Goal: Communication & Community: Answer question/provide support

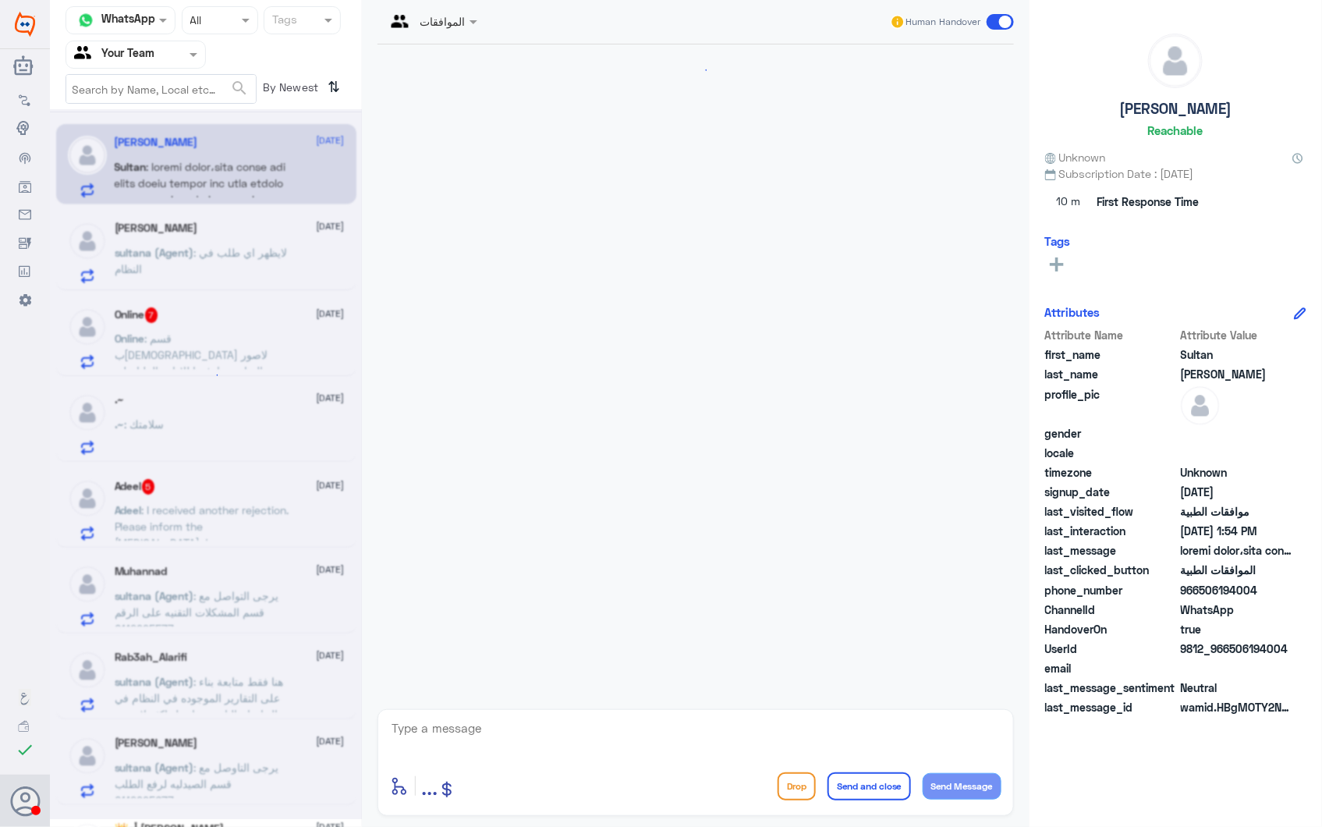
scroll to position [456, 0]
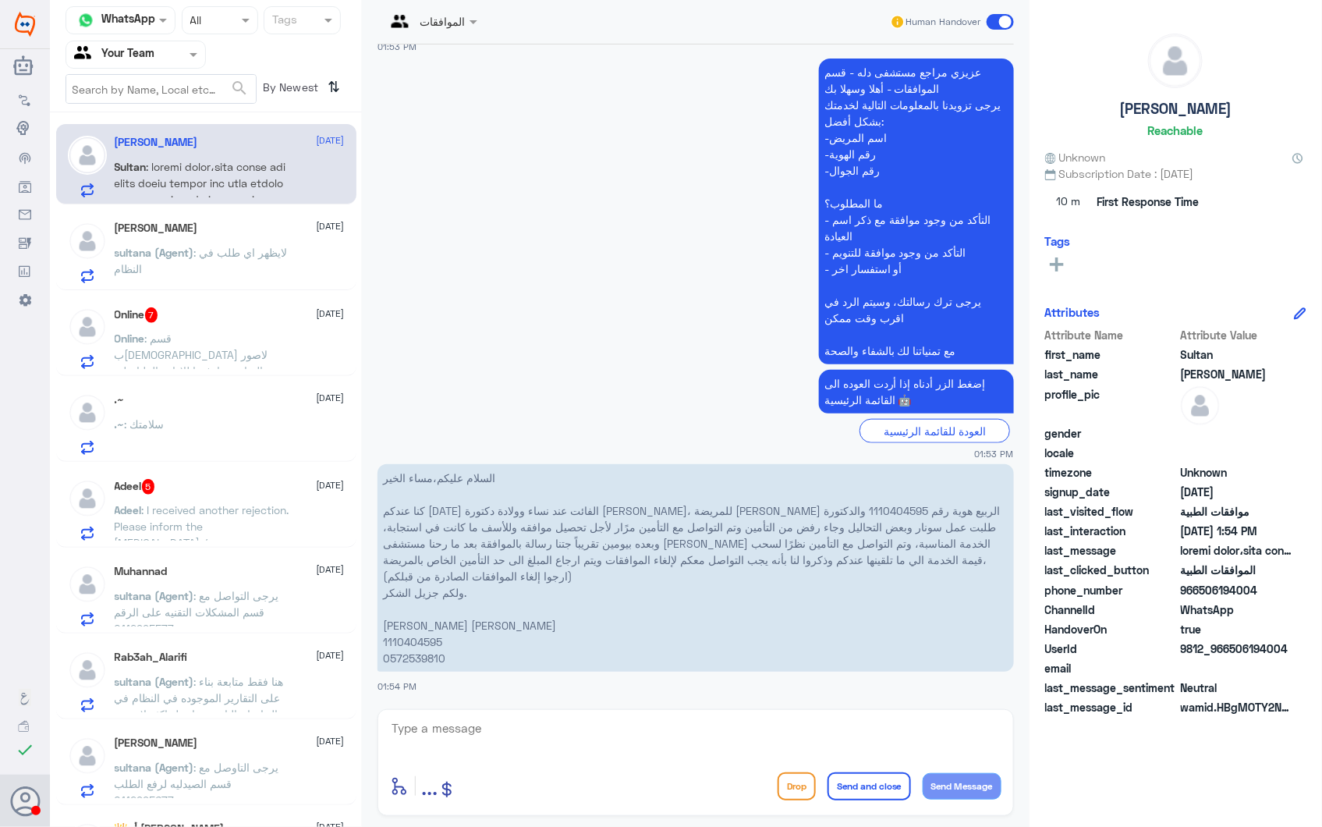
click at [186, 229] on div "Abdulaziz 2 October" at bounding box center [230, 227] width 230 height 13
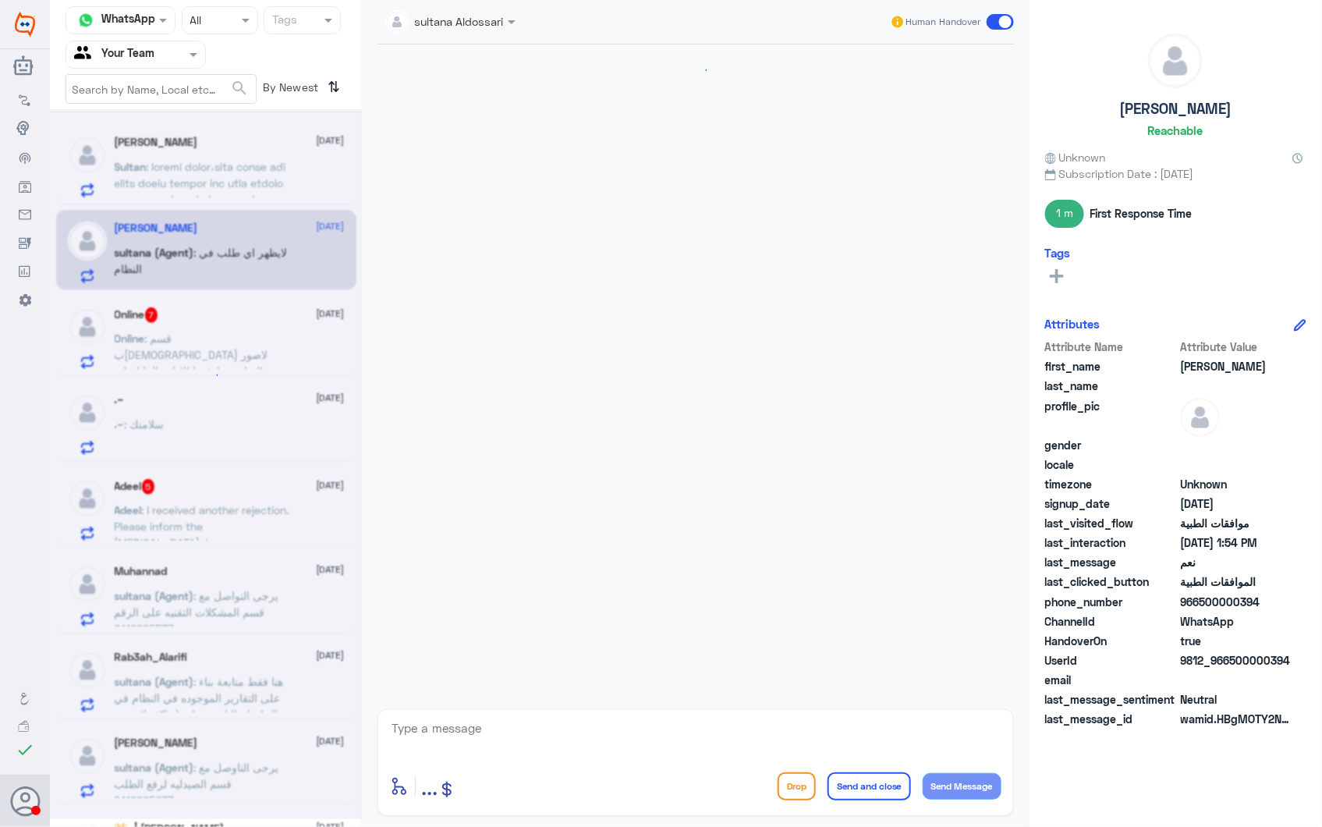
scroll to position [459, 0]
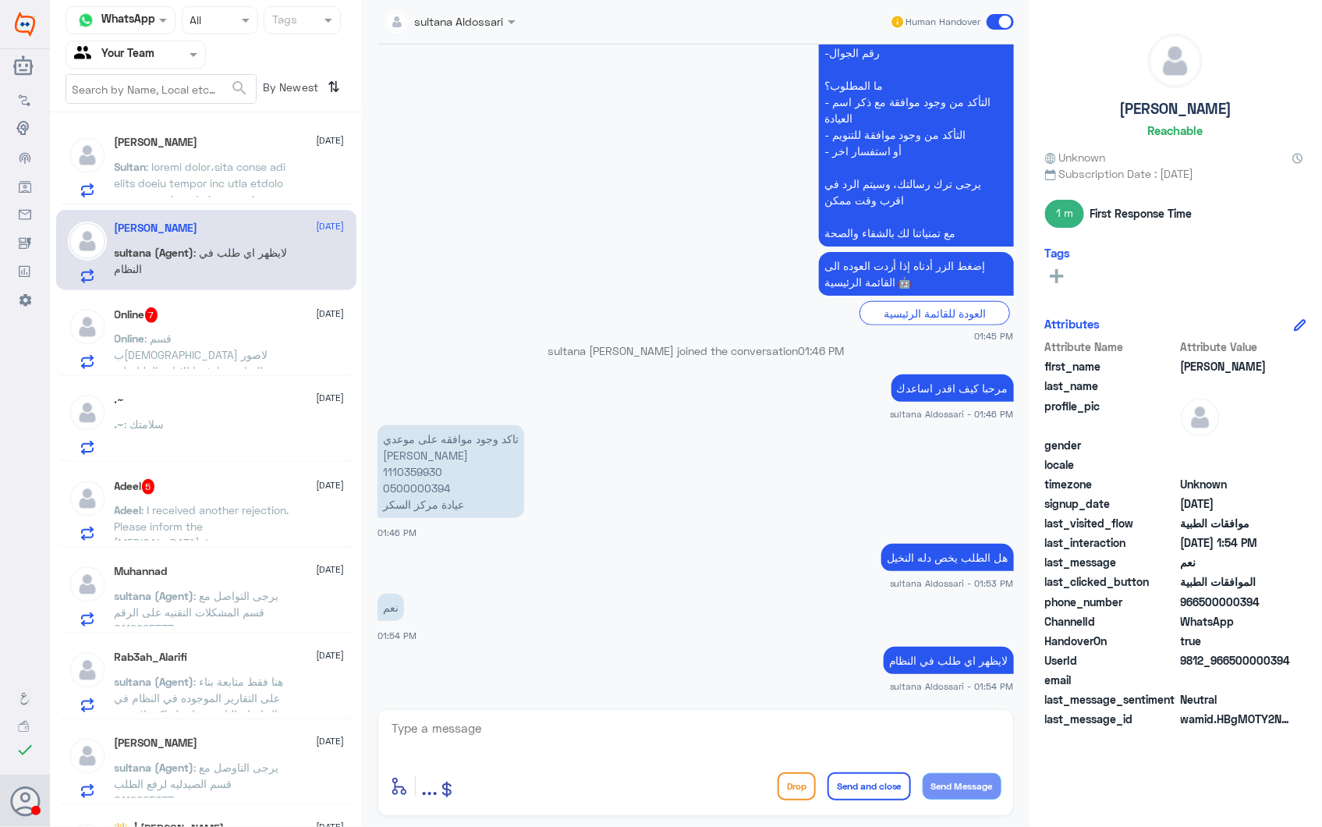
click at [196, 331] on span ": قسم بالله لاصور الشاشه وارفعها للاداره العليا على هالخدمة غير كذا اقول حسبي ا…" at bounding box center [201, 370] width 172 height 79
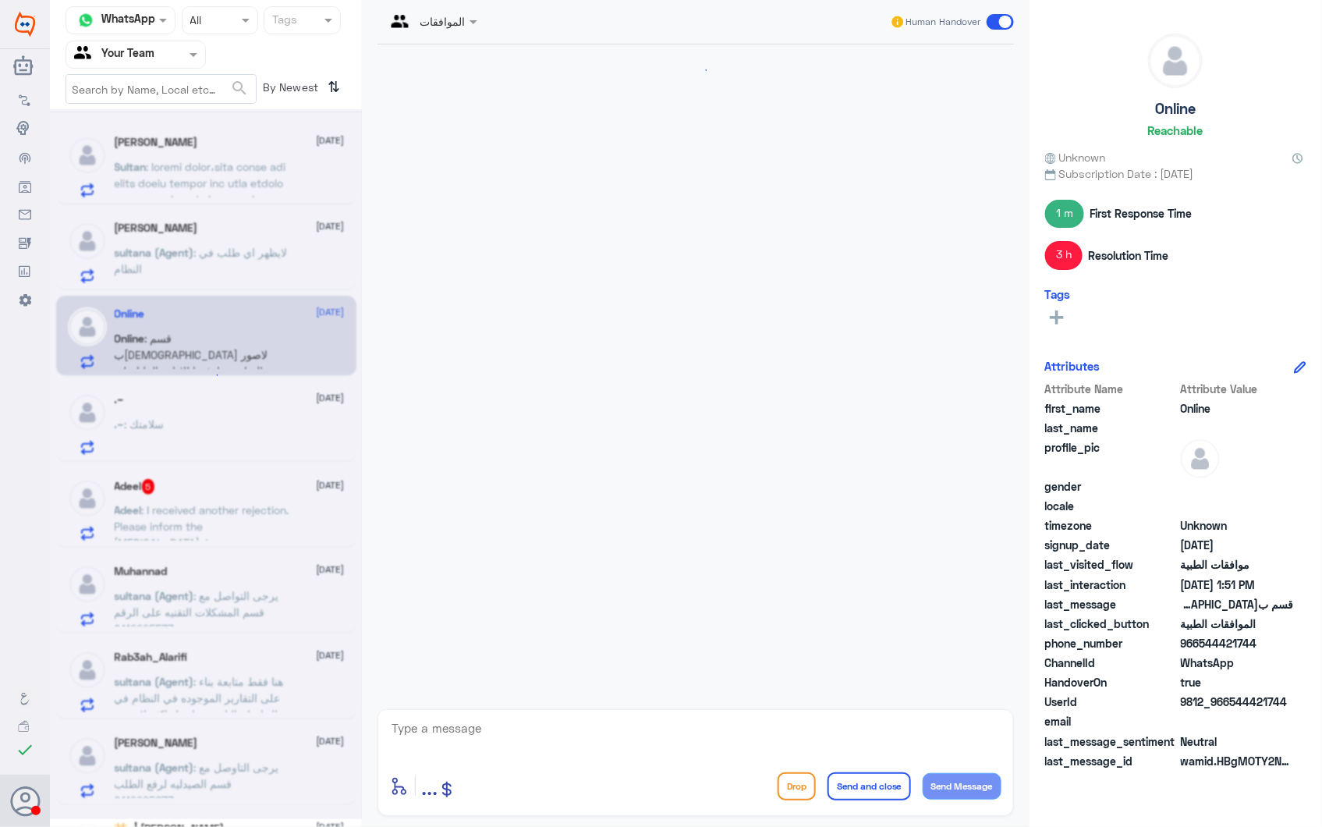
scroll to position [1607, 0]
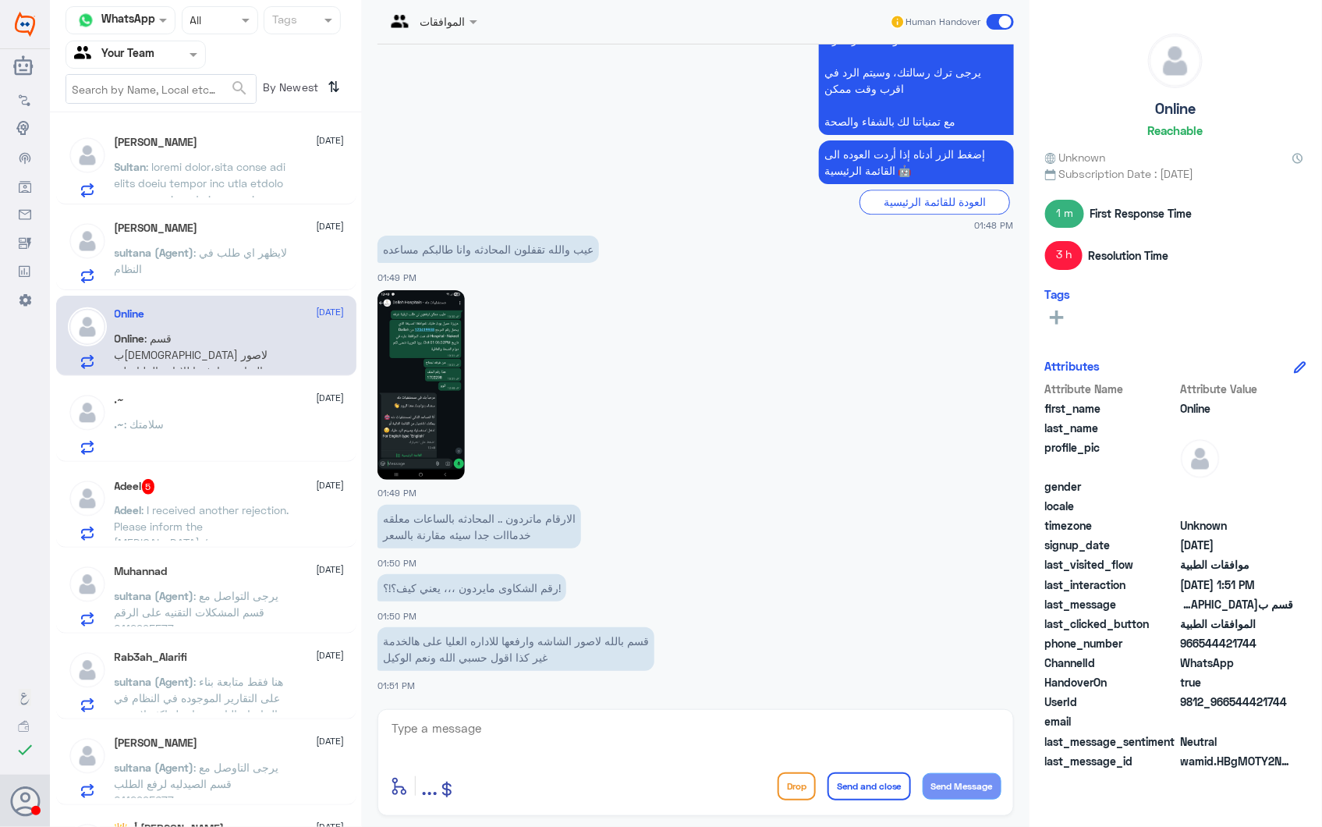
click at [221, 425] on div ".~ : سلامتك" at bounding box center [230, 437] width 230 height 35
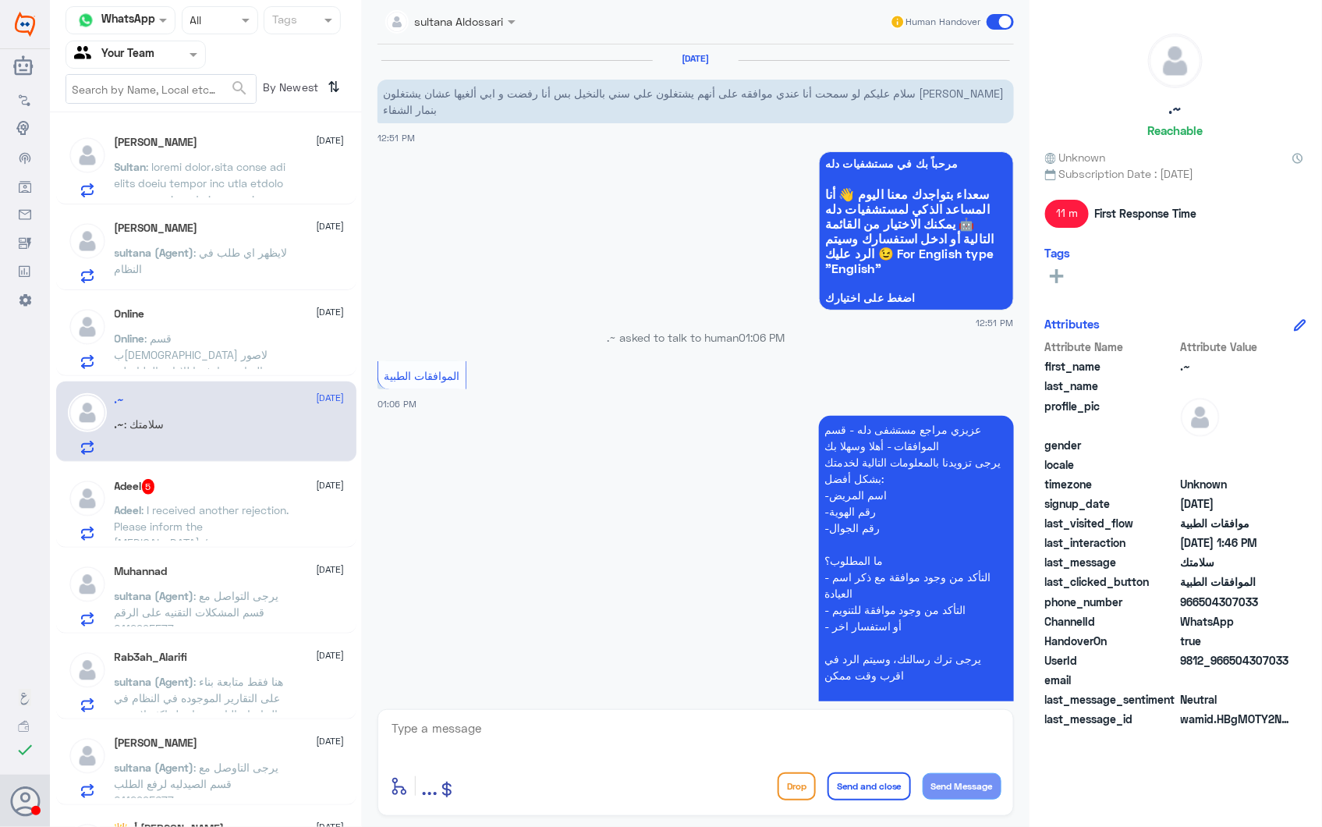
scroll to position [718, 0]
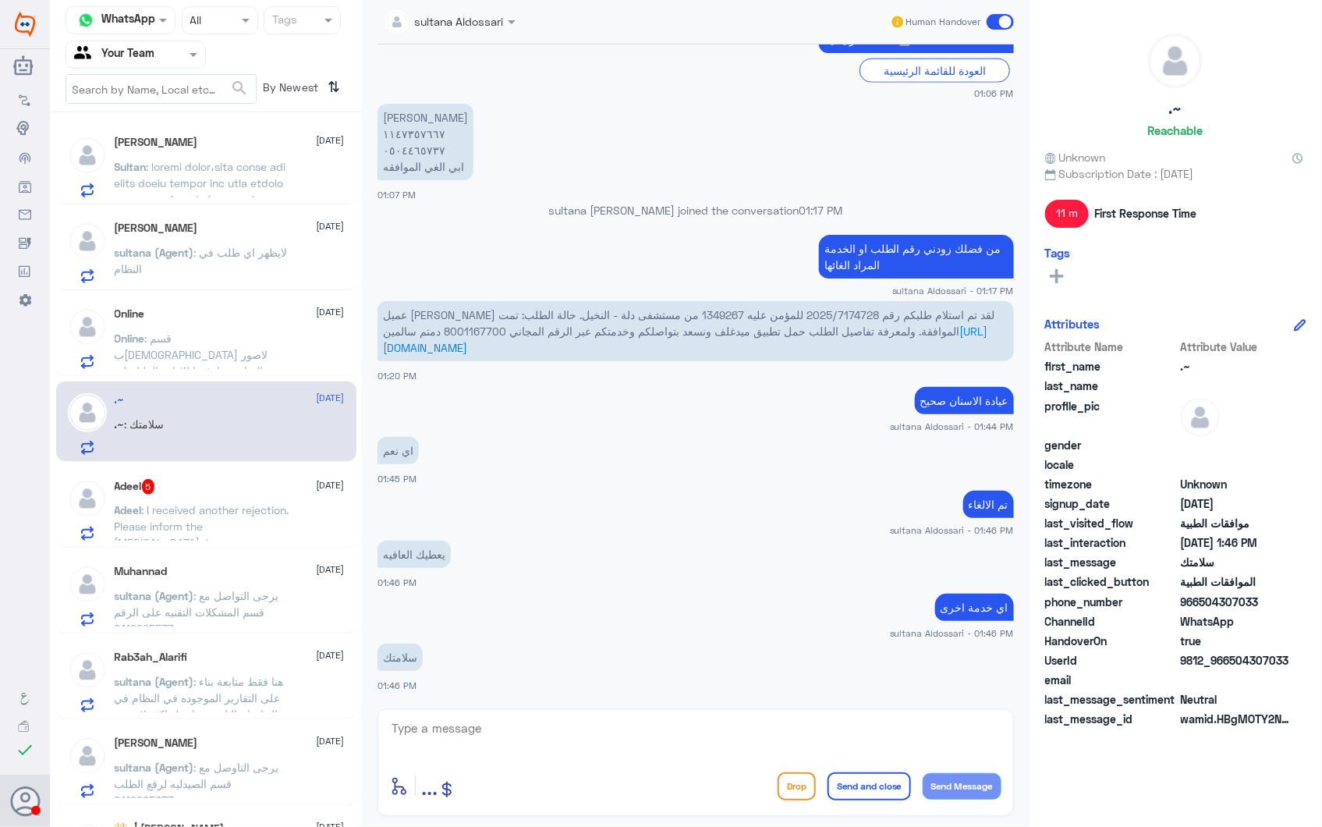
click at [260, 479] on div "Adeel 5 2 October" at bounding box center [230, 487] width 230 height 16
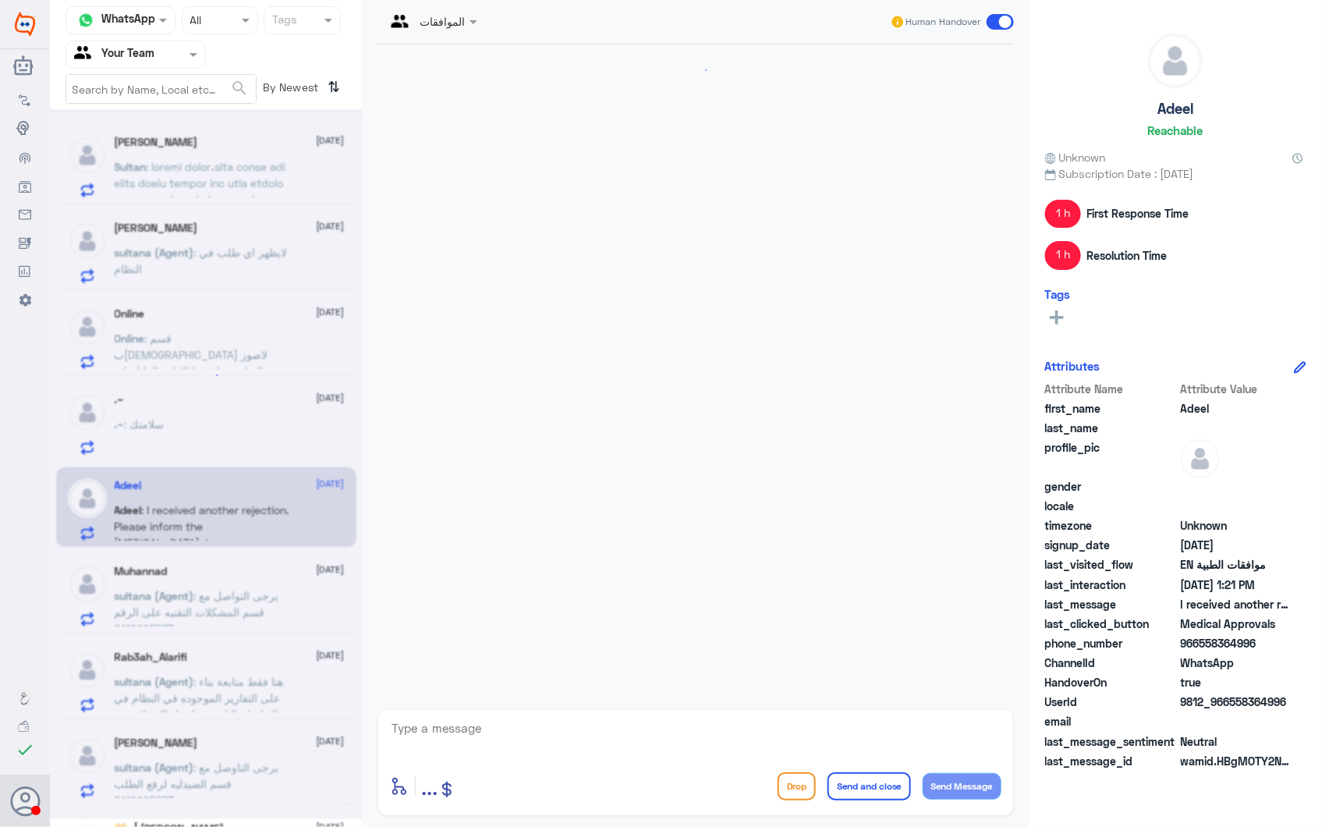
scroll to position [2485, 0]
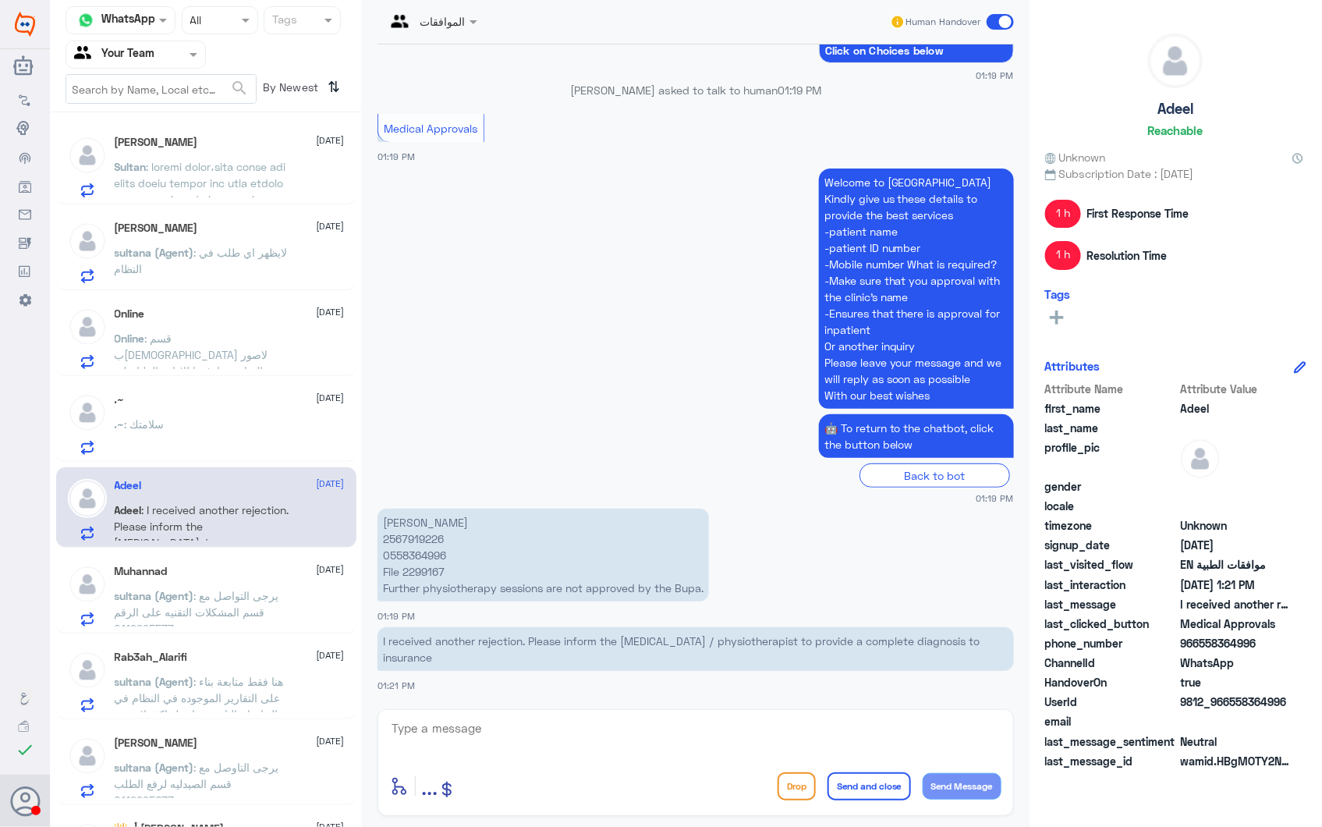
click at [159, 568] on h5 "Muhannad" at bounding box center [141, 571] width 53 height 13
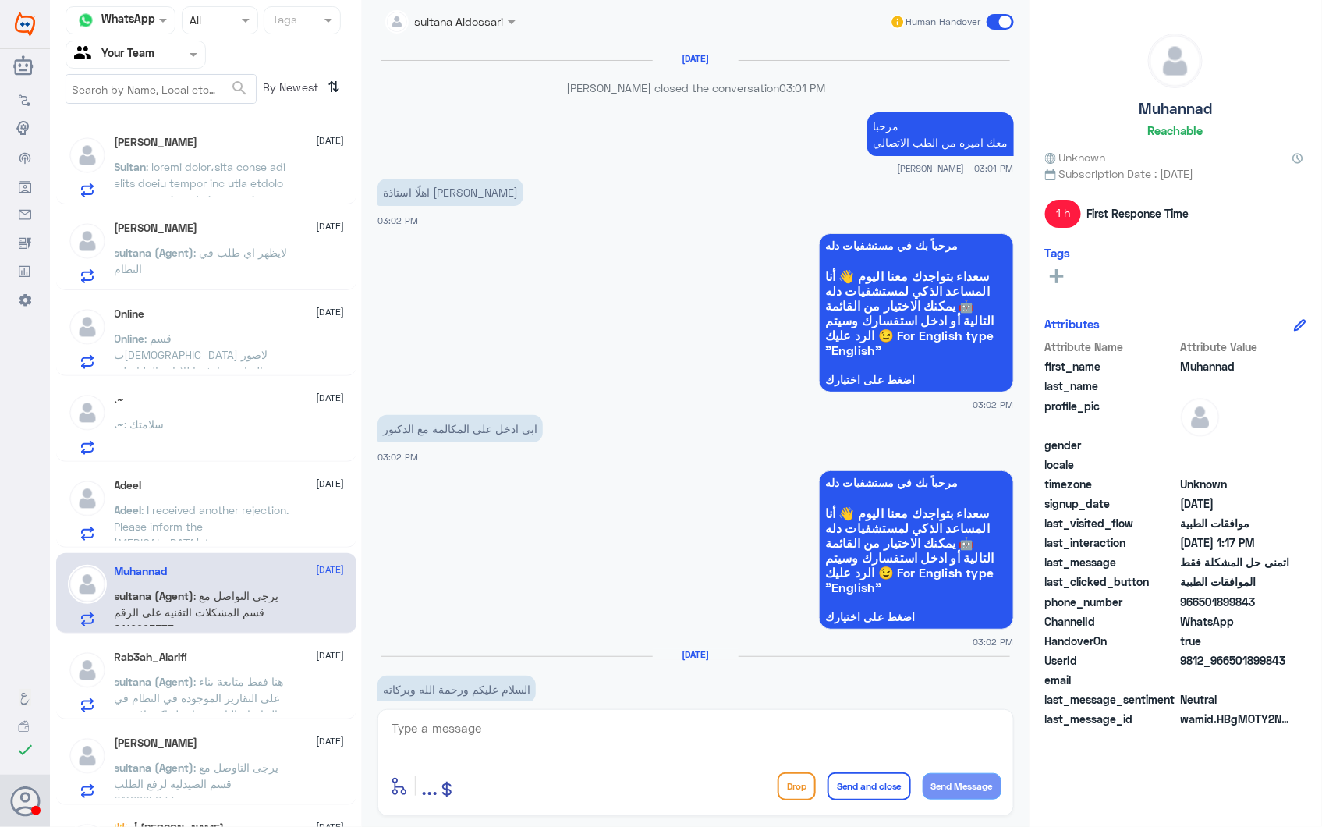
scroll to position [1701, 0]
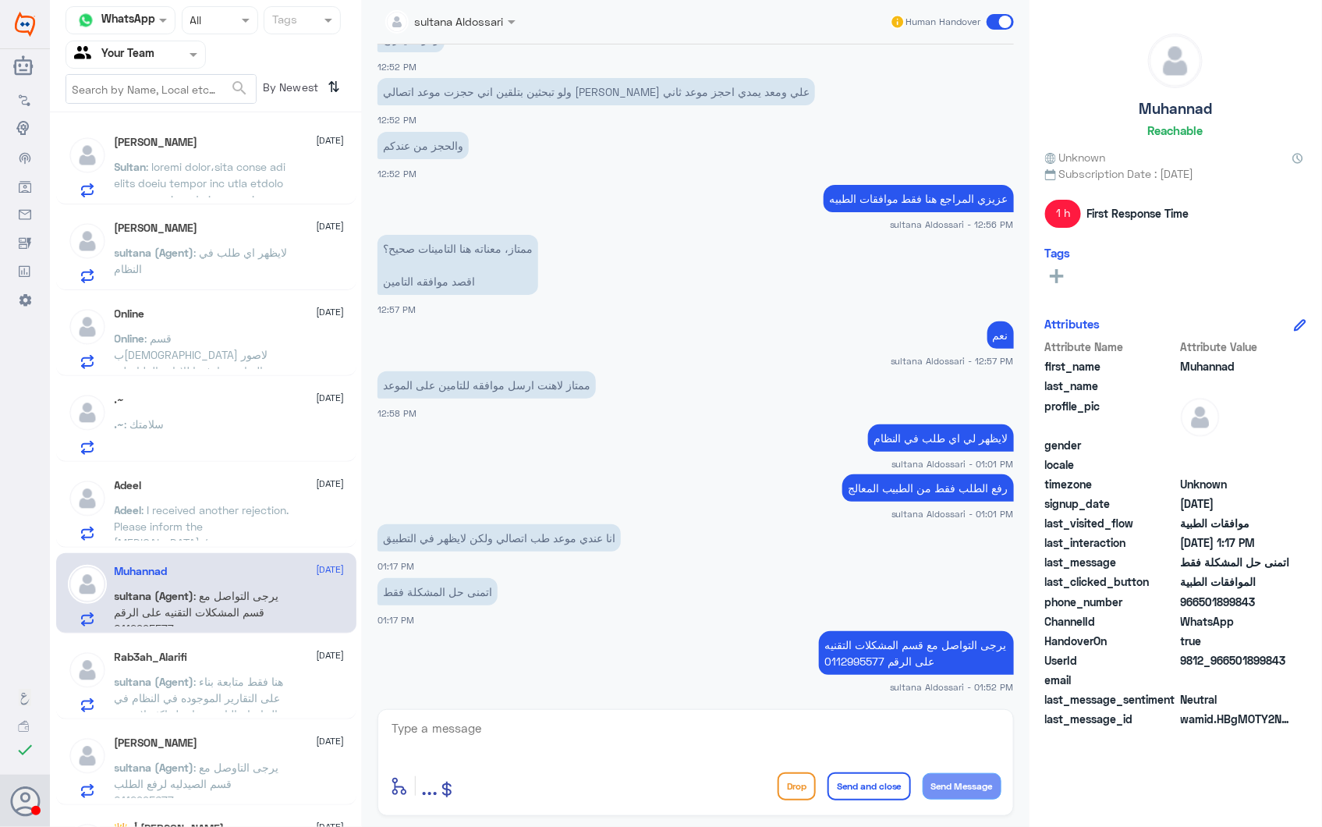
click at [263, 512] on p "Adeel : I received another rejection. Please inform the radiologist / physiothe…" at bounding box center [202, 520] width 175 height 39
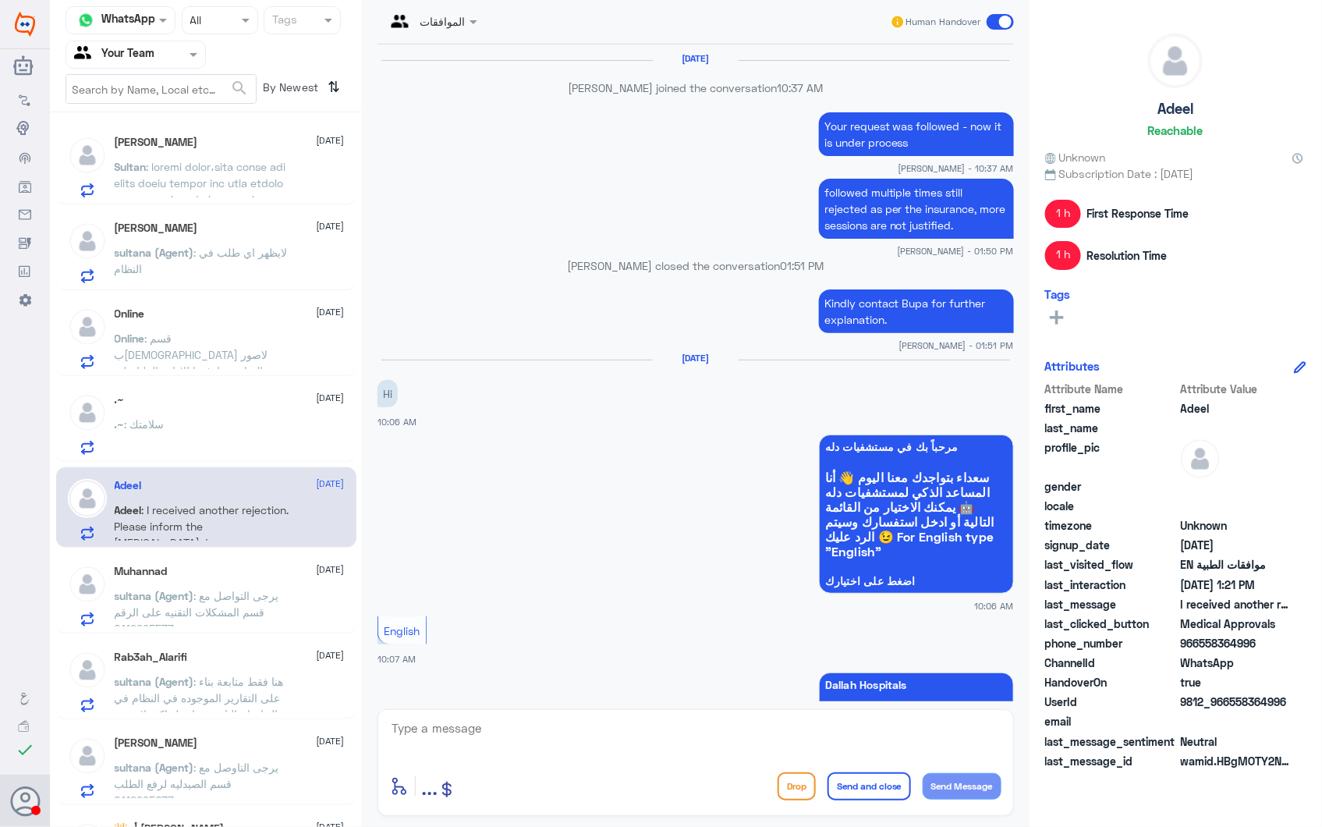
scroll to position [2485, 0]
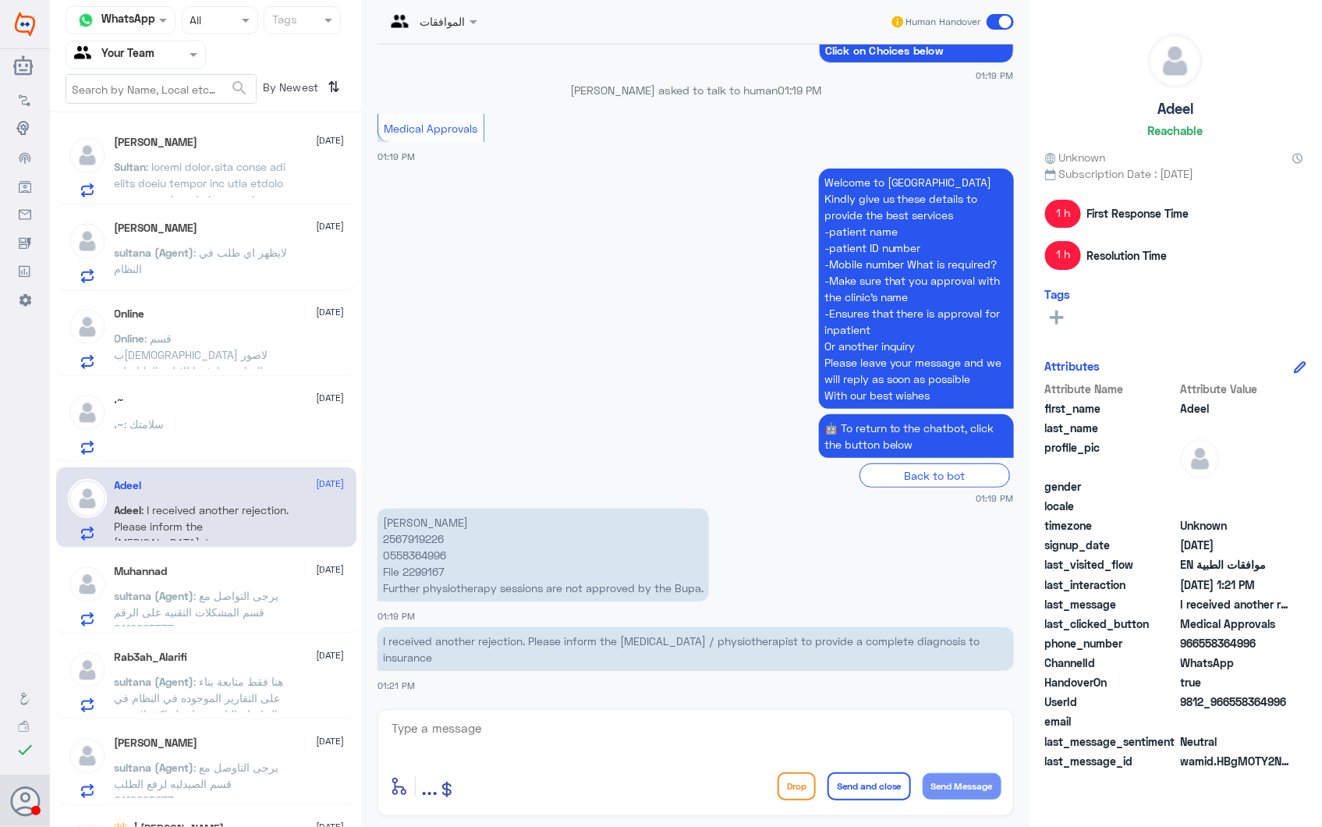
click at [411, 536] on p "Adeel Asif 2567919226 0558364996 File 2299167 Further physiotherapy sessions ar…" at bounding box center [542, 554] width 331 height 93
copy p "2567919226"
drag, startPoint x: 383, startPoint y: 585, endPoint x: 597, endPoint y: 574, distance: 214.0
click at [529, 578] on p "Adeel Asif 2567919226 0558364996 File 2299167 Further physiotherapy sessions ar…" at bounding box center [542, 554] width 331 height 93
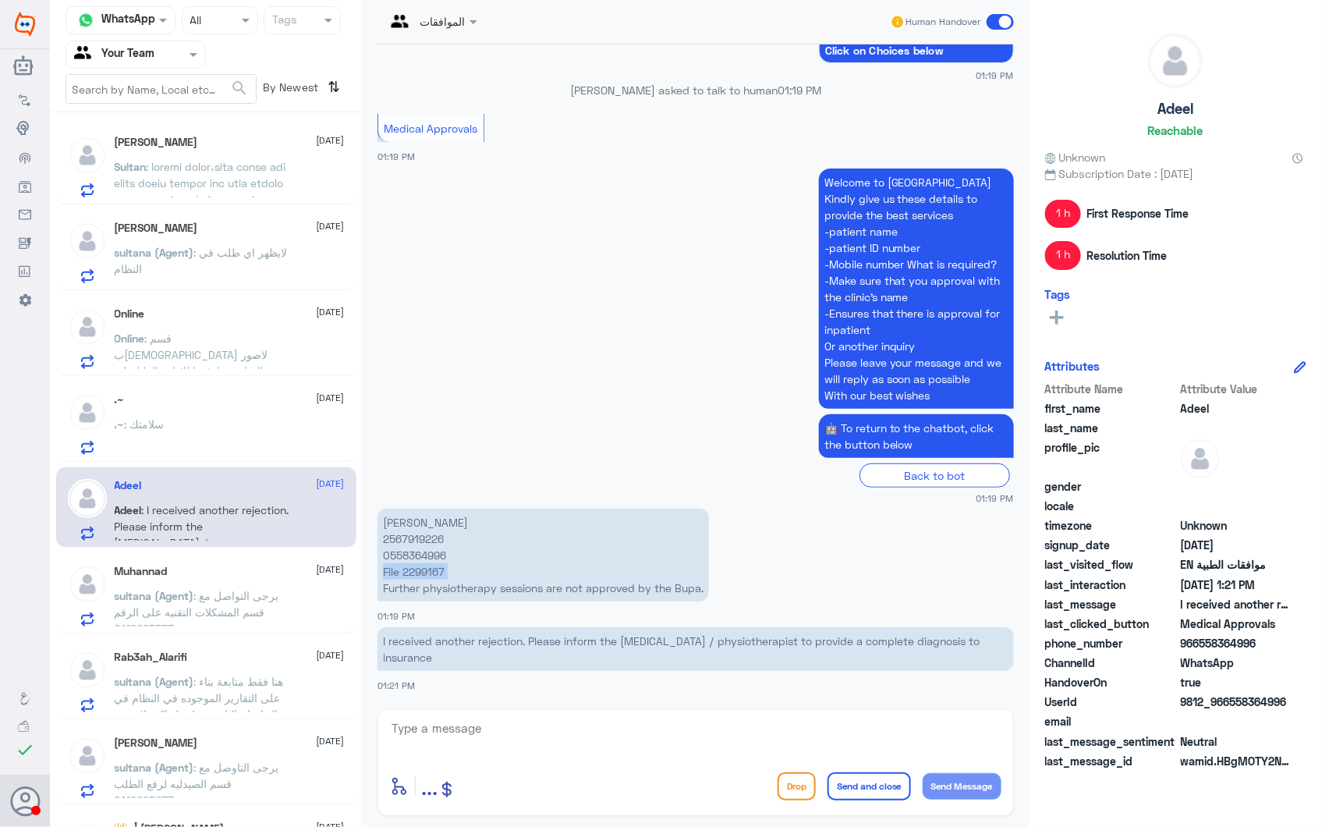
click at [487, 573] on p "Adeel Asif 2567919226 0558364996 File 2299167 Further physiotherapy sessions ar…" at bounding box center [542, 554] width 331 height 93
click at [427, 564] on p "Adeel Asif 2567919226 0558364996 File 2299167 Further physiotherapy sessions ar…" at bounding box center [542, 554] width 331 height 93
copy p "2299167"
drag, startPoint x: 434, startPoint y: 643, endPoint x: 568, endPoint y: 636, distance: 133.5
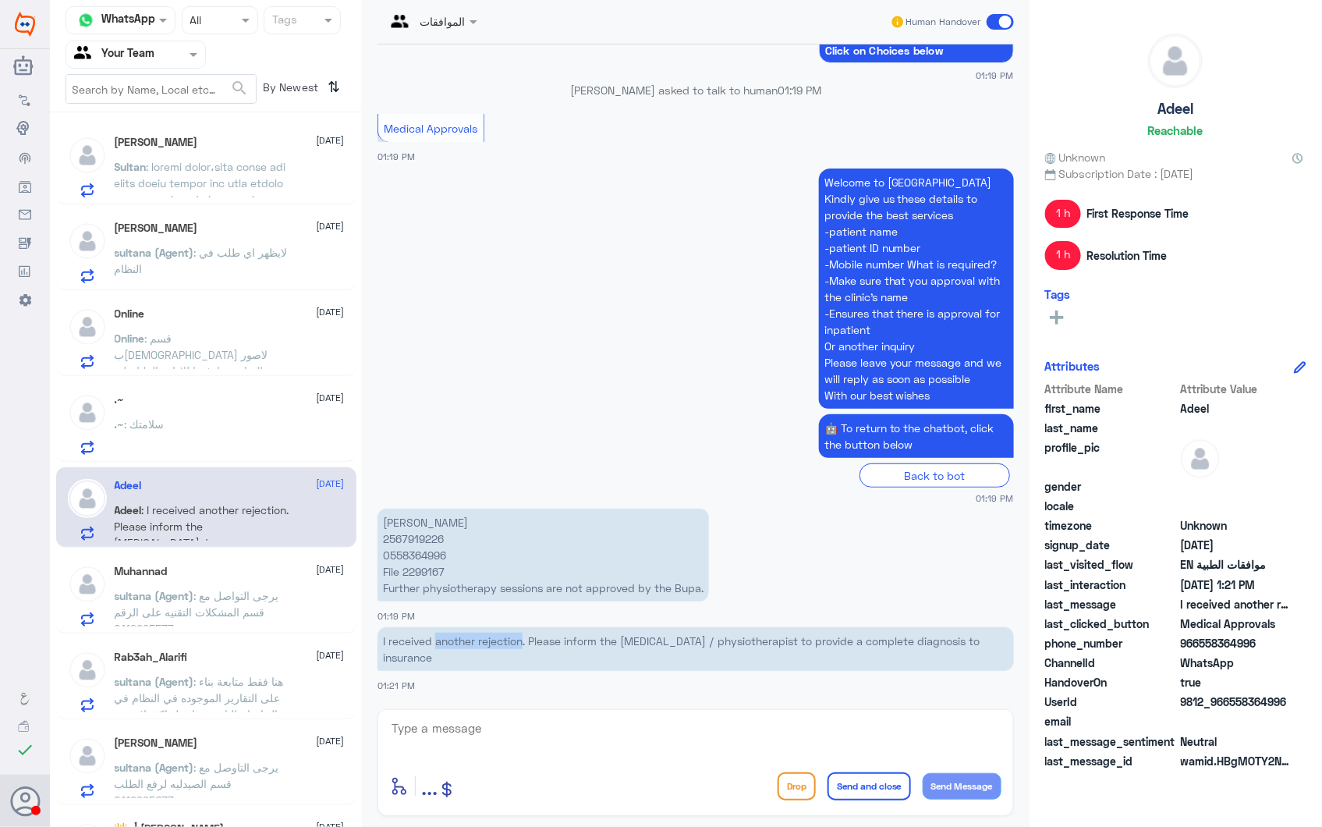
click at [568, 636] on p "I received another rejection. Please inform the [MEDICAL_DATA] / physiotherapis…" at bounding box center [695, 649] width 636 height 44
drag, startPoint x: 568, startPoint y: 636, endPoint x: 686, endPoint y: 625, distance: 119.0
click at [668, 625] on div "I received another rejection. Please inform the radiologist / physiotherapist t…" at bounding box center [695, 657] width 636 height 69
click at [699, 627] on p "I received another rejection. Please inform the [MEDICAL_DATA] / physiotherapis…" at bounding box center [695, 649] width 636 height 44
drag, startPoint x: 699, startPoint y: 627, endPoint x: 721, endPoint y: 640, distance: 26.2
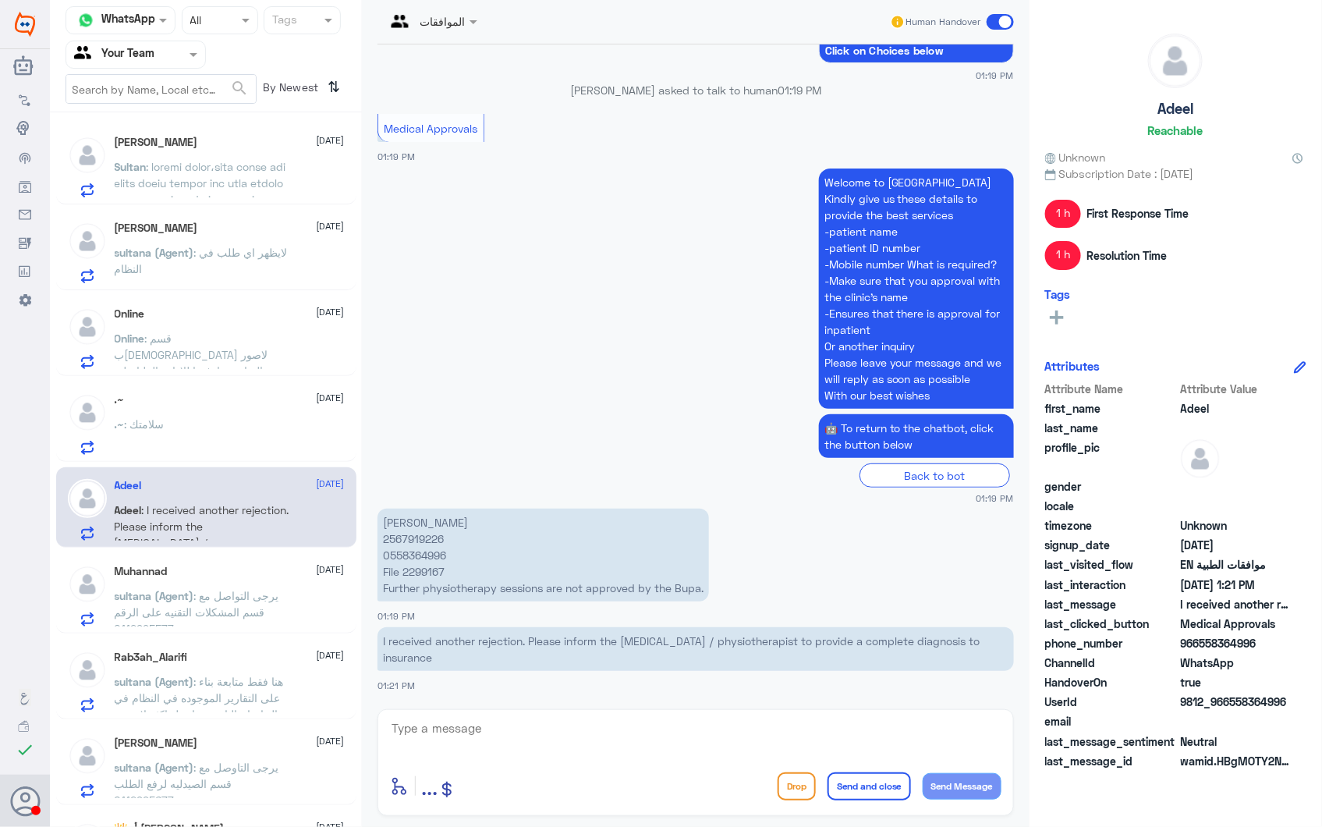
click at [721, 640] on p "I received another rejection. Please inform the [MEDICAL_DATA] / physiotherapis…" at bounding box center [695, 649] width 636 height 44
drag, startPoint x: 721, startPoint y: 640, endPoint x: 891, endPoint y: 554, distance: 190.1
click at [891, 554] on app-msgs-text "Adeel Asif 2567919226 0558364996 File 2299167 Further physiotherapy sessions ar…" at bounding box center [695, 555] width 636 height 94
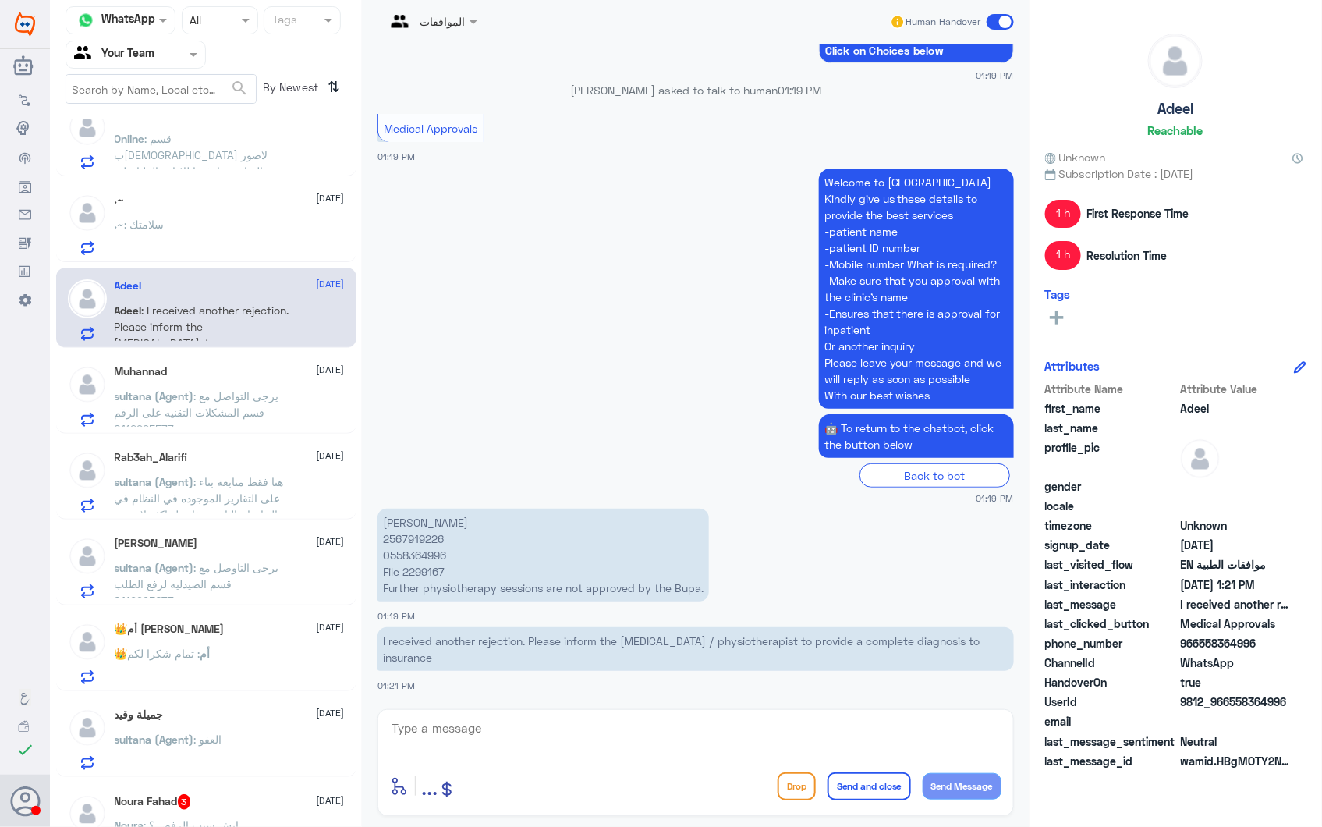
scroll to position [606, 0]
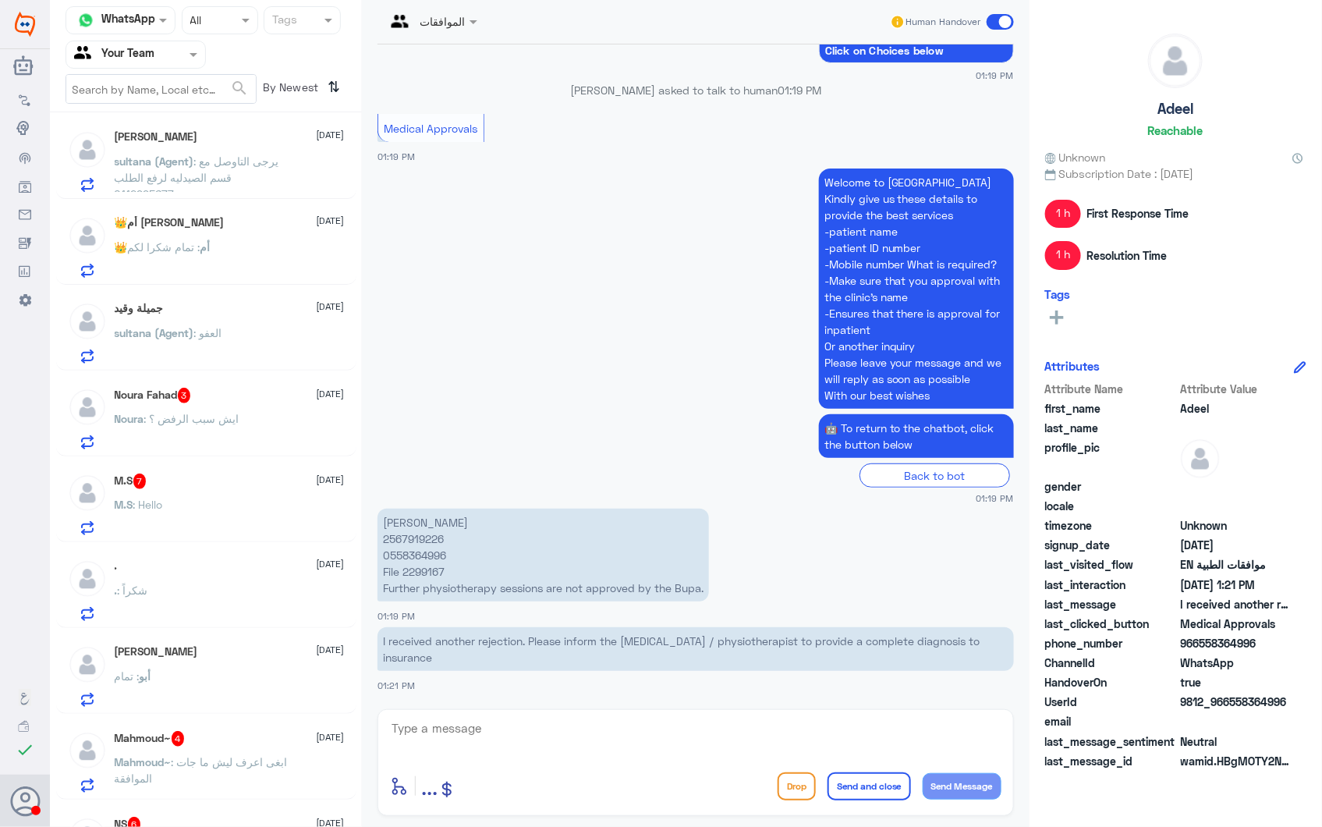
click at [216, 502] on div "M.S : Hello" at bounding box center [230, 517] width 230 height 35
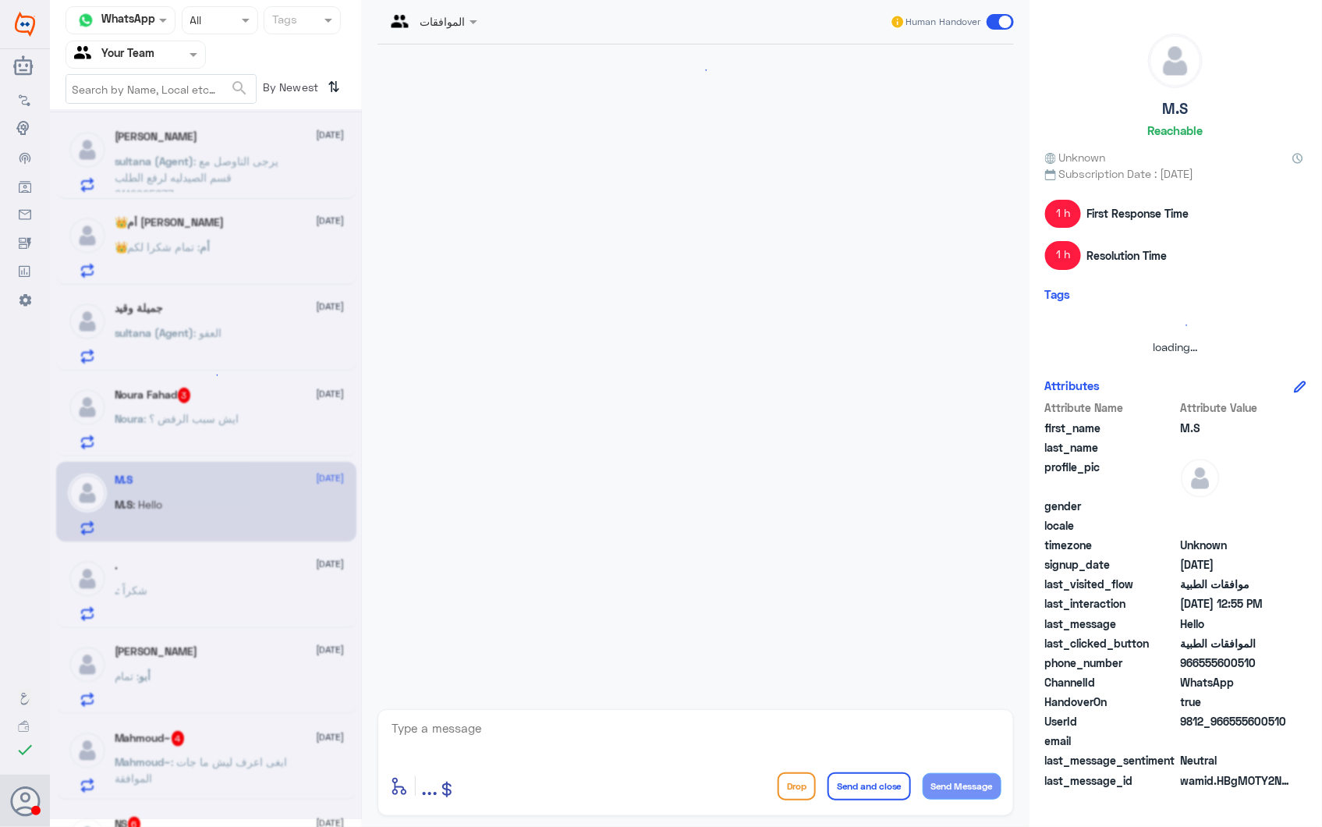
scroll to position [391, 0]
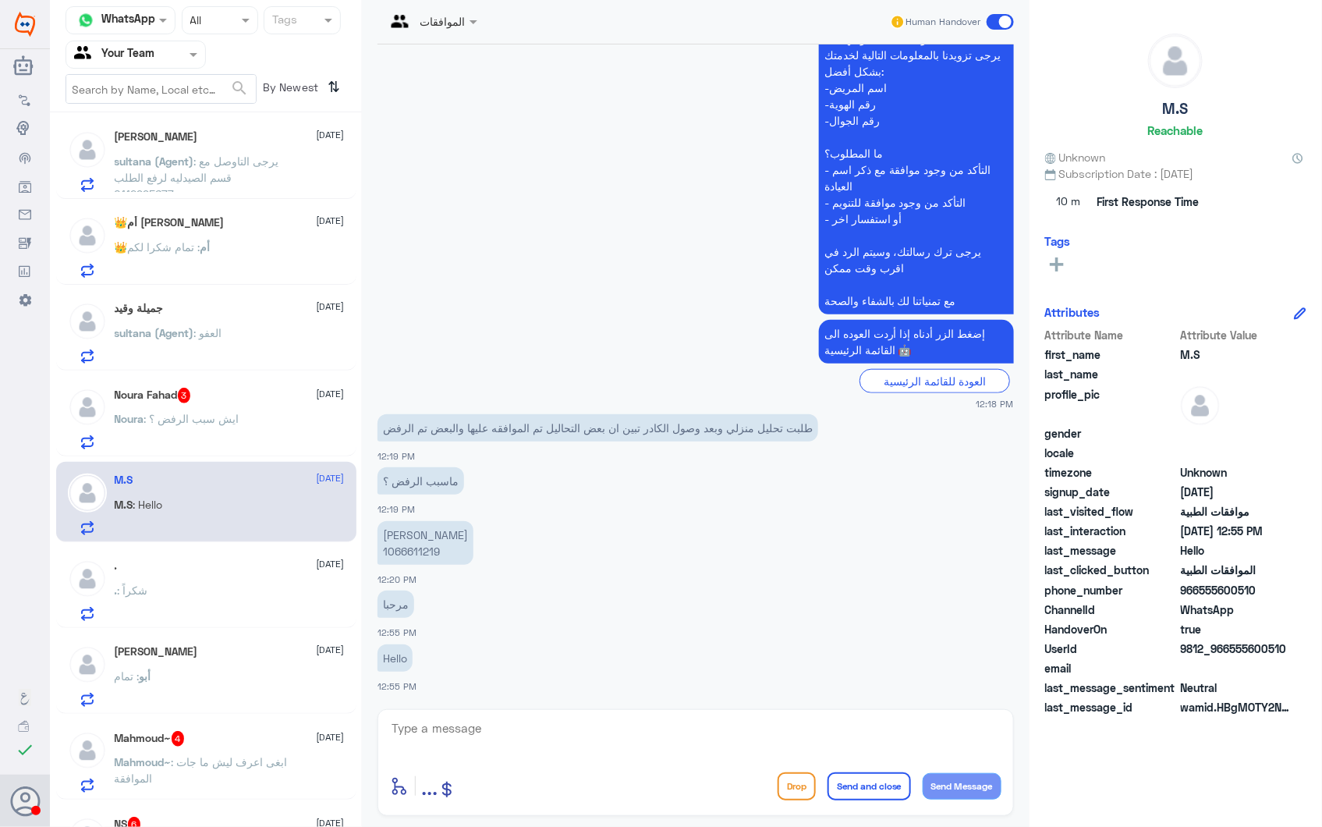
click at [179, 420] on span ": ايش سبب الرفض ؟" at bounding box center [191, 418] width 95 height 13
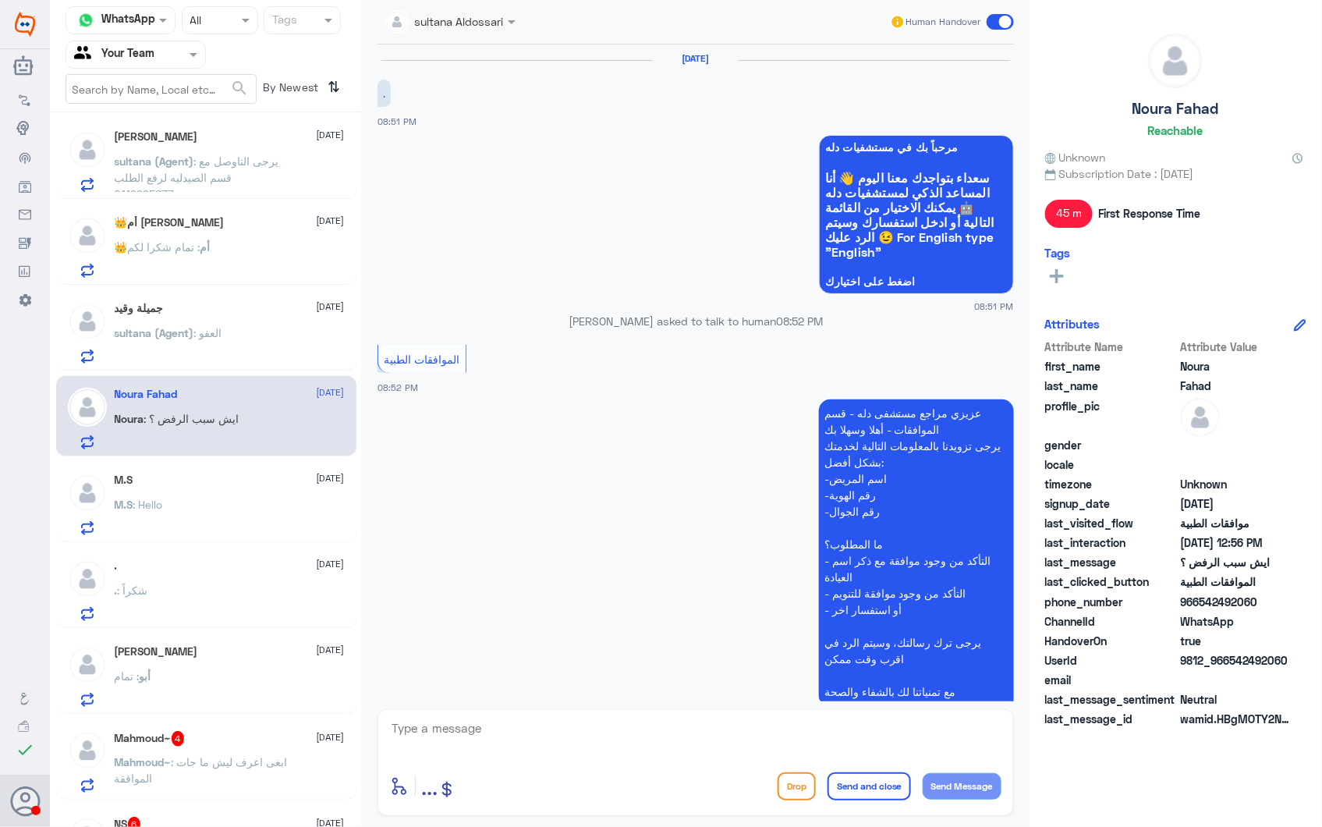
scroll to position [1739, 0]
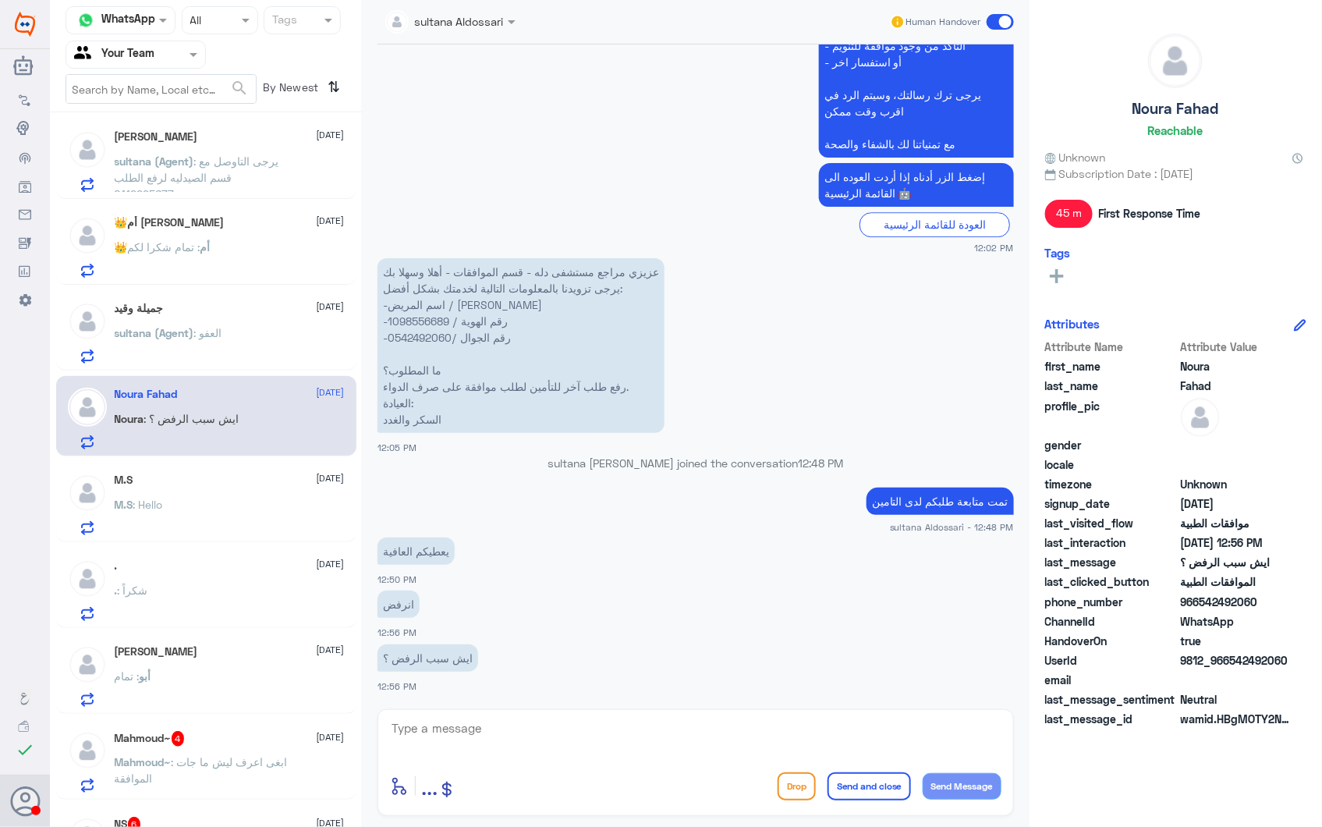
click at [193, 516] on div "M.S : Hello" at bounding box center [230, 517] width 230 height 35
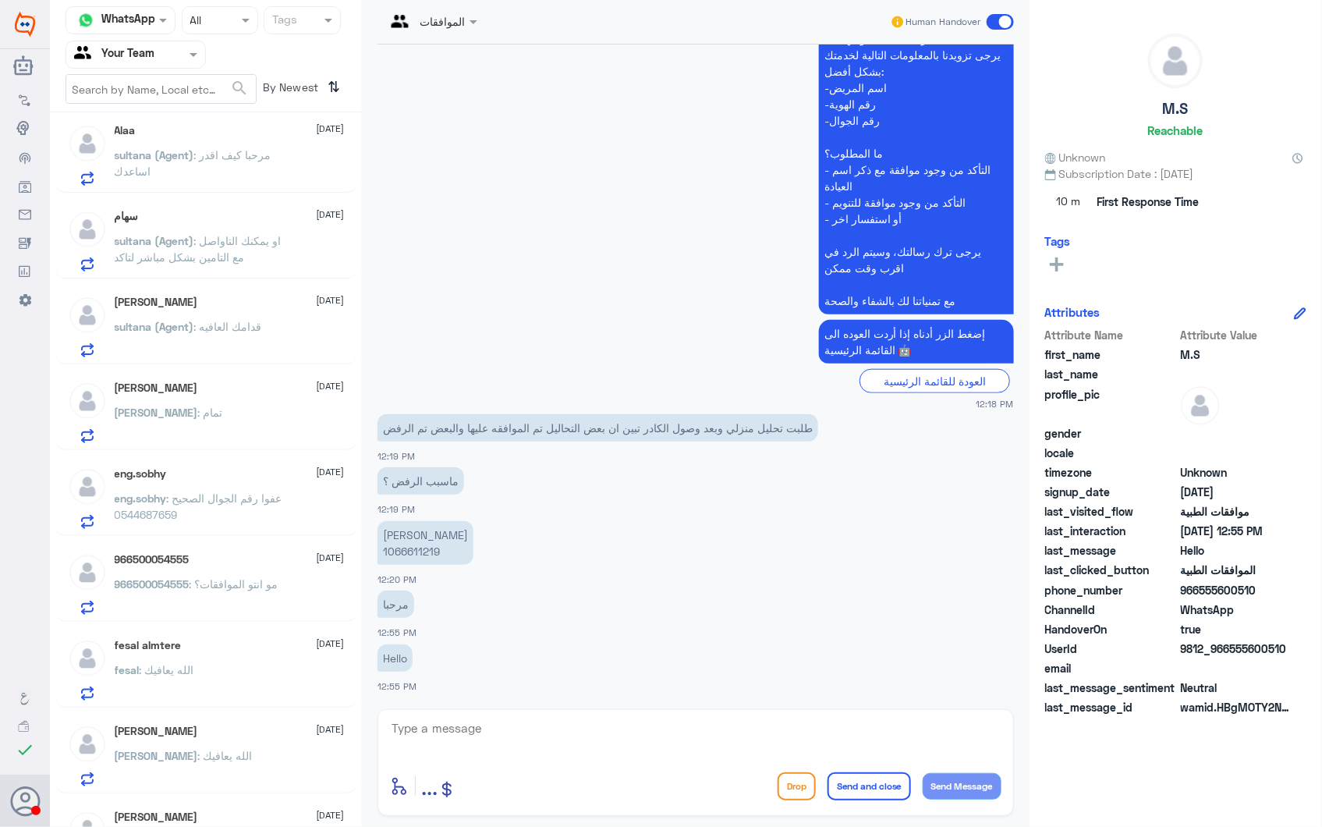
scroll to position [1047, 0]
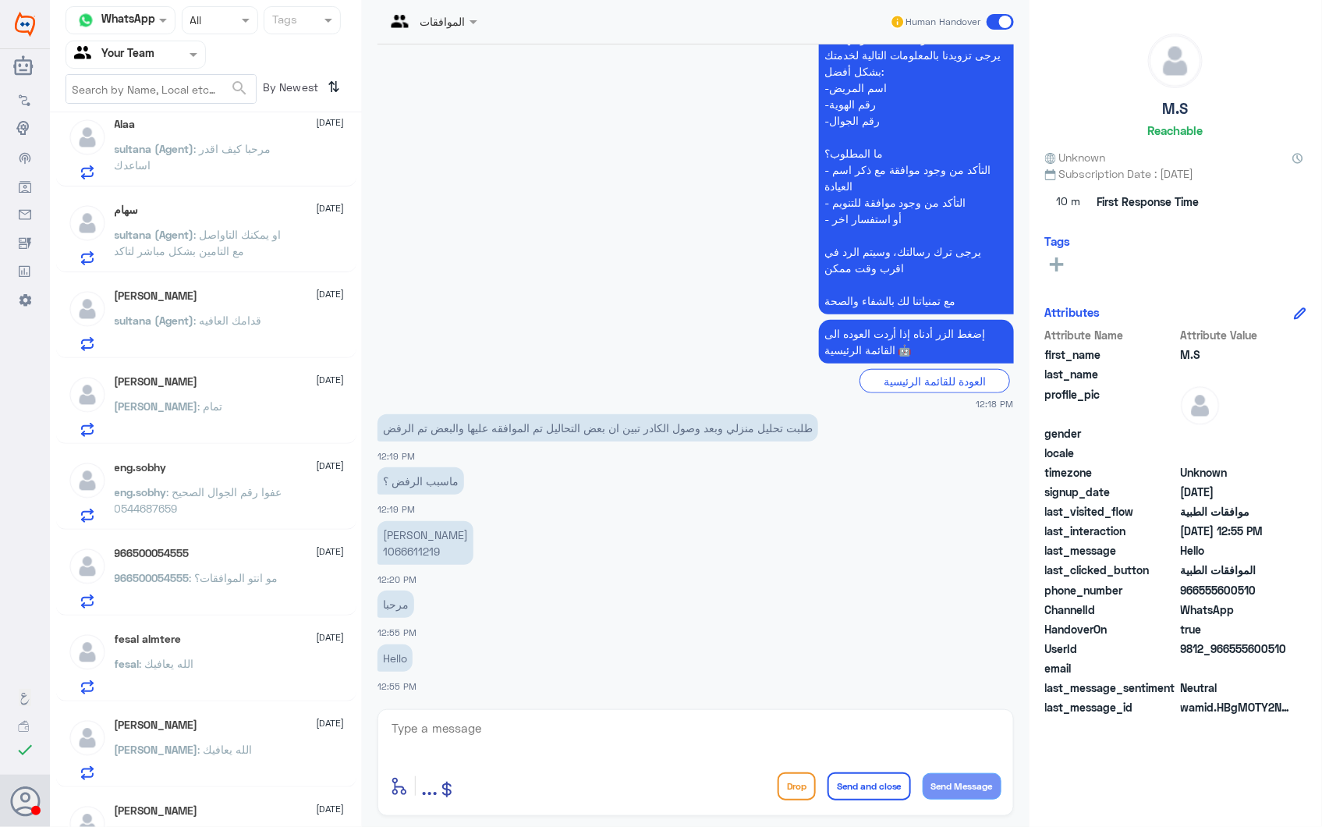
click at [236, 421] on div "Rana : تمام" at bounding box center [230, 419] width 230 height 35
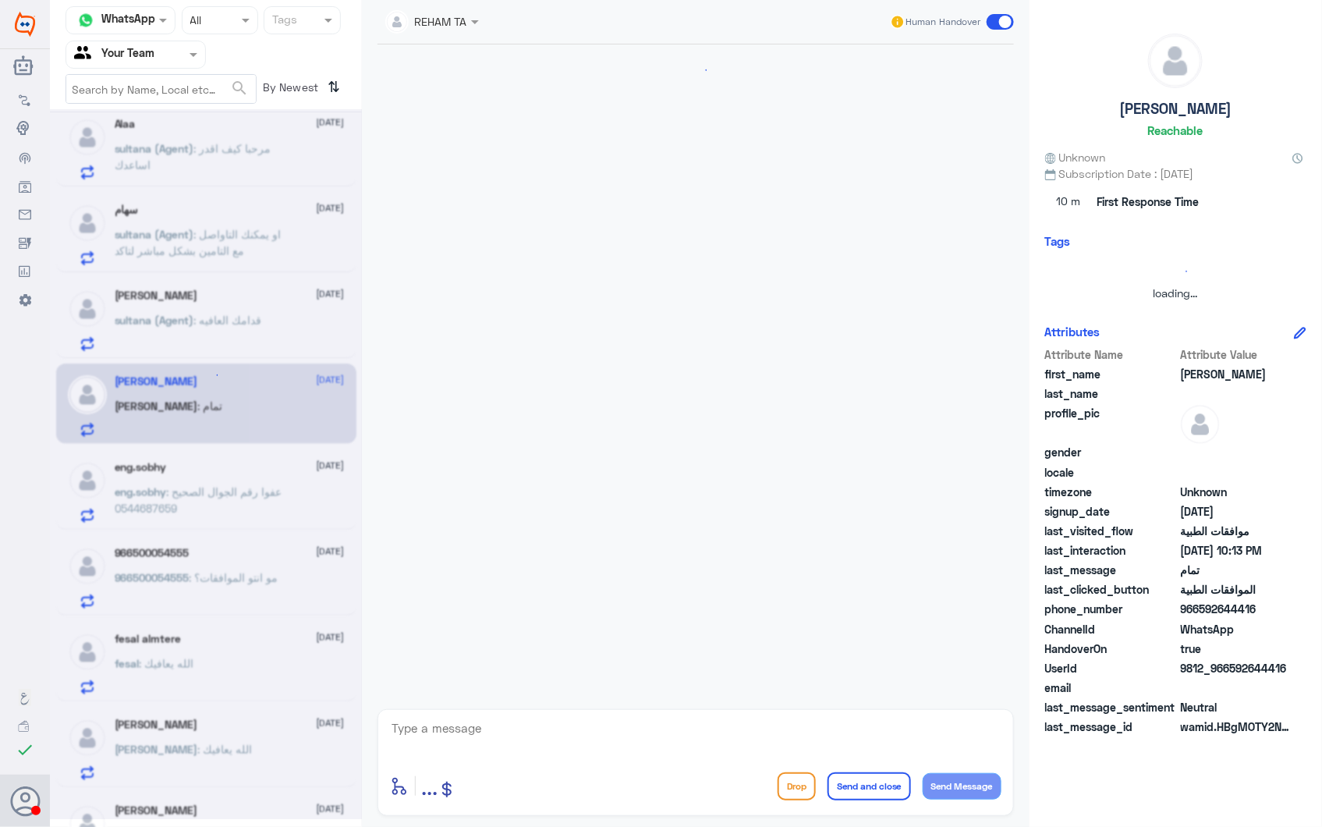
scroll to position [1453, 0]
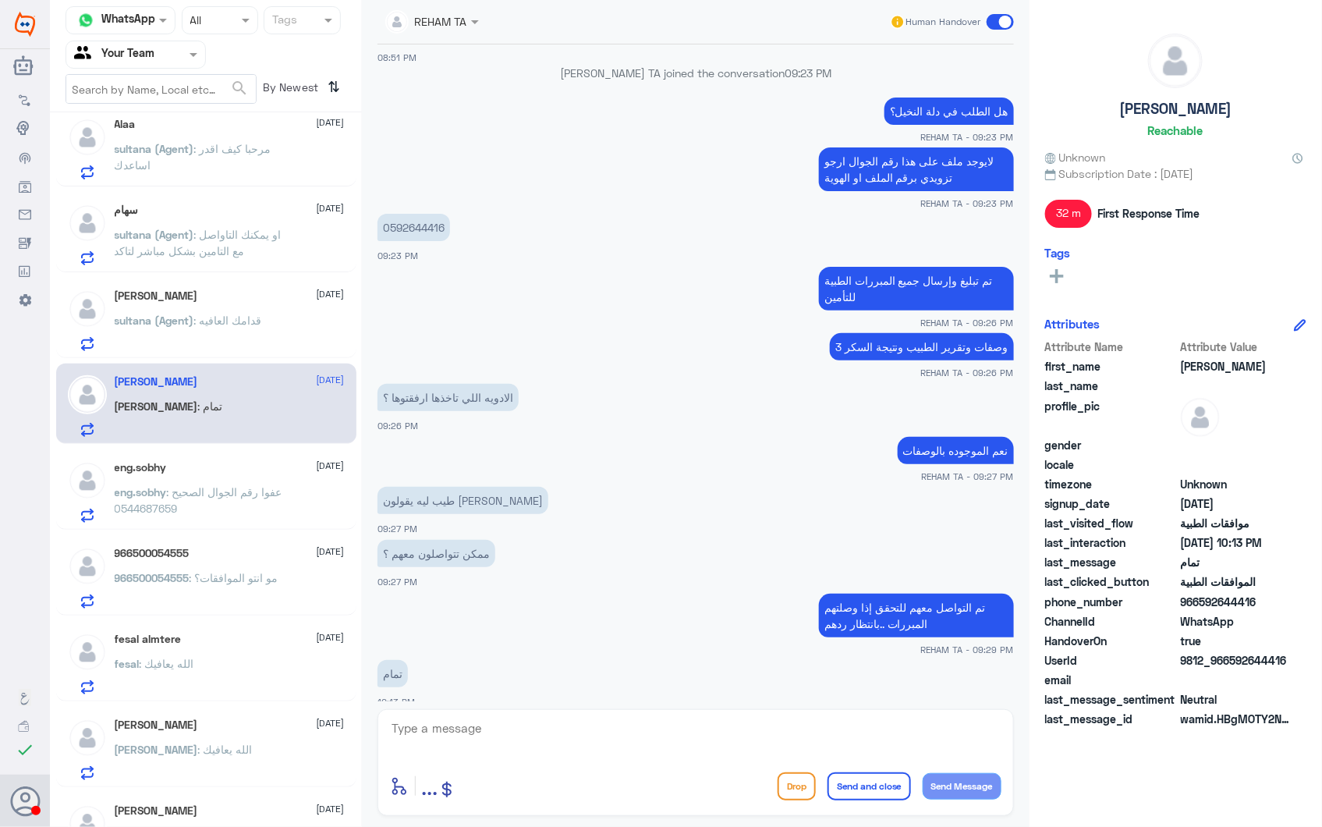
click at [256, 599] on p "966500054555 : مو انتو الموافقات؟" at bounding box center [197, 588] width 164 height 39
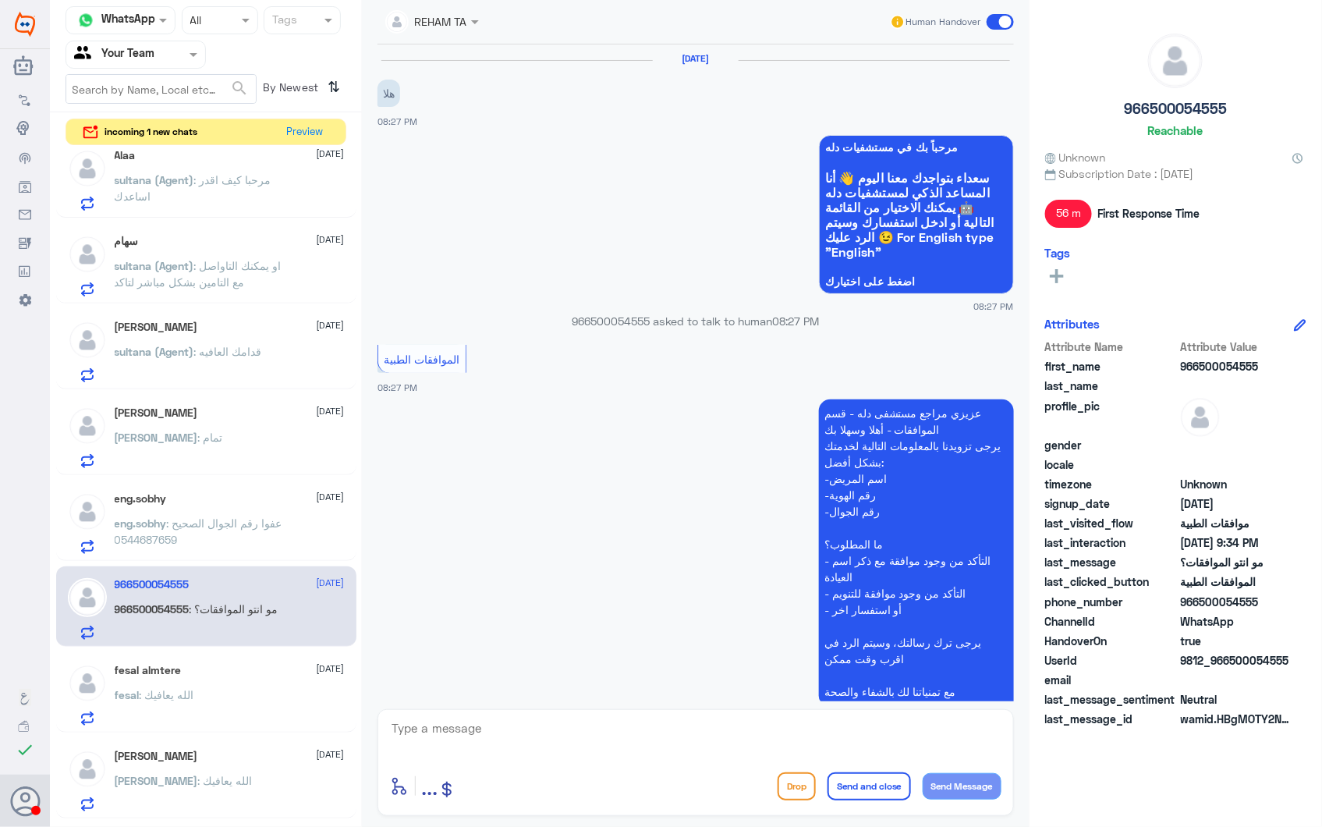
scroll to position [516, 0]
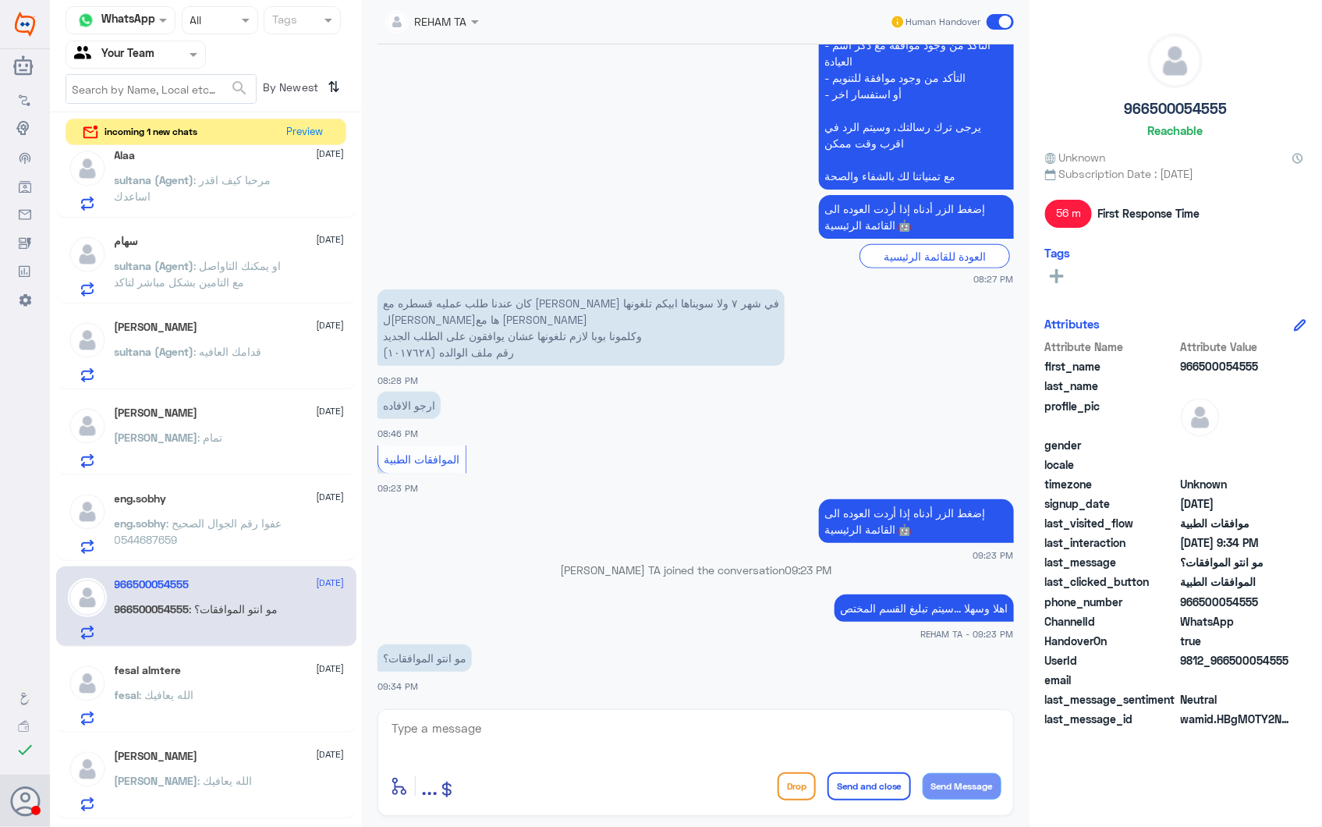
click at [265, 501] on div "eng.sobhy 1 October" at bounding box center [230, 498] width 230 height 13
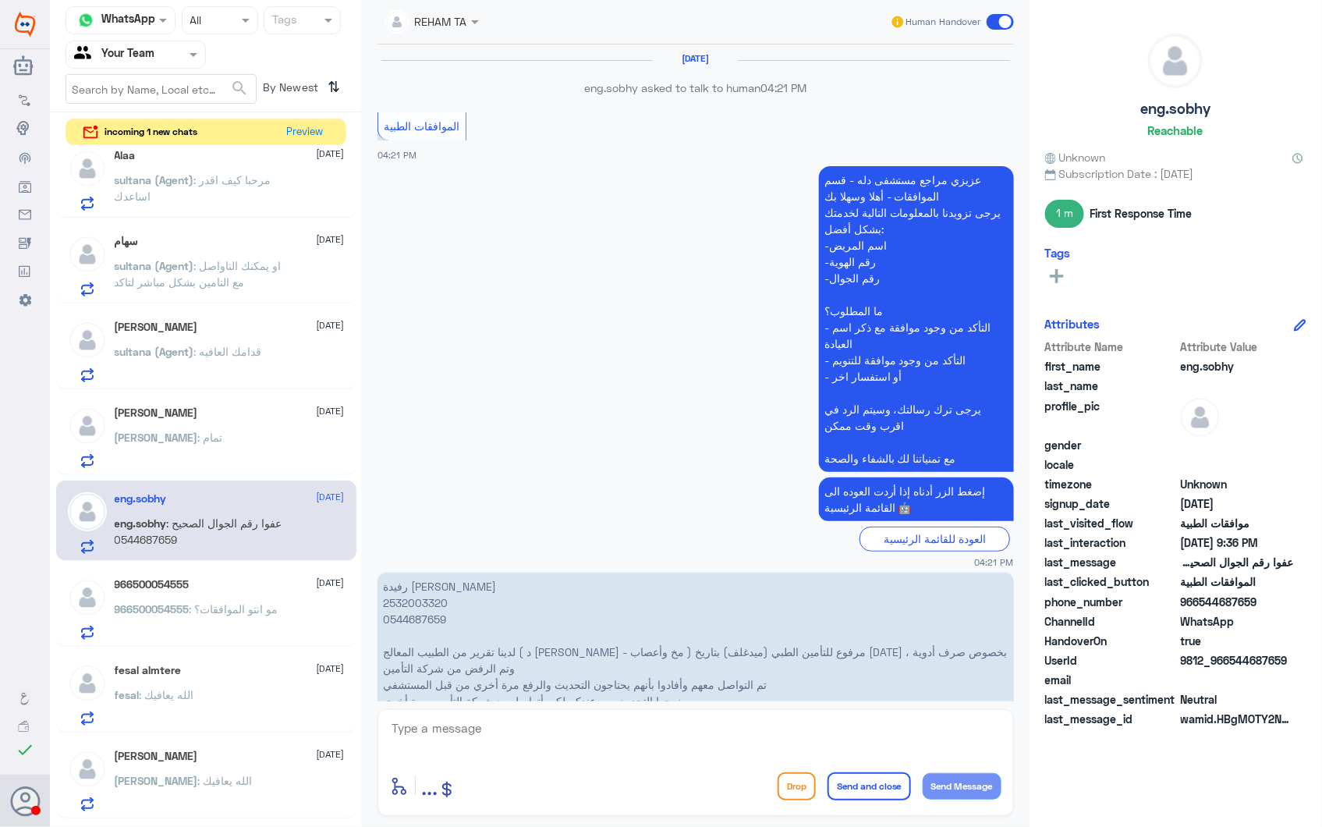
scroll to position [2358, 0]
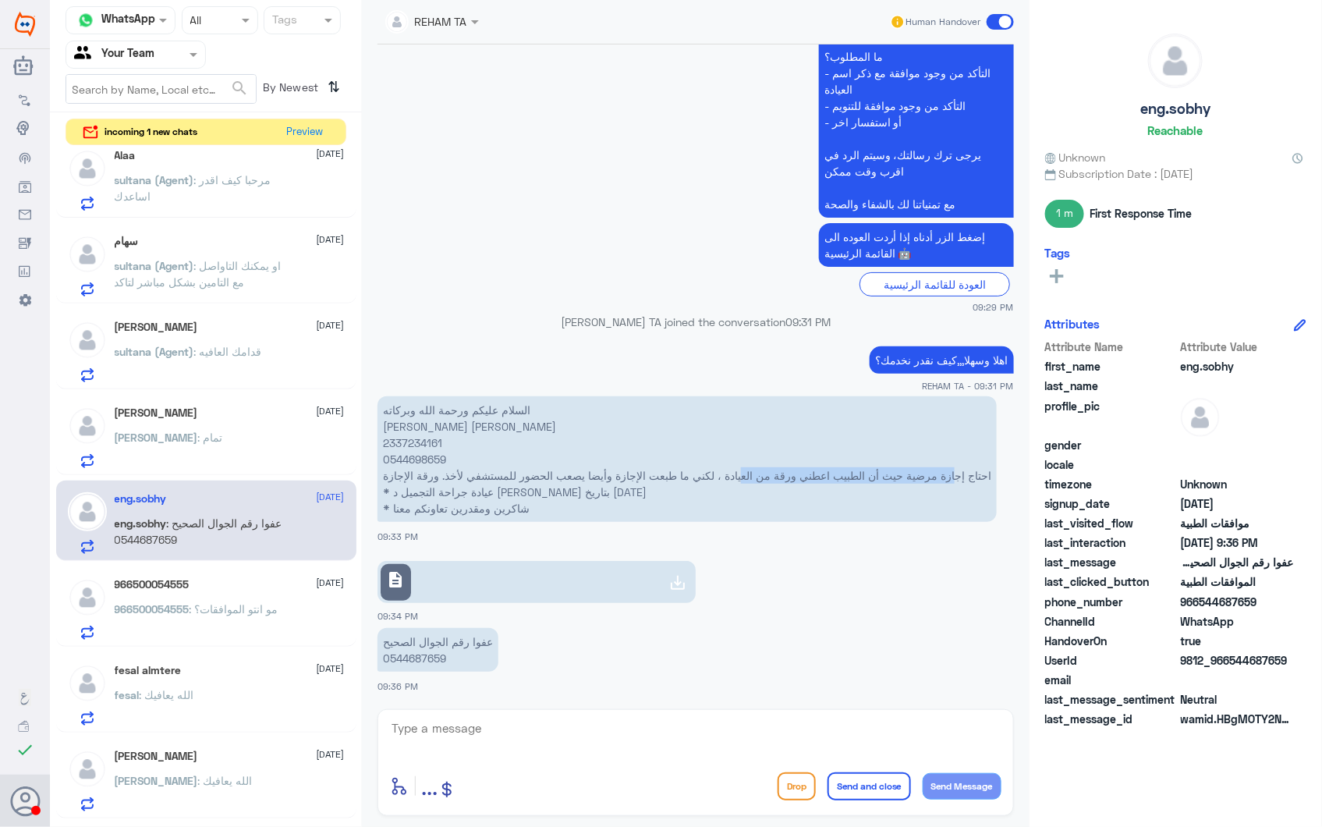
drag, startPoint x: 948, startPoint y: 470, endPoint x: 741, endPoint y: 472, distance: 206.7
click at [741, 472] on p "السلام عليكم ورحمة الله وبركاته صبحي سعيد عبد الفتاح الدماطي 2337234161 0544698…" at bounding box center [686, 459] width 619 height 126
click at [499, 579] on link "description" at bounding box center [536, 582] width 318 height 42
click at [518, 728] on textarea at bounding box center [695, 736] width 611 height 38
click at [852, 728] on textarea at bounding box center [695, 736] width 611 height 38
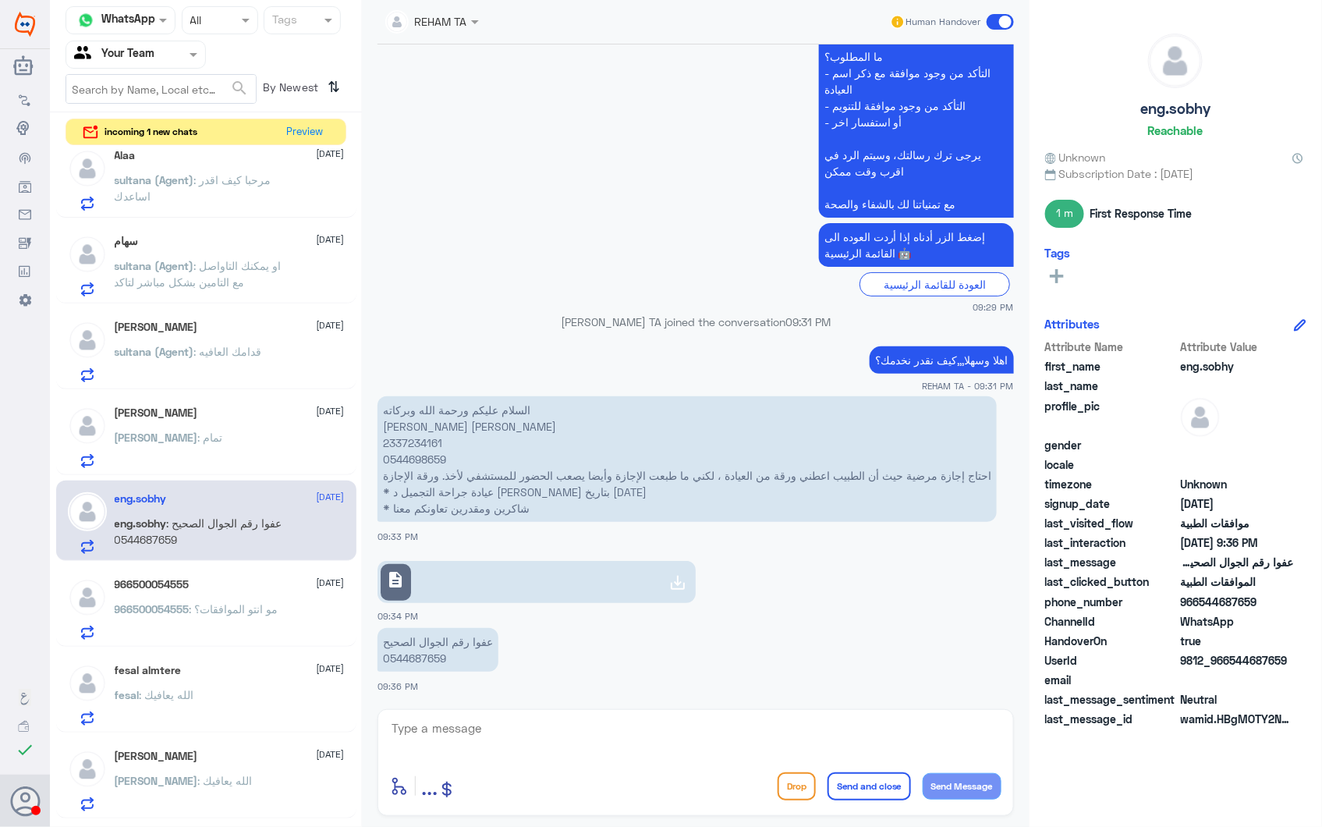
click at [402, 730] on textarea at bounding box center [695, 736] width 611 height 38
paste textarea "يرجى التواصل مع قسم التقارير الطبية (واتساب) على الرقم : 0550181732"
type textarea "للاجازات المرضية يرجى التواصل مع قسم التقارير الطبية (واتساب) على الرقم : 05501…"
click at [883, 783] on button "Send and close" at bounding box center [868, 786] width 83 height 28
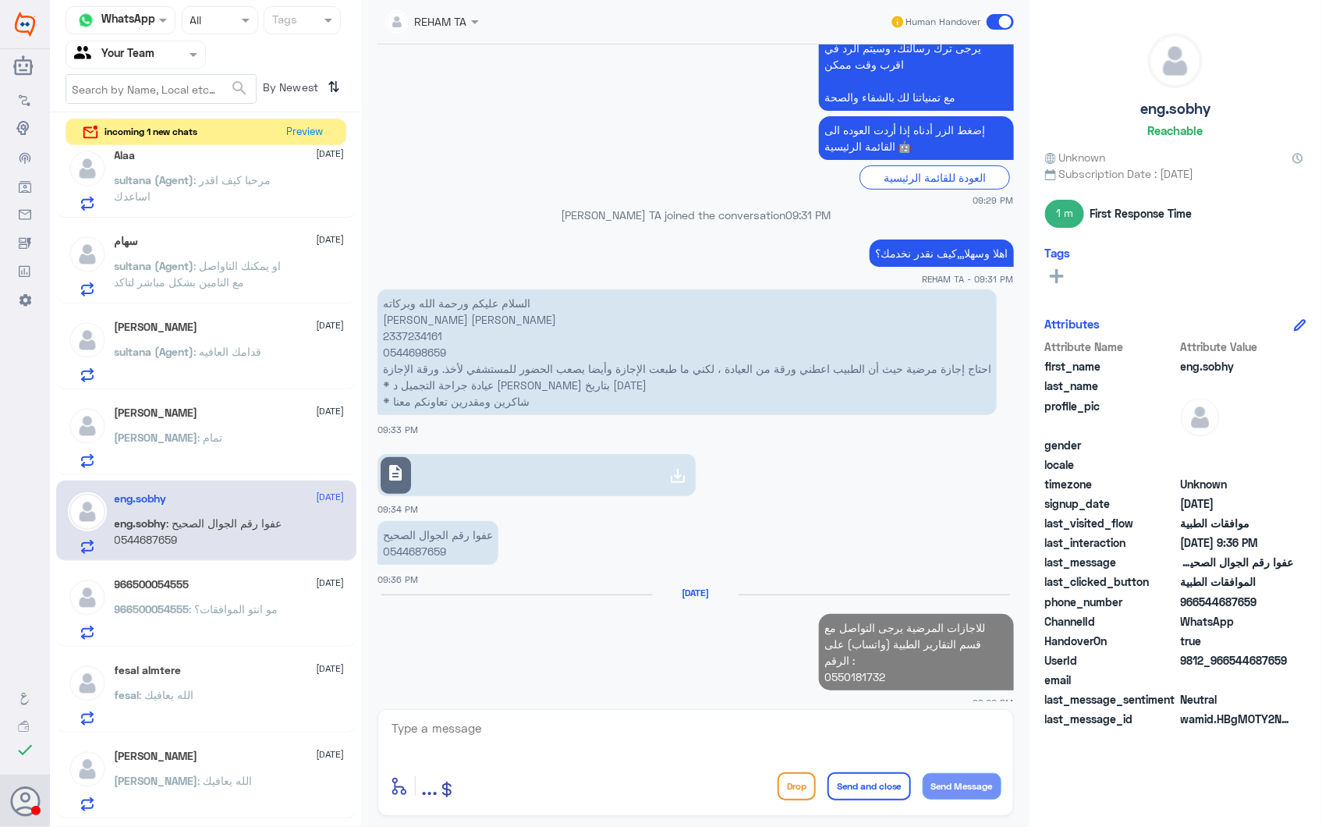
scroll to position [2460, 0]
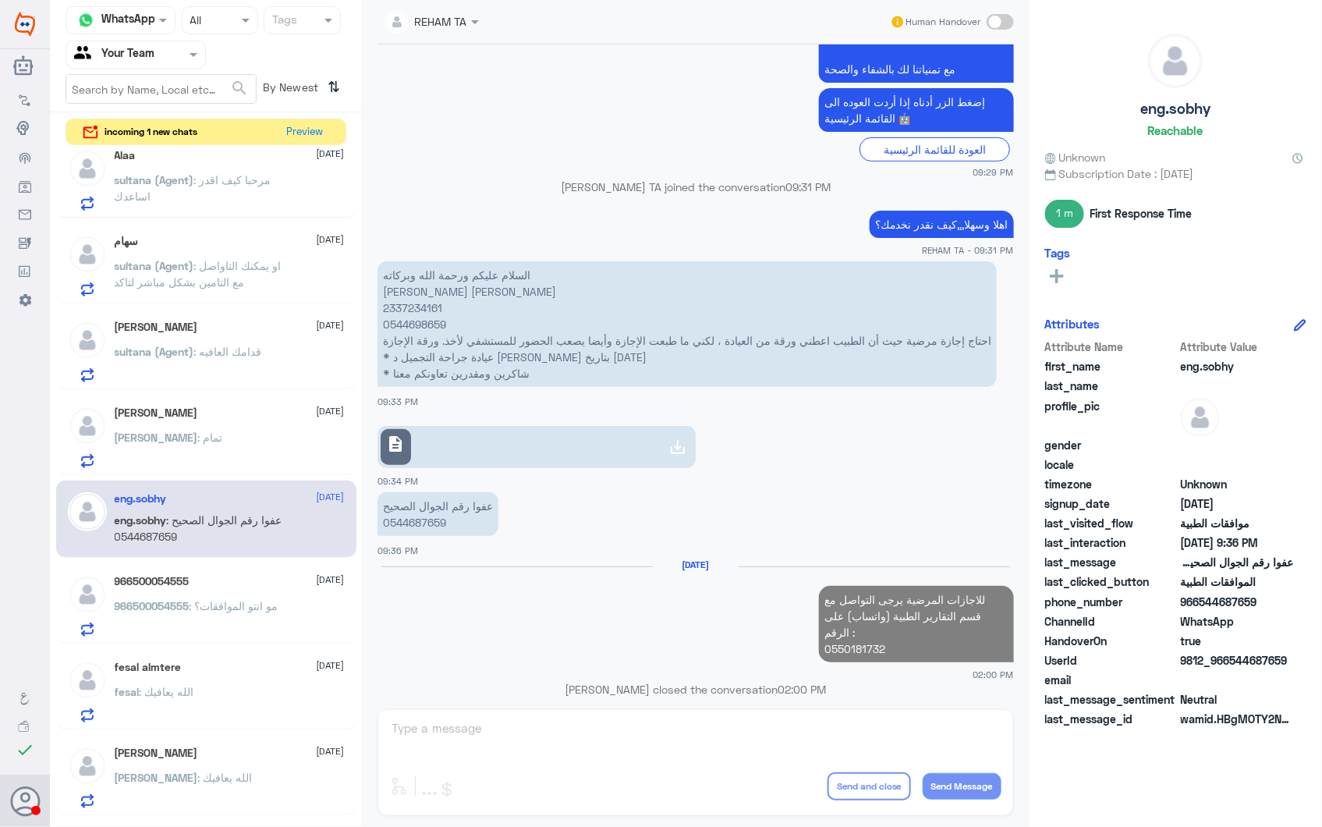
click at [216, 454] on div "Rana : تمام" at bounding box center [230, 450] width 230 height 35
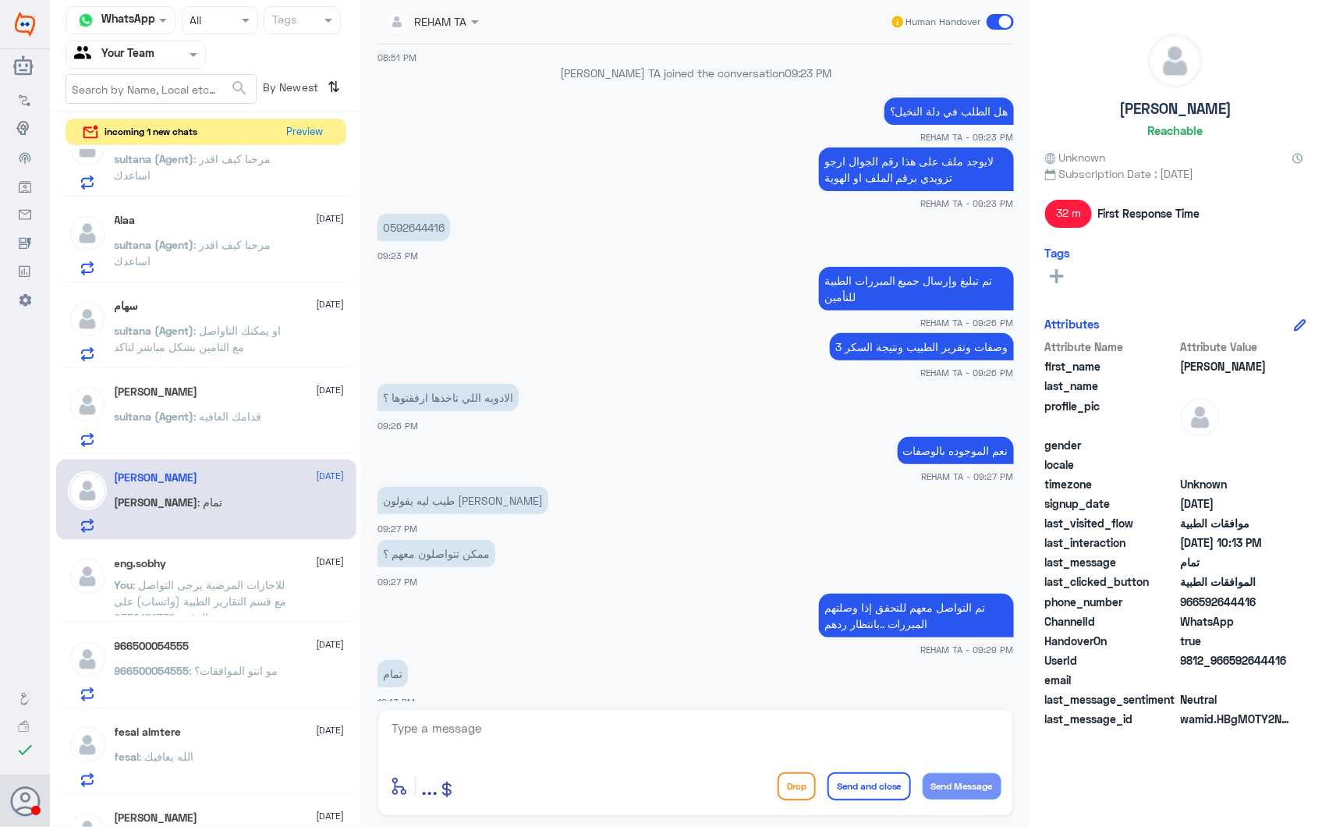
scroll to position [874, 0]
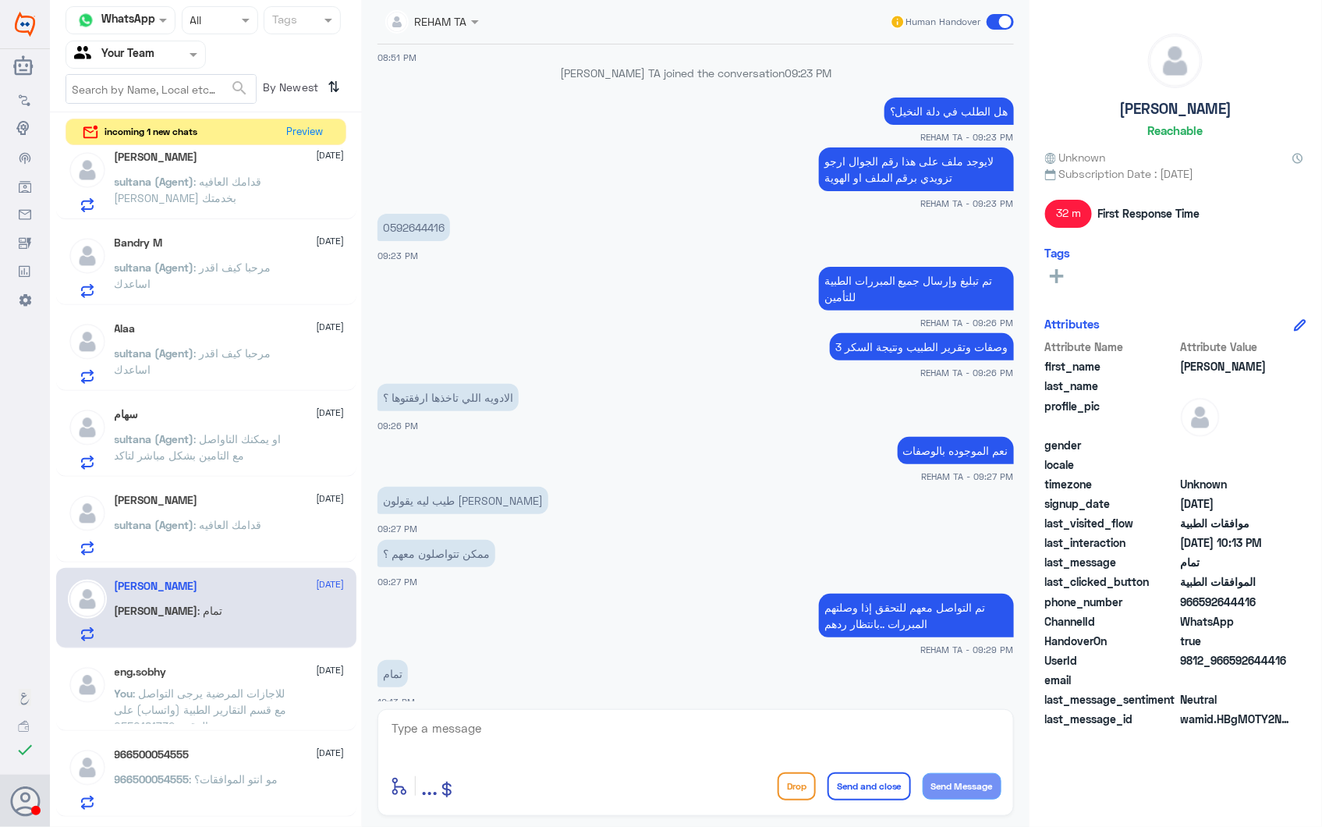
click at [200, 502] on div "Khalid 1 October" at bounding box center [230, 500] width 230 height 13
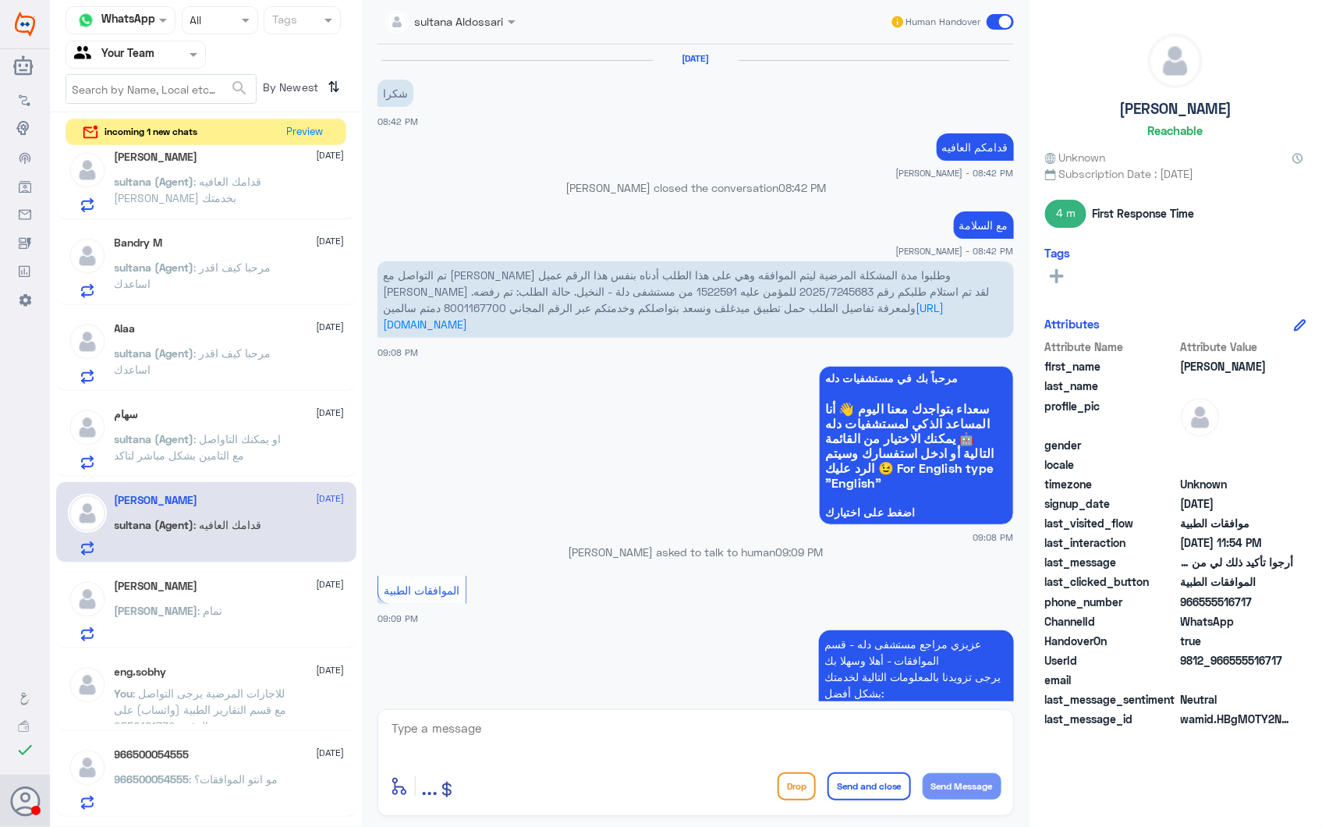
scroll to position [1536, 0]
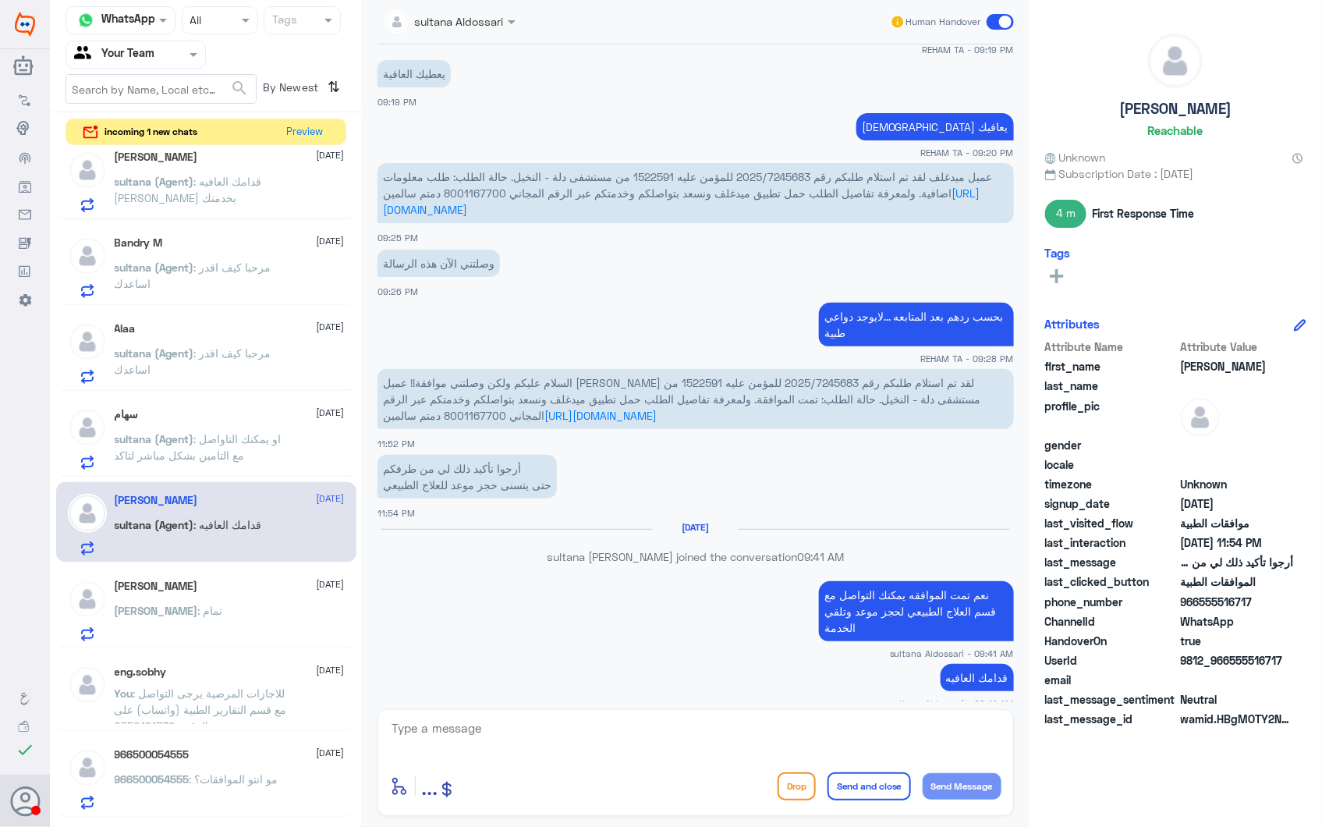
click at [196, 448] on span ": او يمكنك التاواصل مع التامين بشكل مباشر لتاكد" at bounding box center [198, 447] width 167 height 30
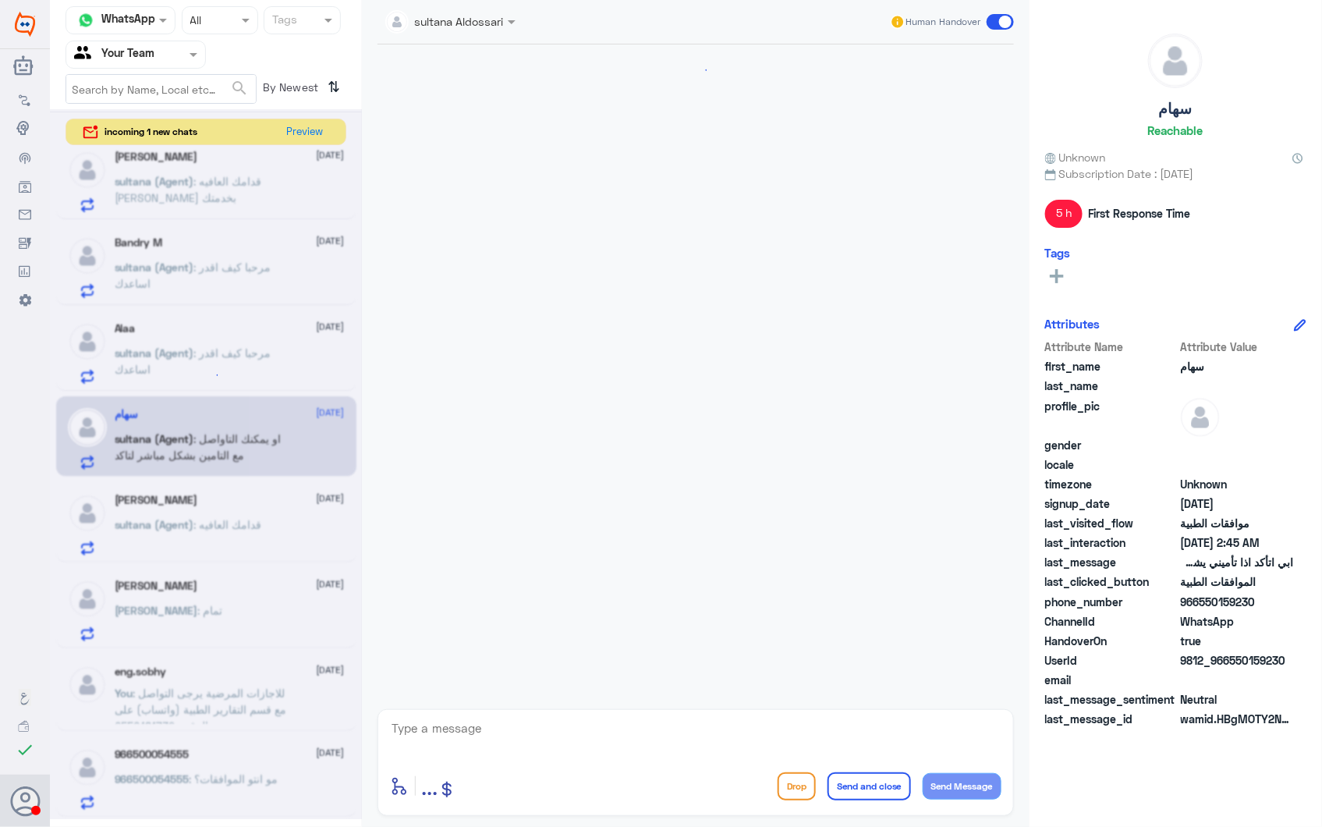
scroll to position [473, 0]
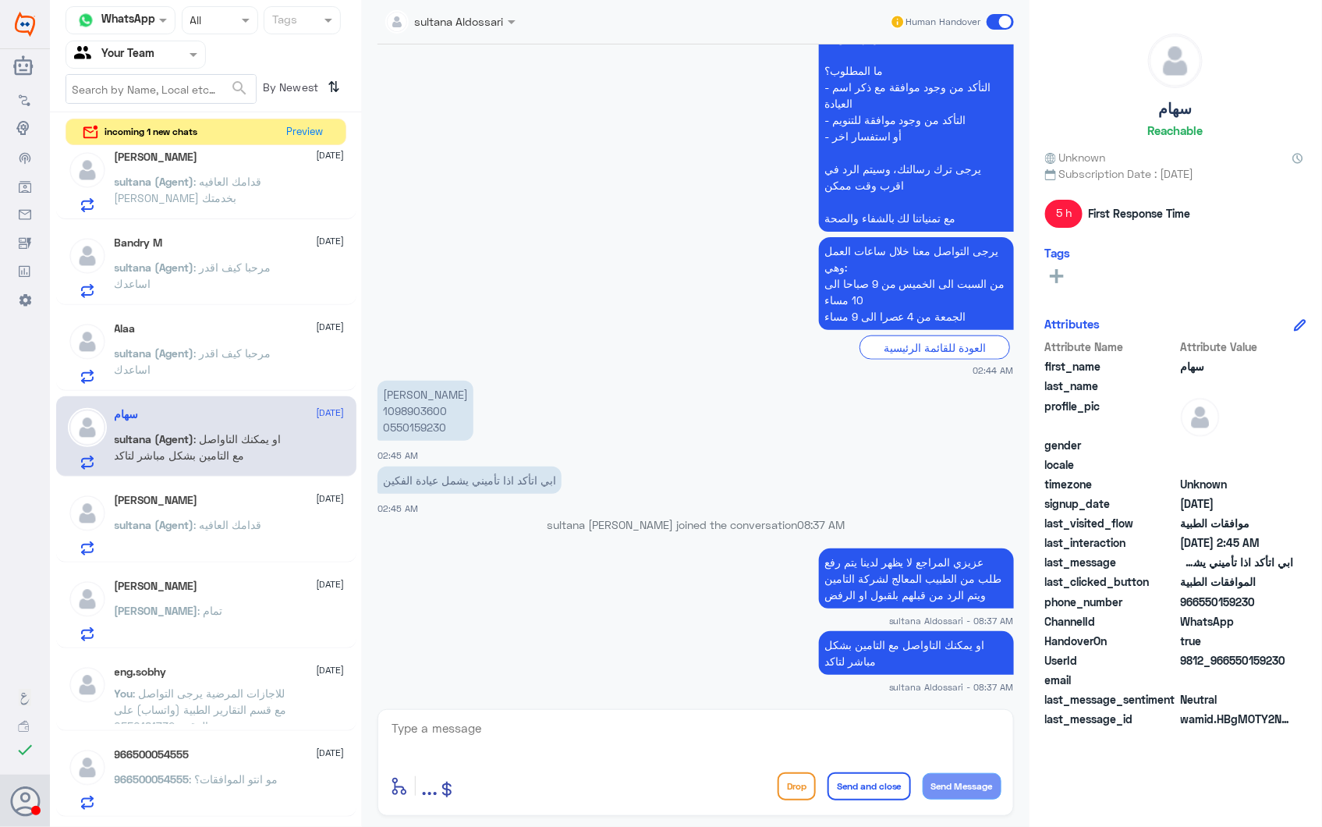
click at [240, 361] on p "sultana (Agent) : مرحبا كيف اقدر اساعدك" at bounding box center [202, 364] width 175 height 39
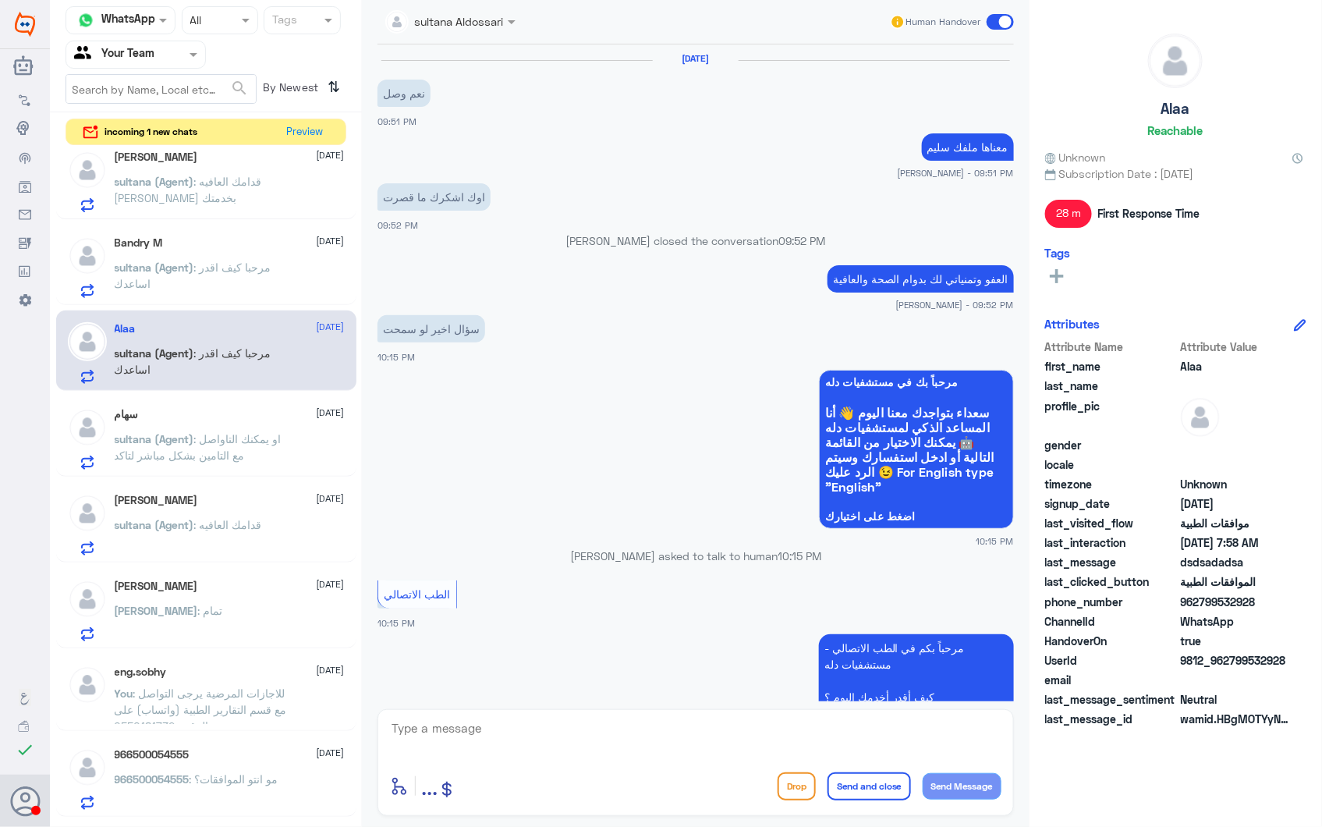
scroll to position [2133, 0]
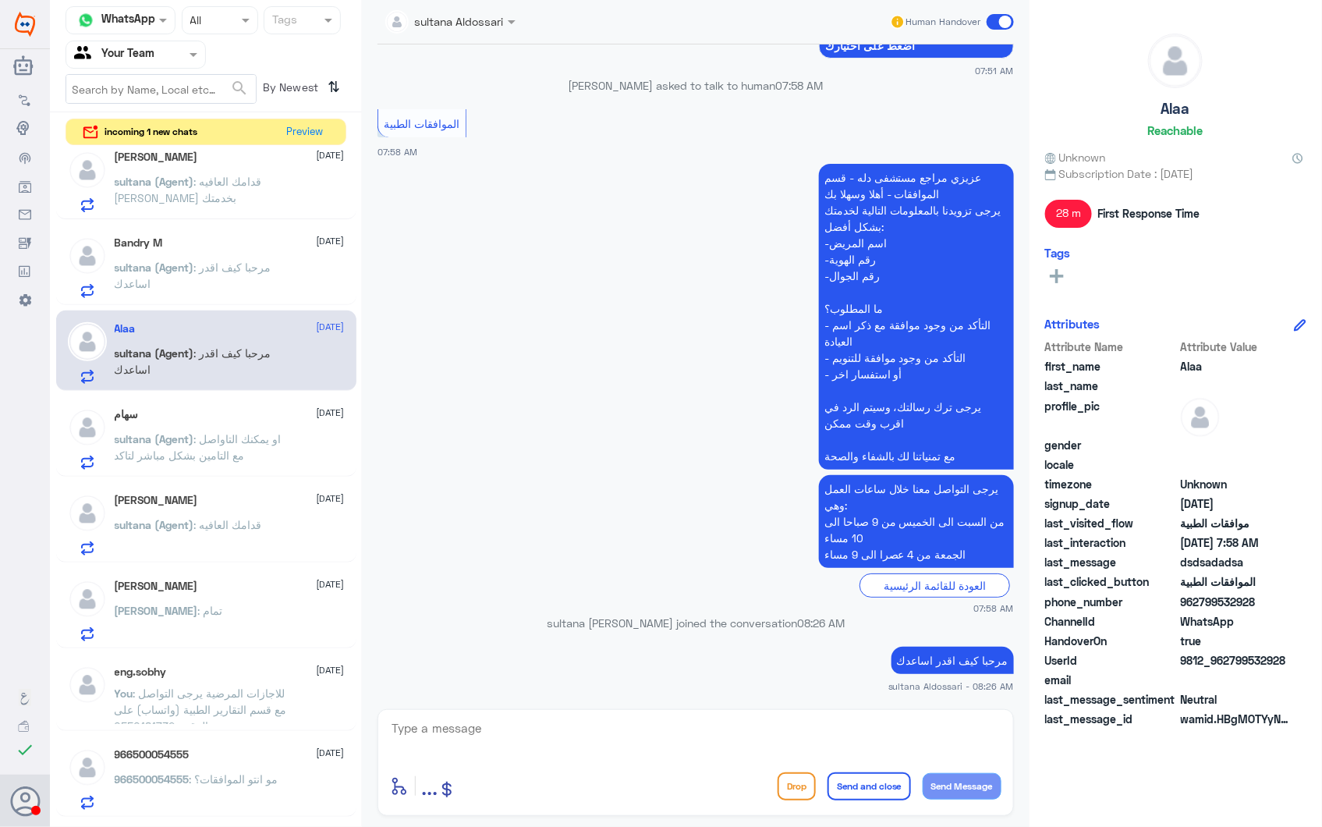
click at [214, 255] on div "Bandry M 2 October sultana (Agent) : مرحبا كيف اقدر اساعدك" at bounding box center [230, 267] width 230 height 62
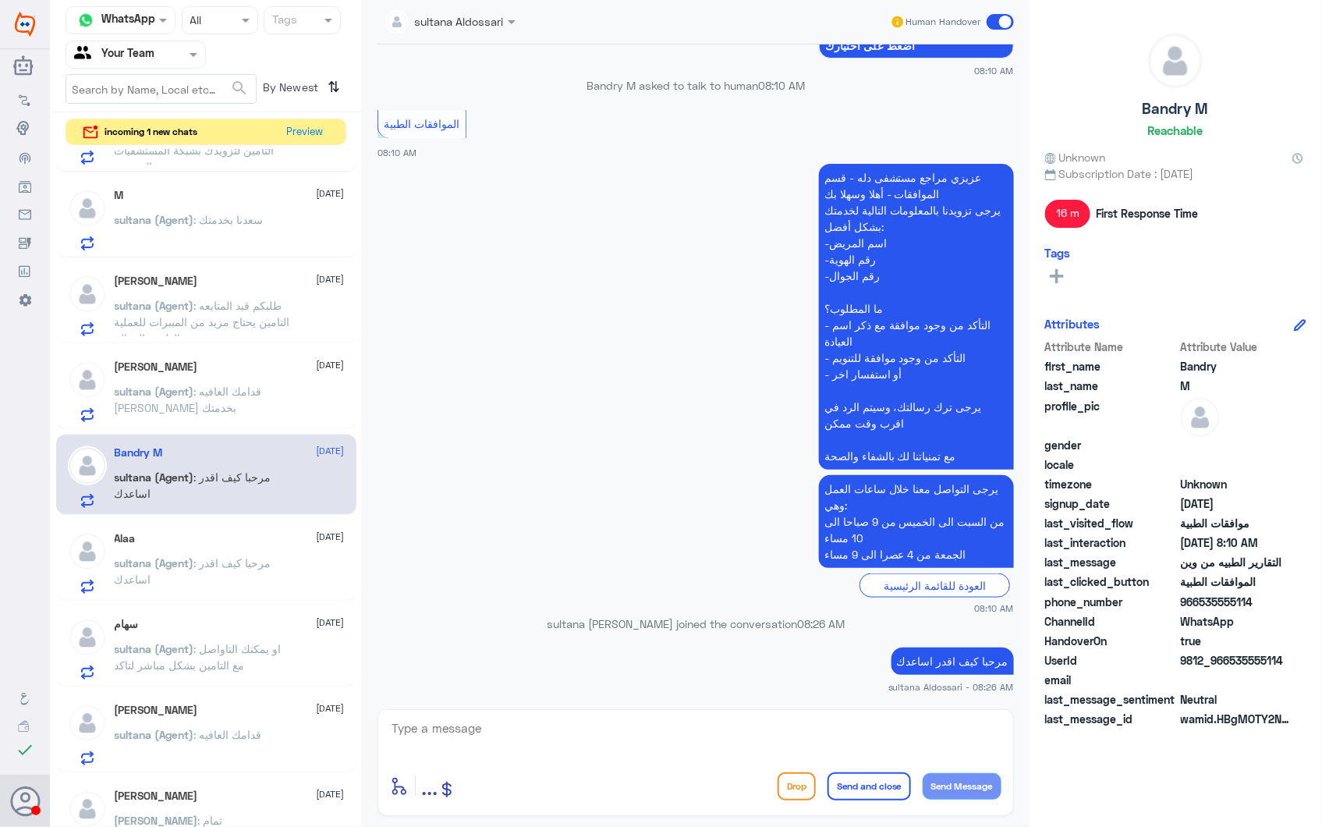
scroll to position [614, 0]
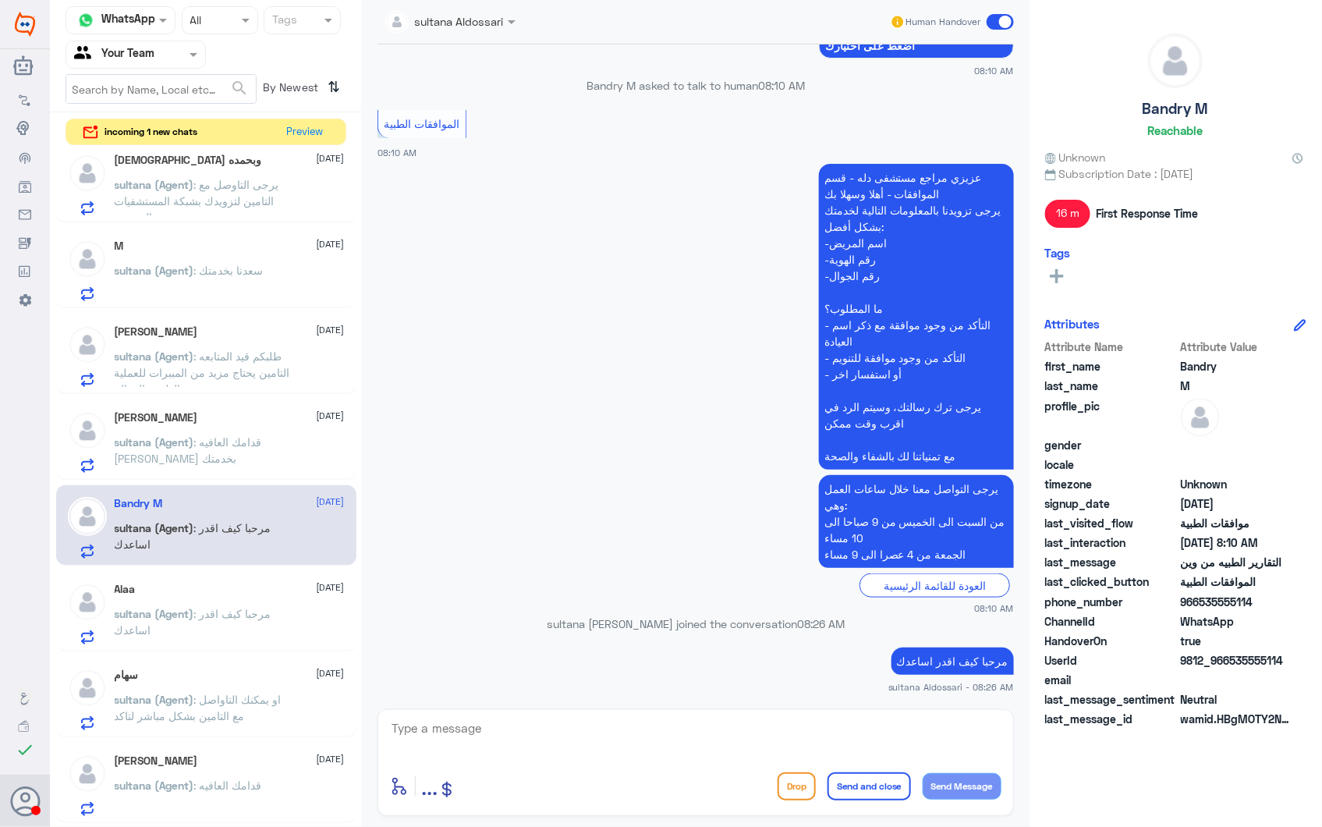
click at [231, 437] on span ": قدامك العافيه سعدنا بخدمتك" at bounding box center [188, 450] width 147 height 30
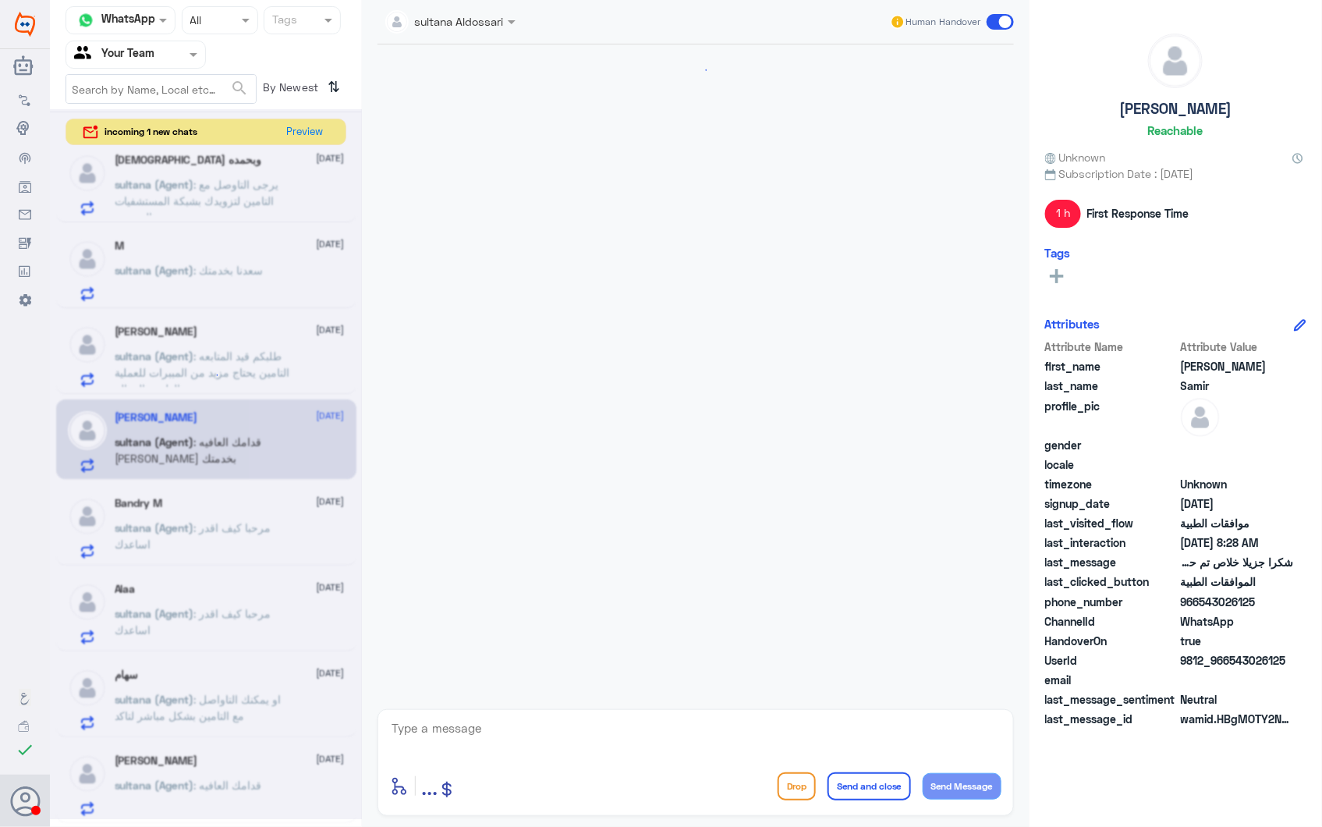
scroll to position [2170, 0]
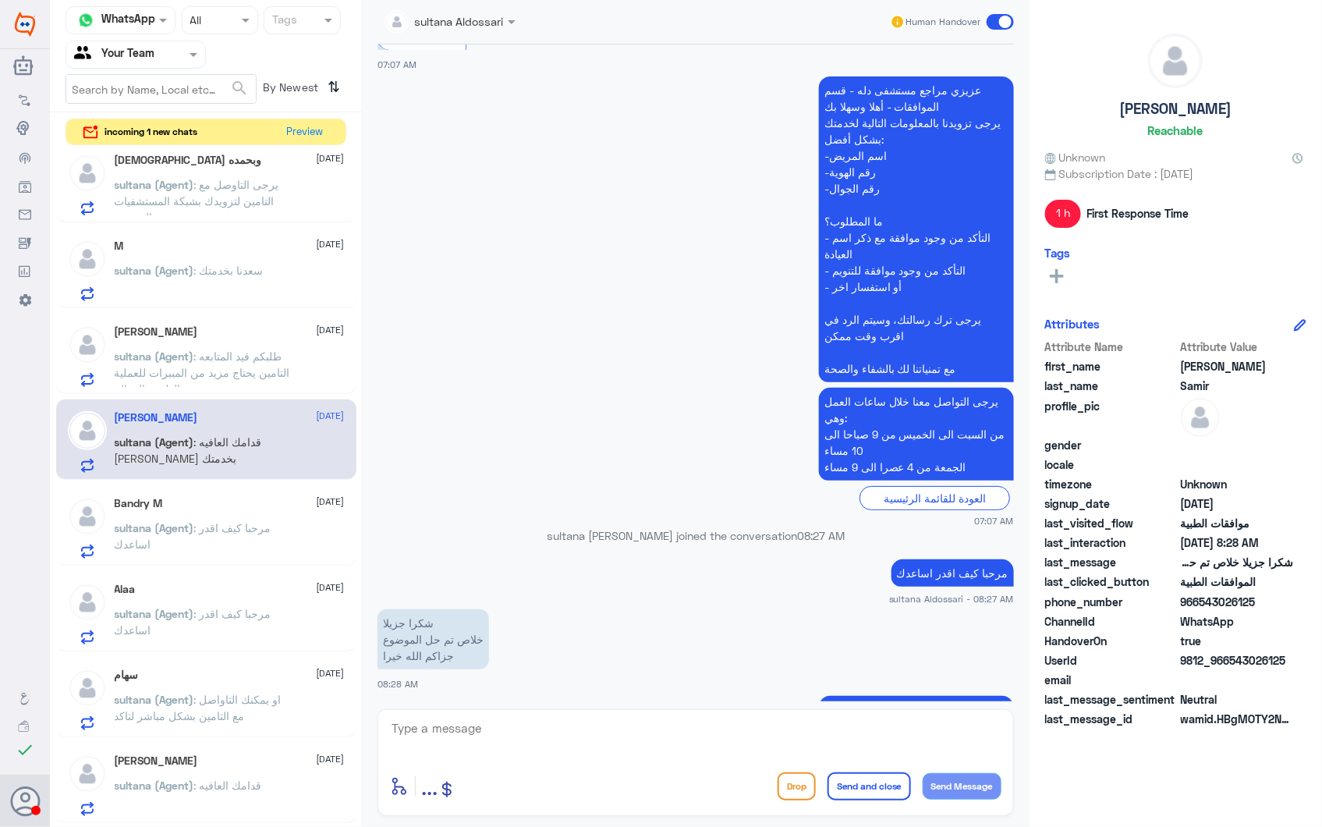
click at [238, 354] on span ": طلبكم قيد المتابعه التامين يحتاج مزيد من المببرات للعملية من الطبيب المعالج" at bounding box center [202, 372] width 175 height 46
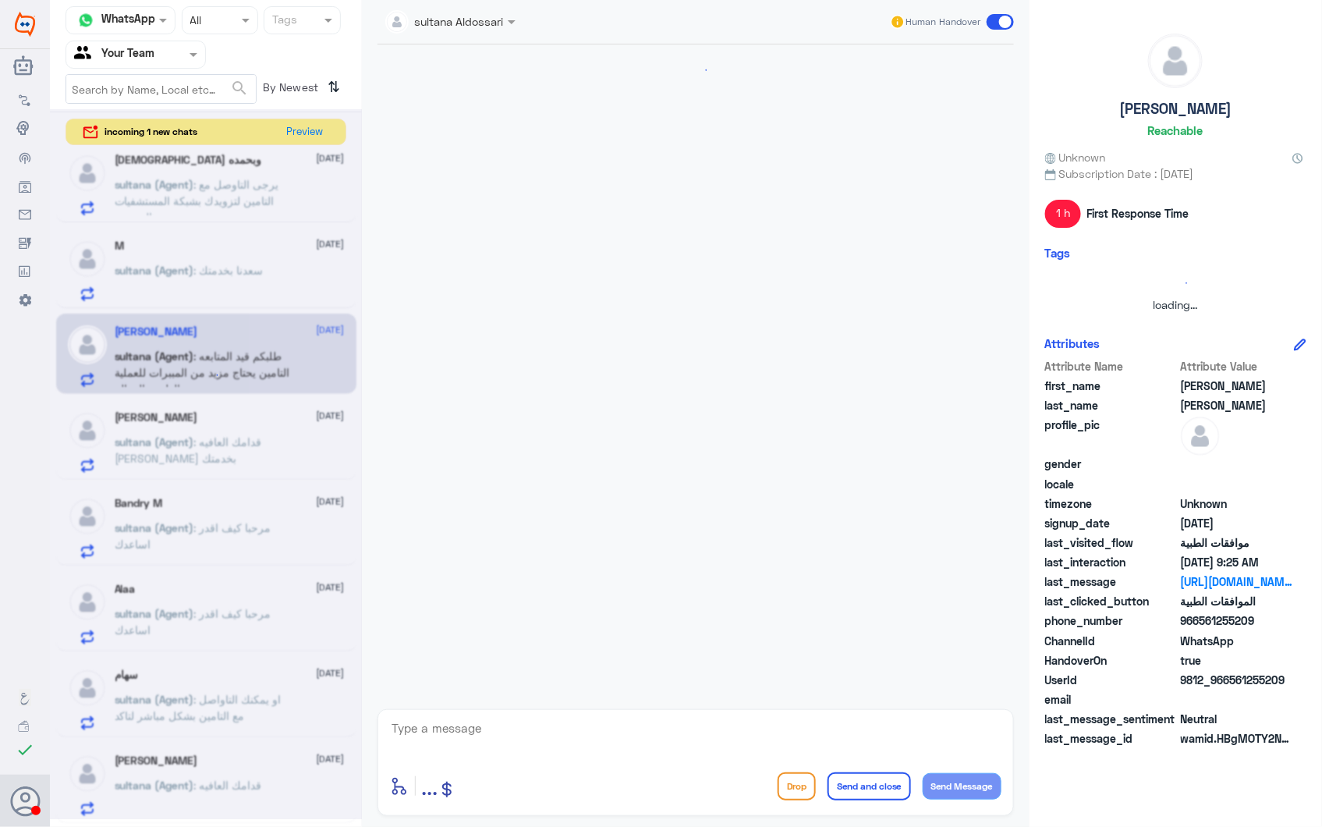
click at [227, 260] on div at bounding box center [206, 464] width 312 height 710
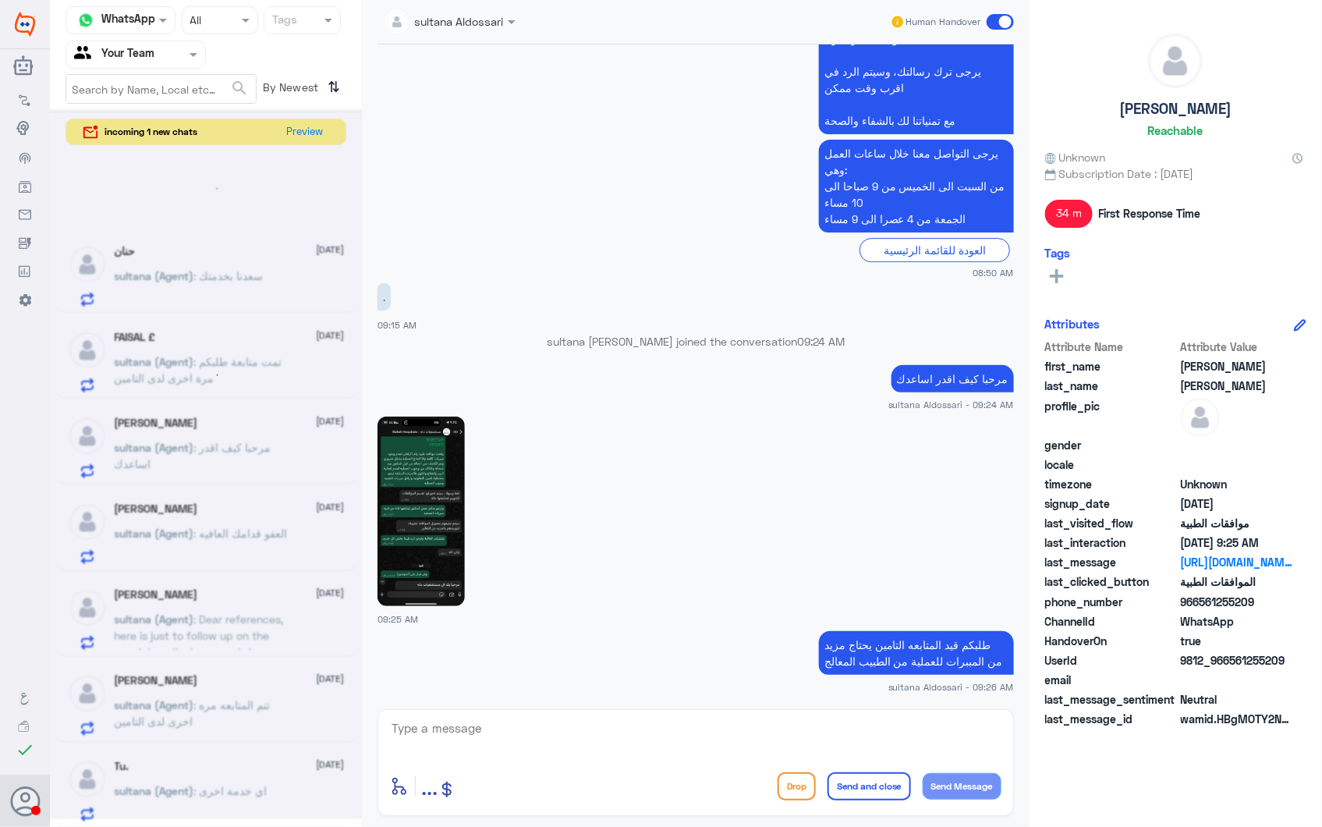
scroll to position [8, 0]
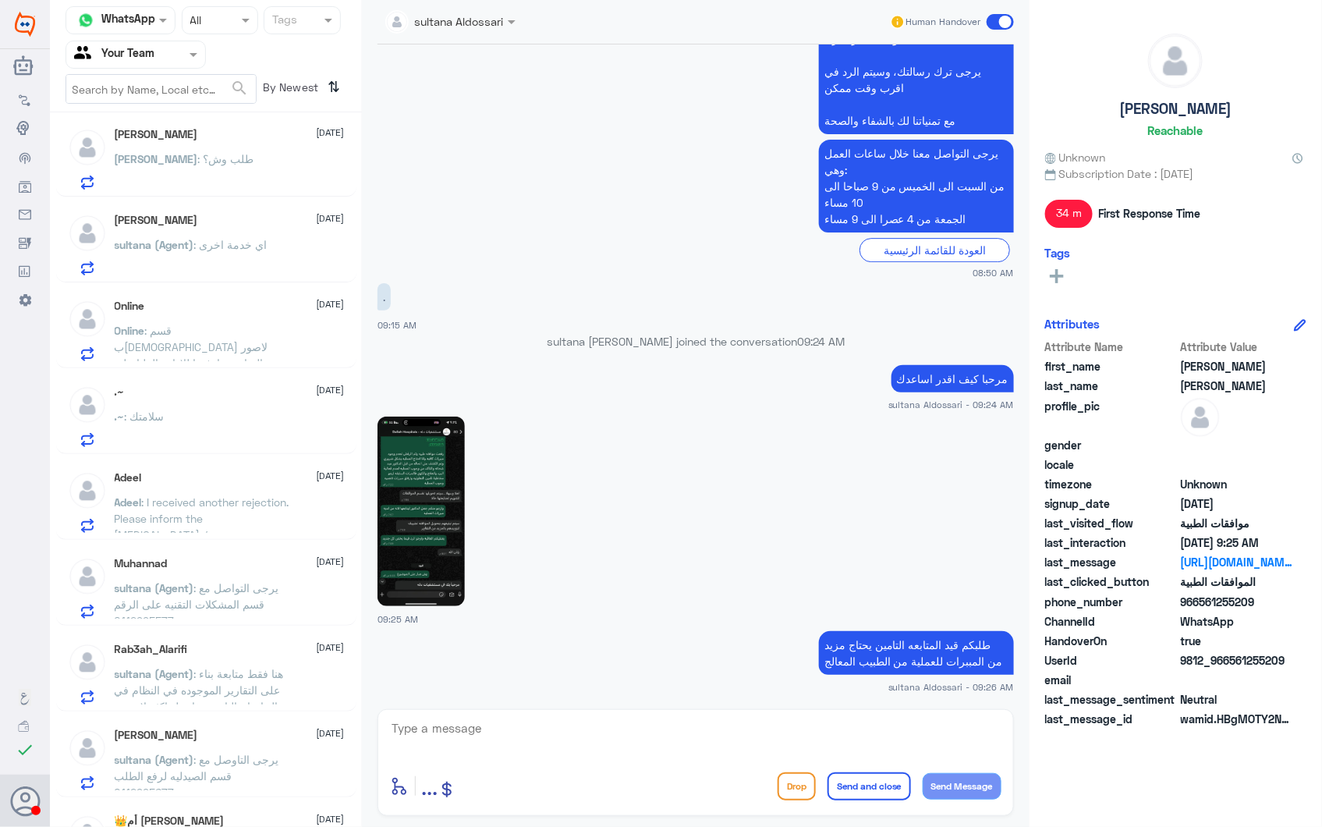
click at [199, 408] on div ".~ 2 October .~ : سلامتك" at bounding box center [230, 416] width 230 height 62
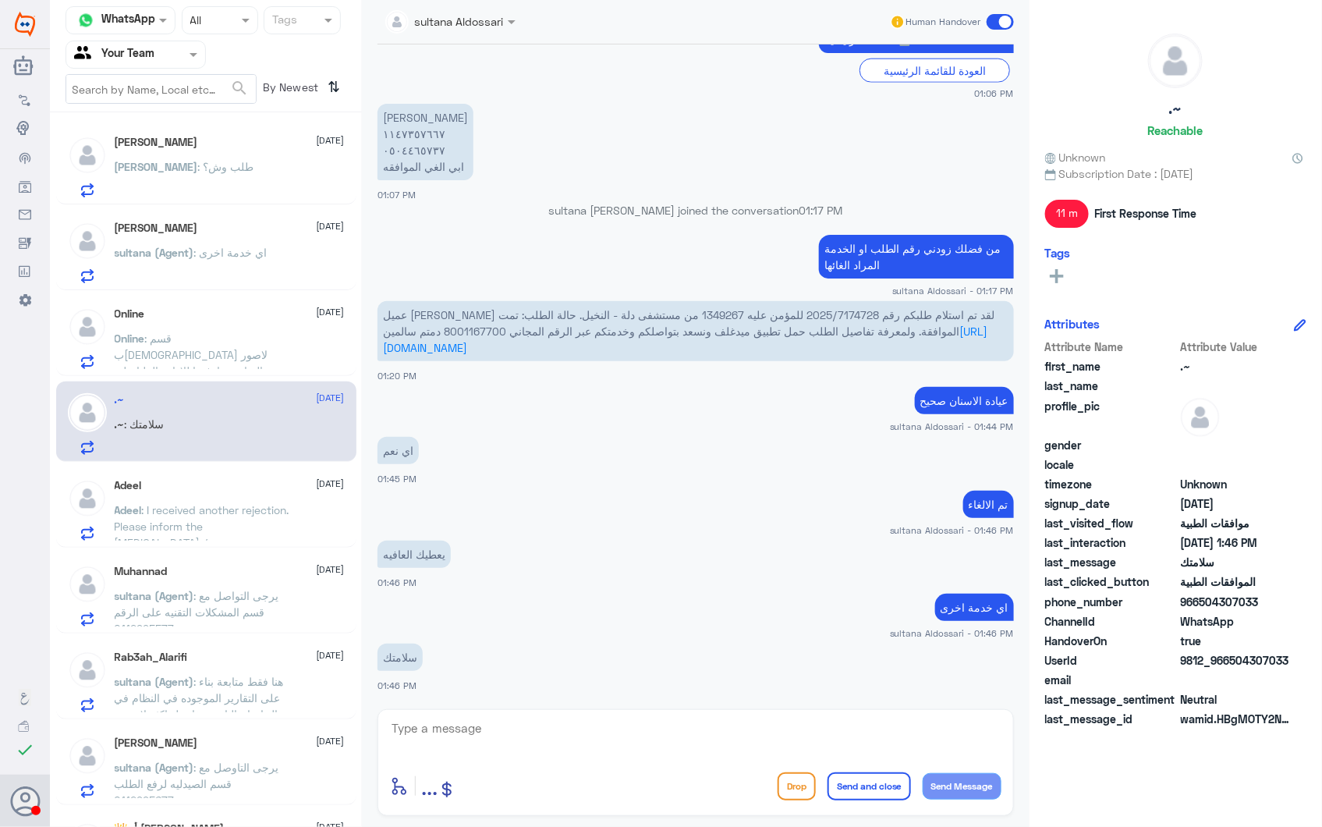
click at [193, 347] on span ": قسم بالله لاصور الشاشه وارفعها للاداره العليا على هالخدمة غير كذا اقول حسبي ا…" at bounding box center [201, 370] width 172 height 79
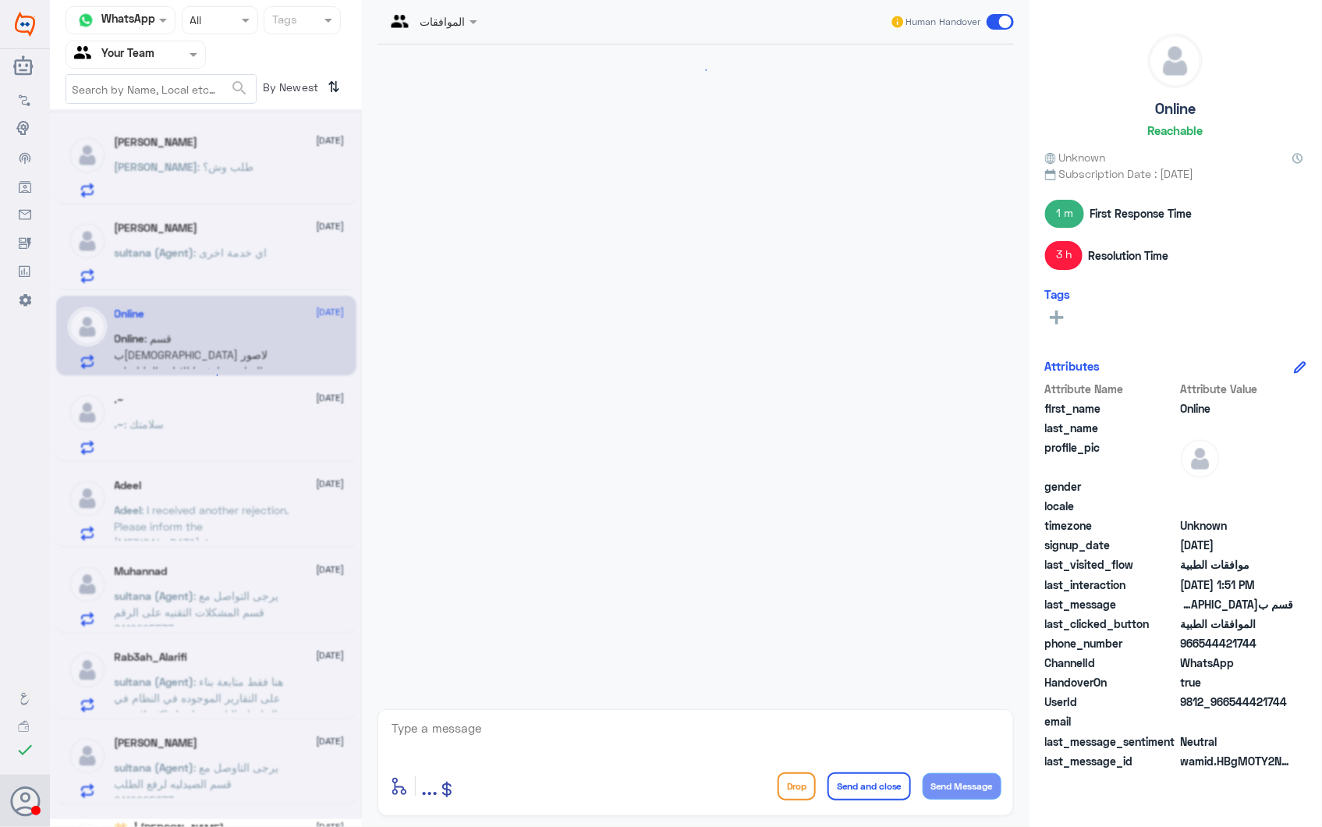
scroll to position [1607, 0]
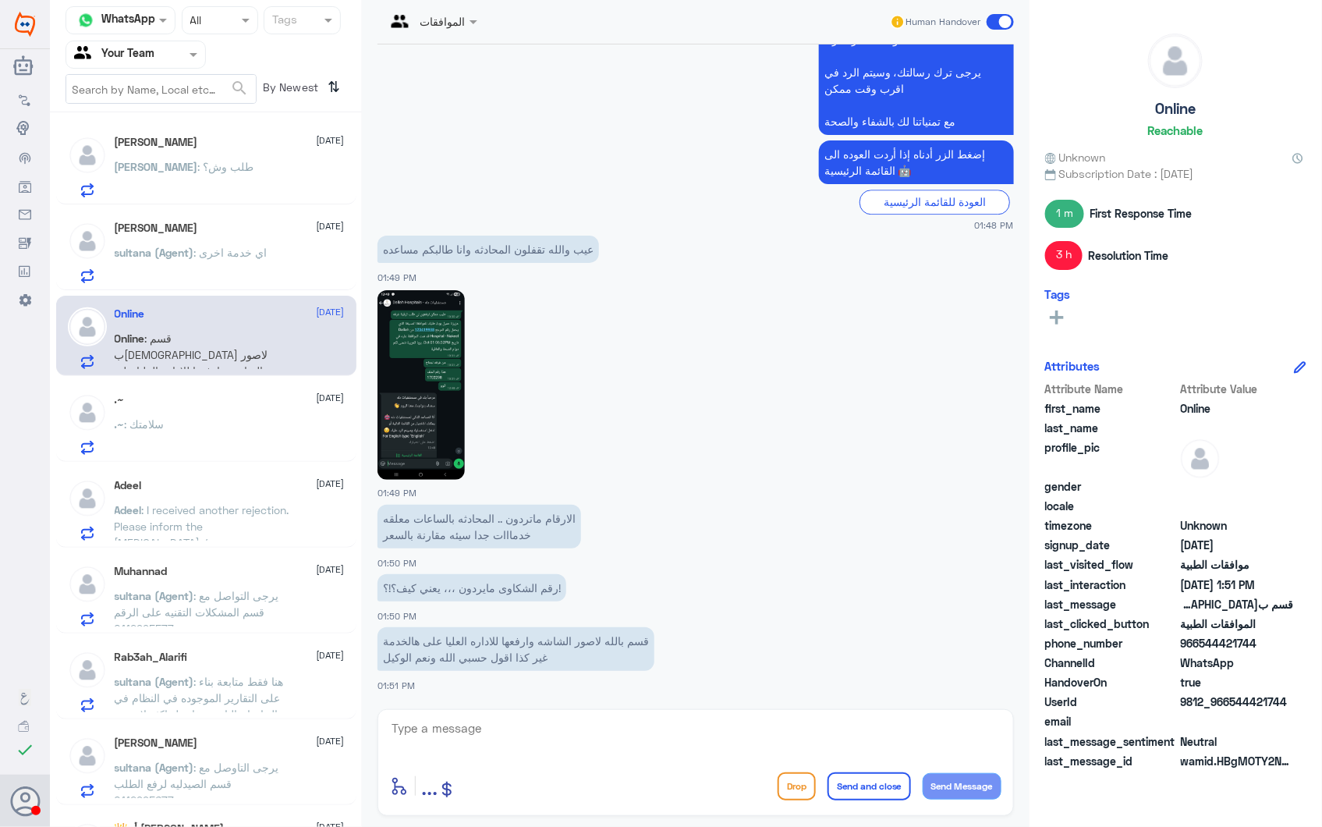
click at [424, 399] on img at bounding box center [420, 385] width 87 height 190
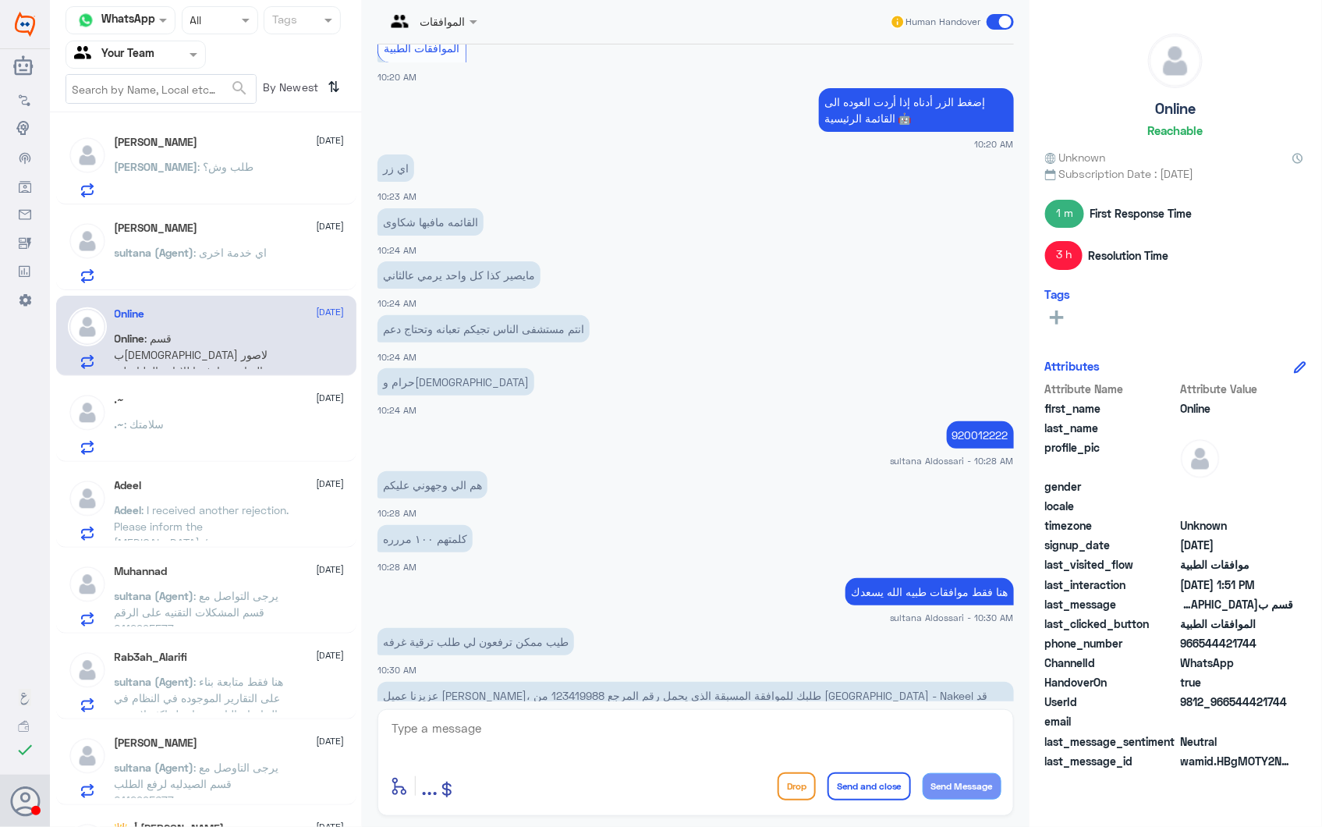
scroll to position [0, 0]
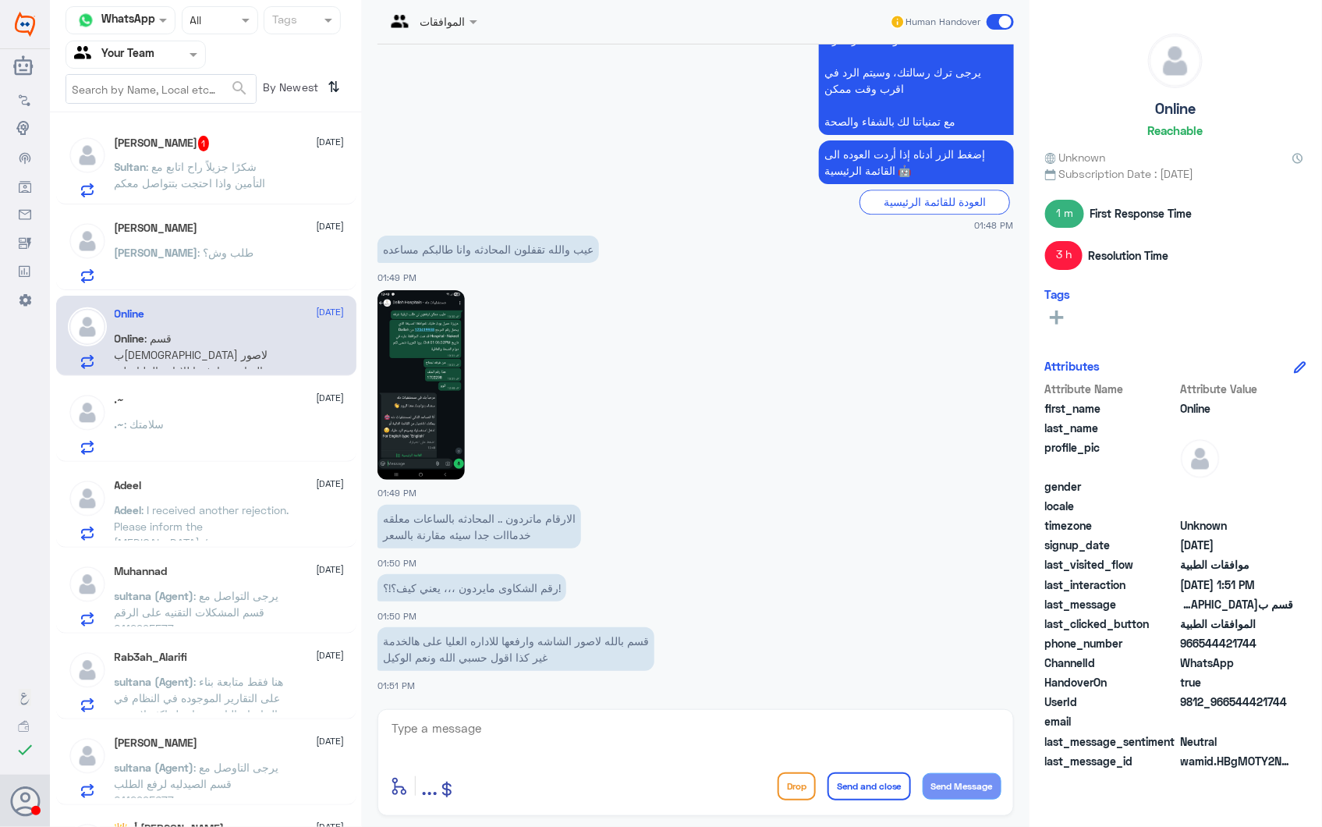
click at [416, 371] on img at bounding box center [420, 385] width 87 height 190
click at [225, 243] on div "Abdulaziz 2 October Abdulaziz : طلب وش؟" at bounding box center [230, 252] width 230 height 62
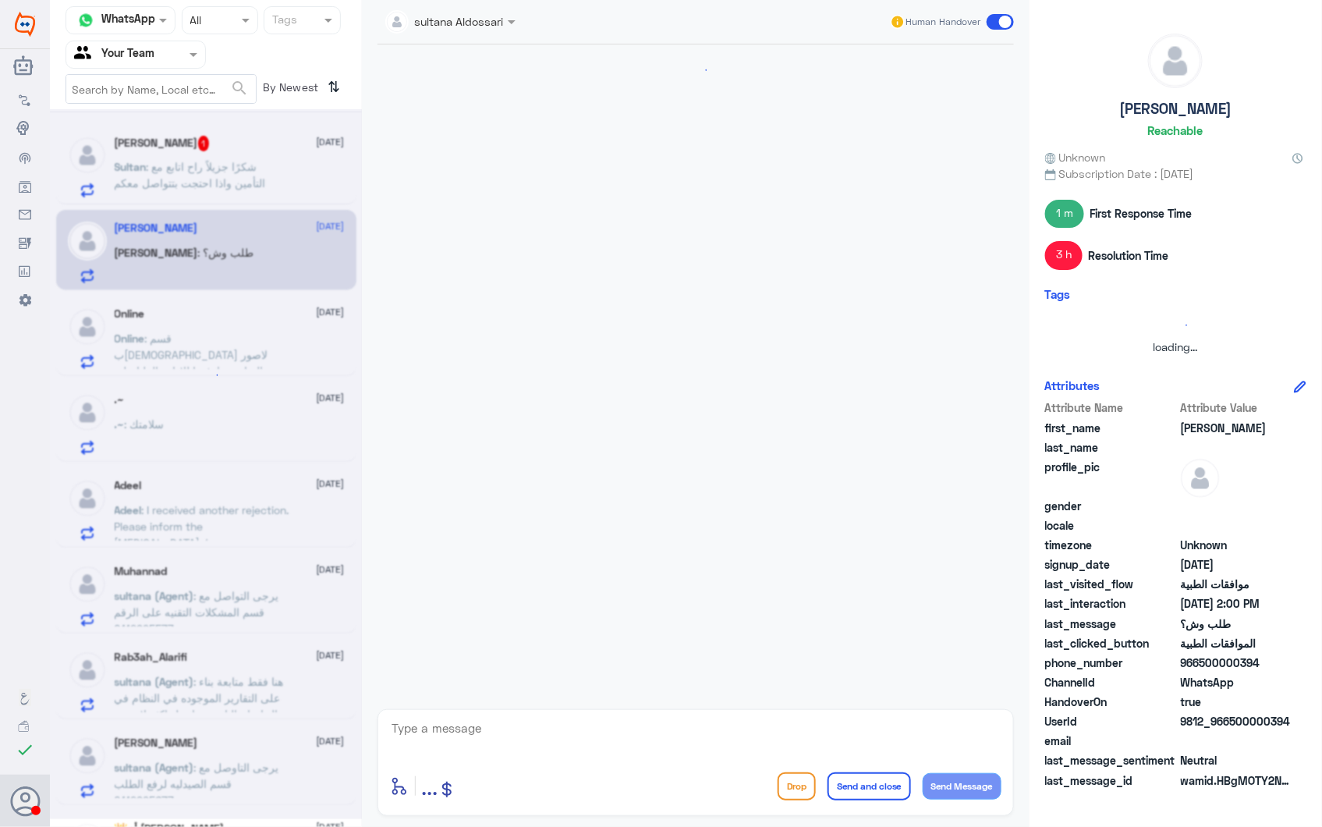
scroll to position [512, 0]
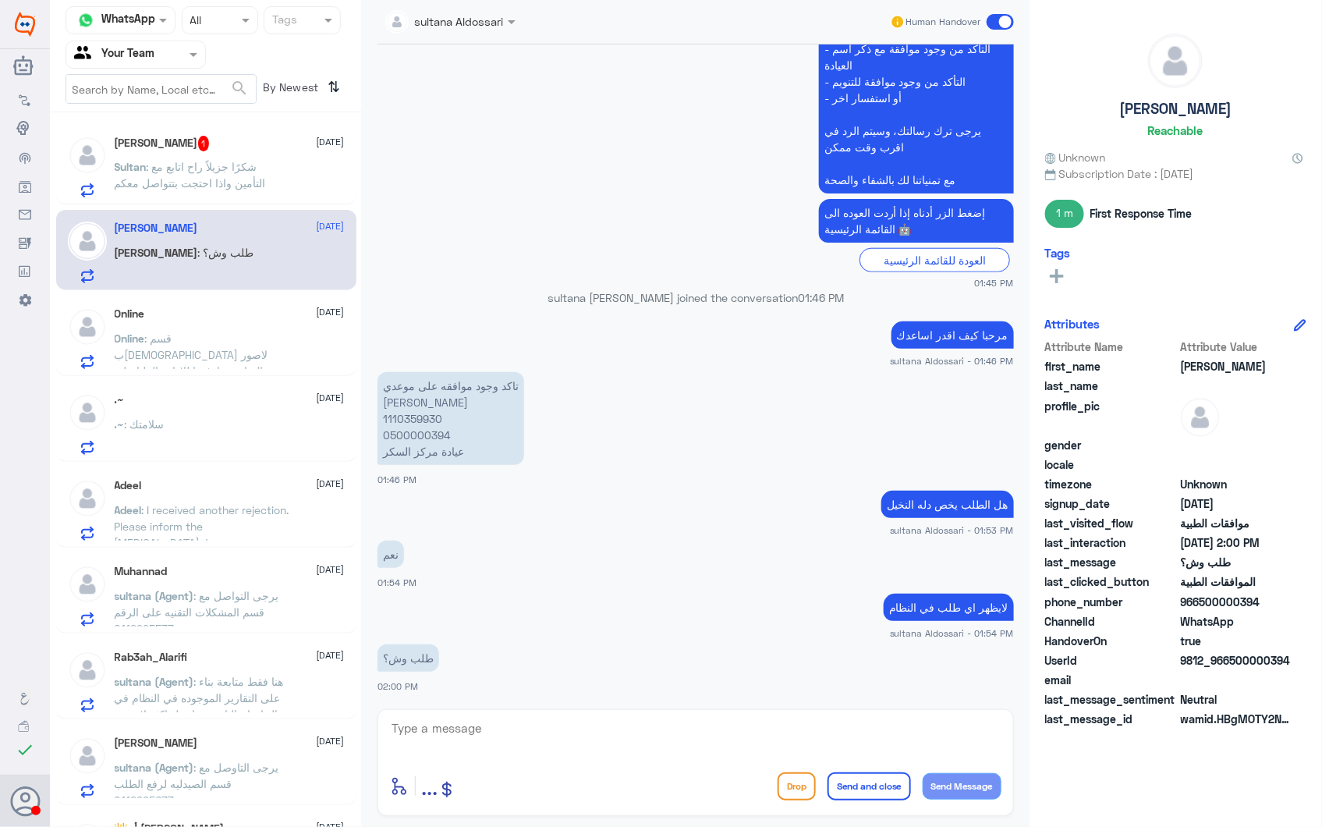
click at [266, 160] on span ": شكرًا جزيلاً راح اتابع مع التأمين واذا احتجت بتتواصل معكم" at bounding box center [190, 175] width 151 height 30
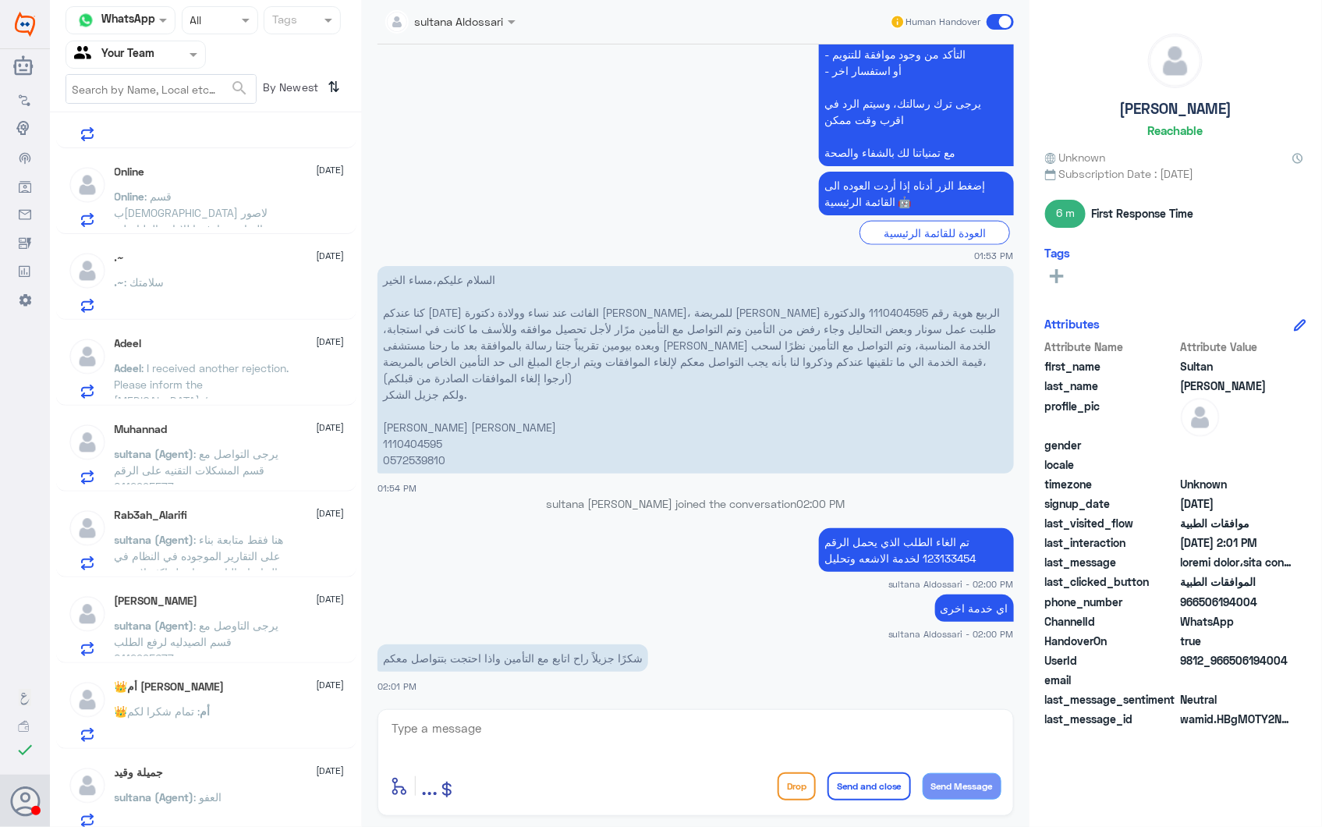
scroll to position [173, 0]
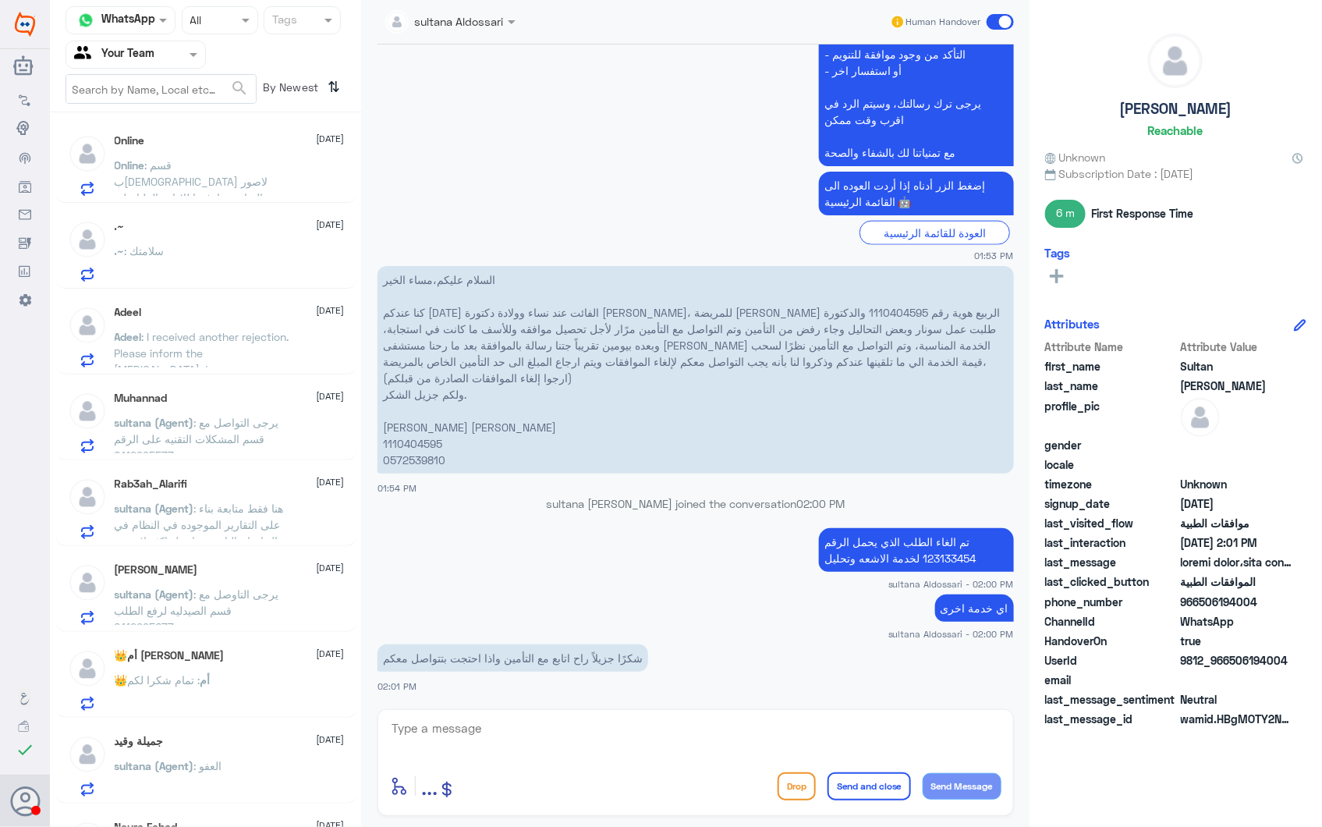
click at [211, 685] on p "👑أم : تمام شكرا لكم" at bounding box center [163, 690] width 96 height 39
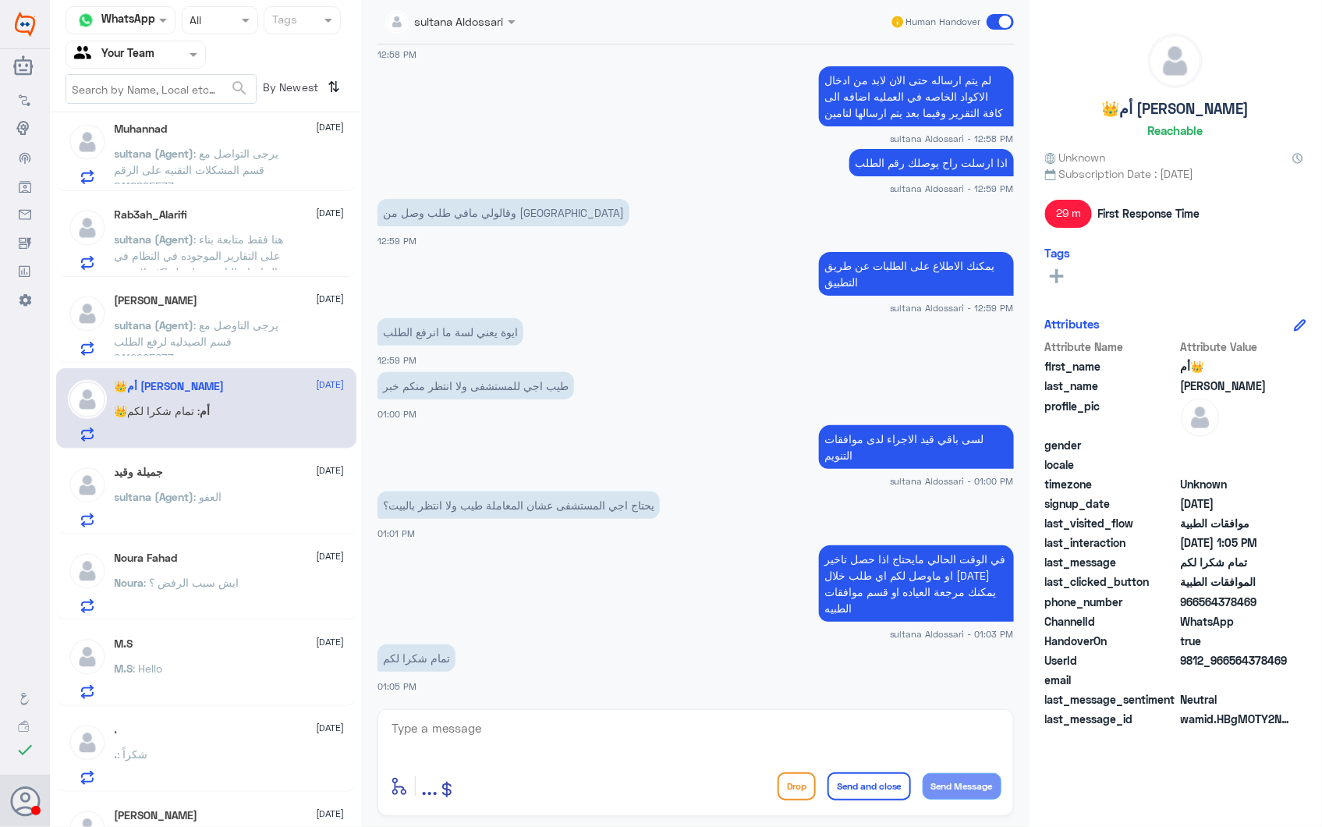
scroll to position [519, 0]
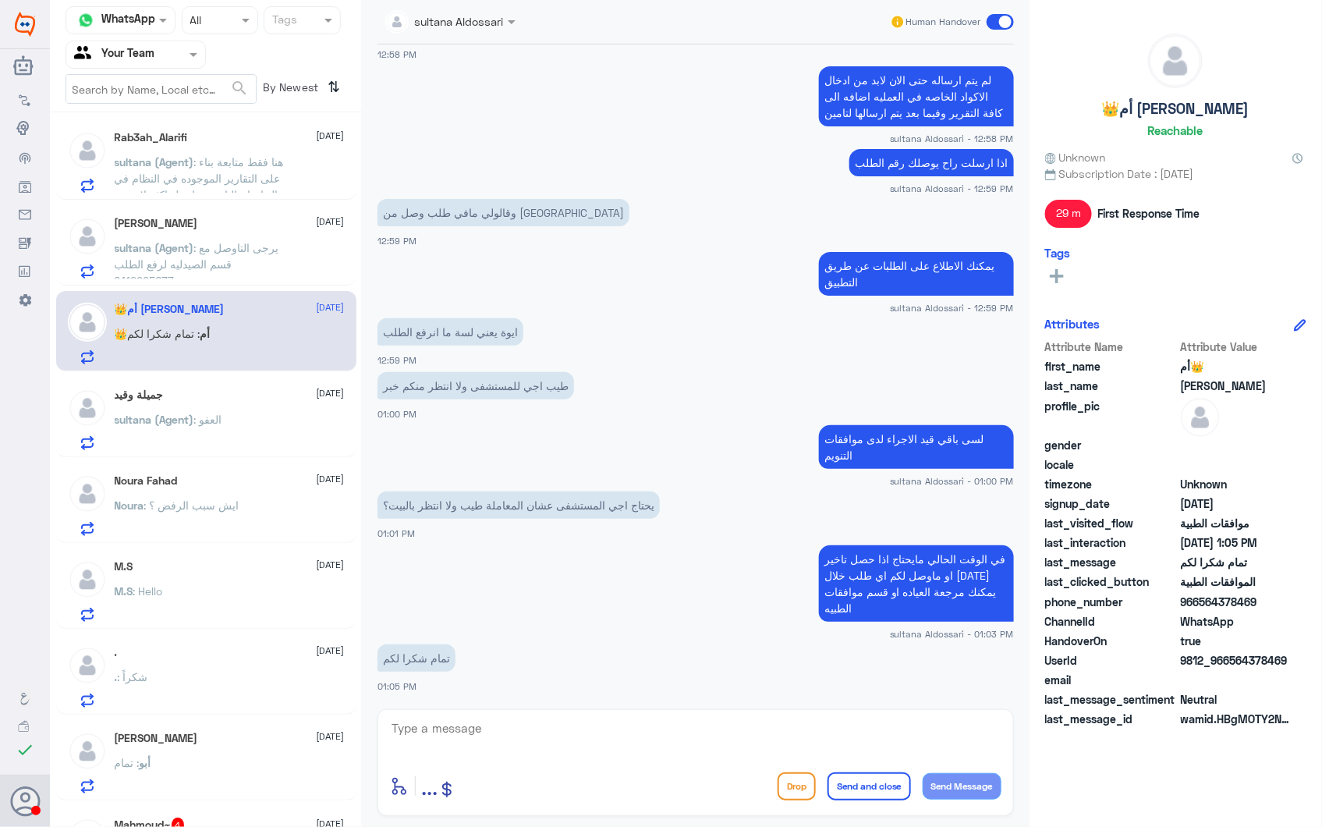
click at [215, 395] on div "جميلة وقيد 2 October" at bounding box center [230, 394] width 230 height 13
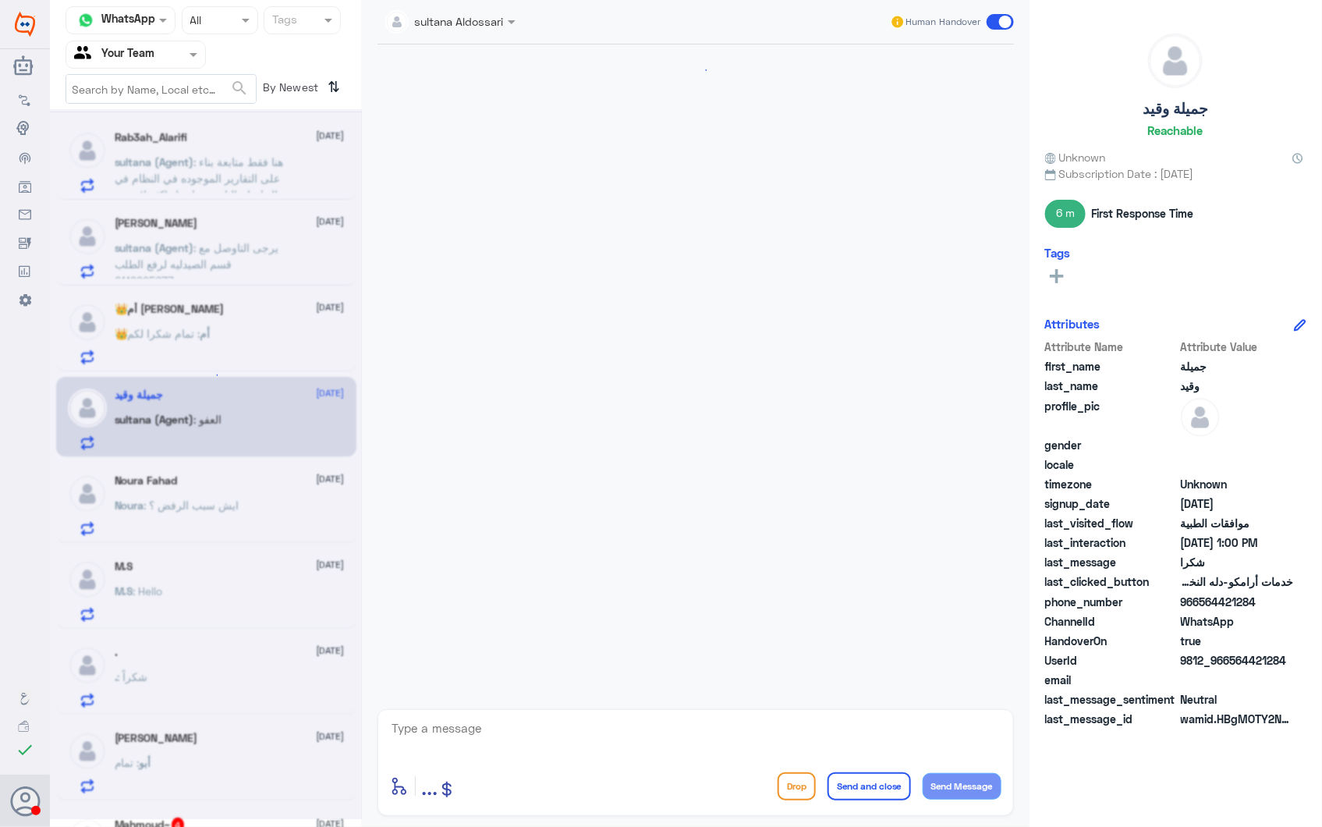
scroll to position [926, 0]
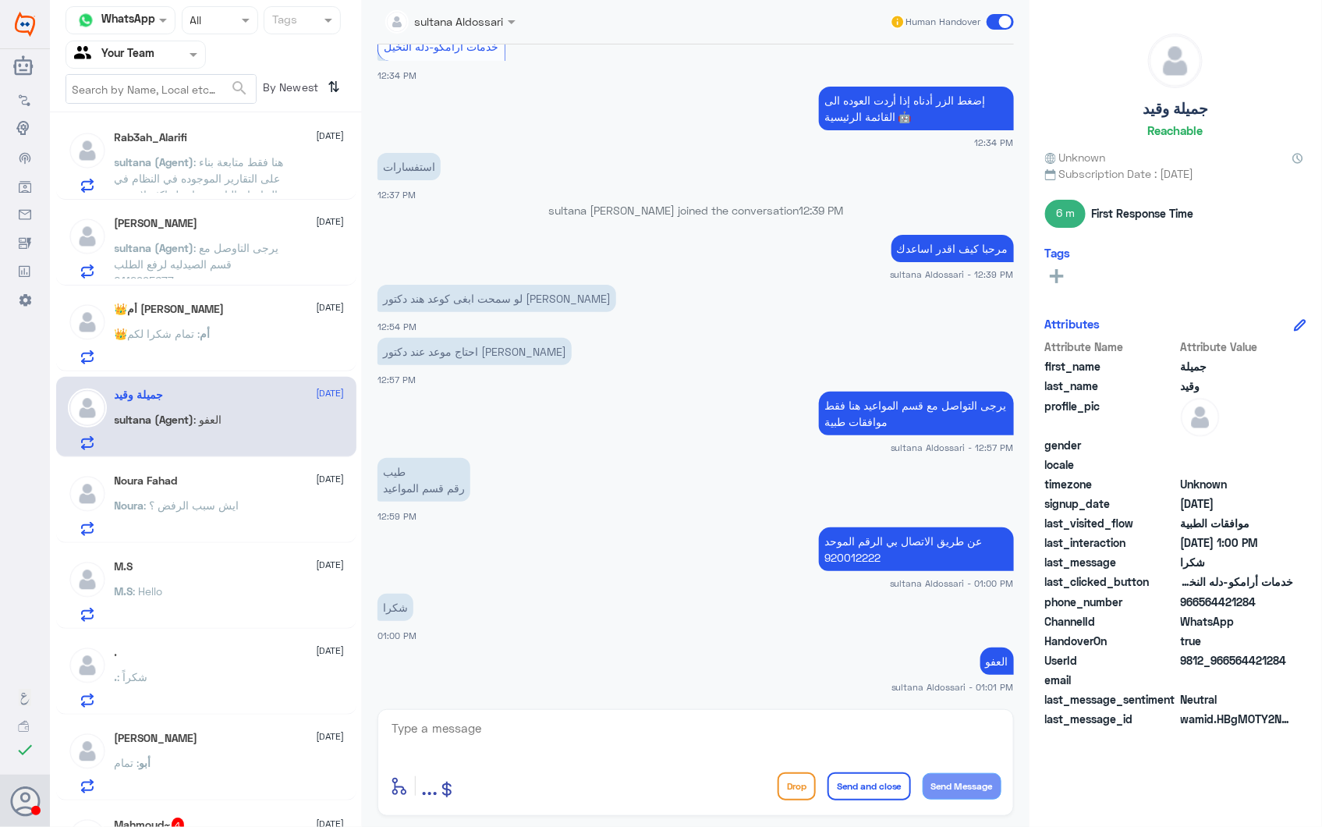
click at [213, 519] on p "Noura : ايش سبب الرفض ؟" at bounding box center [177, 516] width 125 height 39
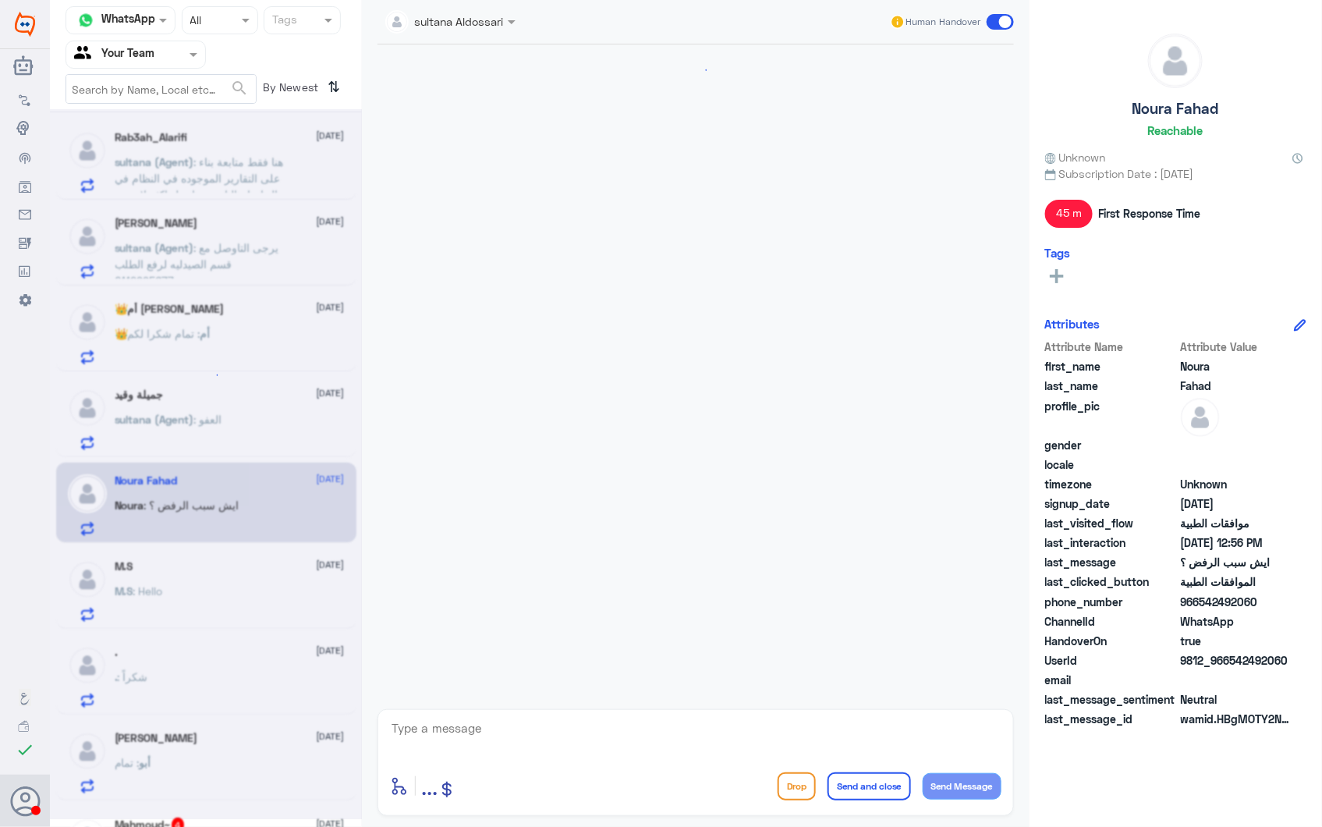
scroll to position [1739, 0]
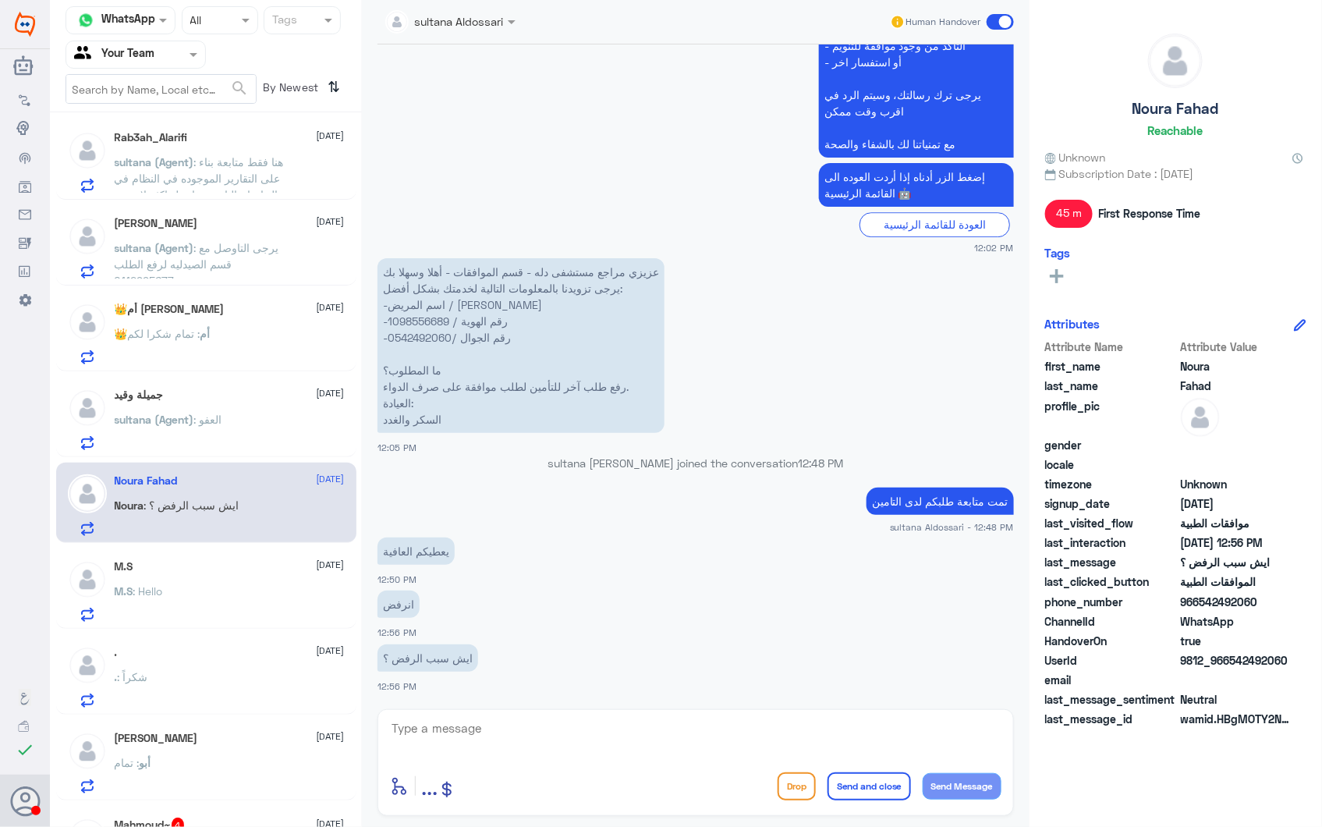
click at [244, 598] on div "M.S : Hello" at bounding box center [230, 603] width 230 height 35
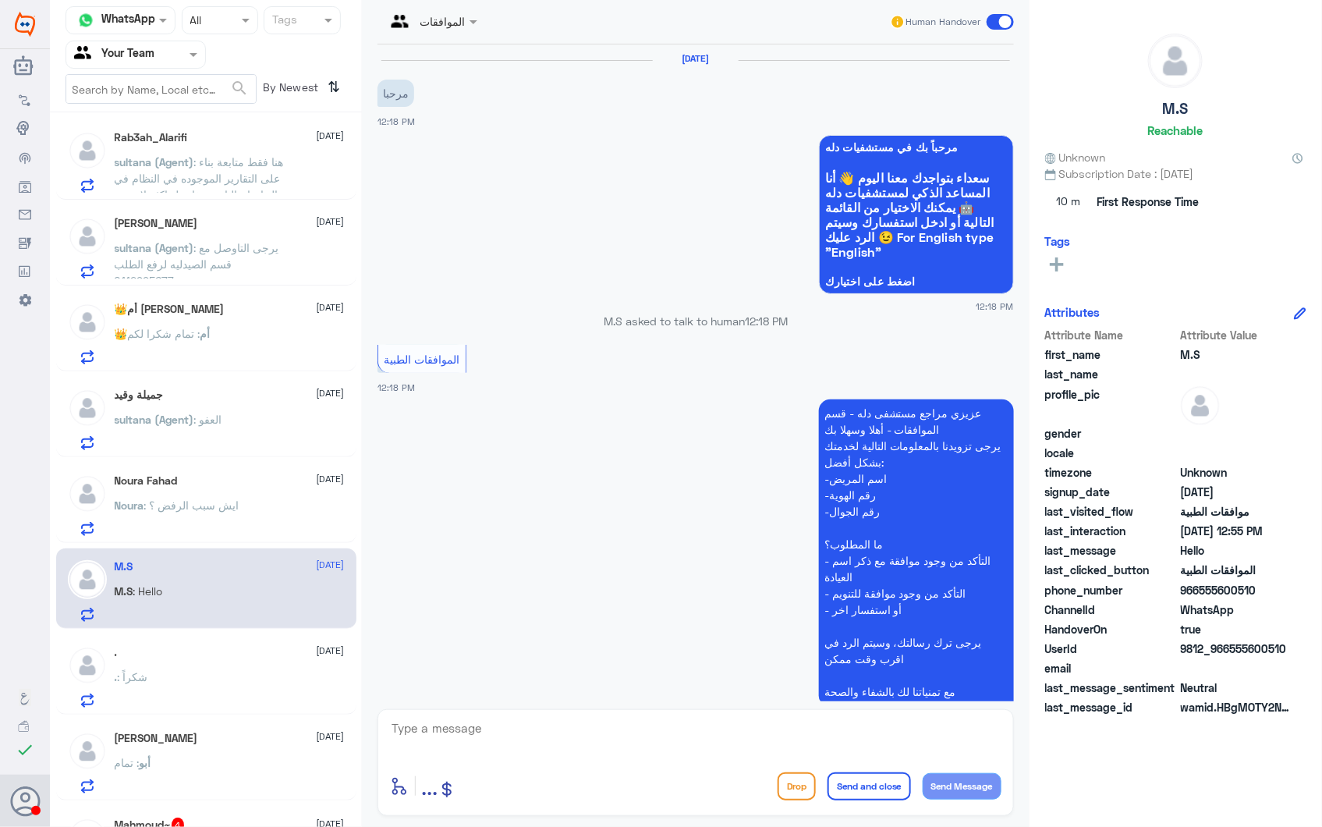
scroll to position [391, 0]
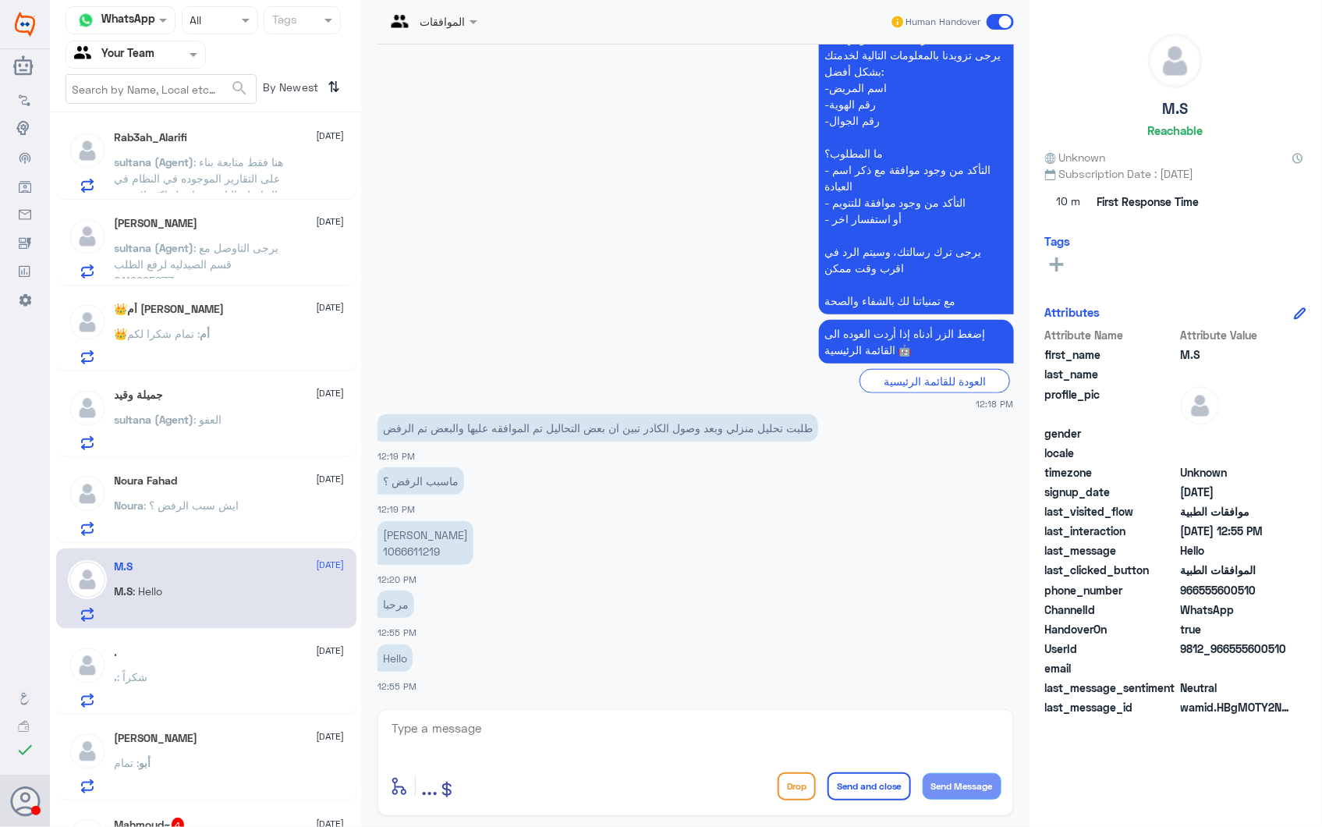
click at [399, 549] on p "محمد سعد 1066611219" at bounding box center [425, 543] width 96 height 44
copy p "1066611219"
click at [502, 733] on textarea at bounding box center [695, 736] width 611 height 38
type textarea "سبب رفض التأمين هو بسبب عدم وجود دواعي طبية"
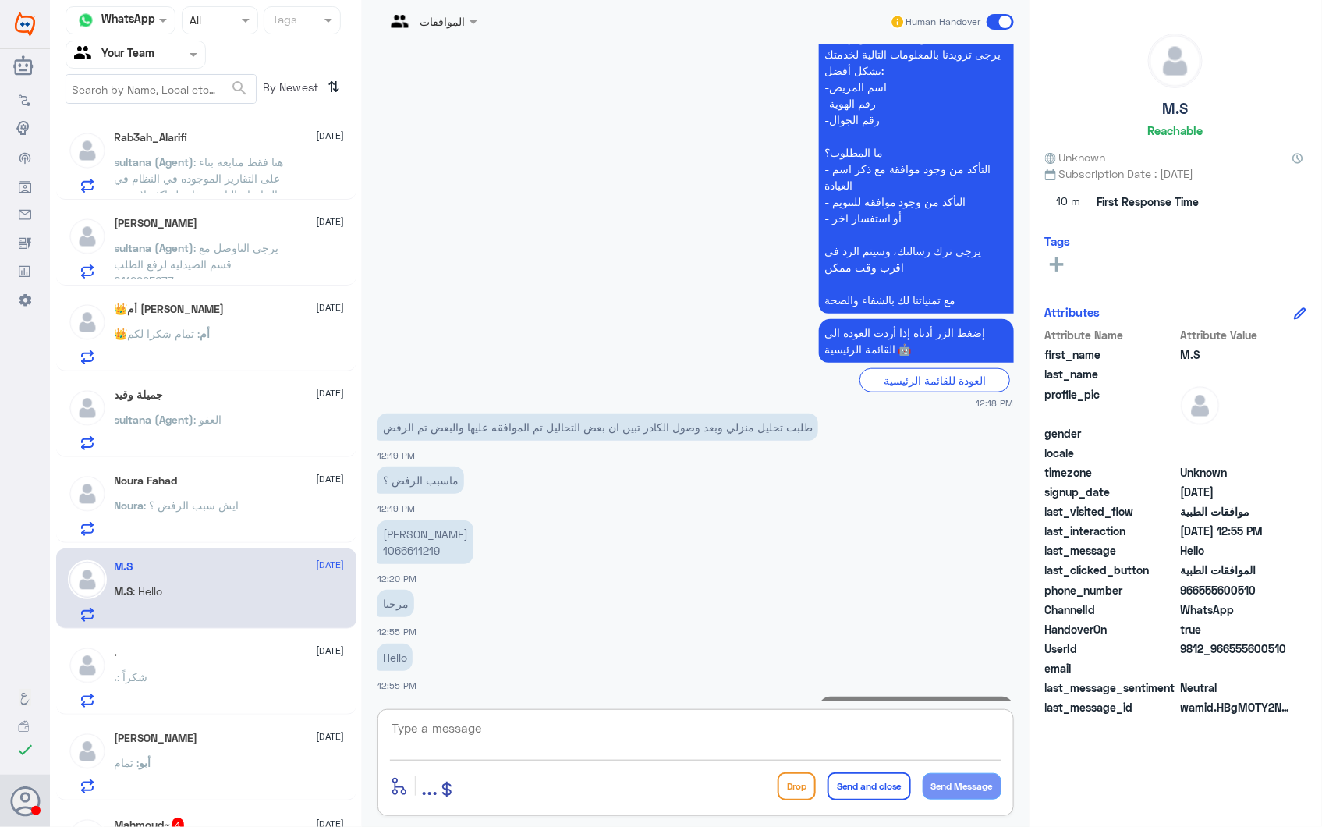
scroll to position [457, 0]
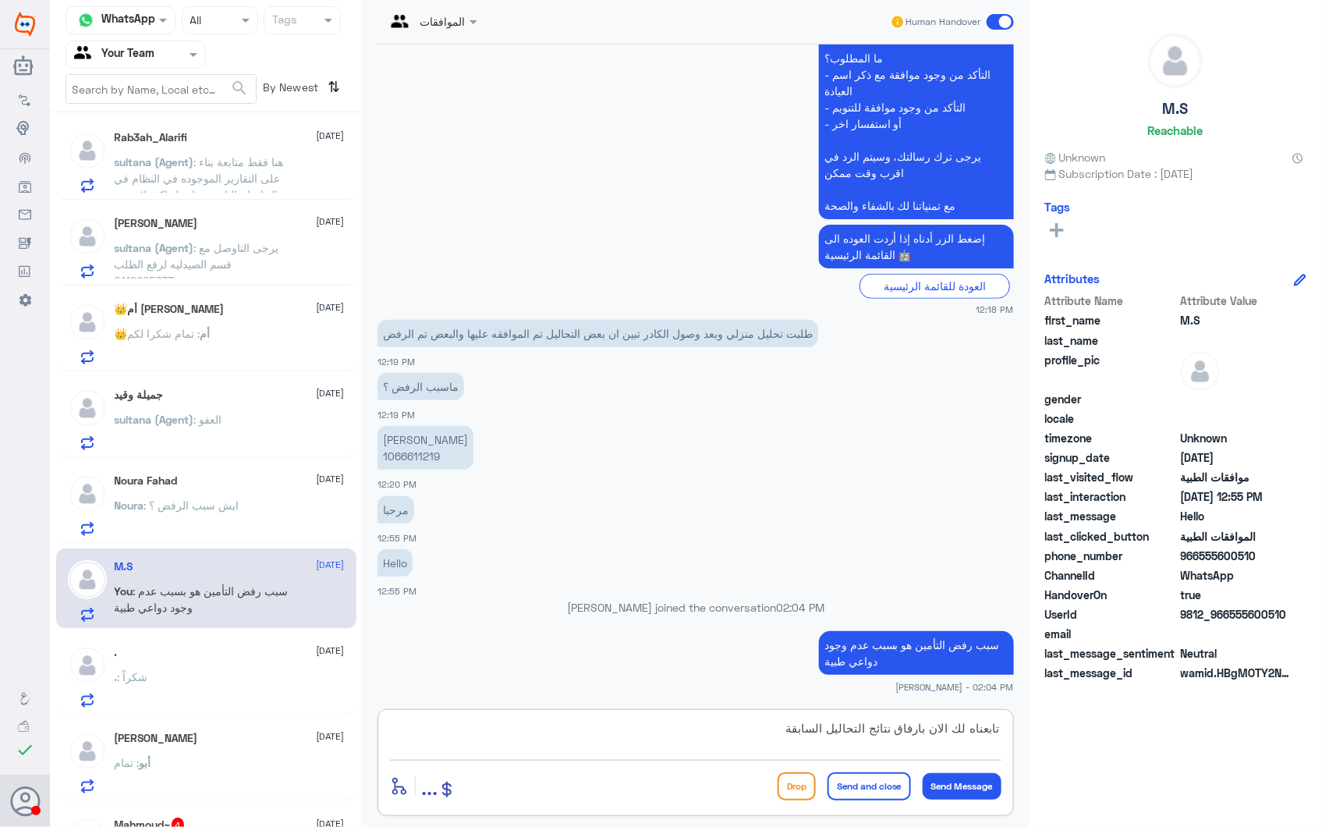
type textarea "تابعناه لك الان بارفاق نتائج التحاليل السابقة"
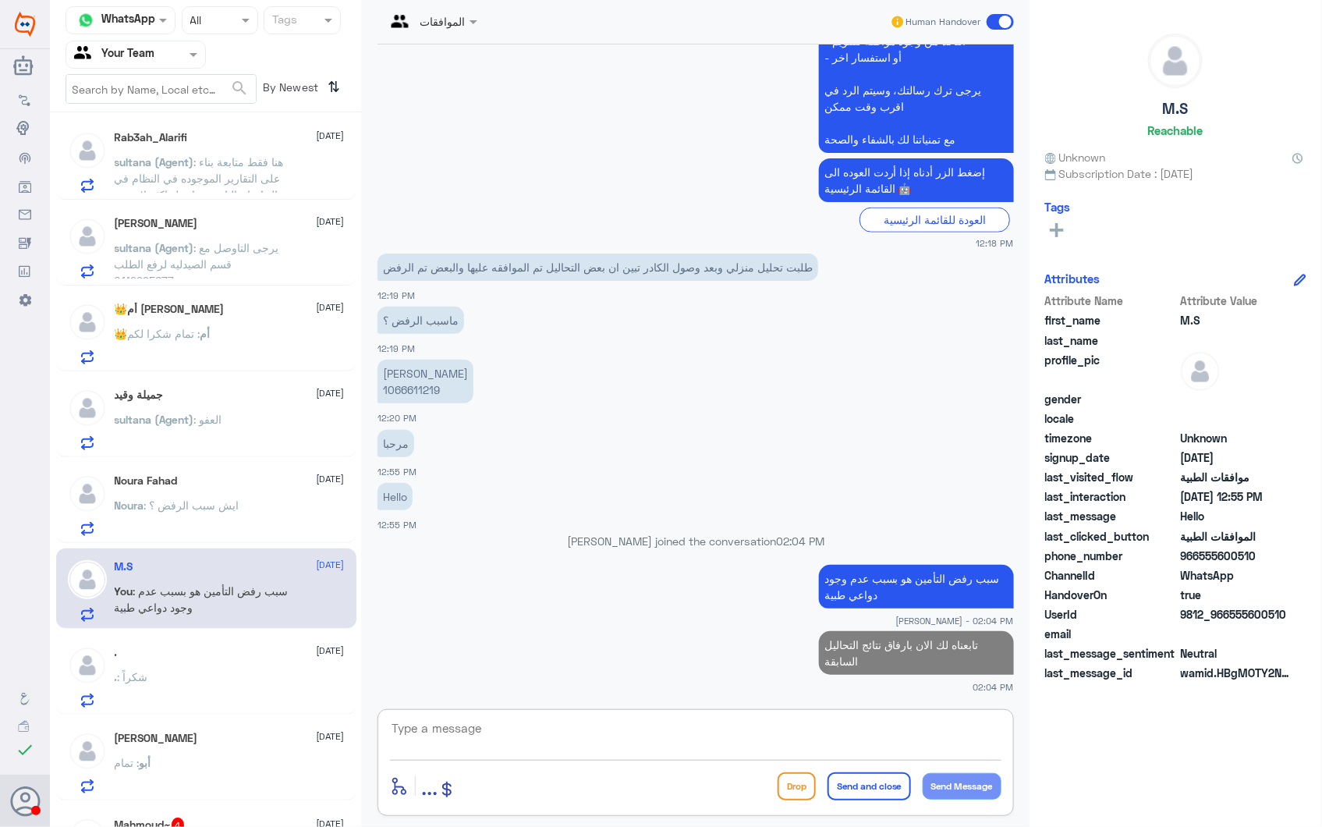
click at [227, 698] on div ". : شكراً" at bounding box center [230, 689] width 230 height 35
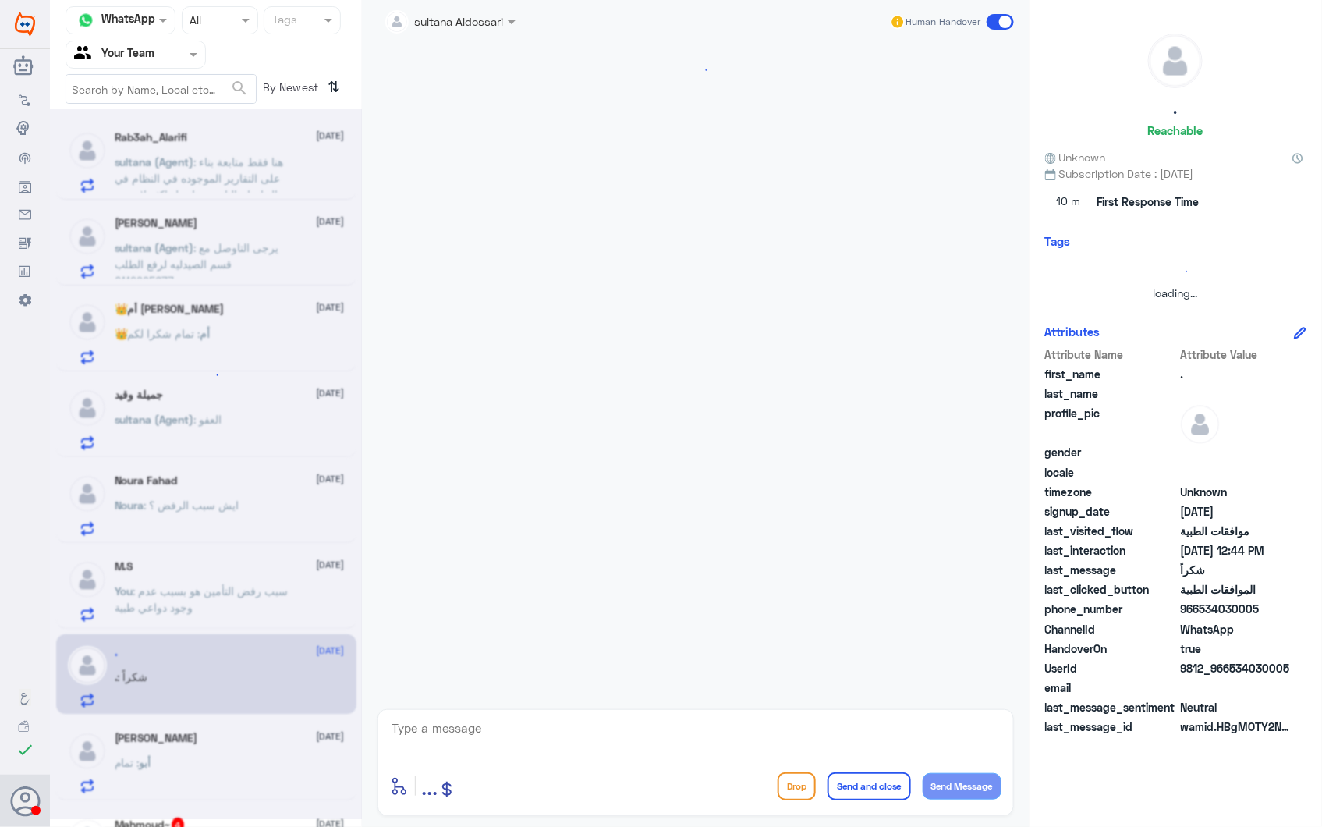
scroll to position [816, 0]
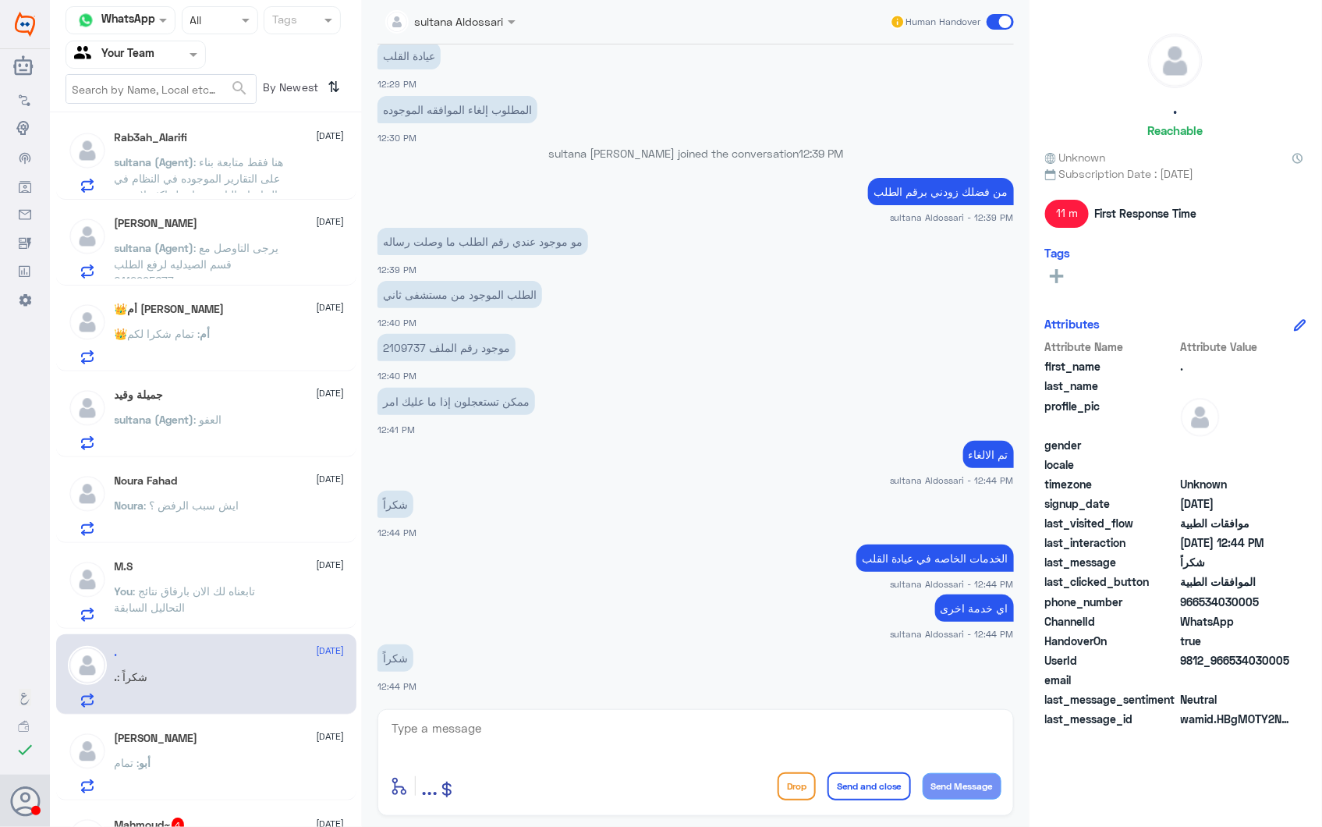
click at [225, 759] on div "أبو : تمام" at bounding box center [230, 775] width 230 height 35
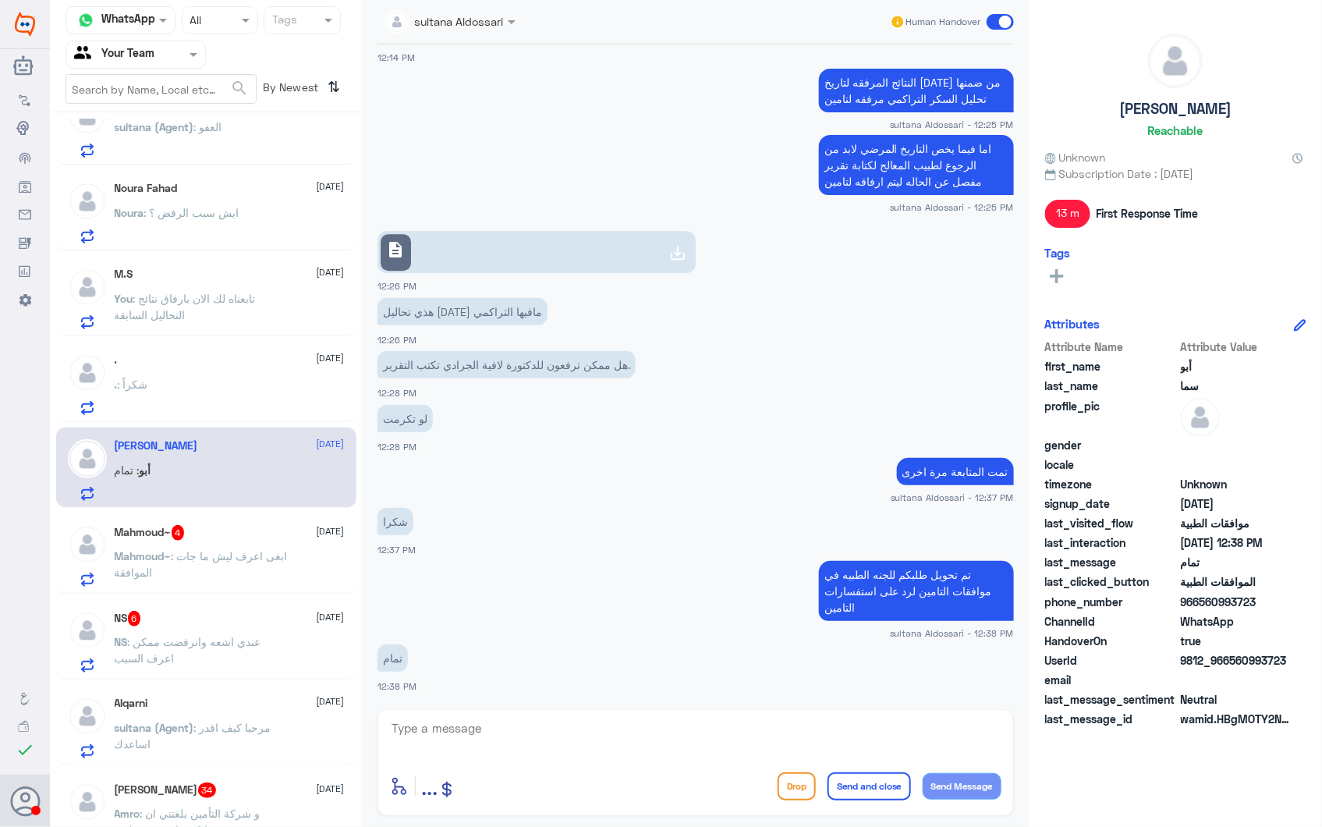
scroll to position [866, 0]
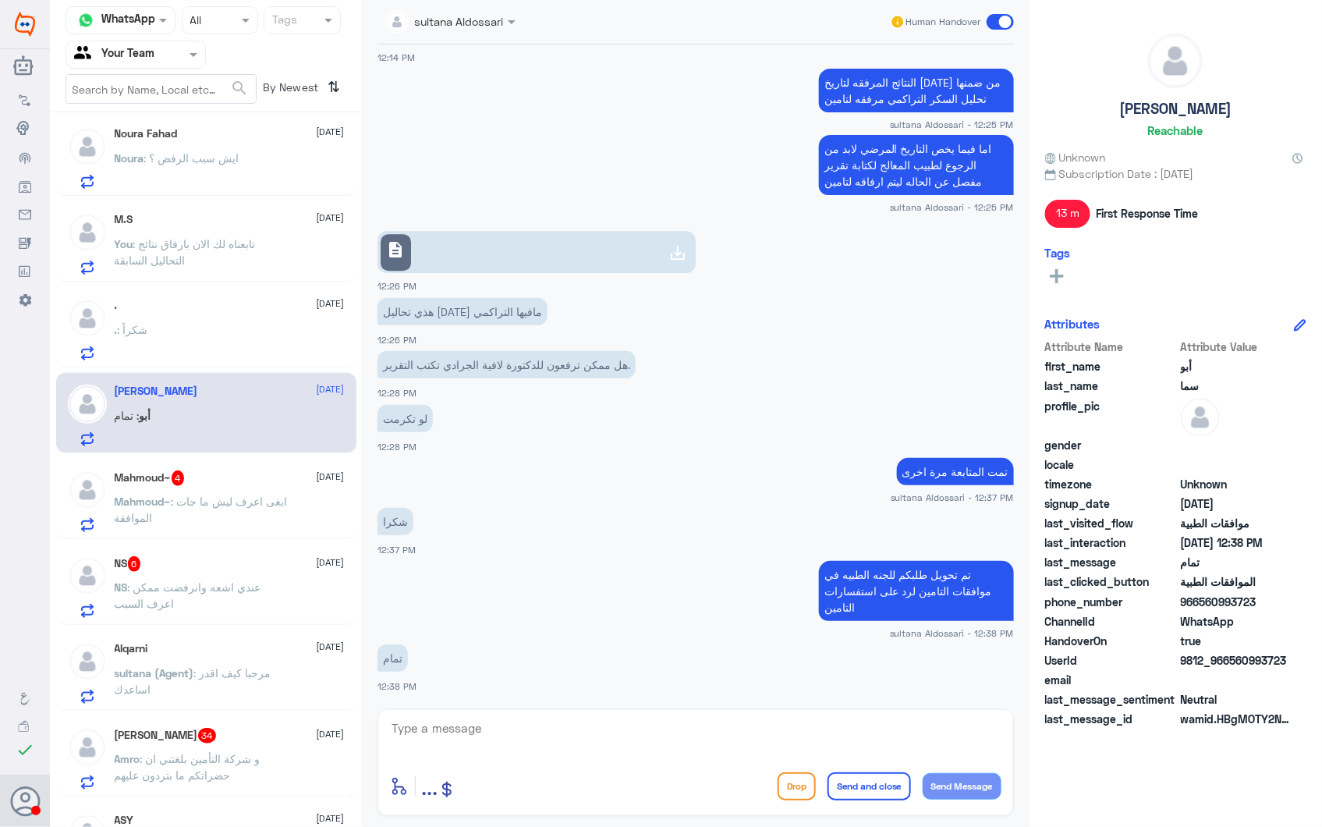
click at [211, 494] on span ": ابغى اعرف ليش ما جات الموافقة" at bounding box center [201, 509] width 173 height 30
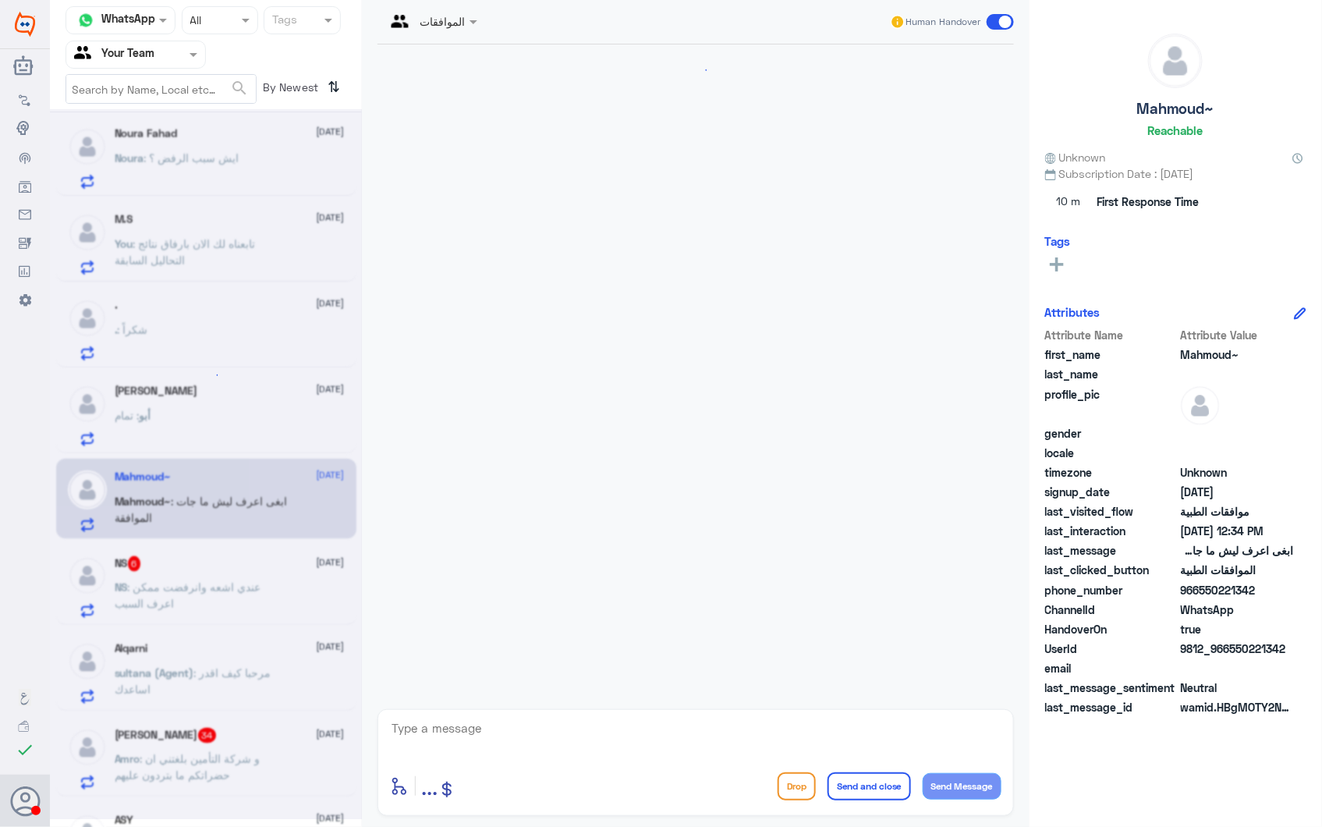
scroll to position [276, 0]
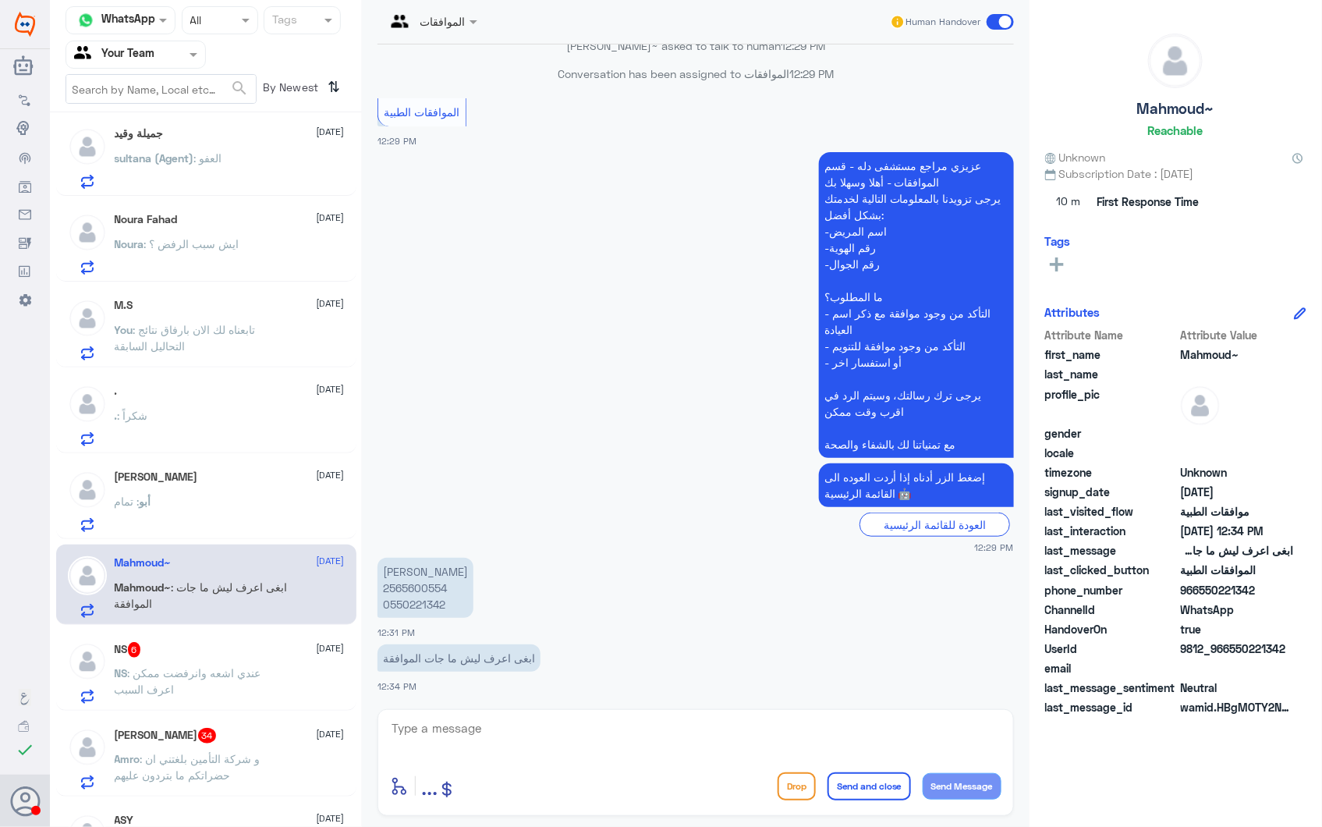
click at [438, 575] on p "مارسوك نالو كودي بارامبا 2565600554 0550221342" at bounding box center [425, 588] width 96 height 60
drag, startPoint x: 438, startPoint y: 575, endPoint x: 421, endPoint y: 583, distance: 18.5
click at [421, 583] on p "مارسوك نالو كودي بارامبا 2565600554 0550221342" at bounding box center [425, 588] width 96 height 60
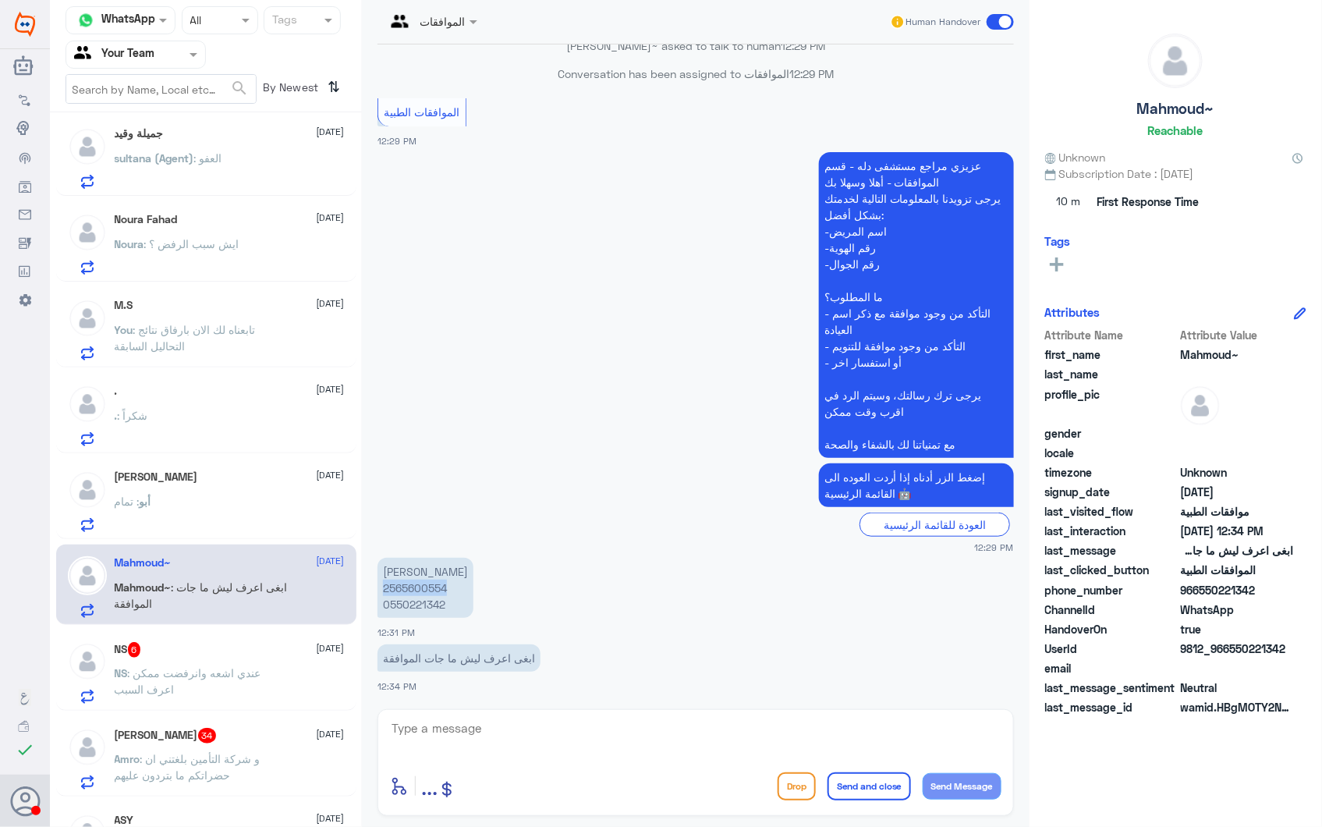
copy p "2565600554"
click at [548, 743] on textarea at bounding box center [695, 736] width 611 height 38
click at [238, 647] on div "NS 6 2 October" at bounding box center [230, 650] width 230 height 16
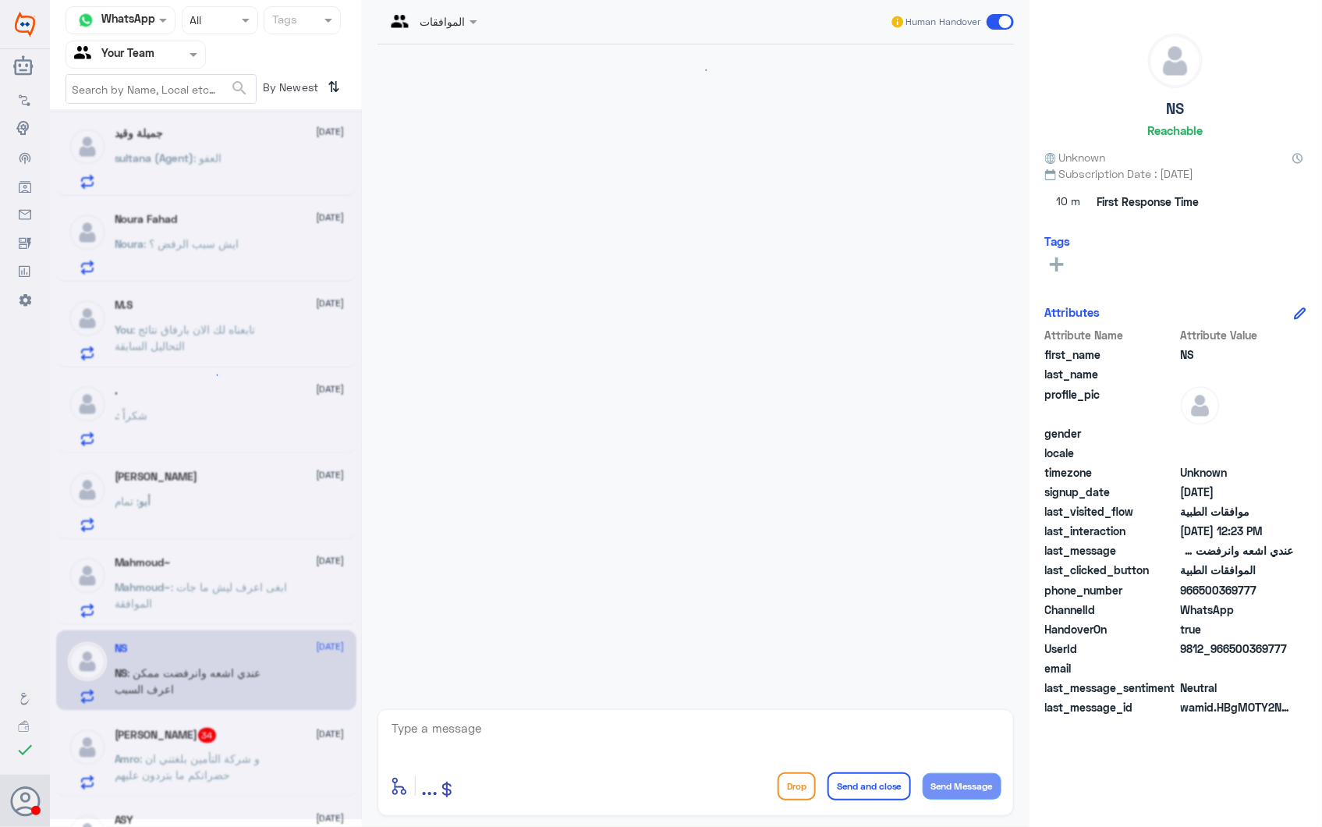
scroll to position [554, 0]
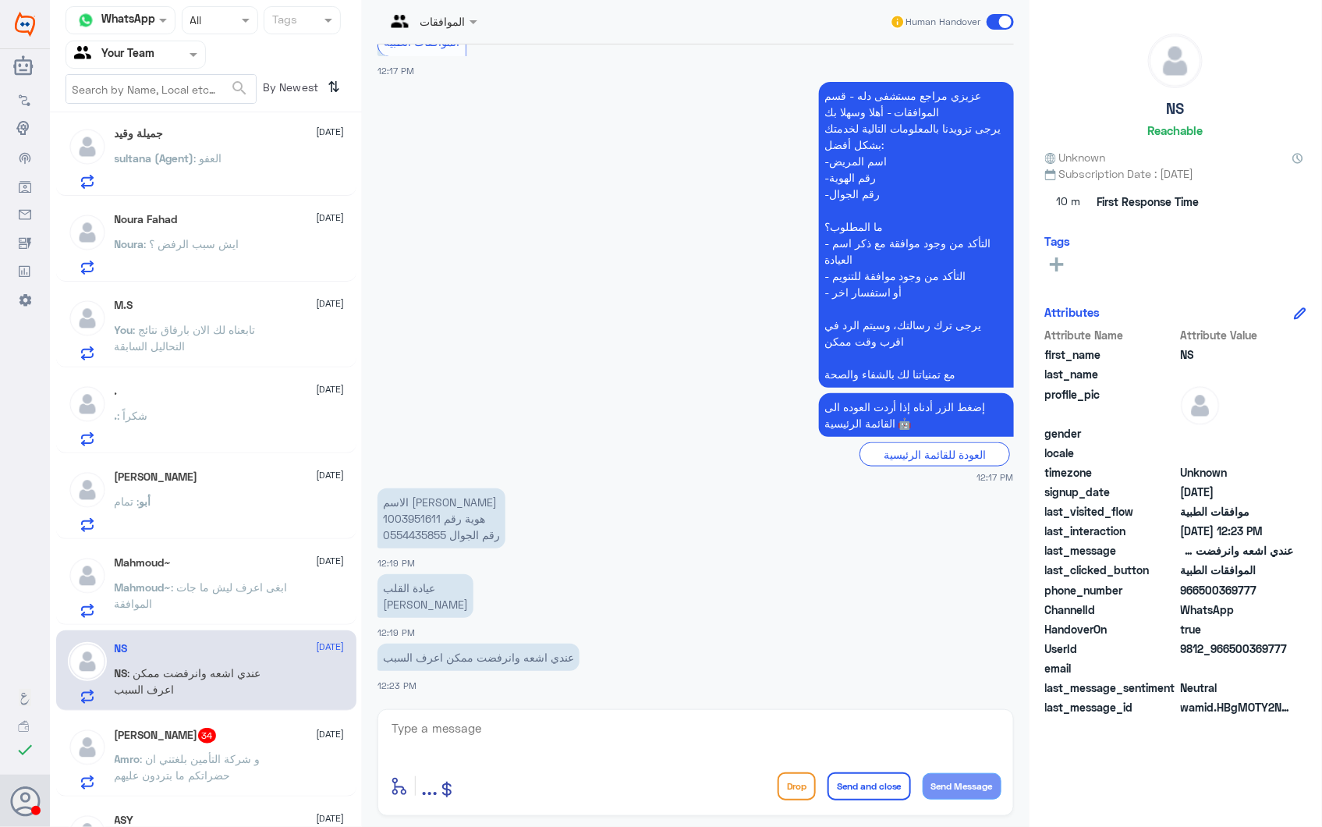
click at [416, 511] on p "الاسم هيلة ناصر الضويحي هوية رقم 1003951611 رقم الجوال 0554435855" at bounding box center [441, 518] width 128 height 60
copy p "1003951611"
click at [203, 580] on span ": ابغى اعرف ليش ما جات الموافقة" at bounding box center [201, 595] width 173 height 30
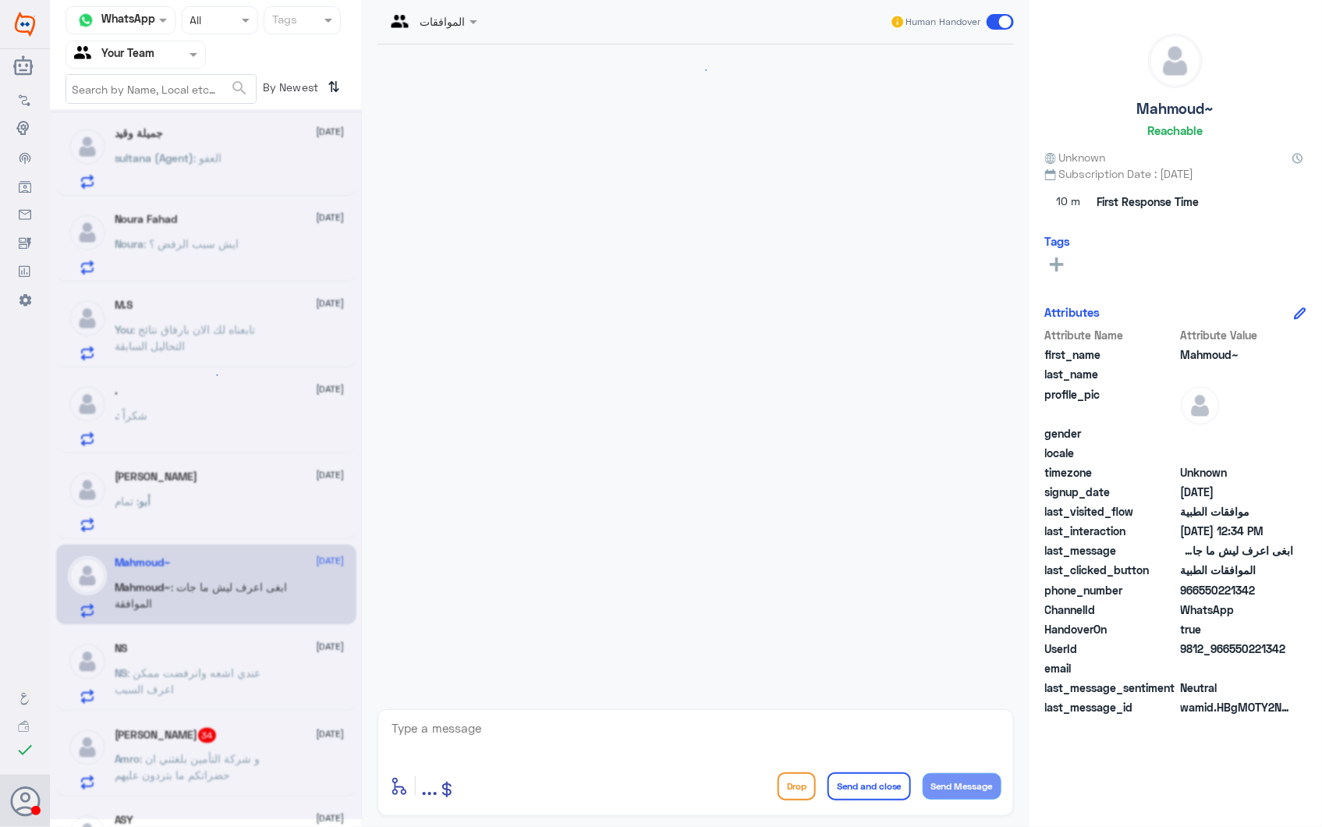
scroll to position [276, 0]
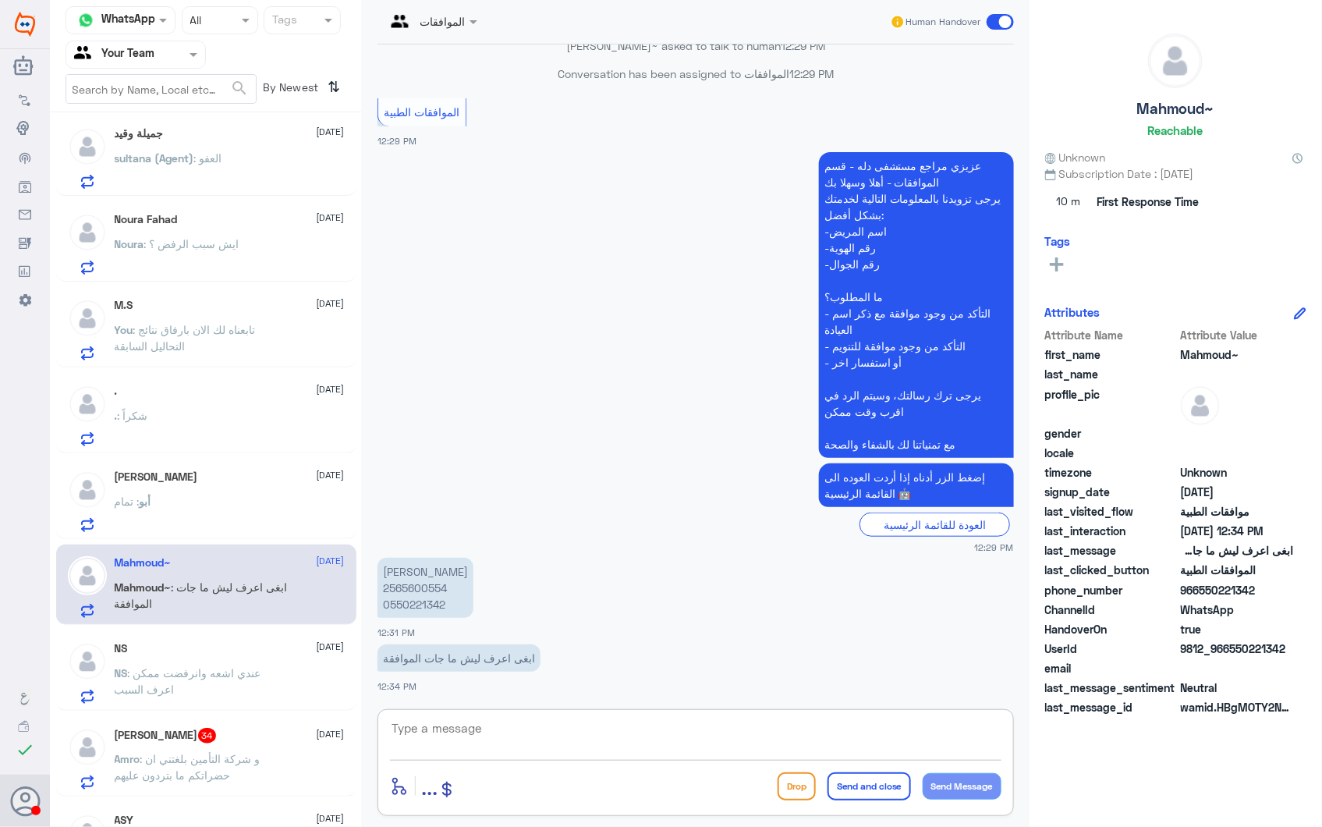
click at [448, 727] on textarea at bounding box center [695, 736] width 611 height 38
type textarea "v"
type textarea "j"
type textarea "تم رفعها لقسم موافقات التنويم لمعالجة الطلب"
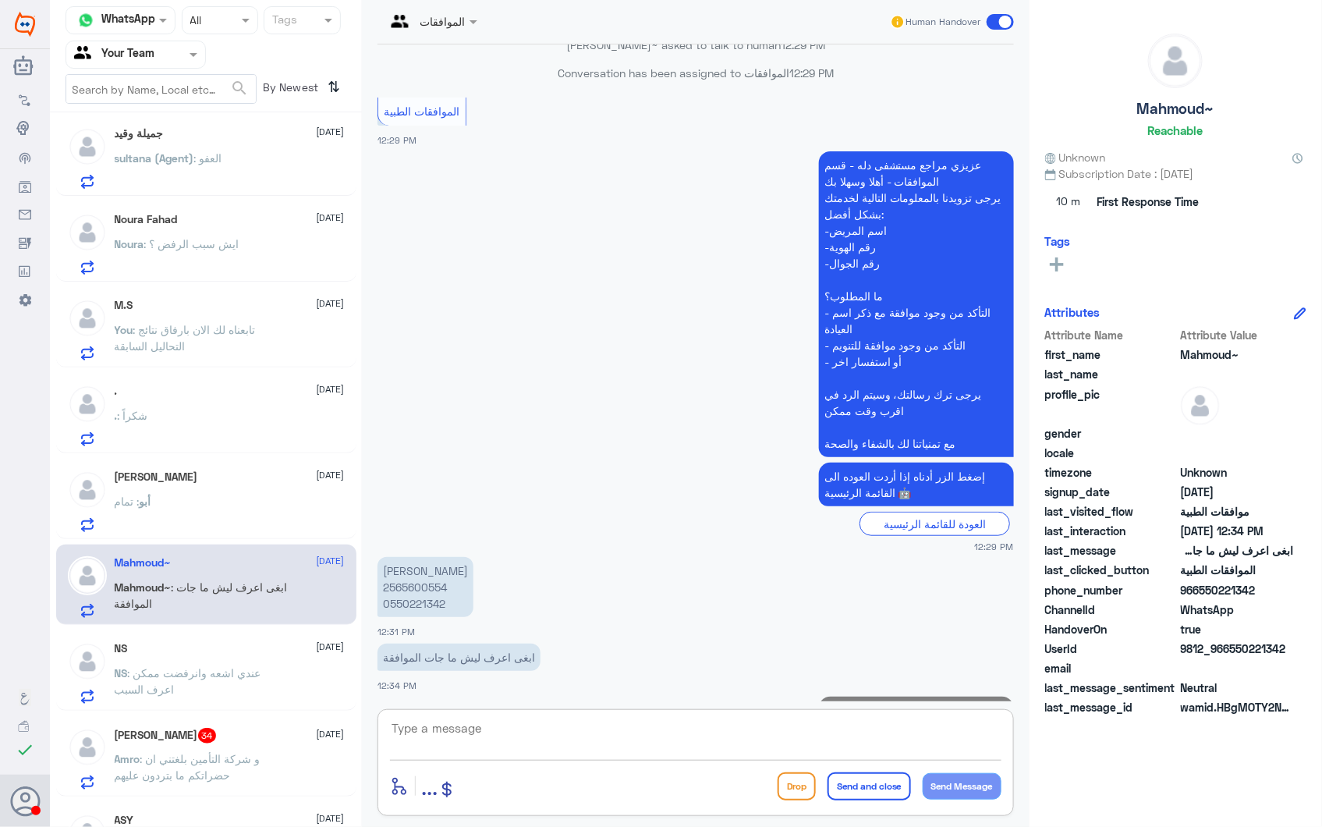
scroll to position [342, 0]
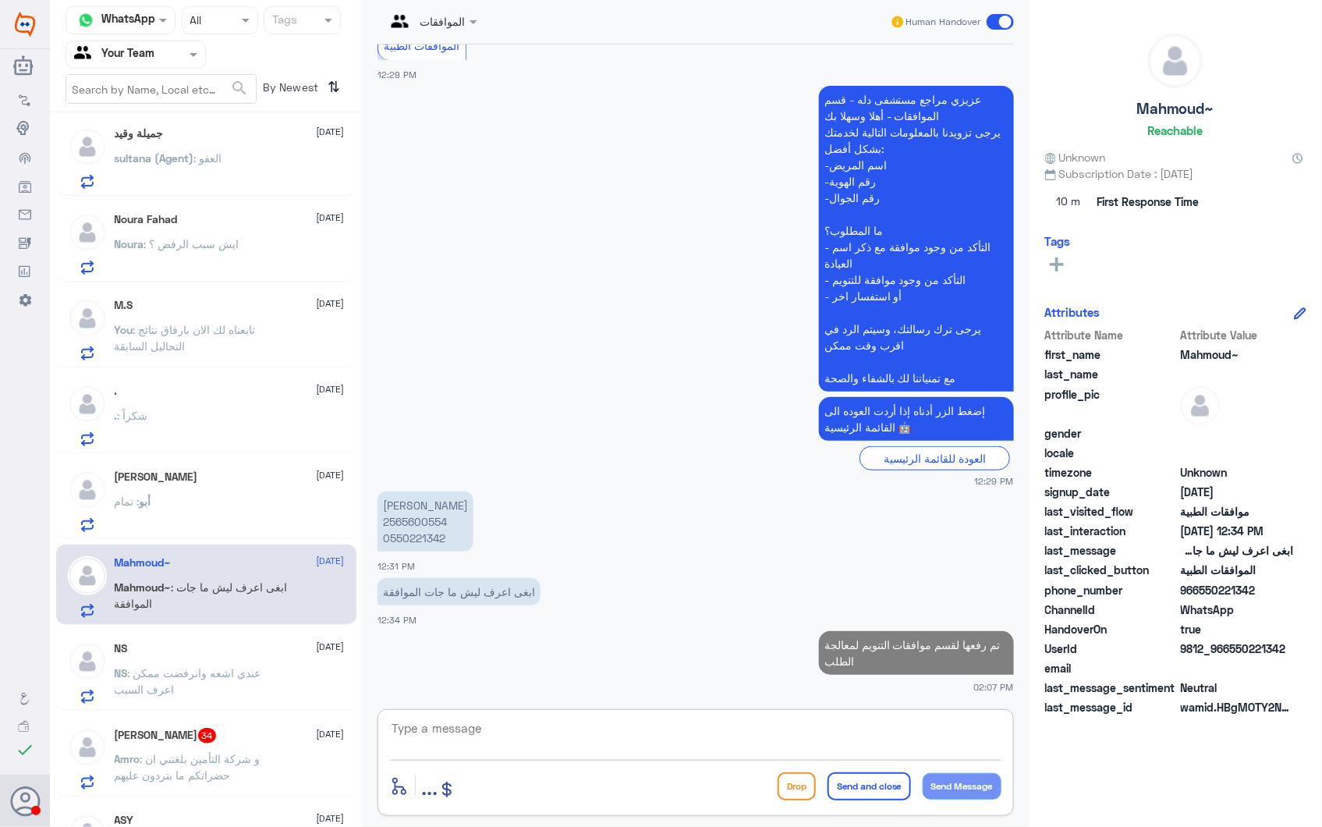
click at [231, 666] on span ": عندي اشعه وانرفضت ممكن اعرف السبب" at bounding box center [188, 681] width 147 height 30
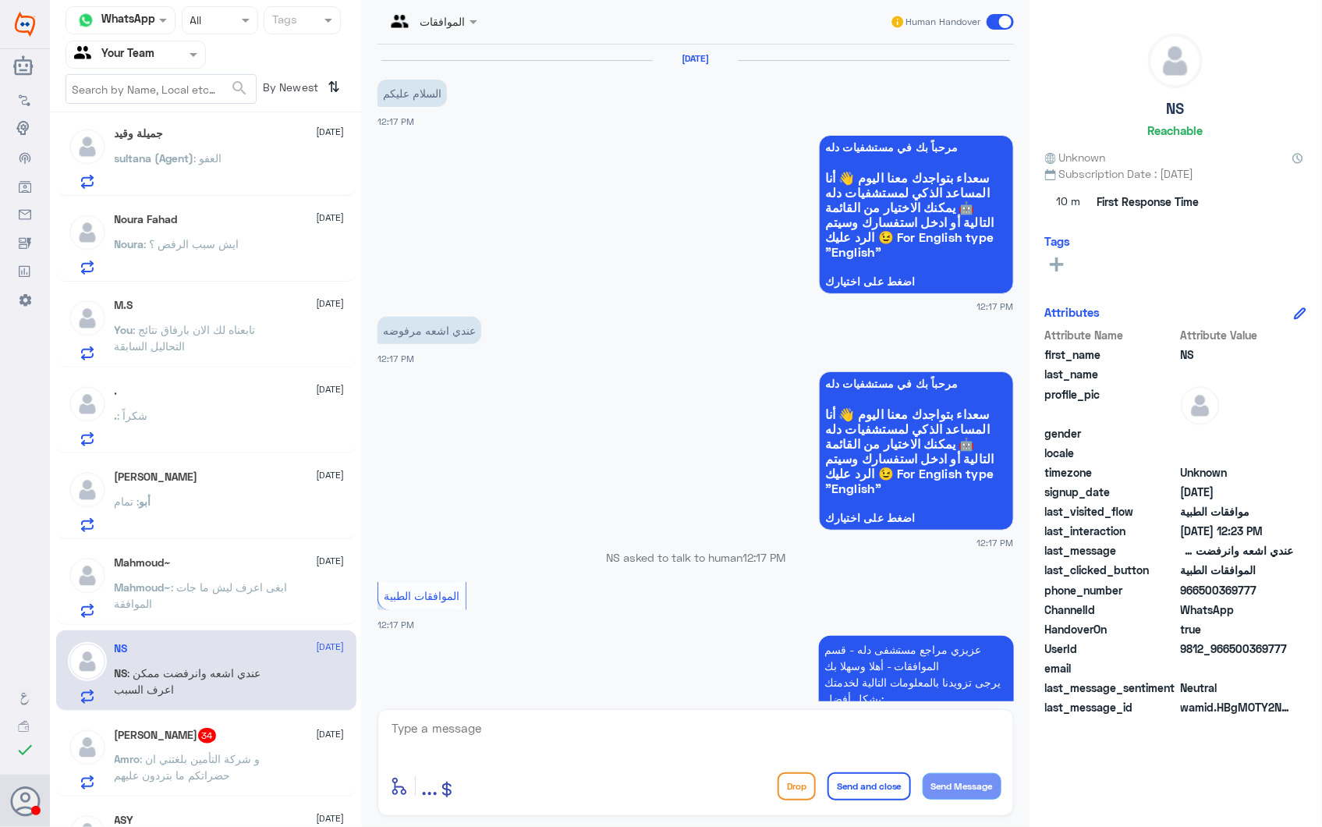
scroll to position [554, 0]
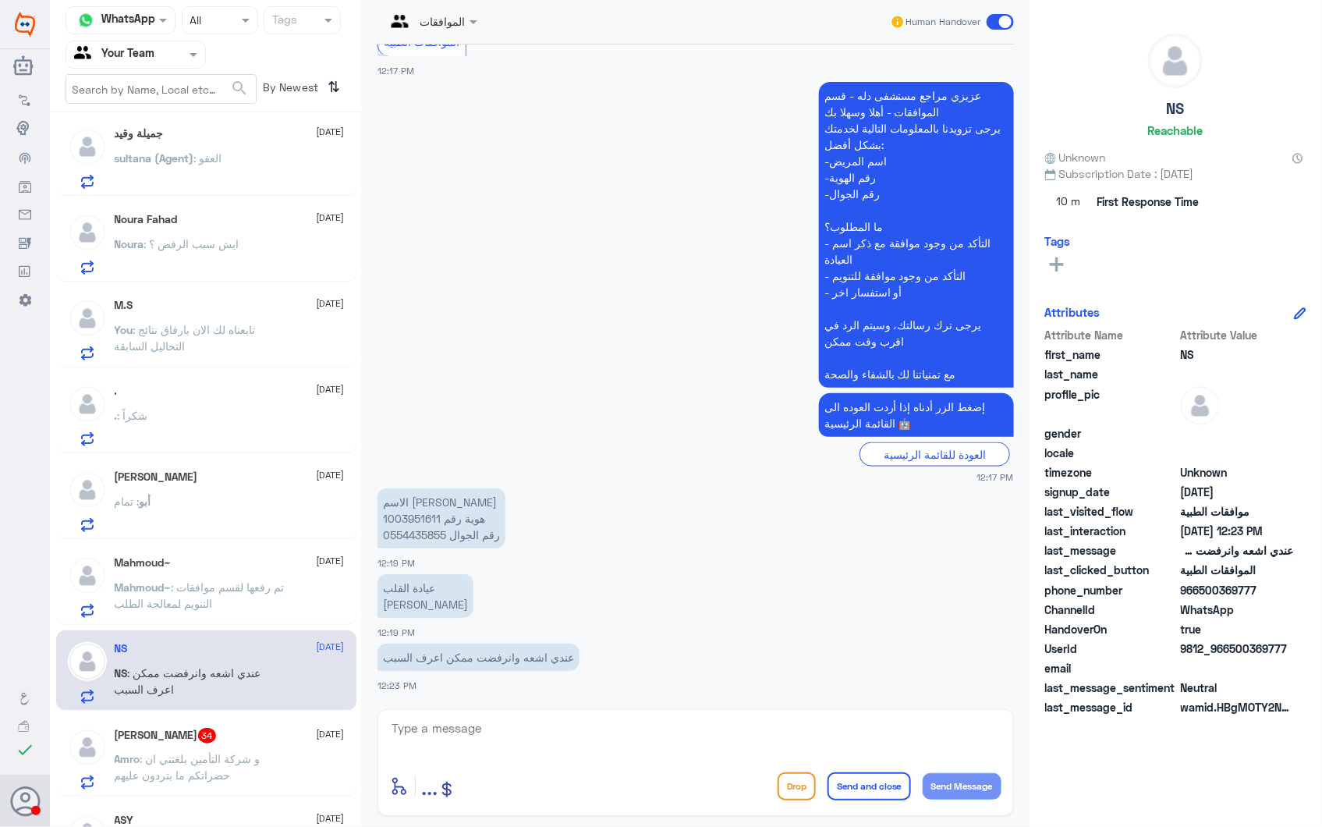
click at [400, 515] on p "الاسم هيلة ناصر الضويحي هوية رقم 1003951611 رقم الجوال 0554435855" at bounding box center [441, 518] width 128 height 60
copy p "1003951611"
click at [437, 650] on p "عندي اشعه وانرفضت ممكن اعرف السبب" at bounding box center [478, 656] width 202 height 27
click at [443, 655] on p "عندي اشعه وانرفضت ممكن اعرف السبب" at bounding box center [478, 656] width 202 height 27
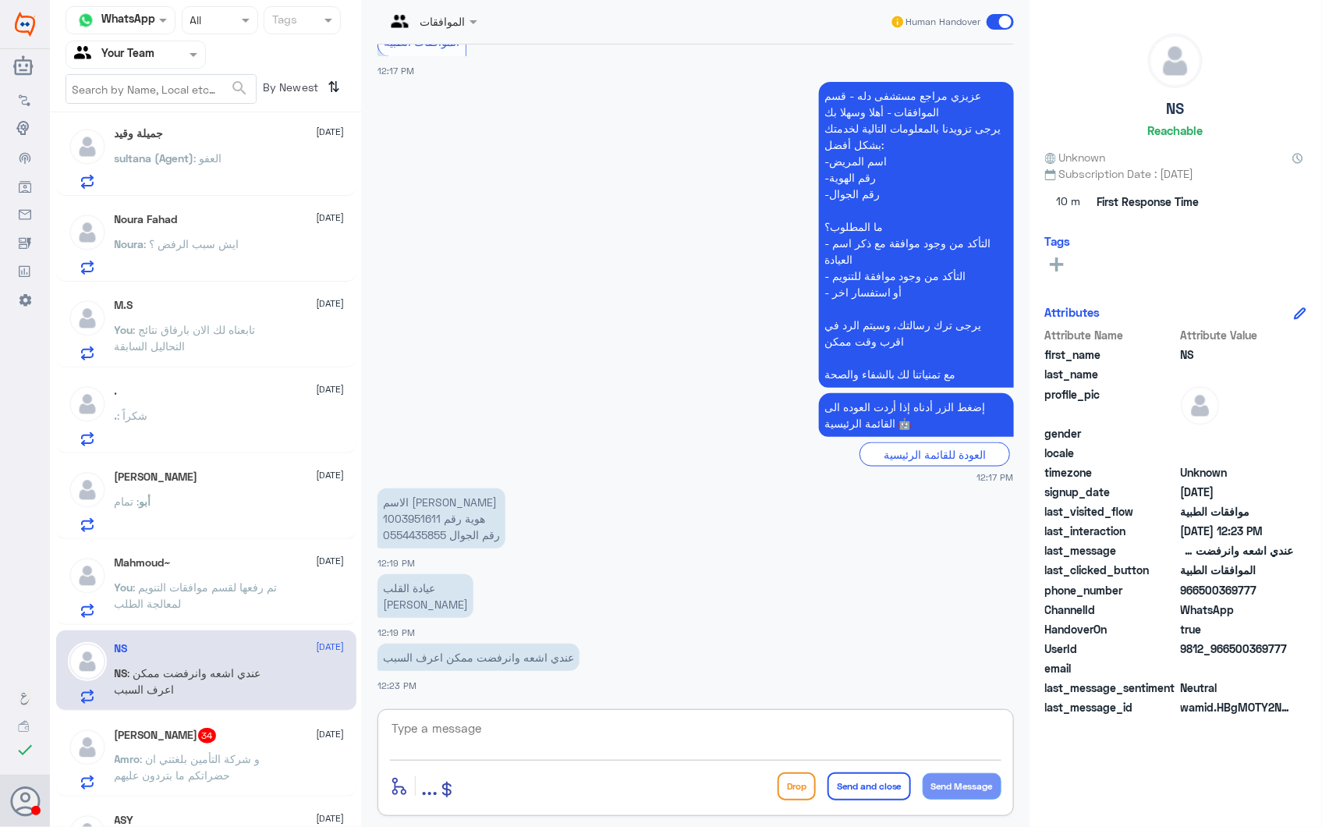
click at [550, 735] on textarea at bounding box center [695, 736] width 611 height 38
type textarea "لا يوجد مبررات طبية"
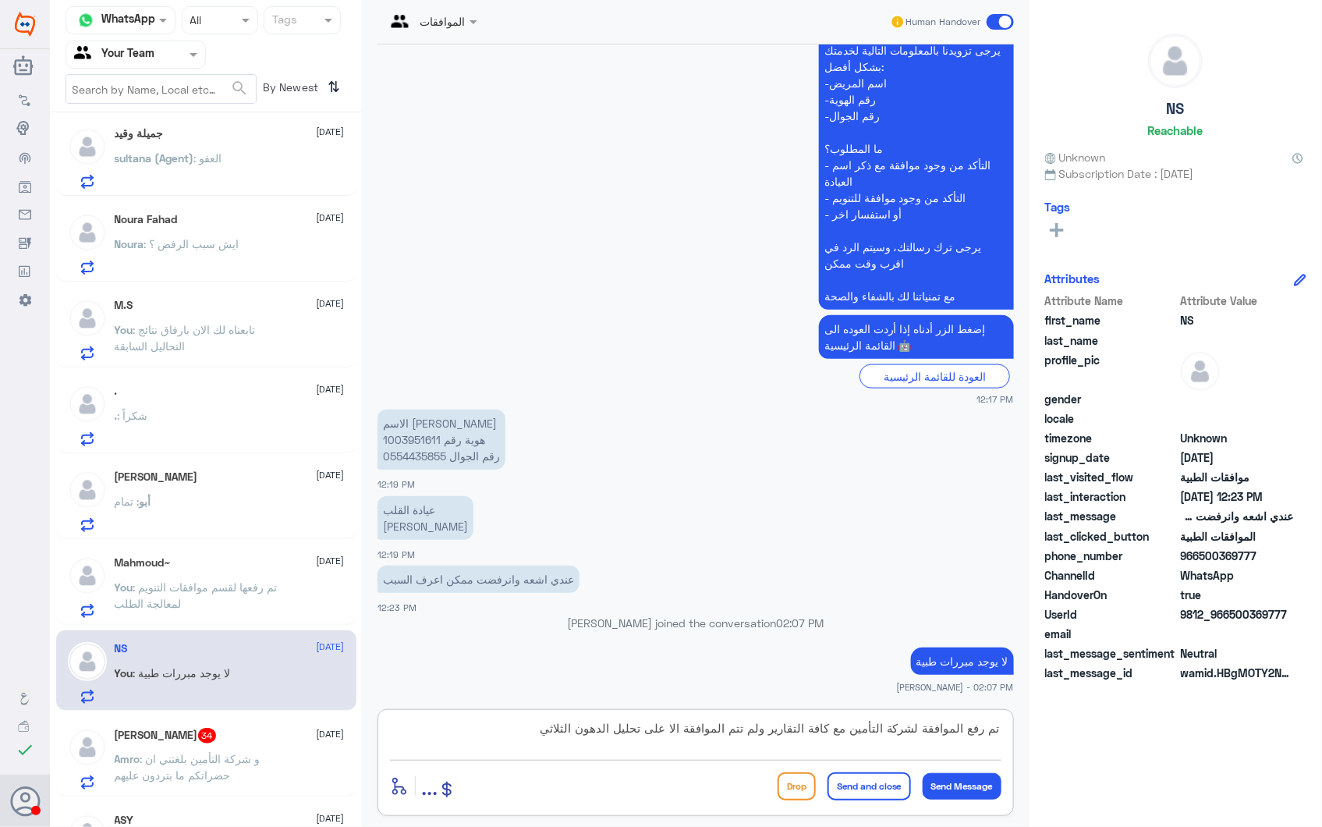
type textarea "تم رفع الموافقة لشركة التأمين مع كافة التقارير ولم تتم الموافقة الا على تحليل ا…"
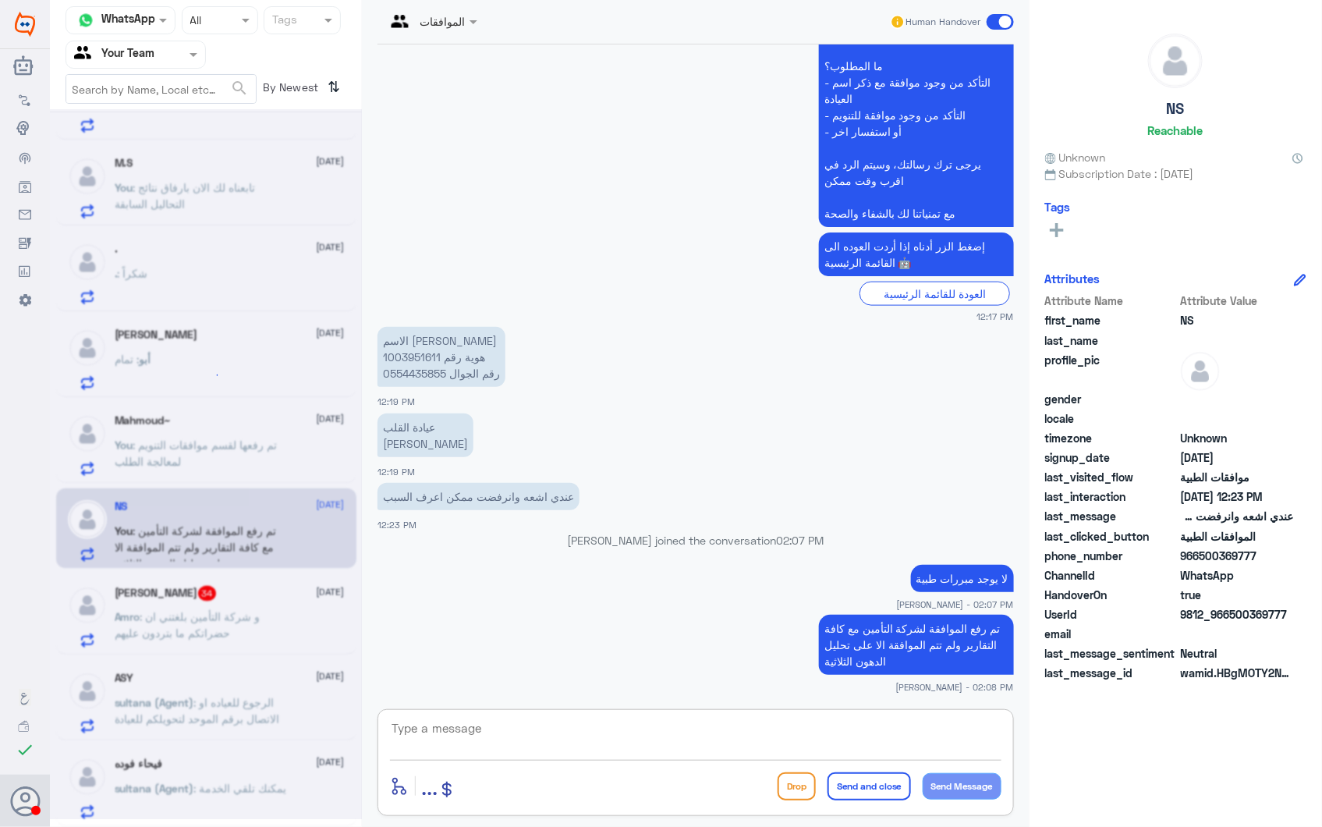
scroll to position [8, 0]
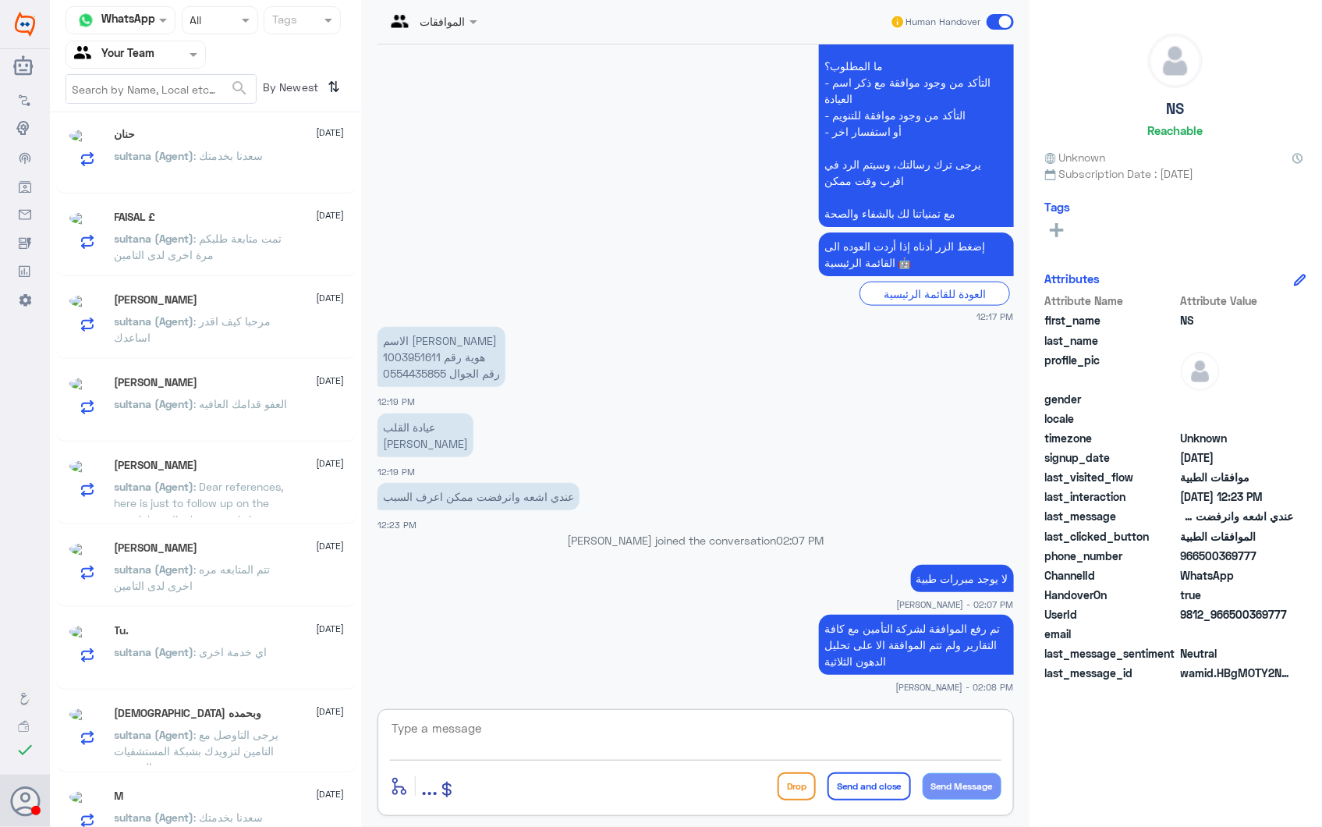
click at [201, 600] on p "sultana (Agent) : تتم المتابعه مره اخرى لدى التامين" at bounding box center [202, 580] width 175 height 39
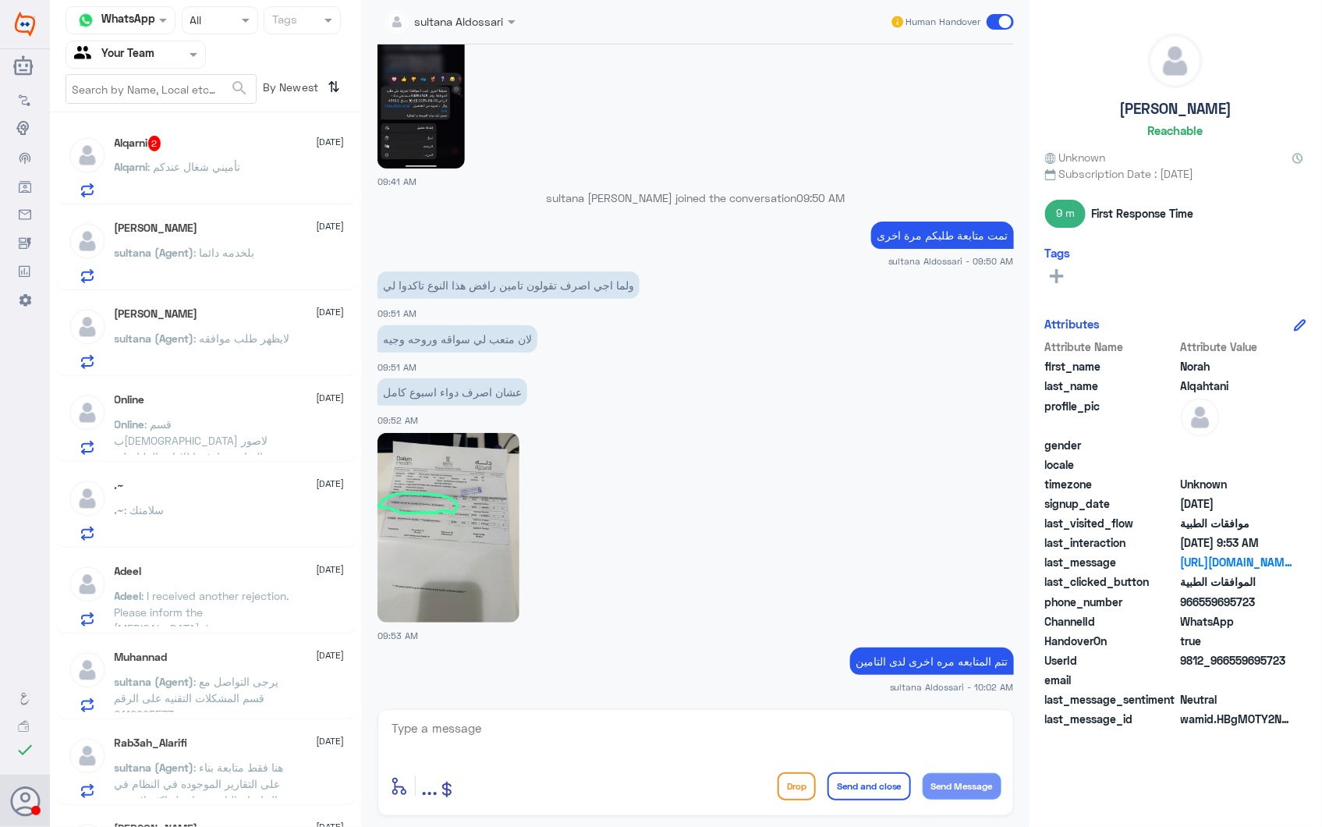
click at [244, 140] on div "Alqarni 2 2 October" at bounding box center [230, 144] width 230 height 16
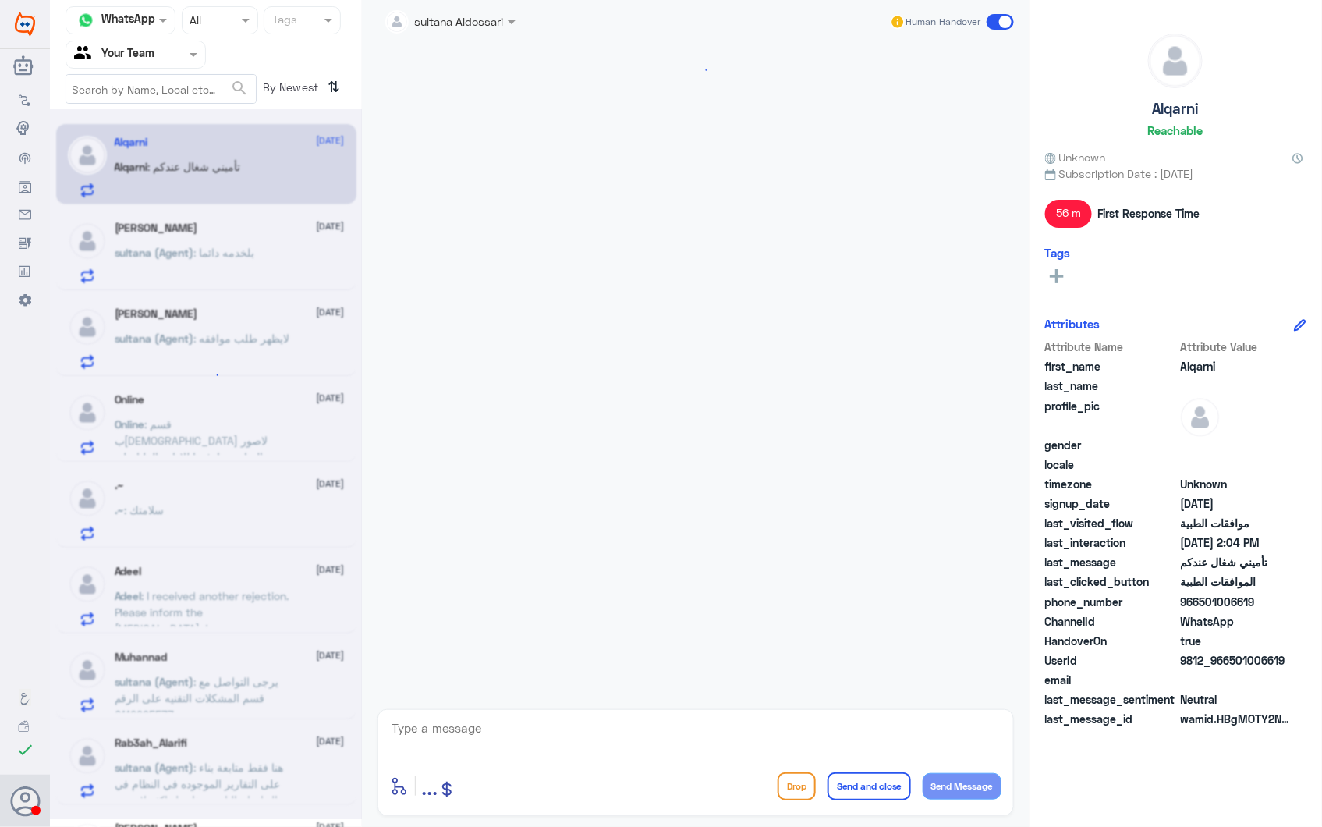
scroll to position [1220, 0]
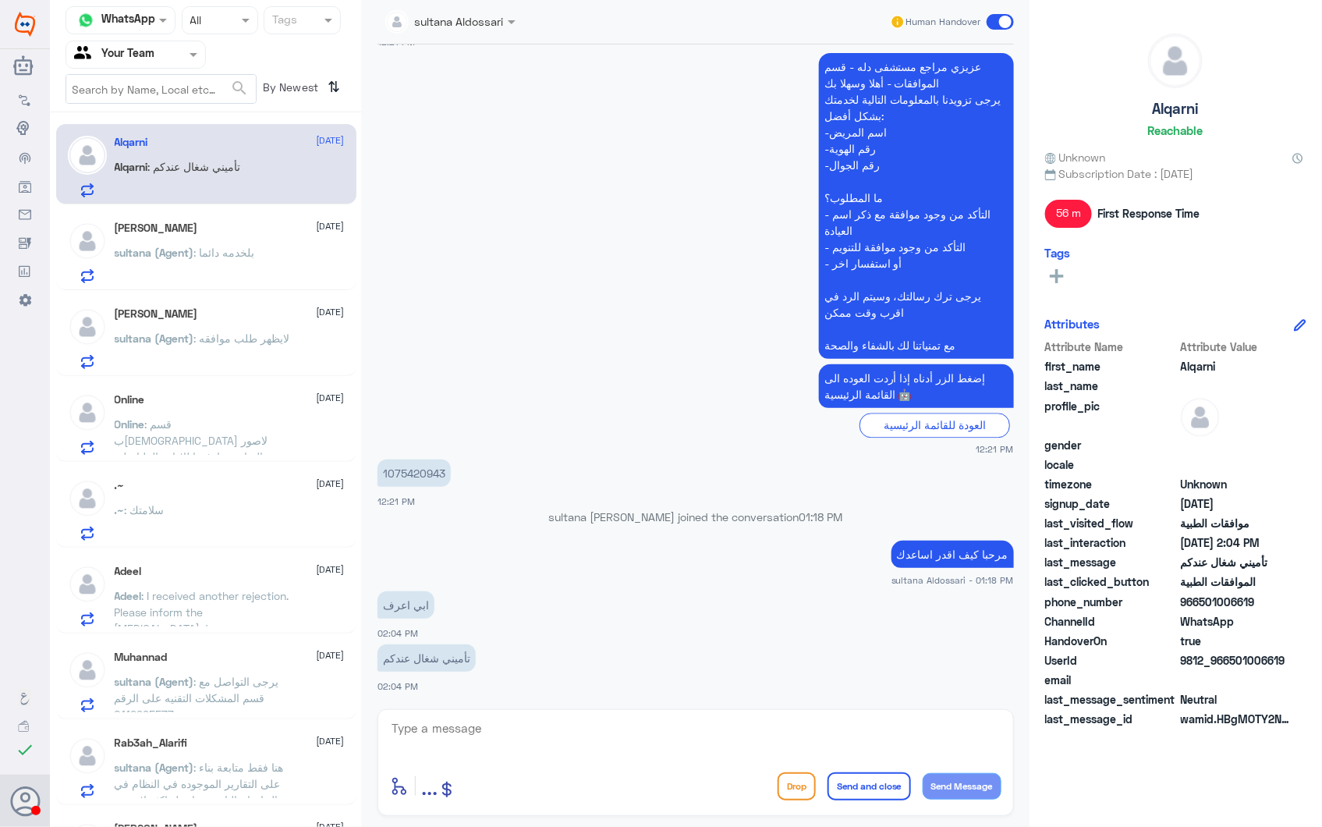
click at [400, 466] on p "1075420943" at bounding box center [413, 472] width 73 height 27
click at [223, 225] on div "Sultan Ahmed 2 October" at bounding box center [230, 227] width 230 height 13
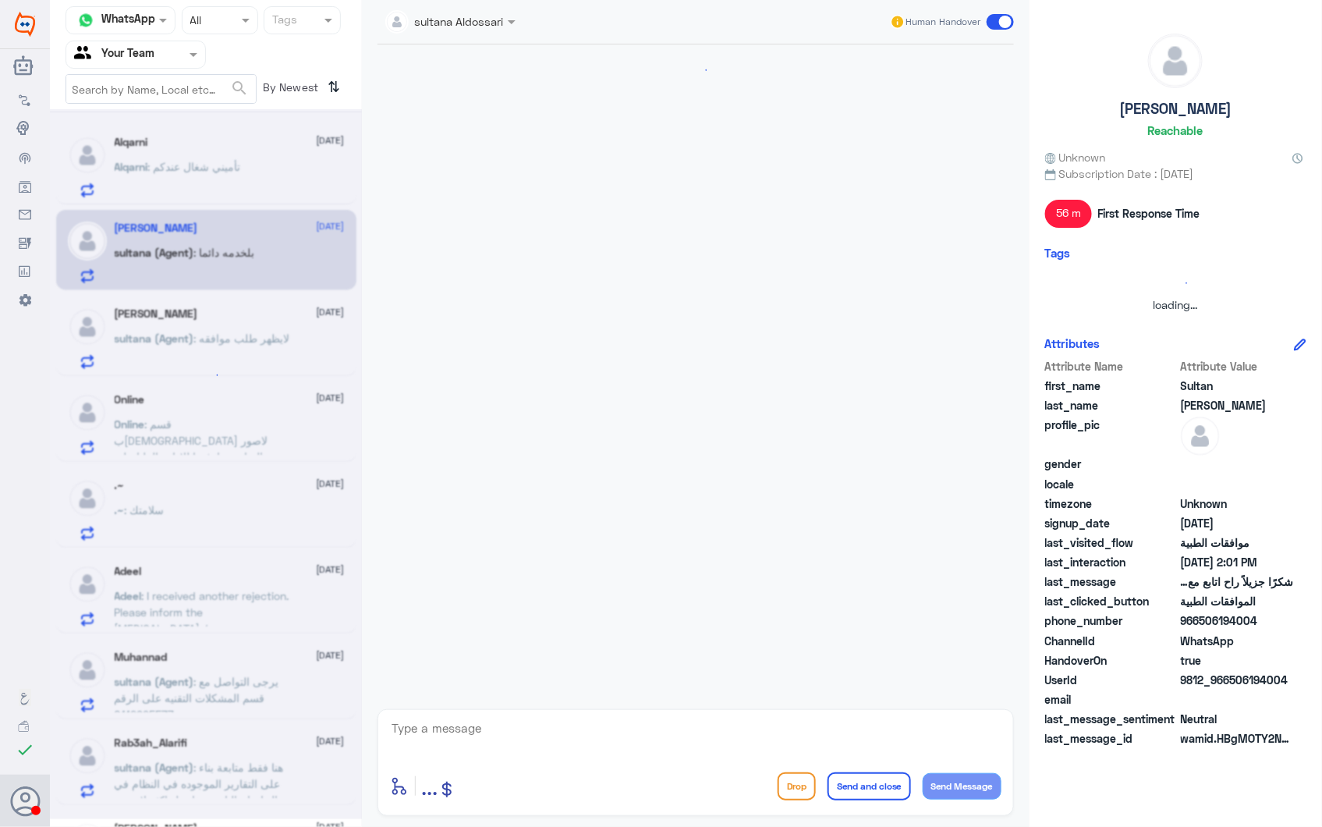
click at [222, 341] on div at bounding box center [206, 464] width 312 height 710
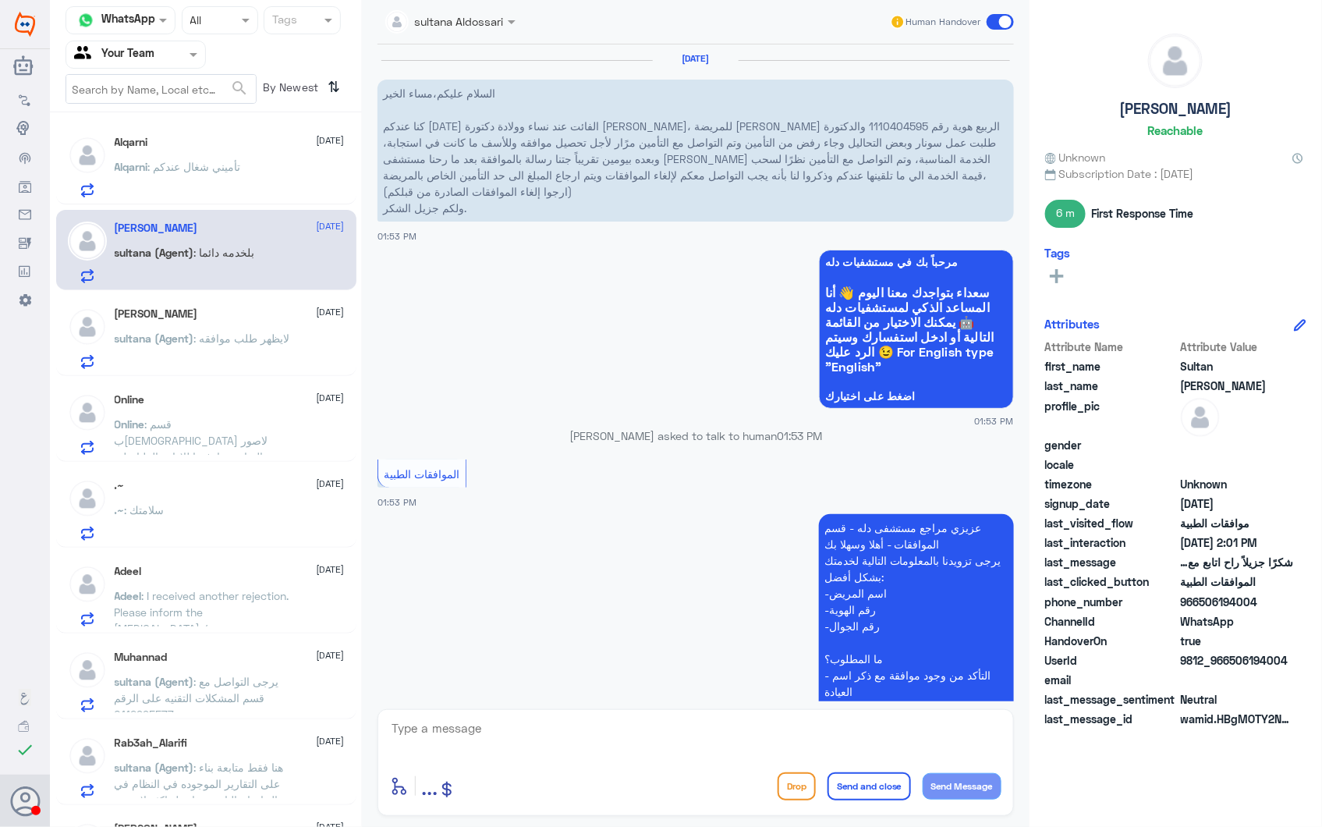
scroll to position [704, 0]
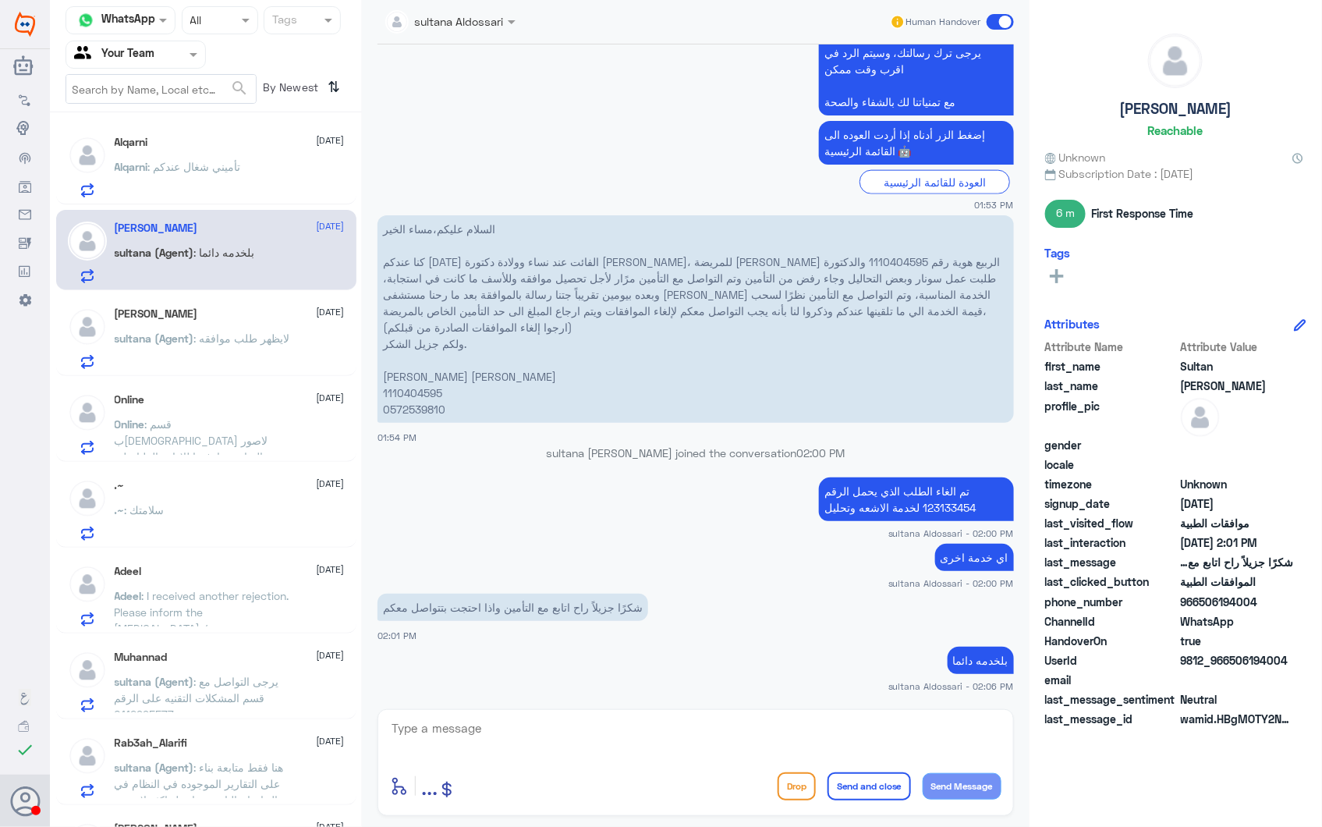
click at [234, 412] on div "Online 2 October Online : قسم بالله لاصور الشاشه وارفعها للاداره العليا على هال…" at bounding box center [230, 424] width 230 height 62
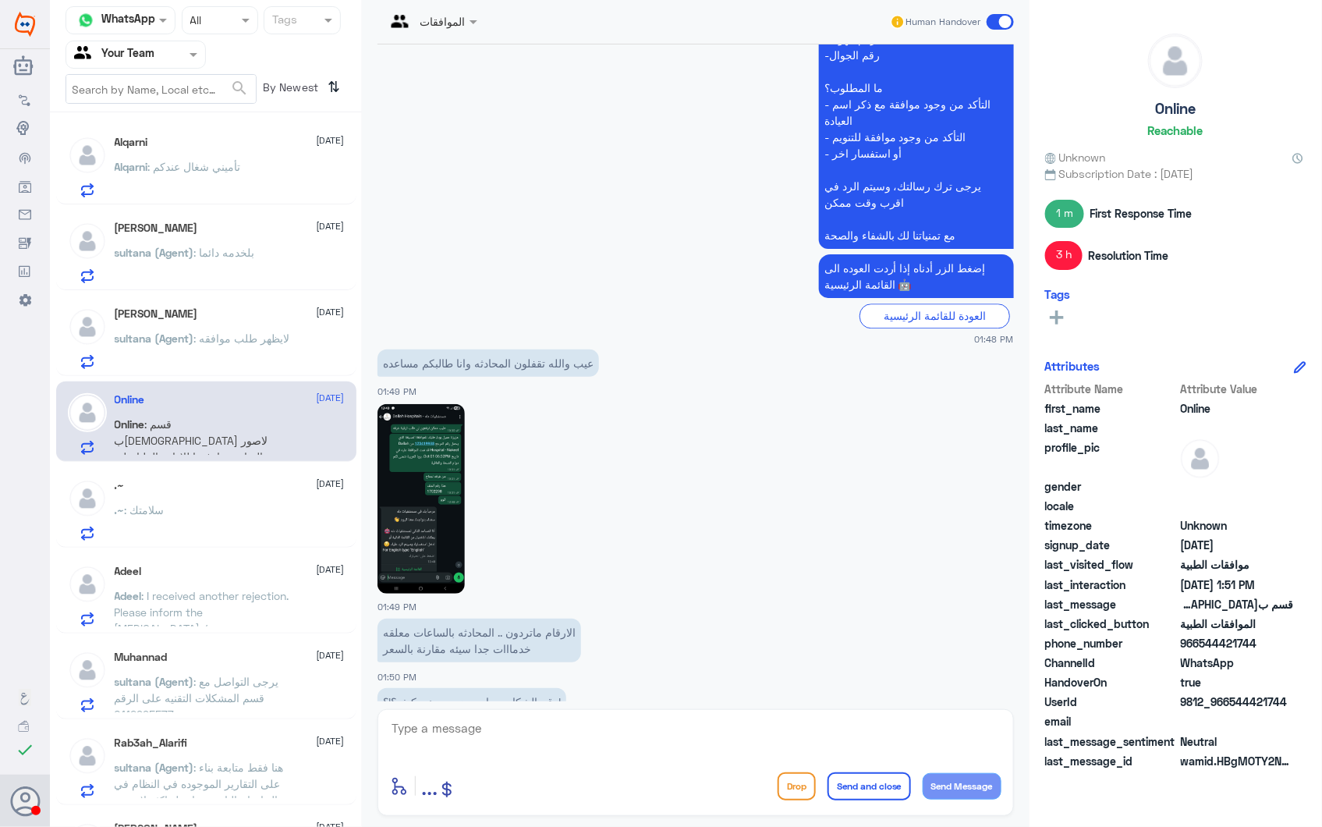
scroll to position [1607, 0]
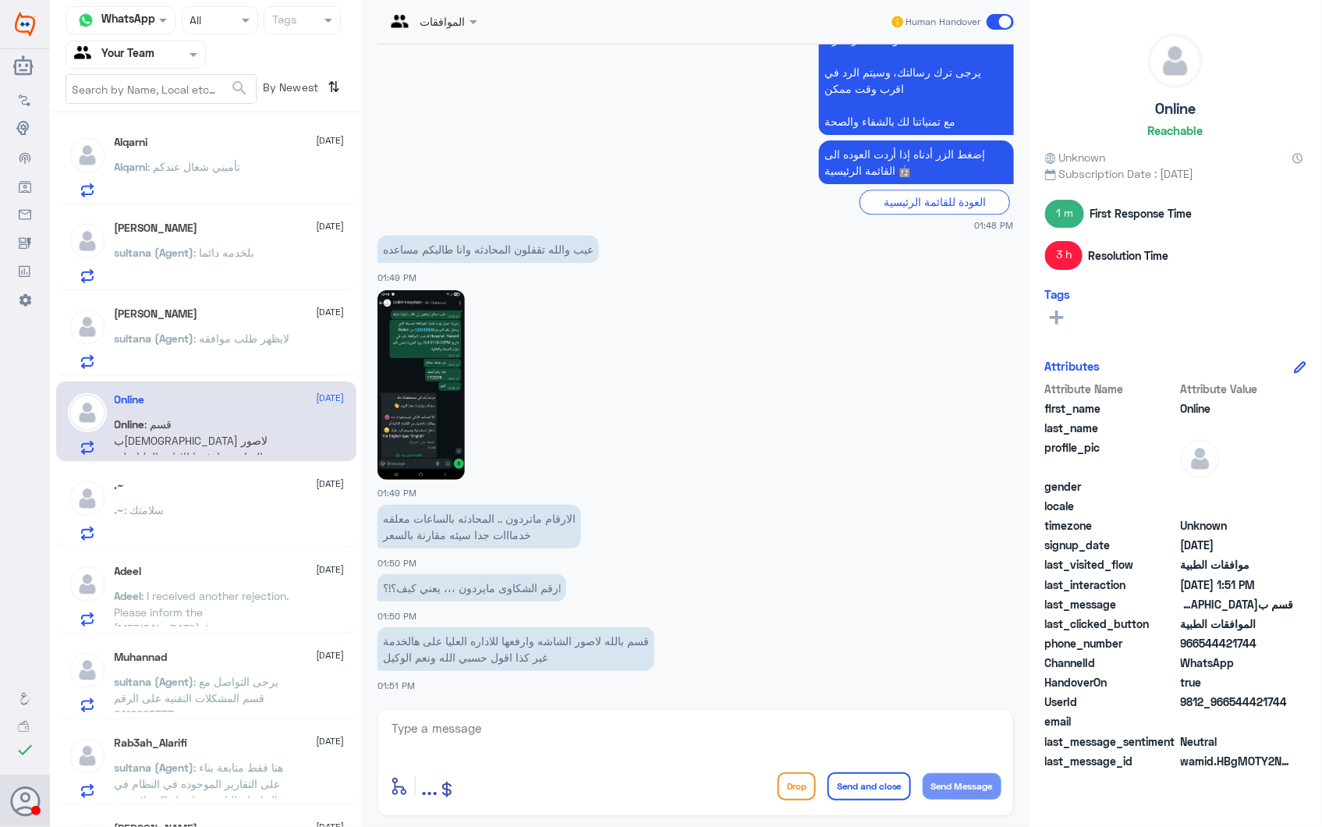
click at [242, 492] on div ".~ 2 October .~ : سلامتك" at bounding box center [230, 510] width 230 height 62
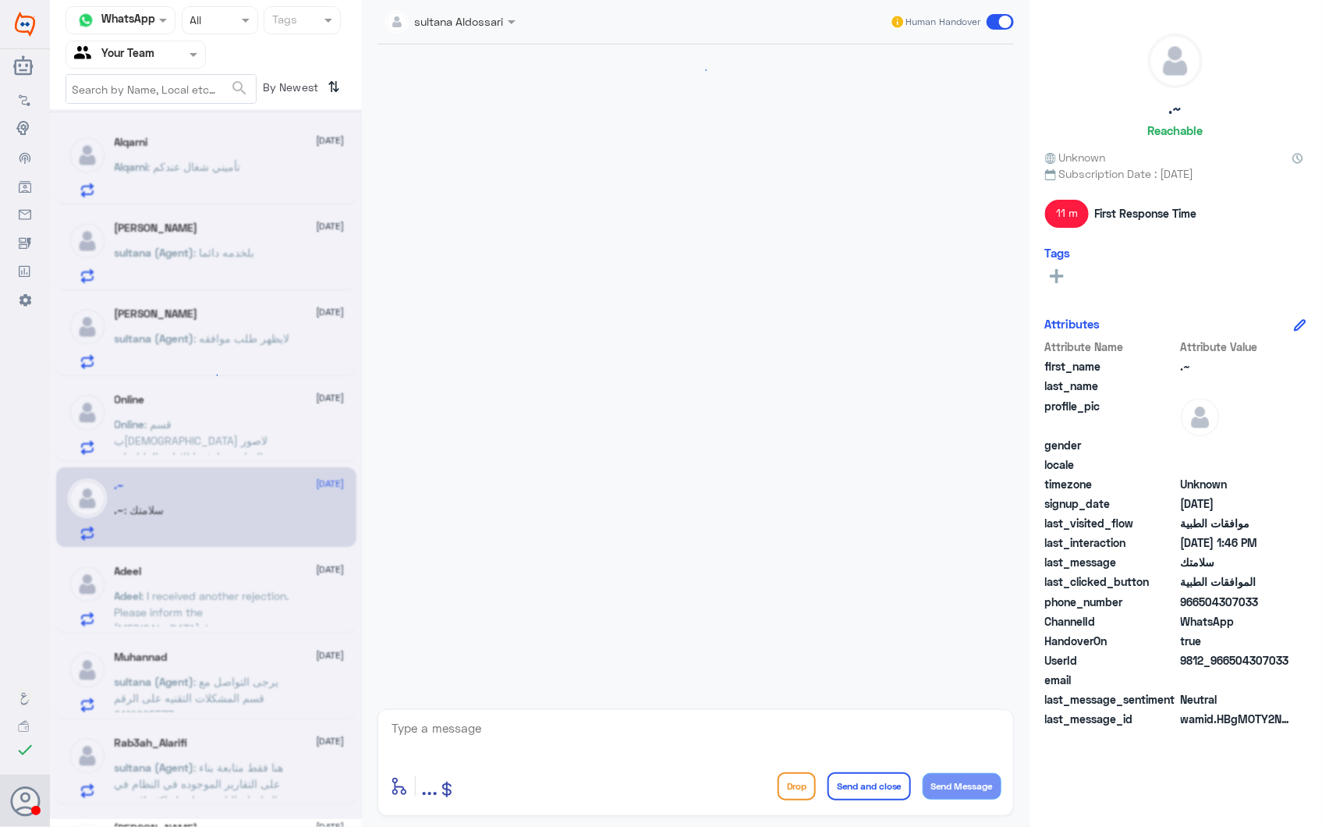
scroll to position [718, 0]
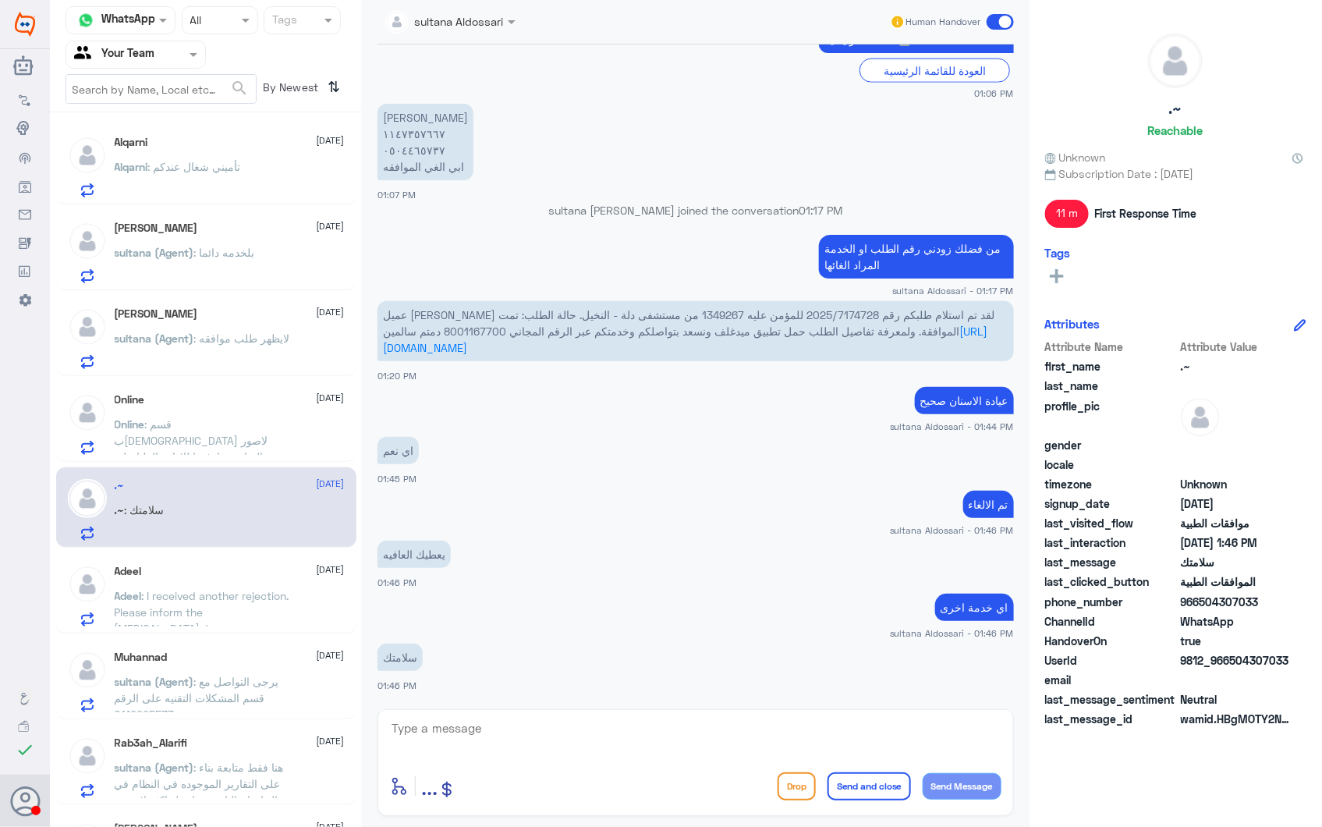
click at [214, 604] on span ": I received another rejection. Please inform the radiologist / physiotherapist…" at bounding box center [202, 628] width 175 height 79
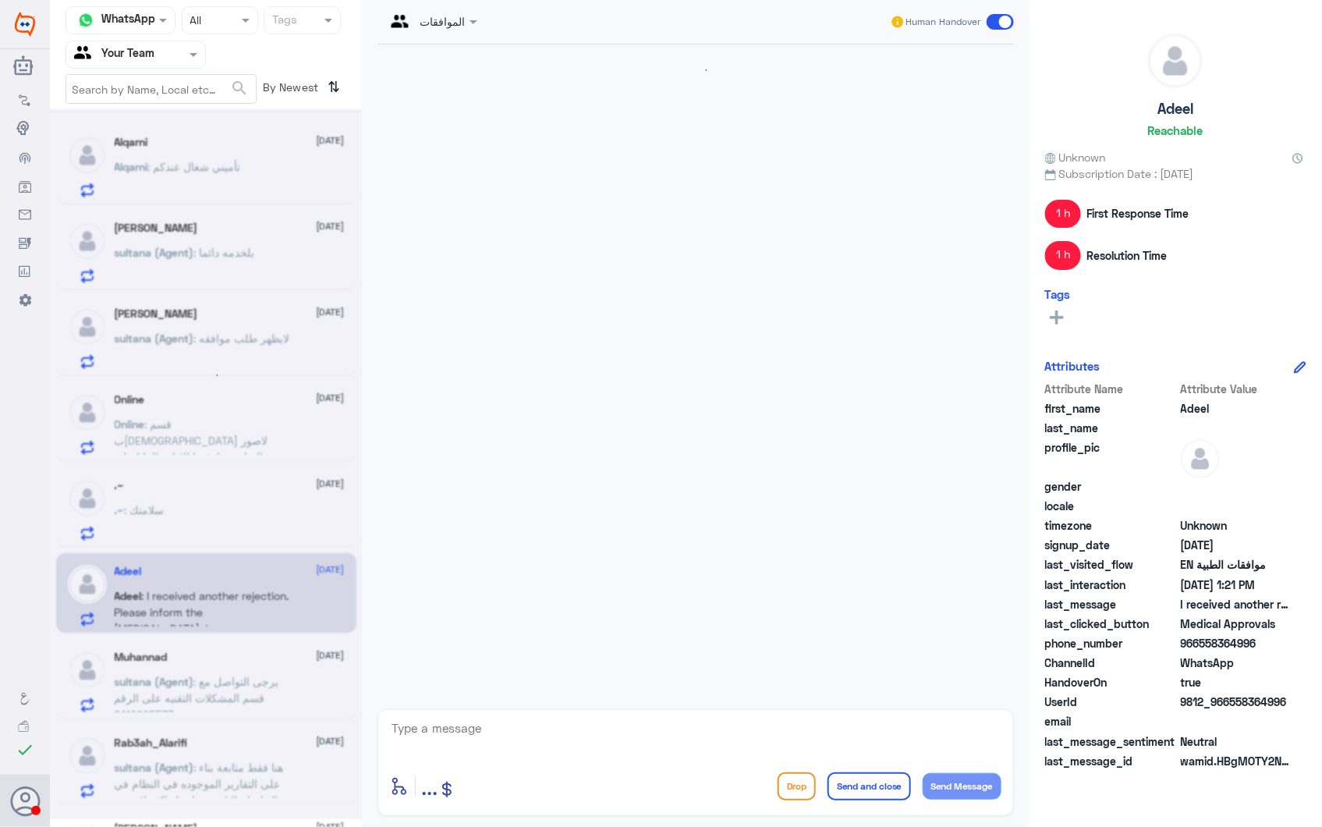
scroll to position [2485, 0]
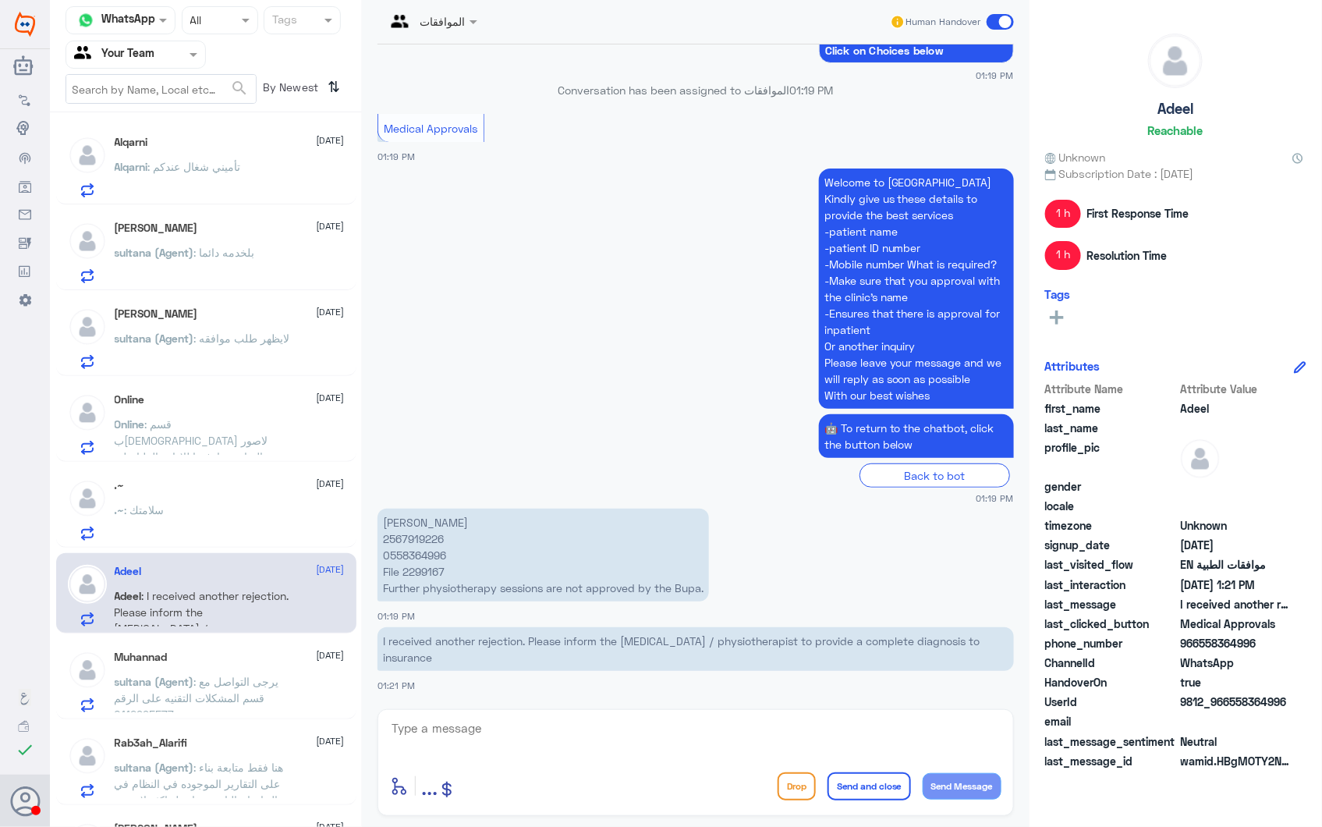
click at [412, 544] on p "Adeel Asif 2567919226 0558364996 File 2299167 Further physiotherapy sessions ar…" at bounding box center [542, 554] width 331 height 93
click at [423, 562] on p "Adeel Asif 2567919226 0558364996 File 2299167 Further physiotherapy sessions ar…" at bounding box center [542, 554] width 331 height 93
click at [424, 569] on p "Adeel Asif 2567919226 0558364996 File 2299167 Further physiotherapy sessions ar…" at bounding box center [542, 554] width 331 height 93
copy p "2299167"
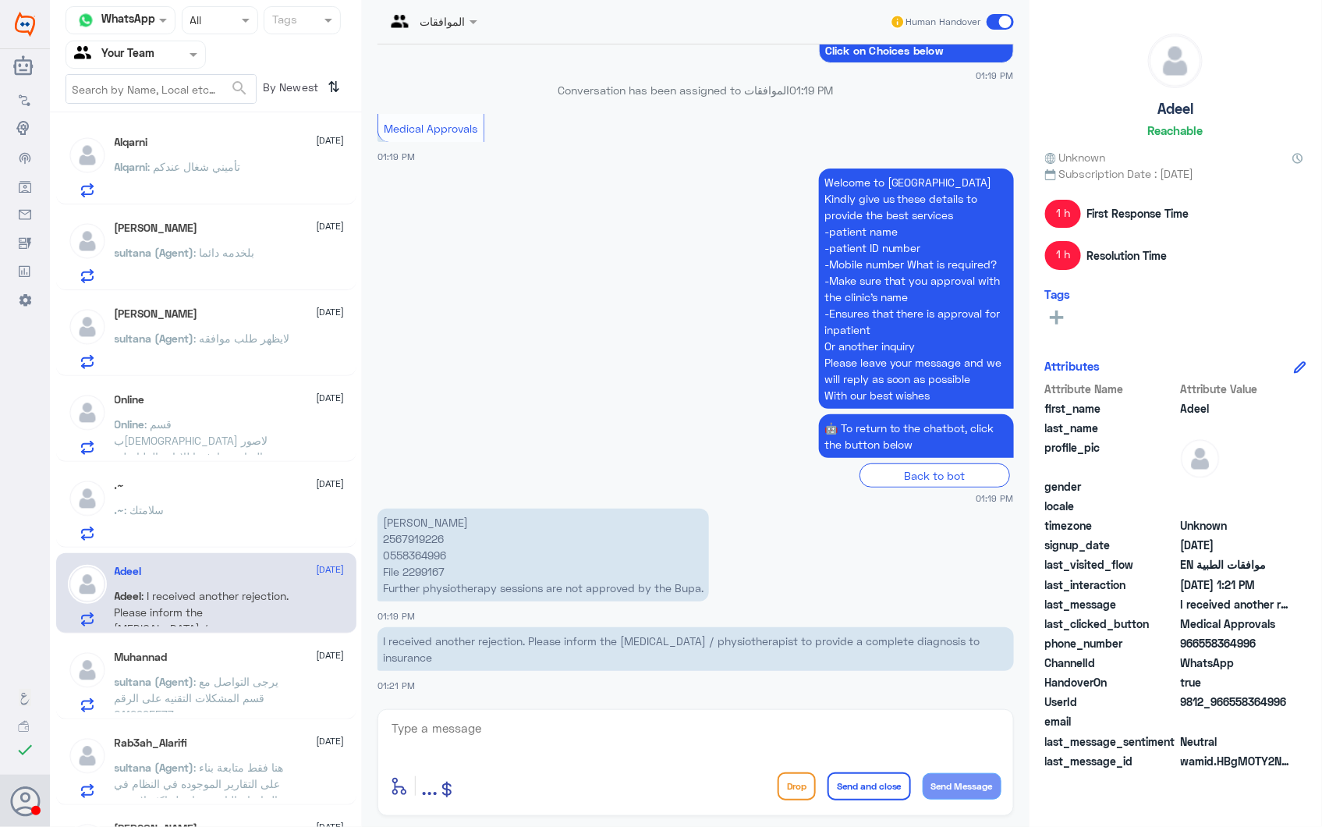
drag, startPoint x: 486, startPoint y: 547, endPoint x: 625, endPoint y: 488, distance: 151.4
click at [487, 547] on p "Adeel Asif 2567919226 0558364996 File 2299167 Further physiotherapy sessions ar…" at bounding box center [542, 554] width 331 height 93
drag, startPoint x: 455, startPoint y: 745, endPoint x: 477, endPoint y: 745, distance: 21.8
click at [457, 745] on textarea at bounding box center [695, 736] width 611 height 38
type textarea "y"
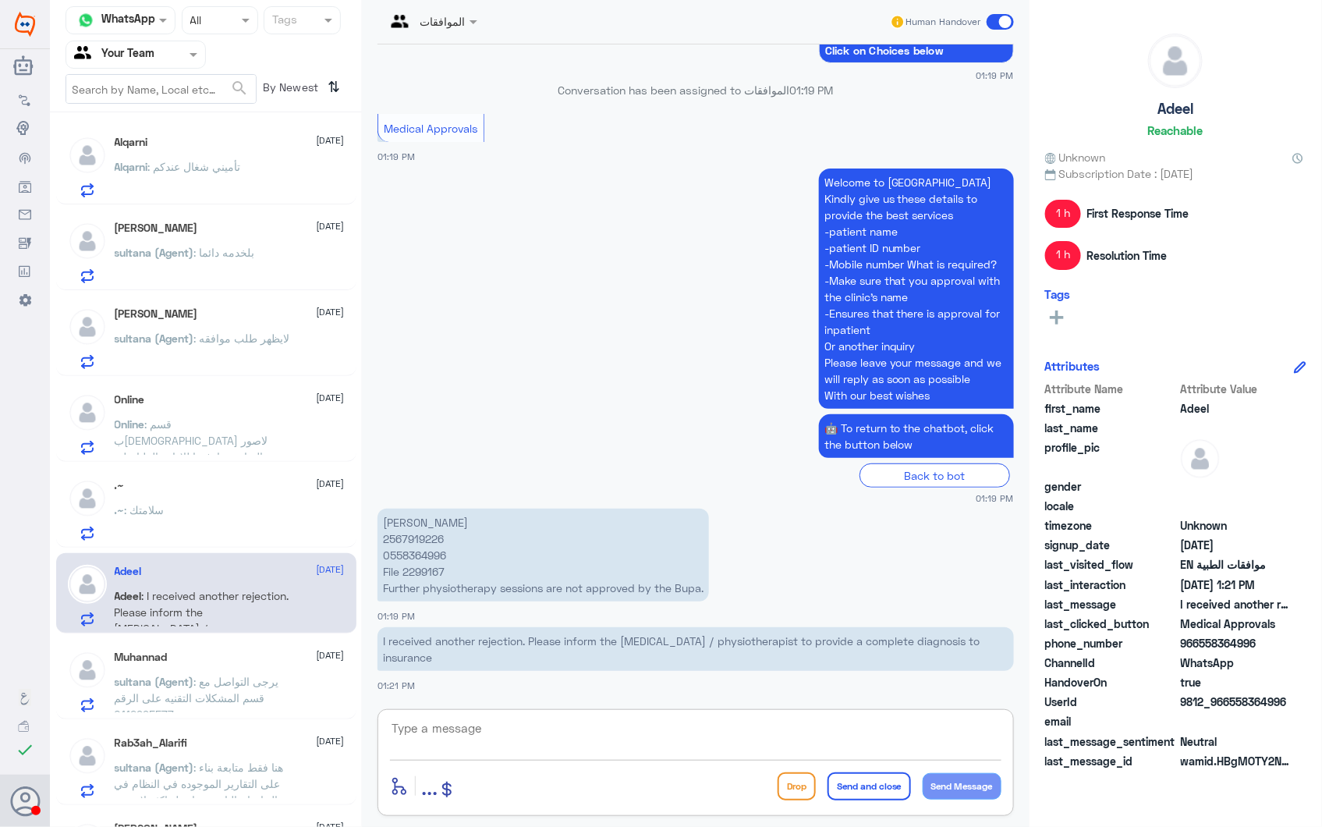
type textarea "Y"
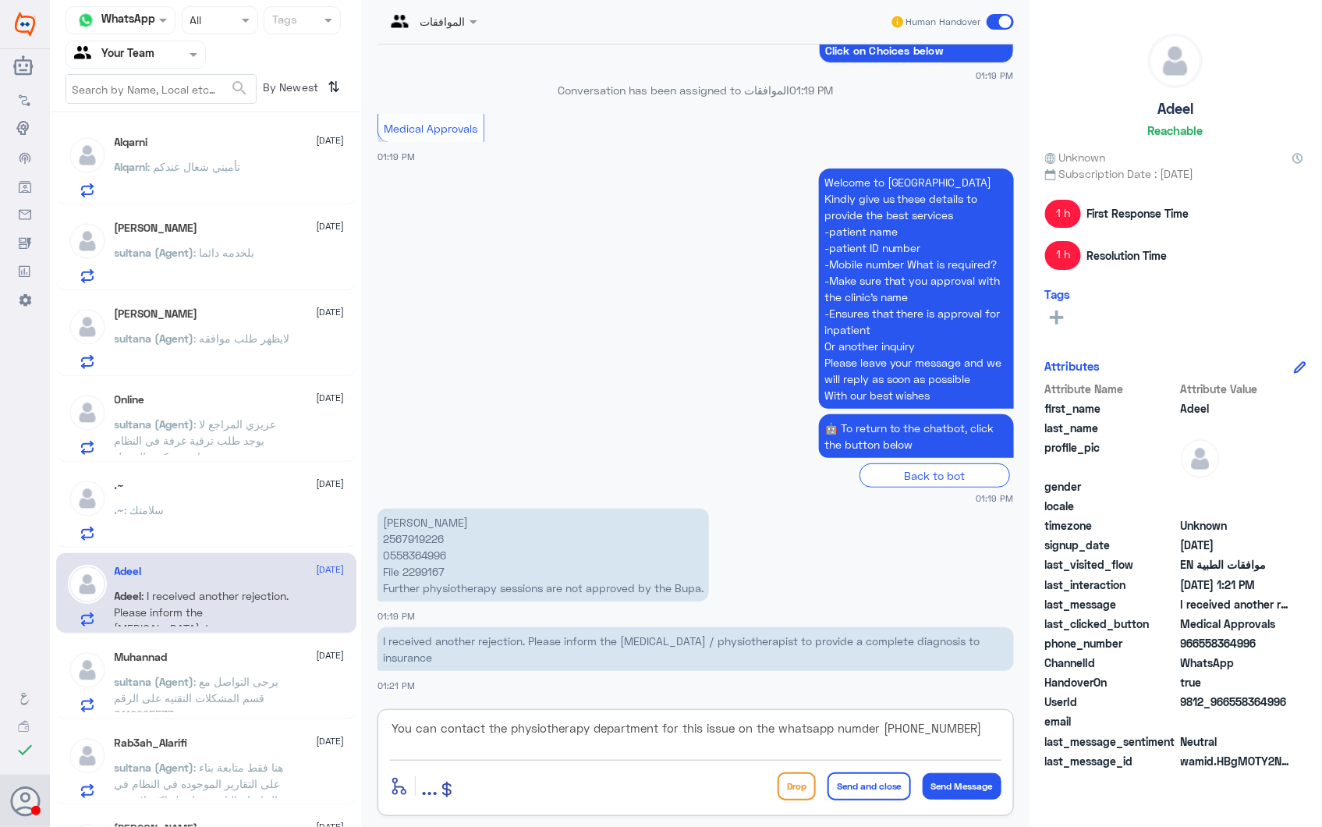
type textarea "You can contact the physiotherapy department for this issue on the whatsapp num…"
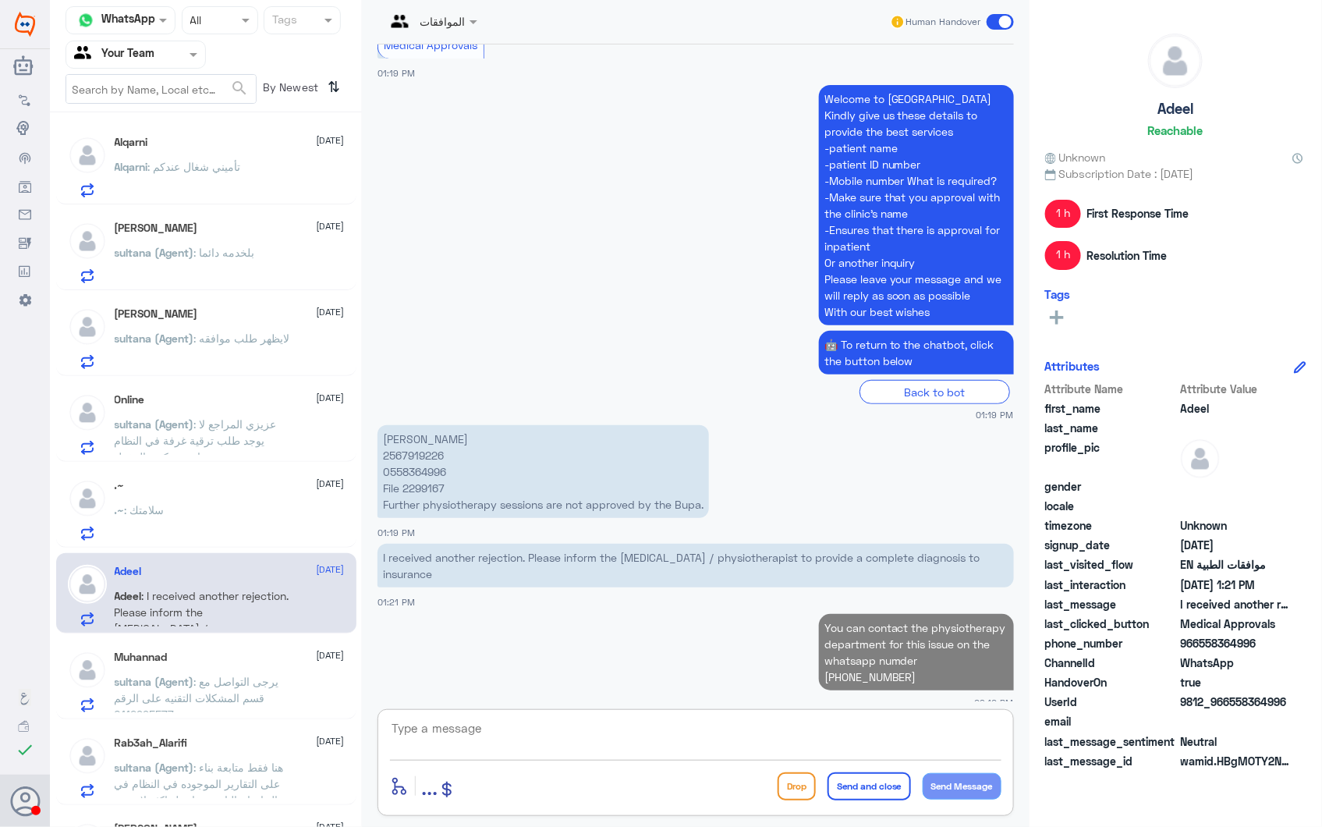
scroll to position [2563, 0]
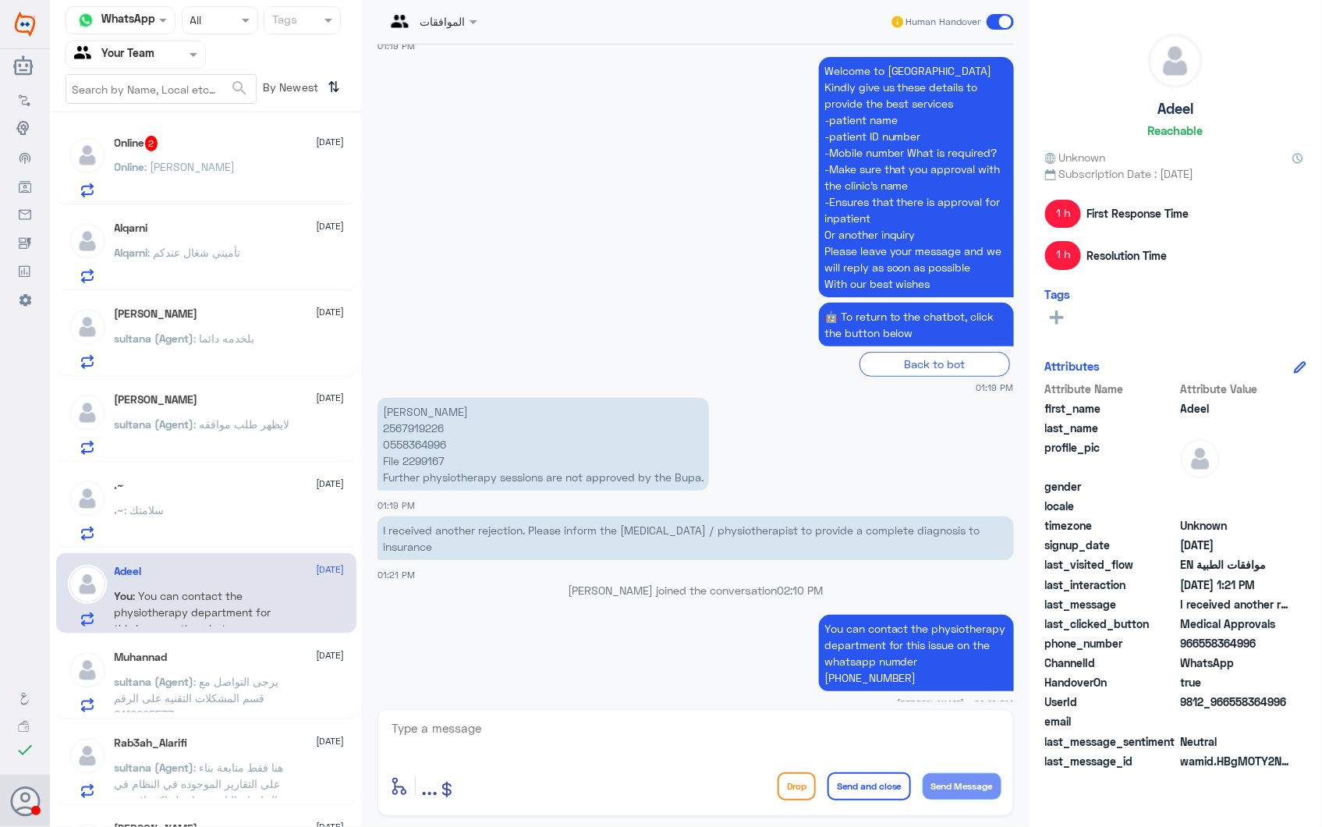
click at [254, 193] on div "Online : ياخي ساعدونا" at bounding box center [230, 179] width 230 height 35
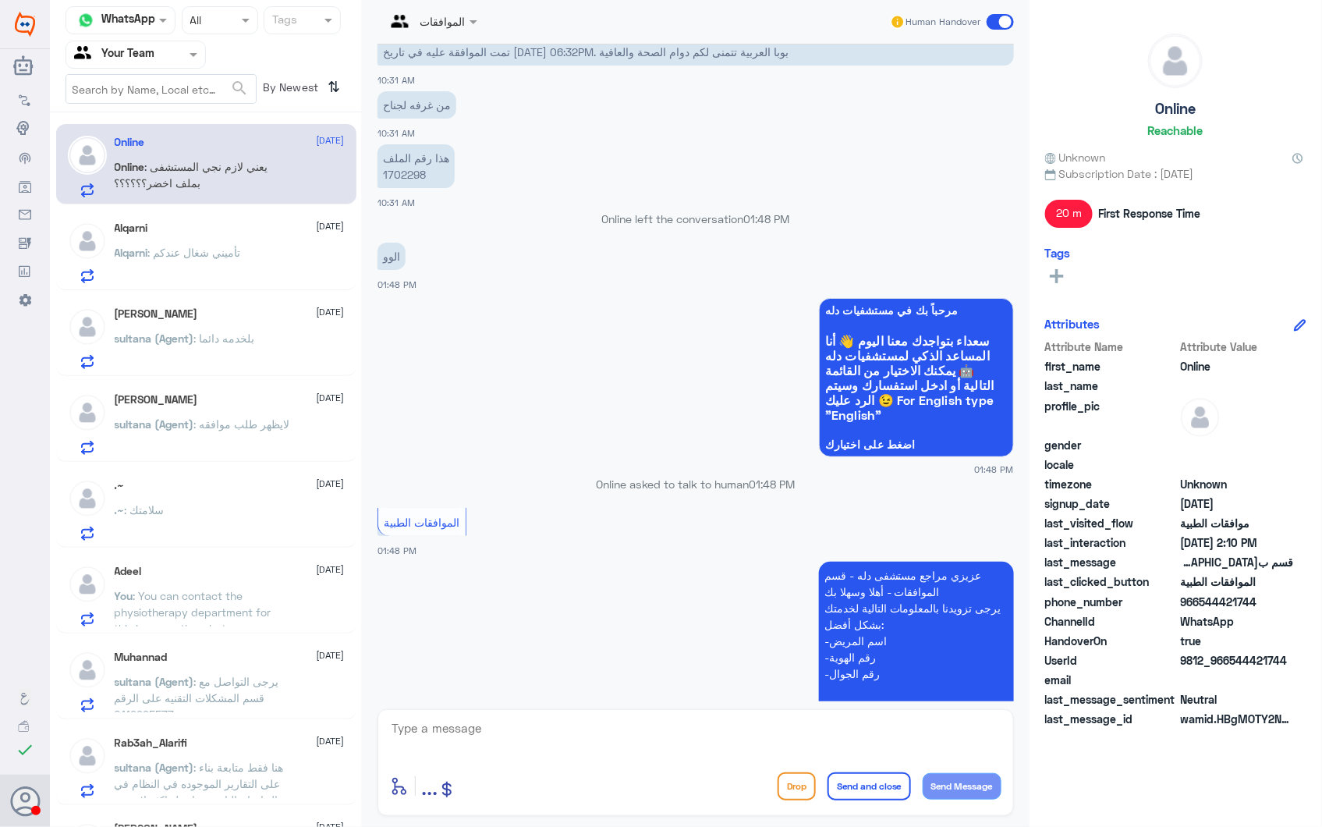
scroll to position [565, 0]
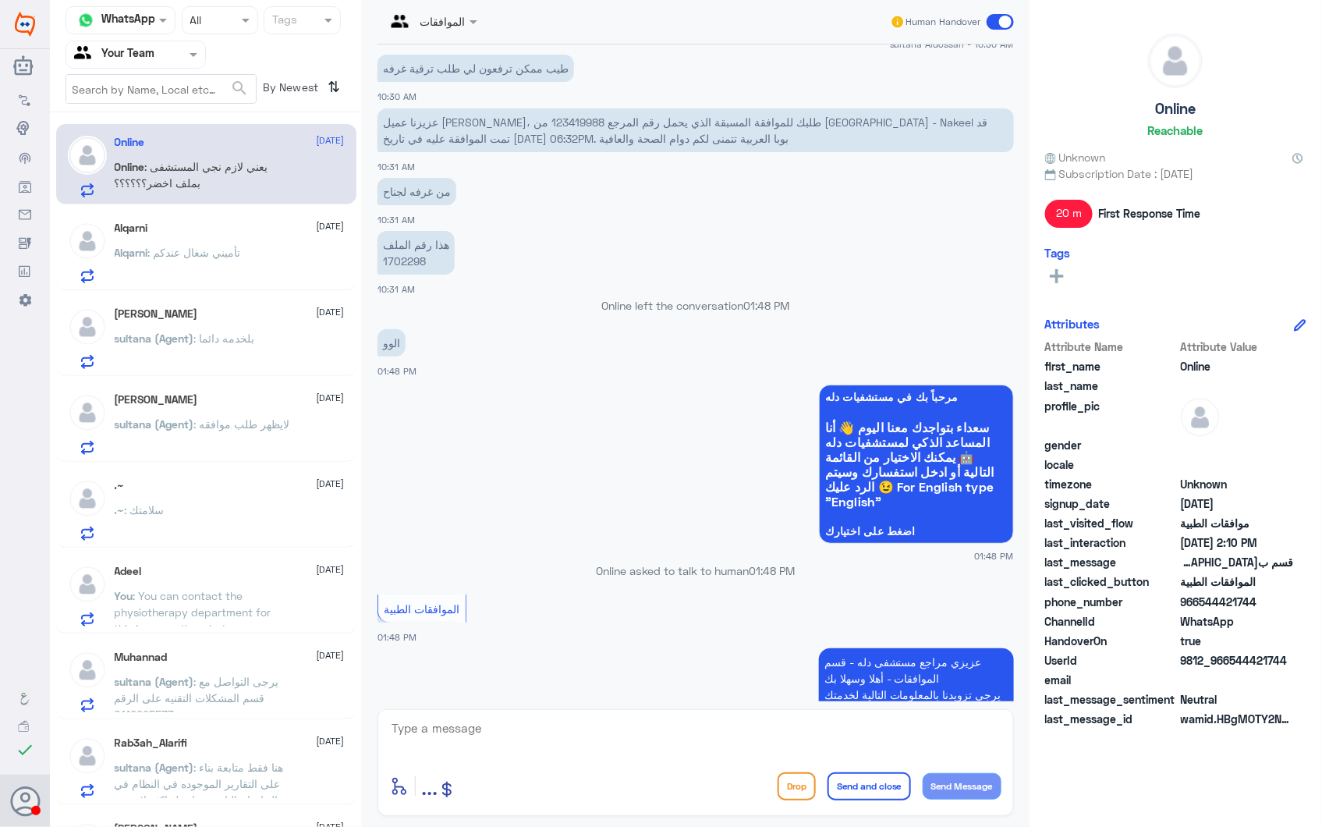
click at [398, 251] on p "هذا رقم الملف 1702298" at bounding box center [415, 253] width 77 height 44
drag, startPoint x: 398, startPoint y: 251, endPoint x: 404, endPoint y: 260, distance: 10.6
click at [404, 260] on p "هذا رقم الملف 1702298" at bounding box center [415, 253] width 77 height 44
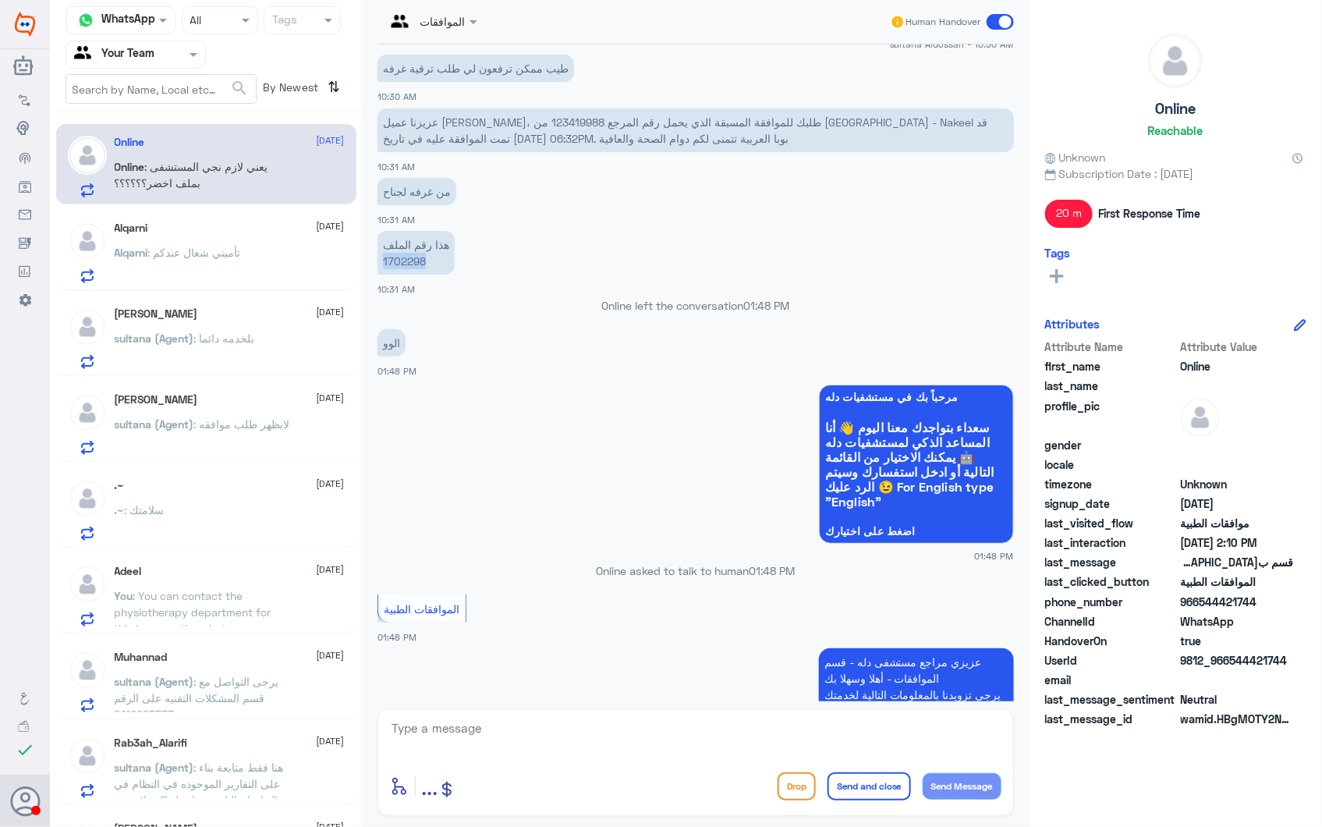
copy p "1702298"
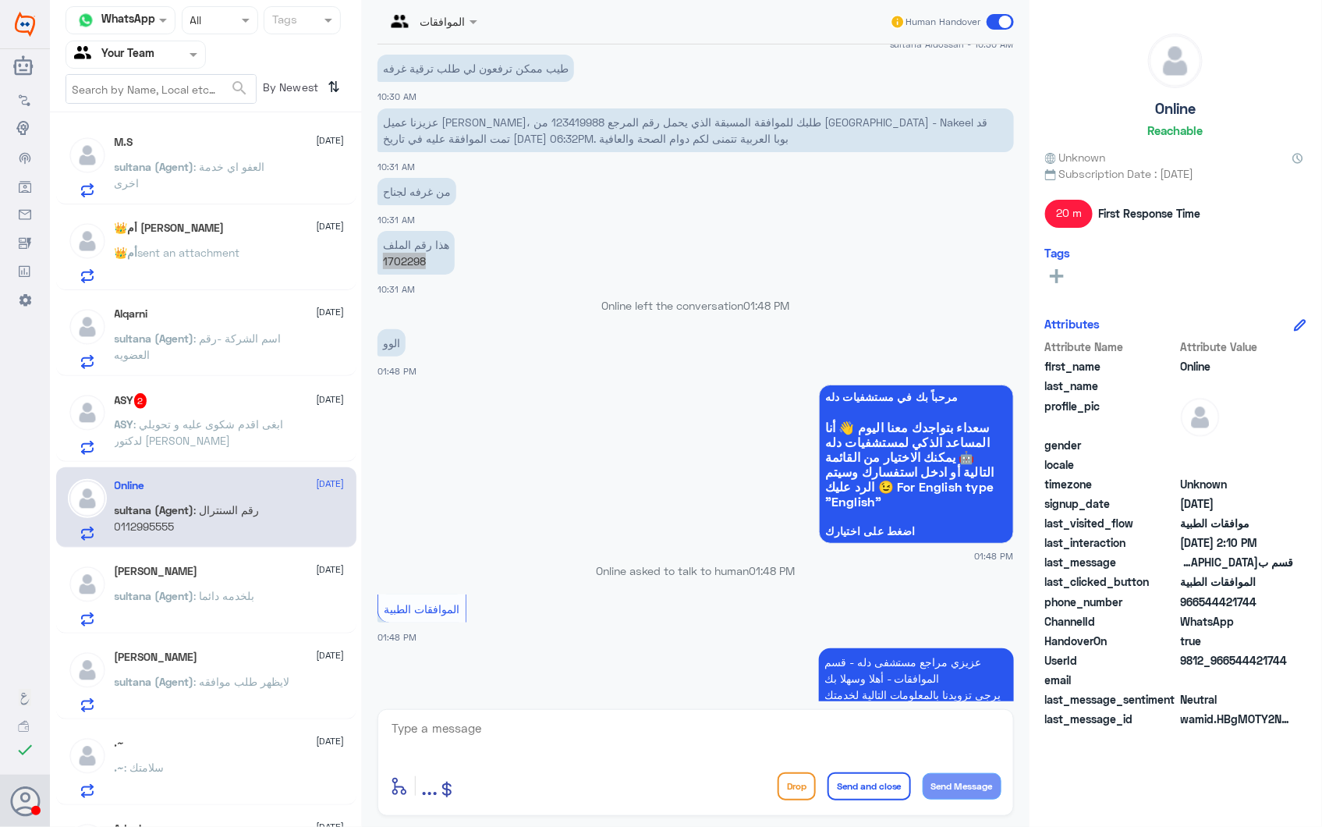
scroll to position [2636, 0]
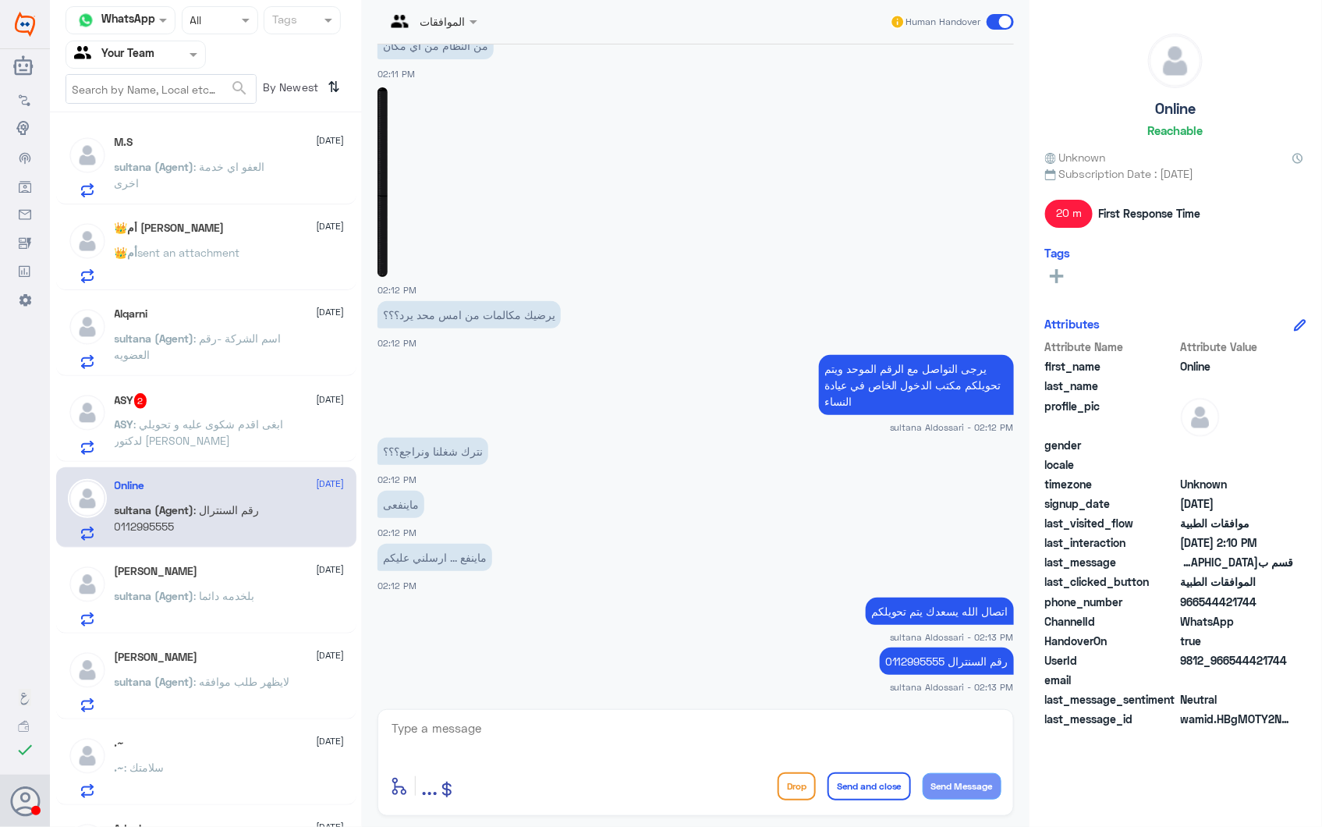
click at [212, 441] on p "ASY : ابغى اقدم شكوى عليه و تحويلي لدكتور [PERSON_NAME]" at bounding box center [202, 435] width 175 height 39
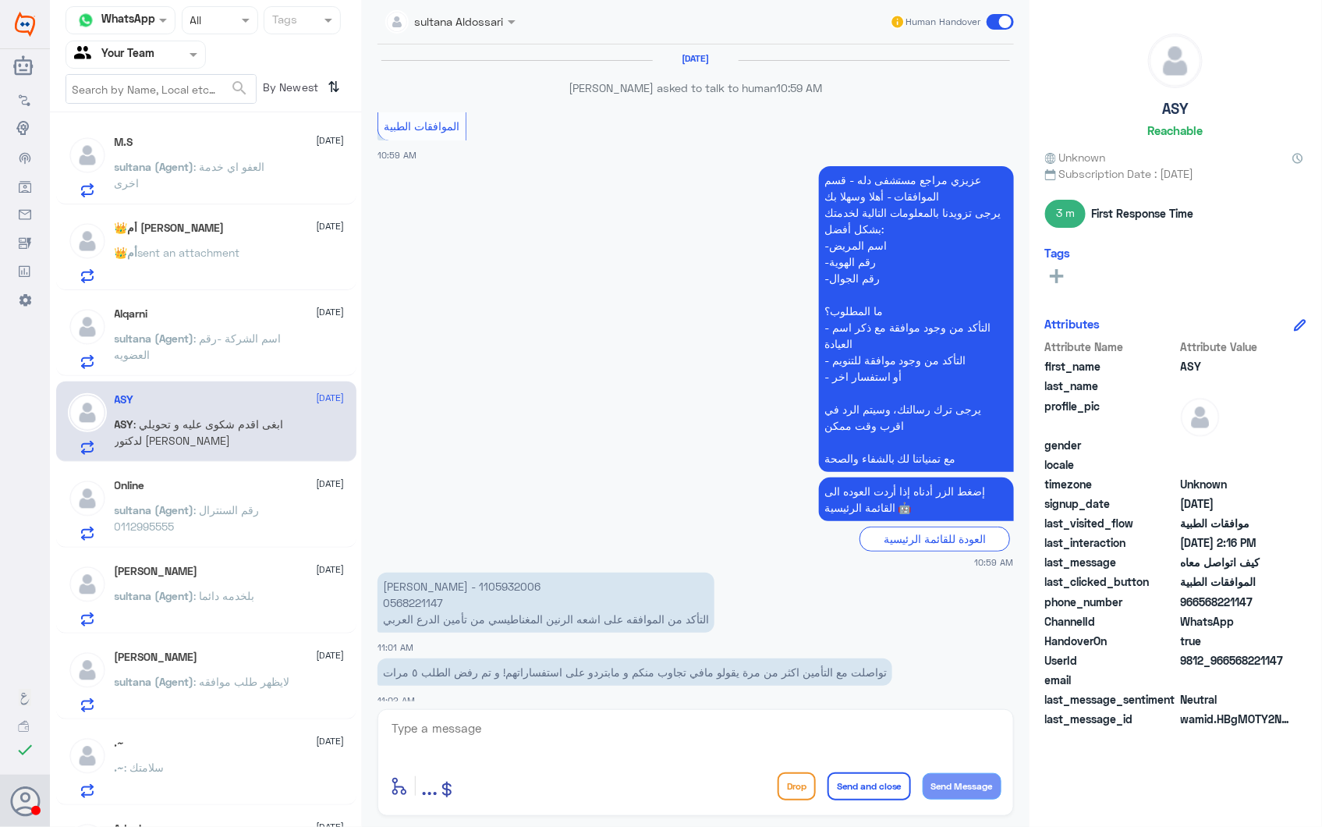
scroll to position [2004, 0]
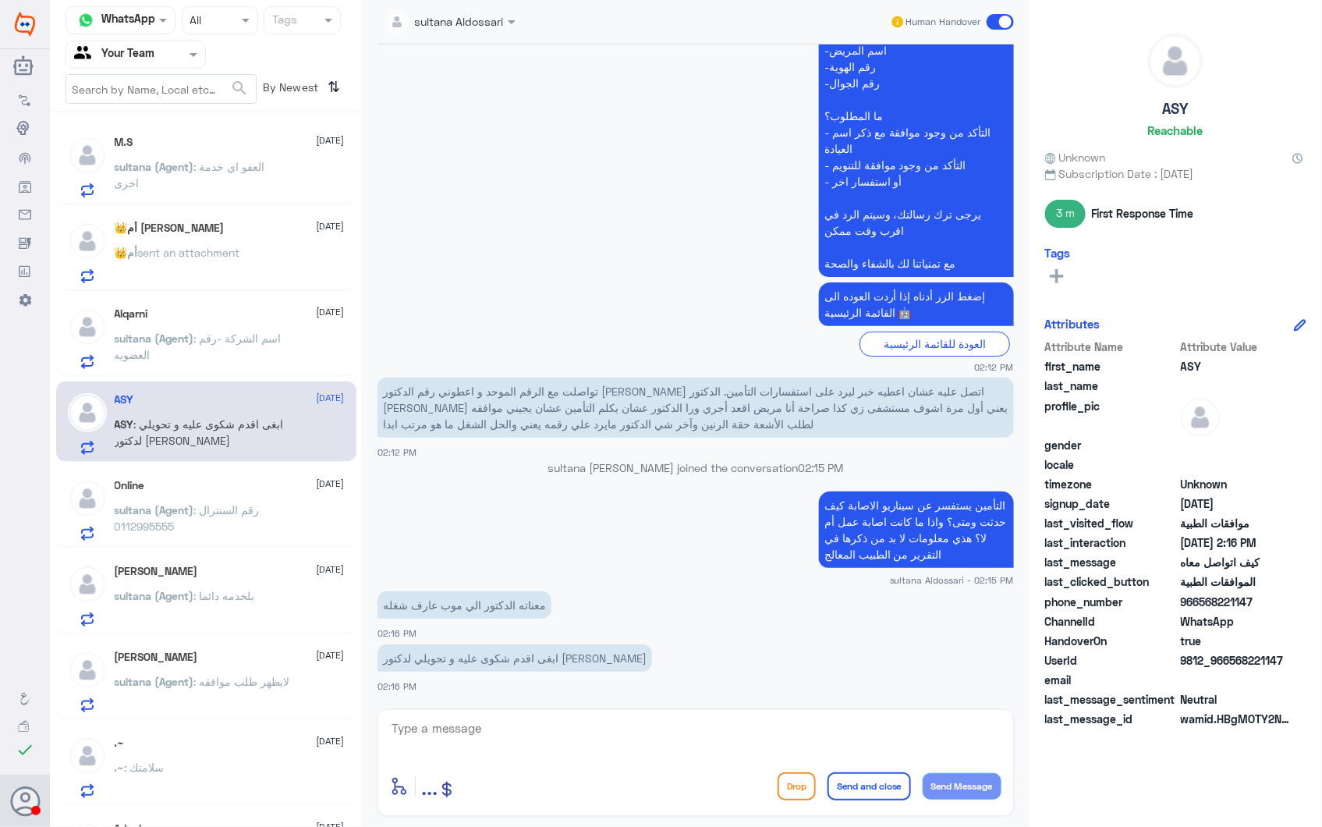
click at [239, 513] on span ": رقم السنترال 0112995555" at bounding box center [187, 518] width 145 height 30
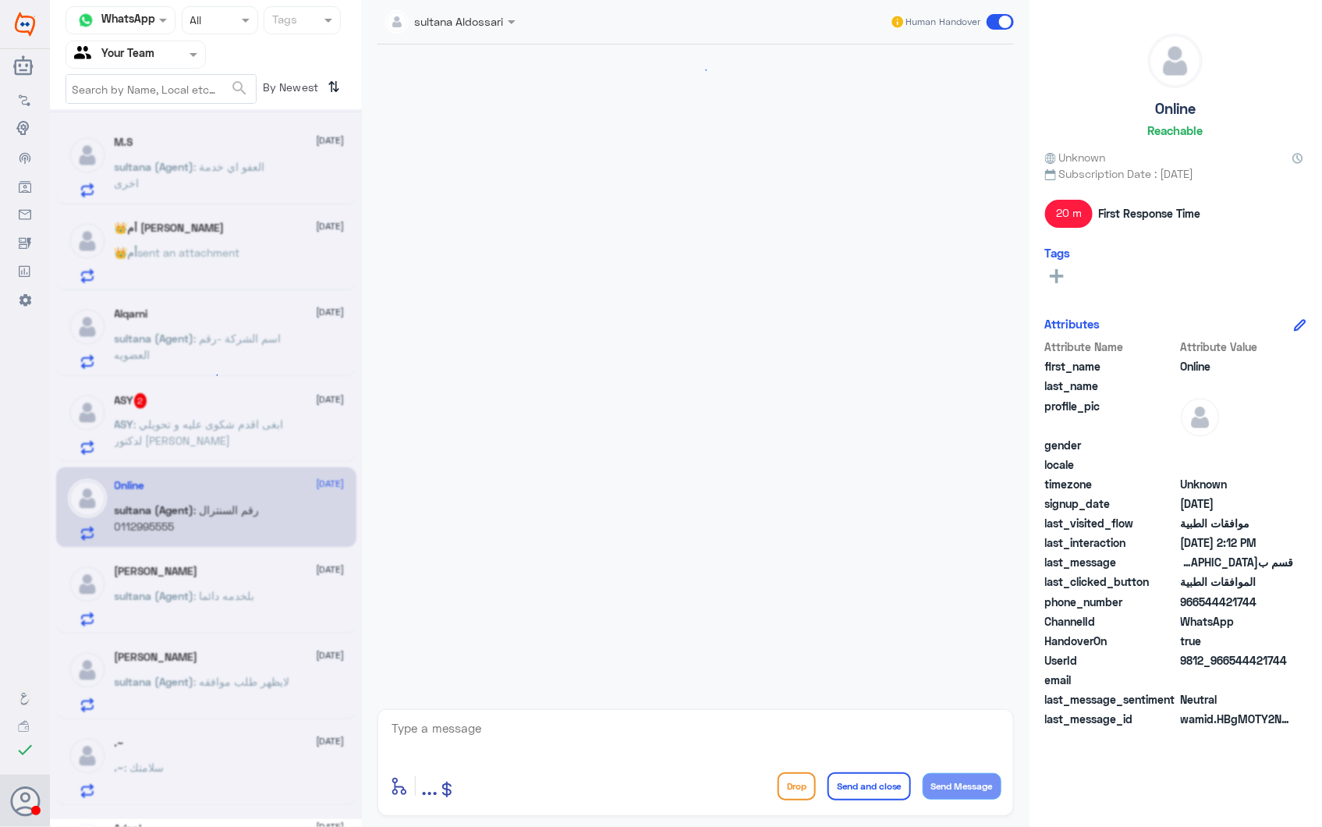
scroll to position [1768, 0]
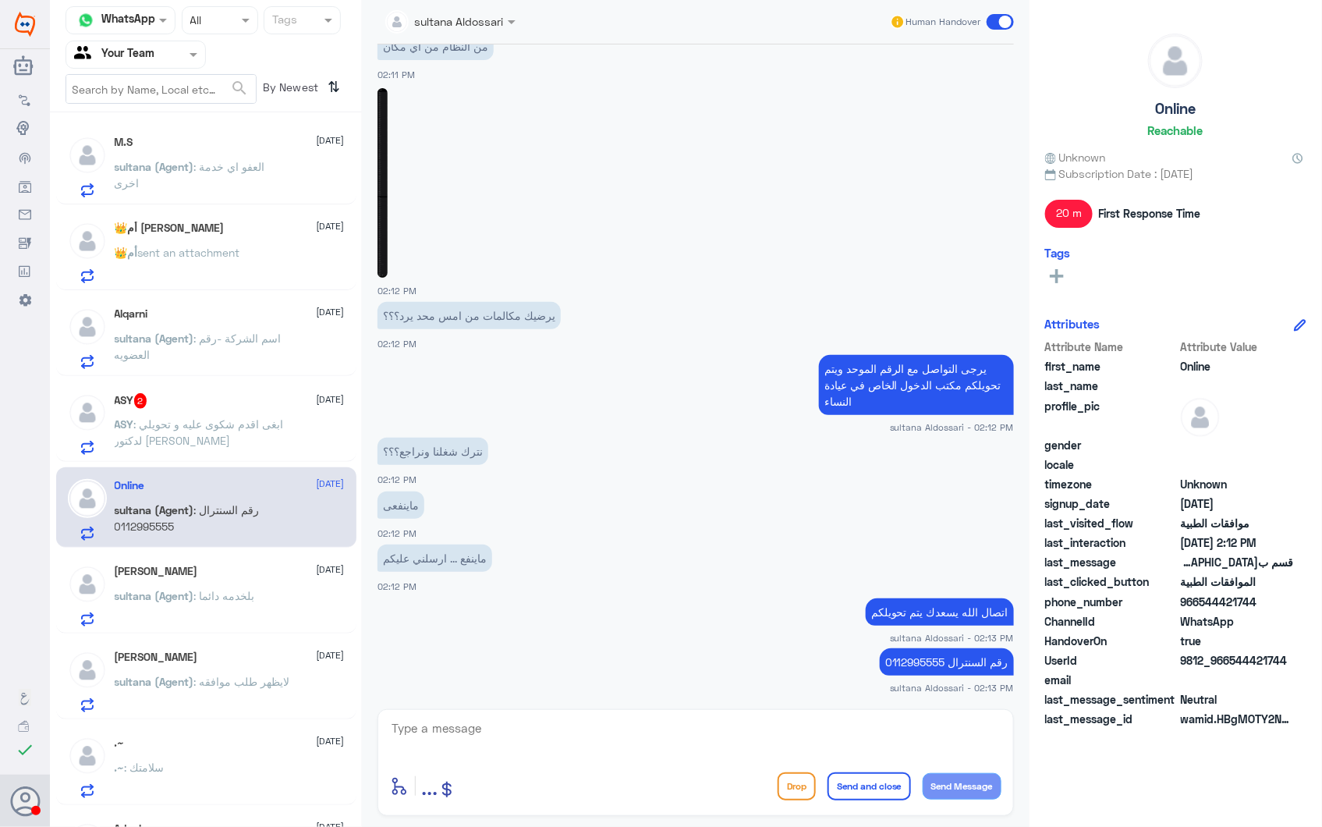
click at [226, 407] on div "ASY 2 2 October" at bounding box center [230, 401] width 230 height 16
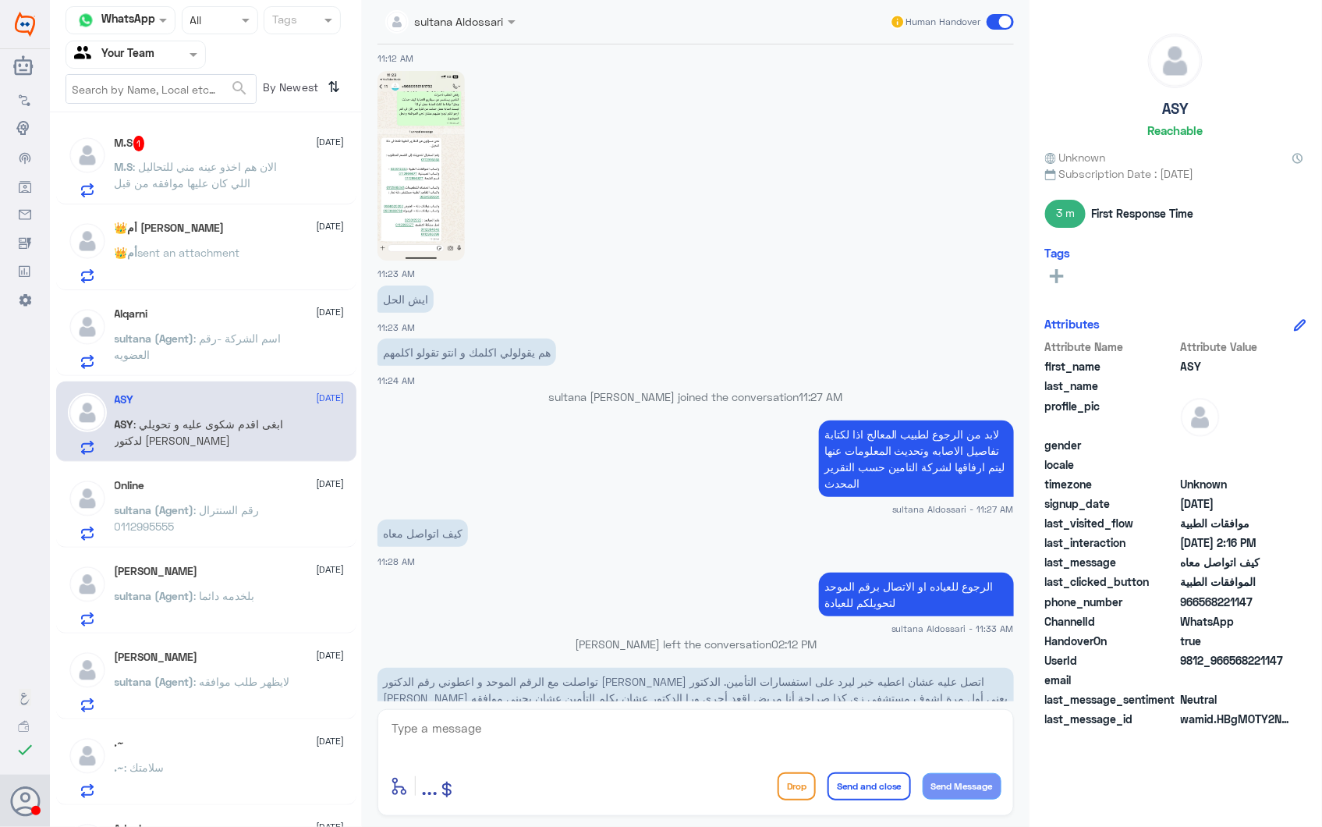
scroll to position [964, 0]
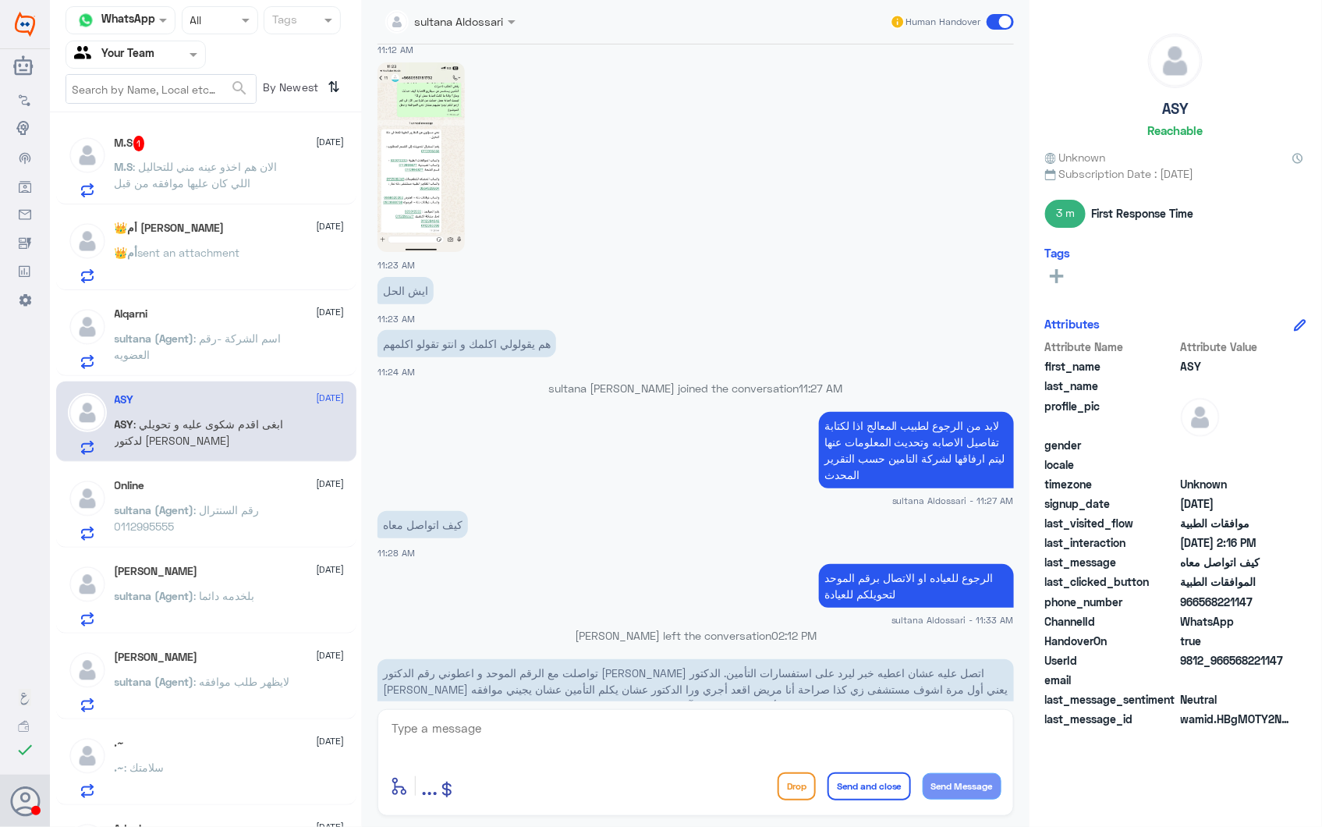
click at [448, 201] on img at bounding box center [420, 157] width 87 height 190
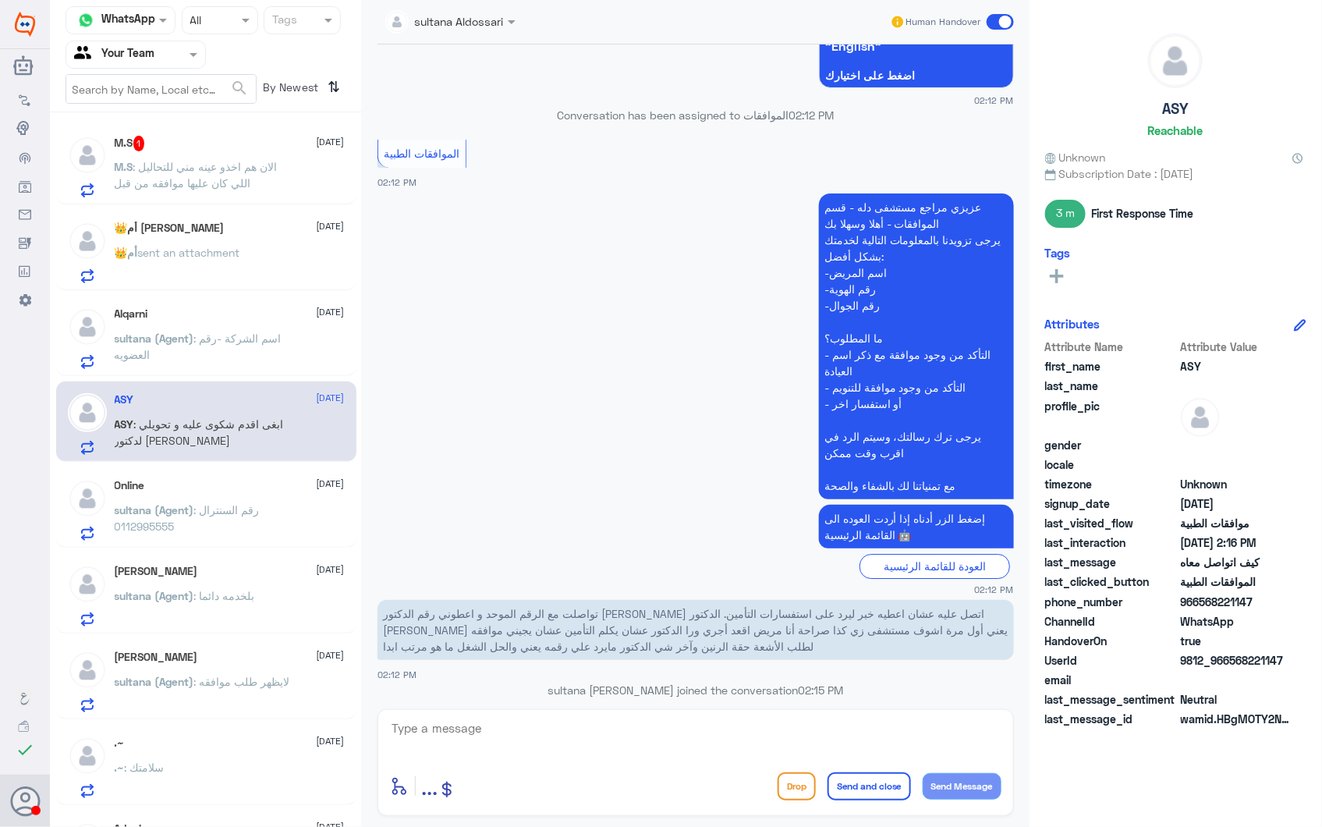
scroll to position [2004, 0]
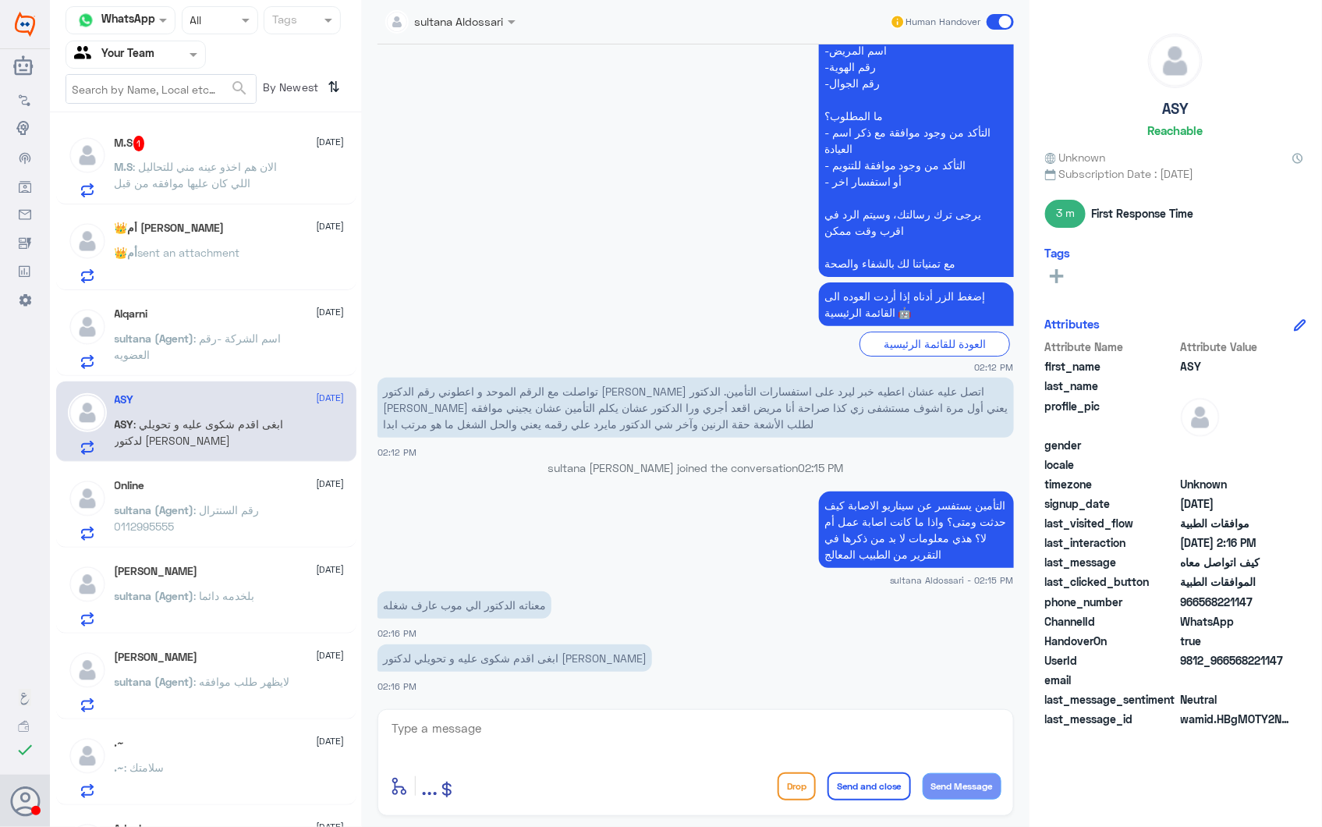
click at [164, 164] on span ": الان هم اخذو عينه مني للتحاليل اللي كان عليها موافقه من قبل" at bounding box center [196, 175] width 163 height 30
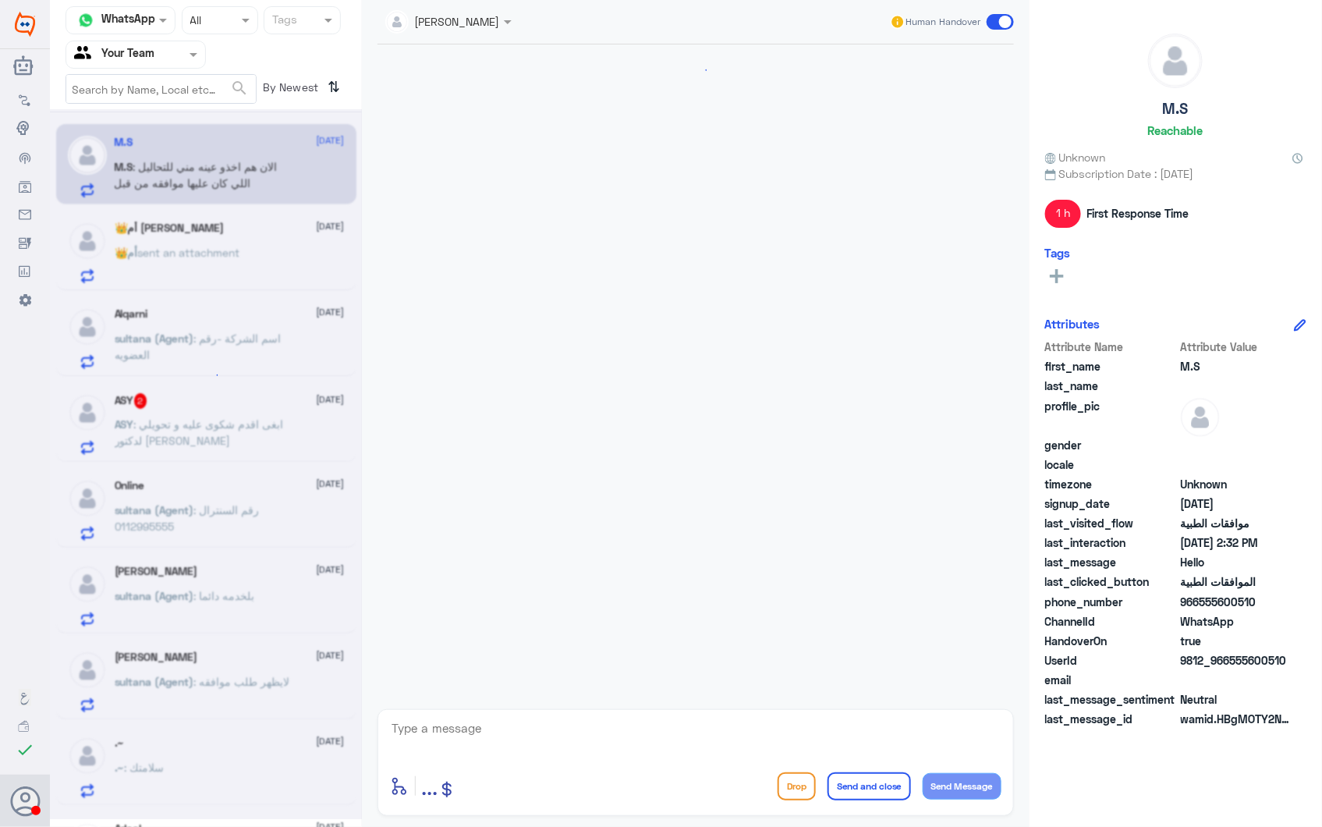
scroll to position [891, 0]
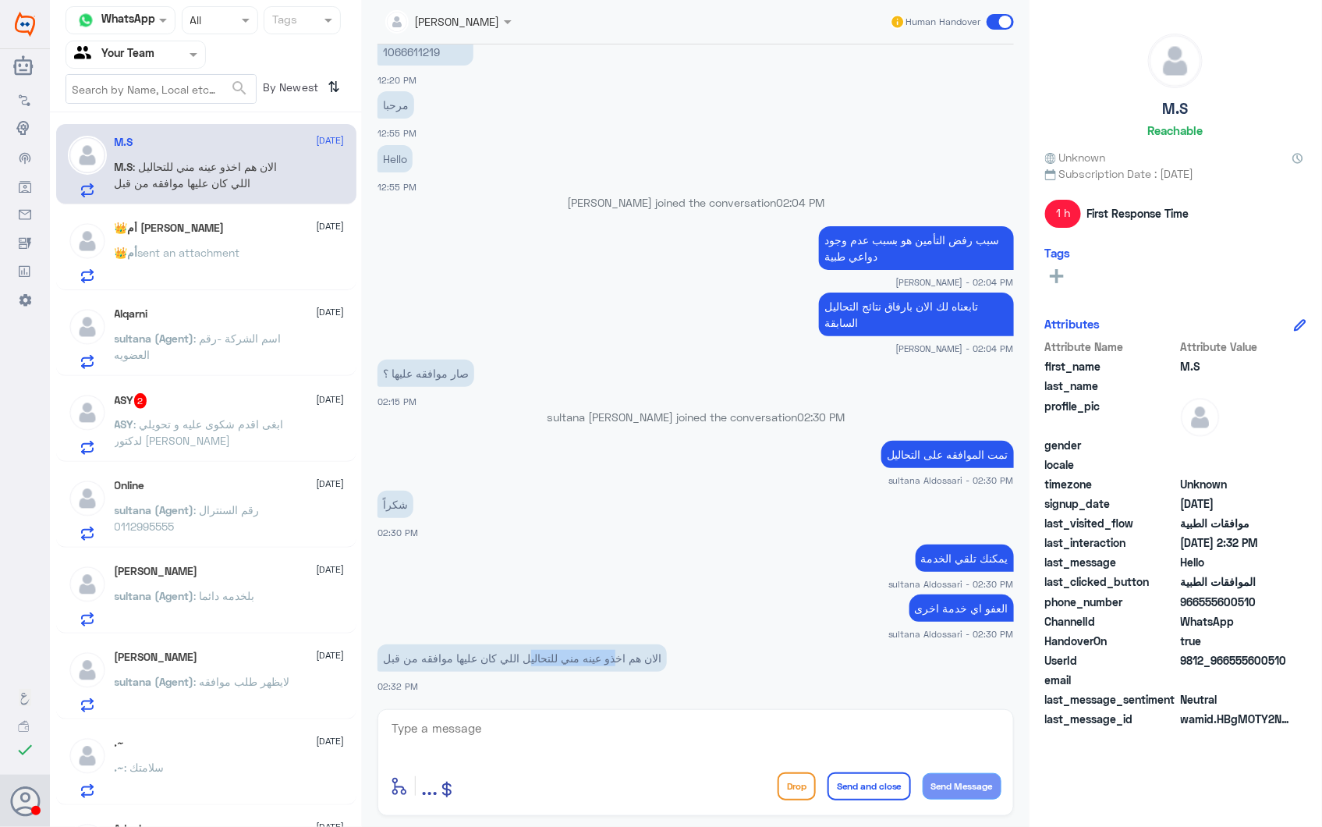
drag, startPoint x: 621, startPoint y: 657, endPoint x: 497, endPoint y: 664, distance: 124.2
click at [497, 664] on p "الان هم اخذو عينه مني للتحاليل اللي كان عليها موافقه من قبل" at bounding box center [521, 657] width 289 height 27
click at [489, 664] on p "الان هم اخذو عينه مني للتحاليل اللي كان عليها موافقه من قبل" at bounding box center [521, 657] width 289 height 27
click at [189, 433] on p "ASY : ابغى اقدم شكوى عليه و تحويلي لدكتور [PERSON_NAME]" at bounding box center [202, 435] width 175 height 39
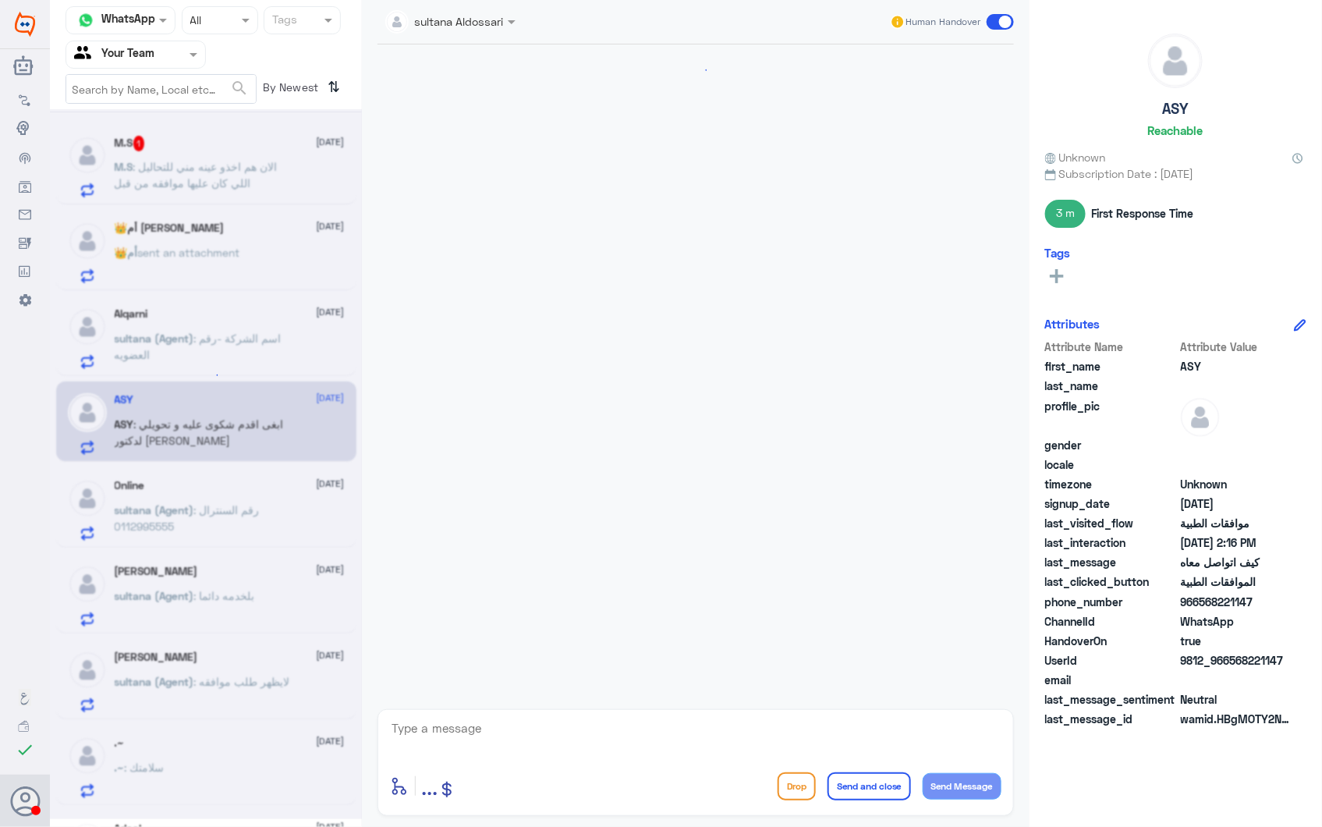
scroll to position [2004, 0]
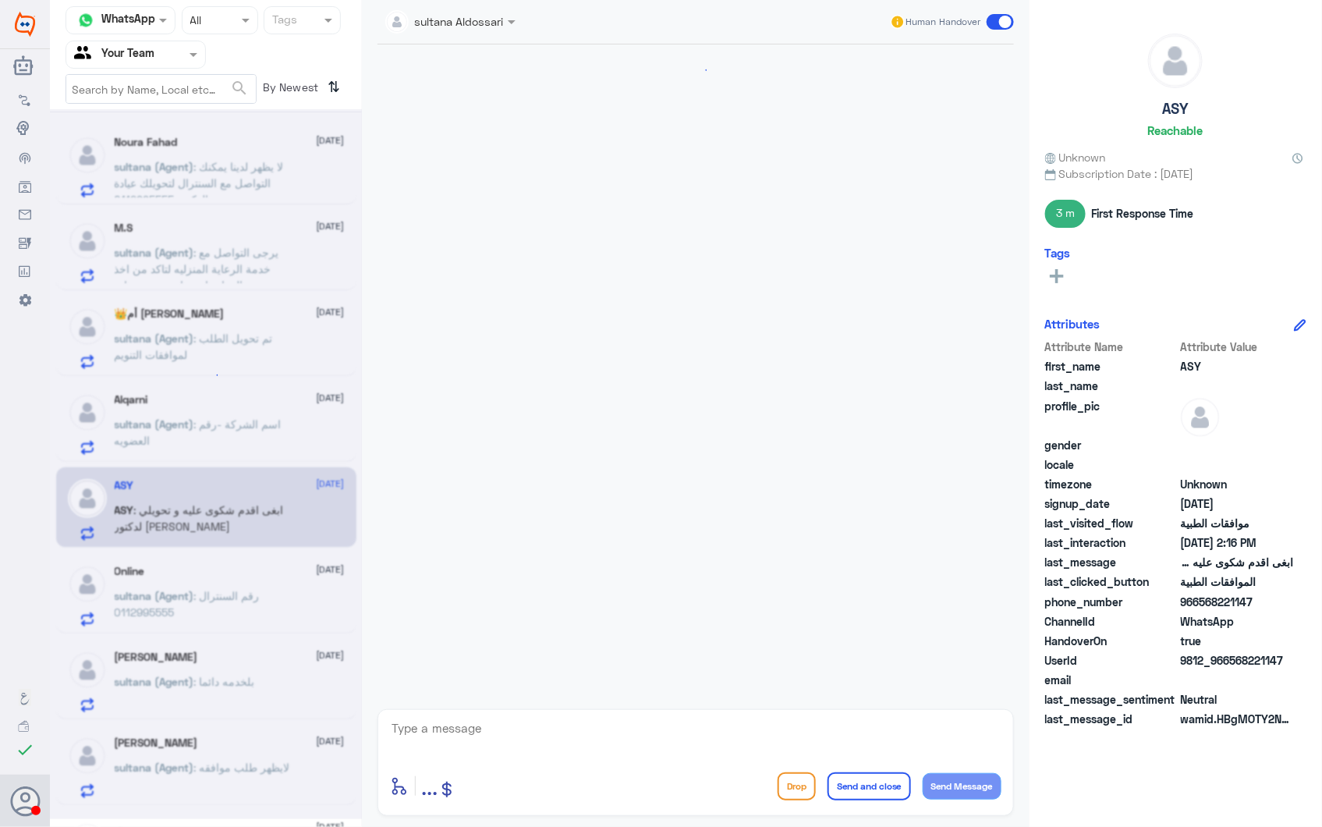
scroll to position [1958, 0]
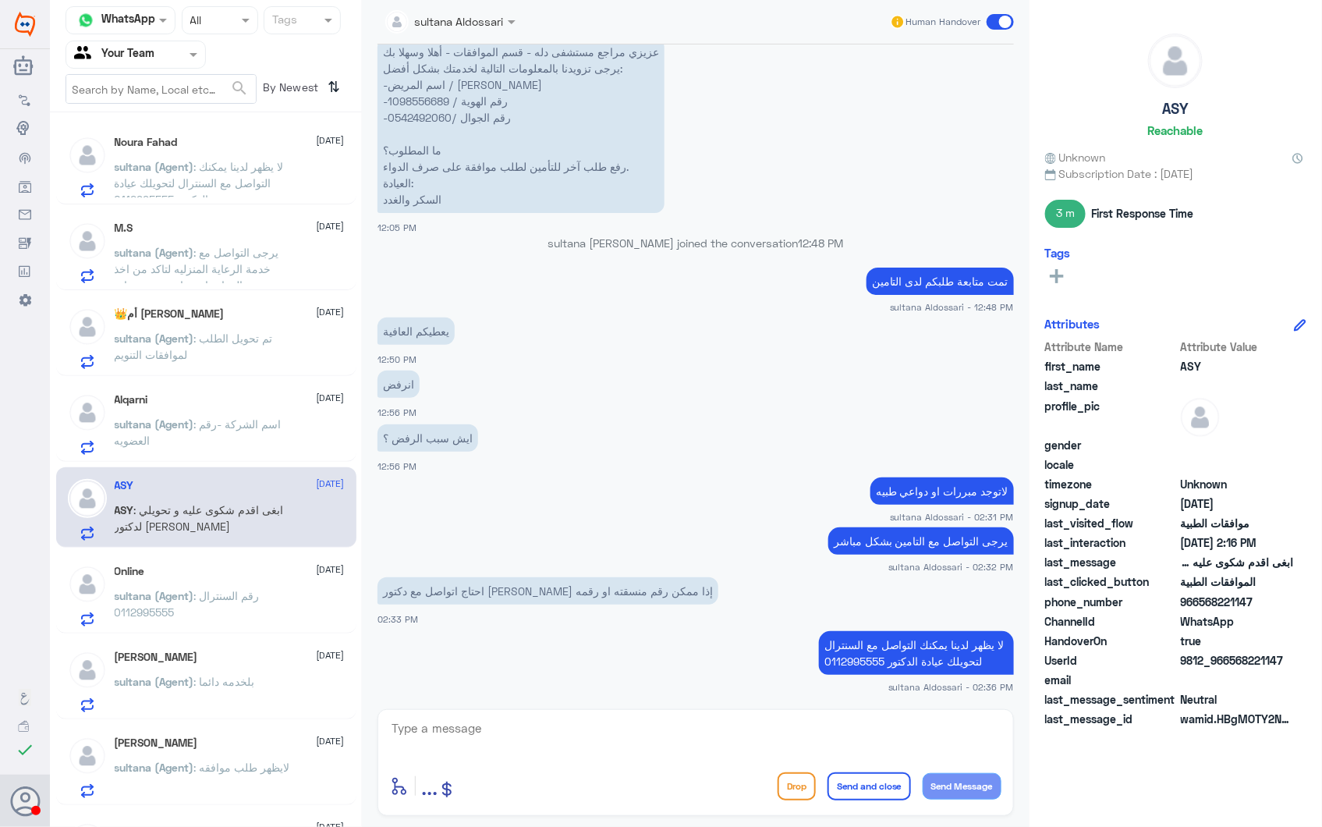
click at [198, 267] on span ": يرجى التواصل مع خدمة الرعاية المنزليه لتاكد من اخذ جميع العينات او يحتاج سحب …" at bounding box center [197, 277] width 165 height 62
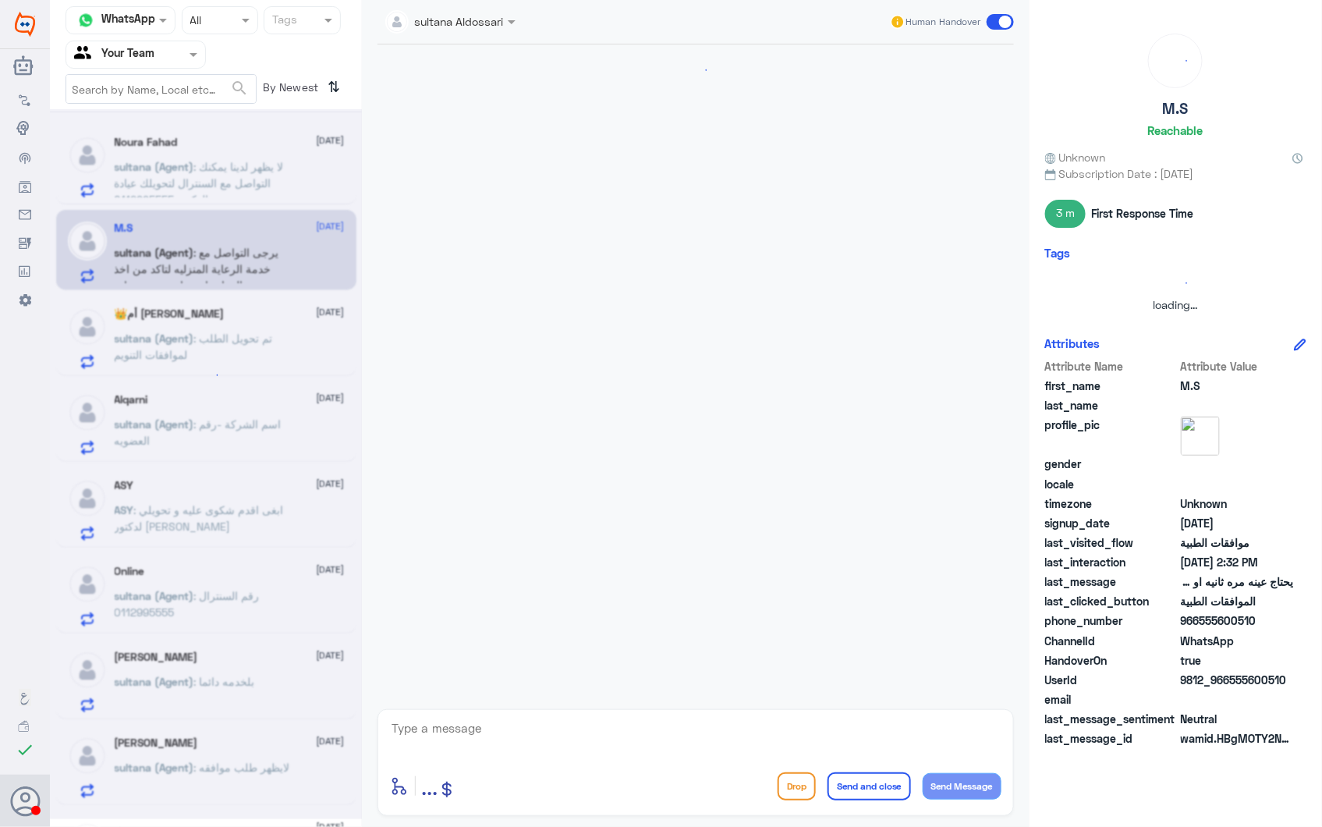
click at [203, 332] on div at bounding box center [206, 464] width 312 height 710
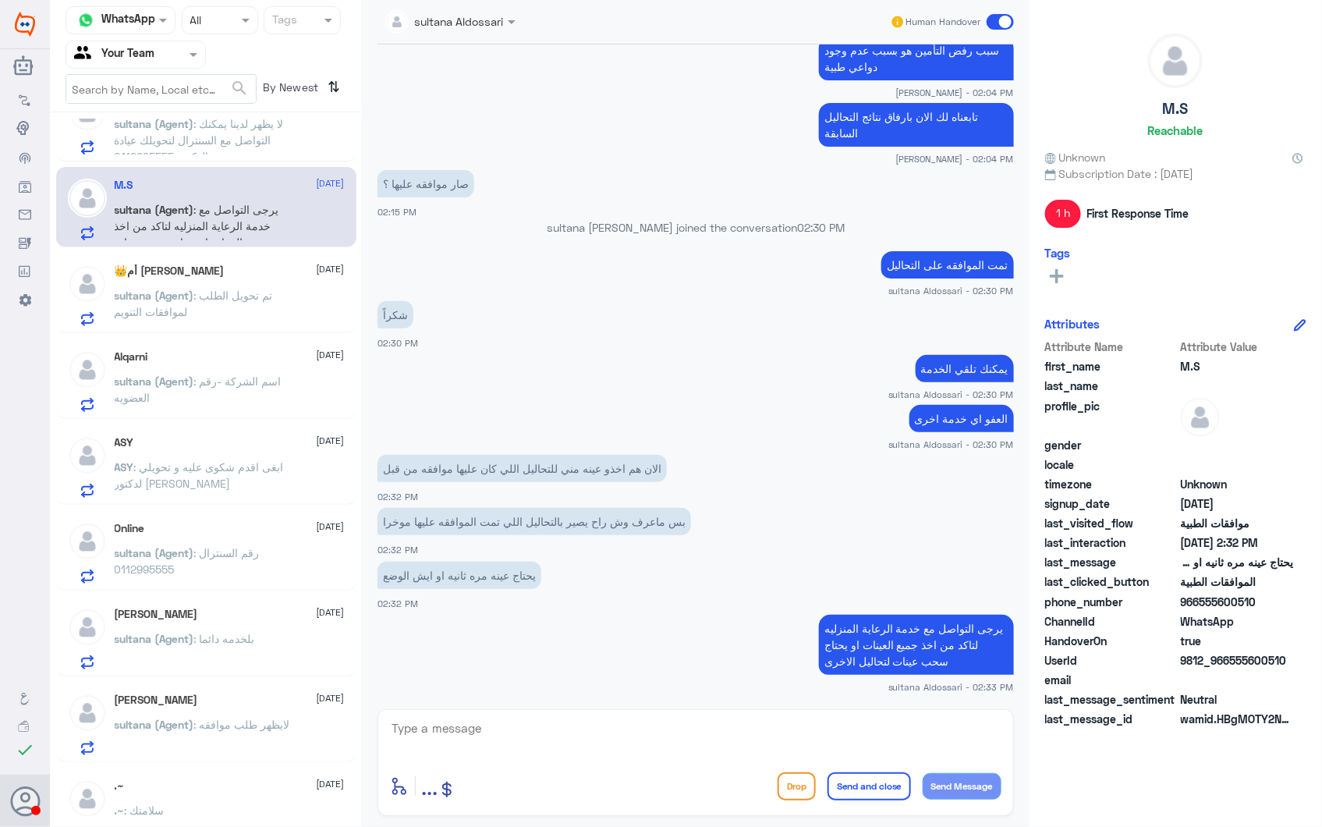
scroll to position [87, 0]
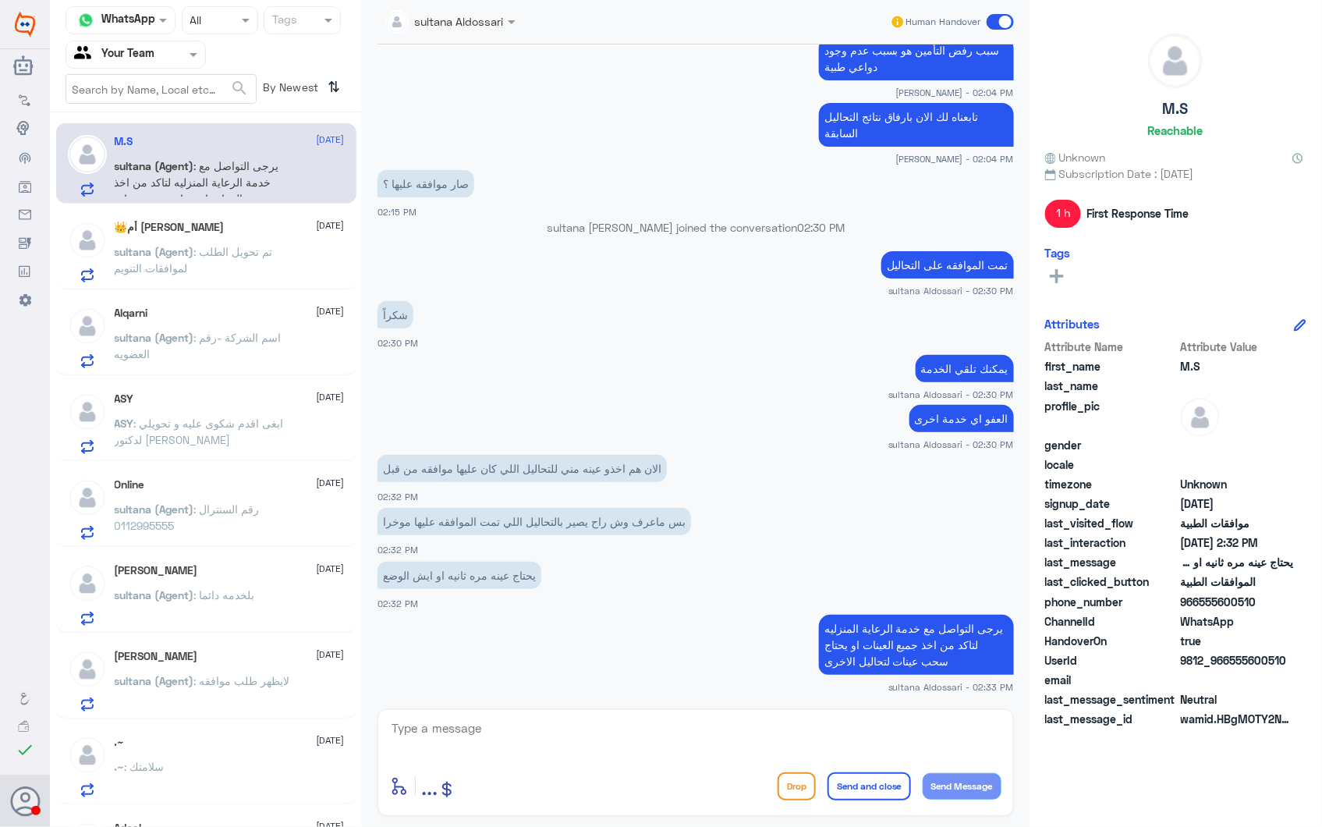
click at [251, 441] on p "ASY : ابغى اقدم شكوى عليه و تحويلي لدكتور ثاني" at bounding box center [202, 434] width 175 height 39
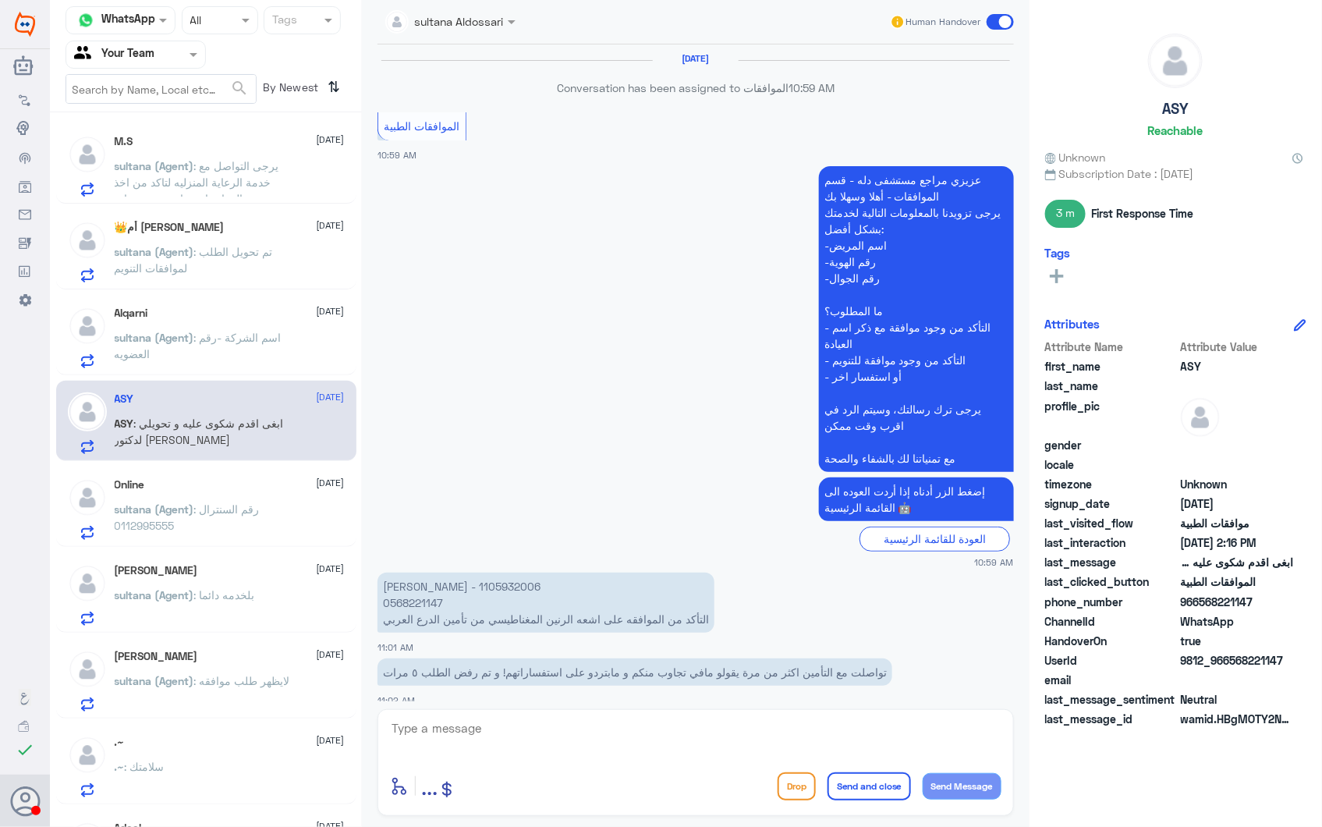
scroll to position [2004, 0]
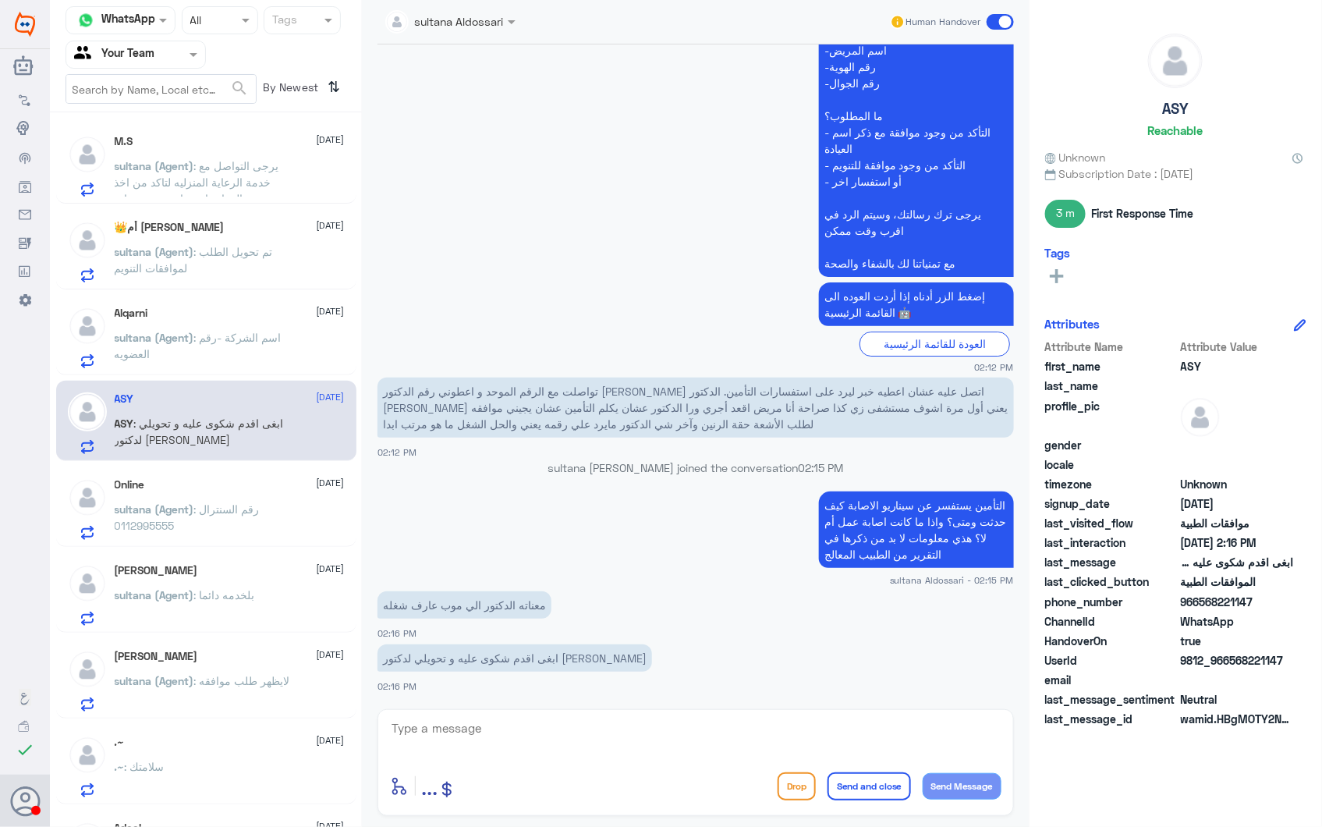
click at [220, 515] on p "sultana (Agent) : رقم السنترال 0112995555" at bounding box center [202, 520] width 175 height 39
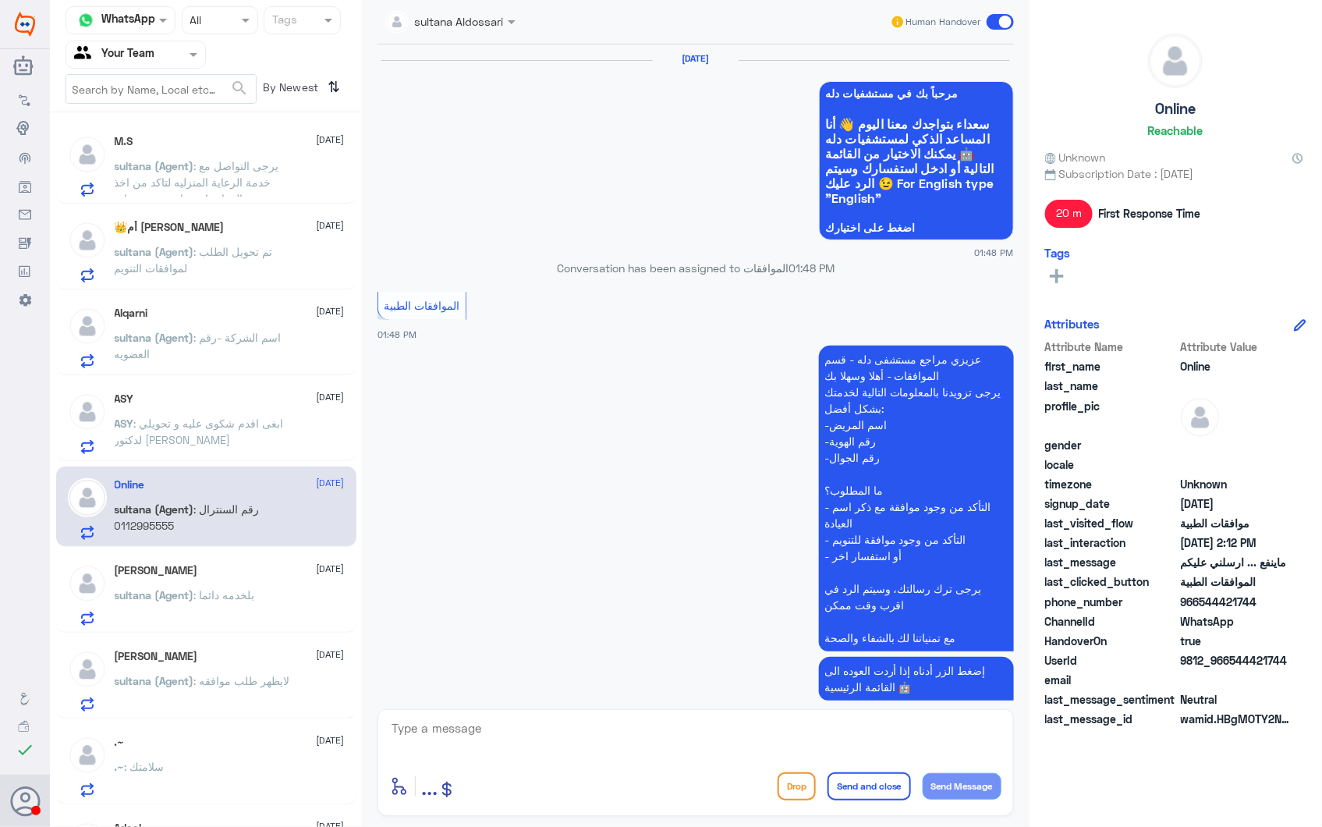
scroll to position [1768, 0]
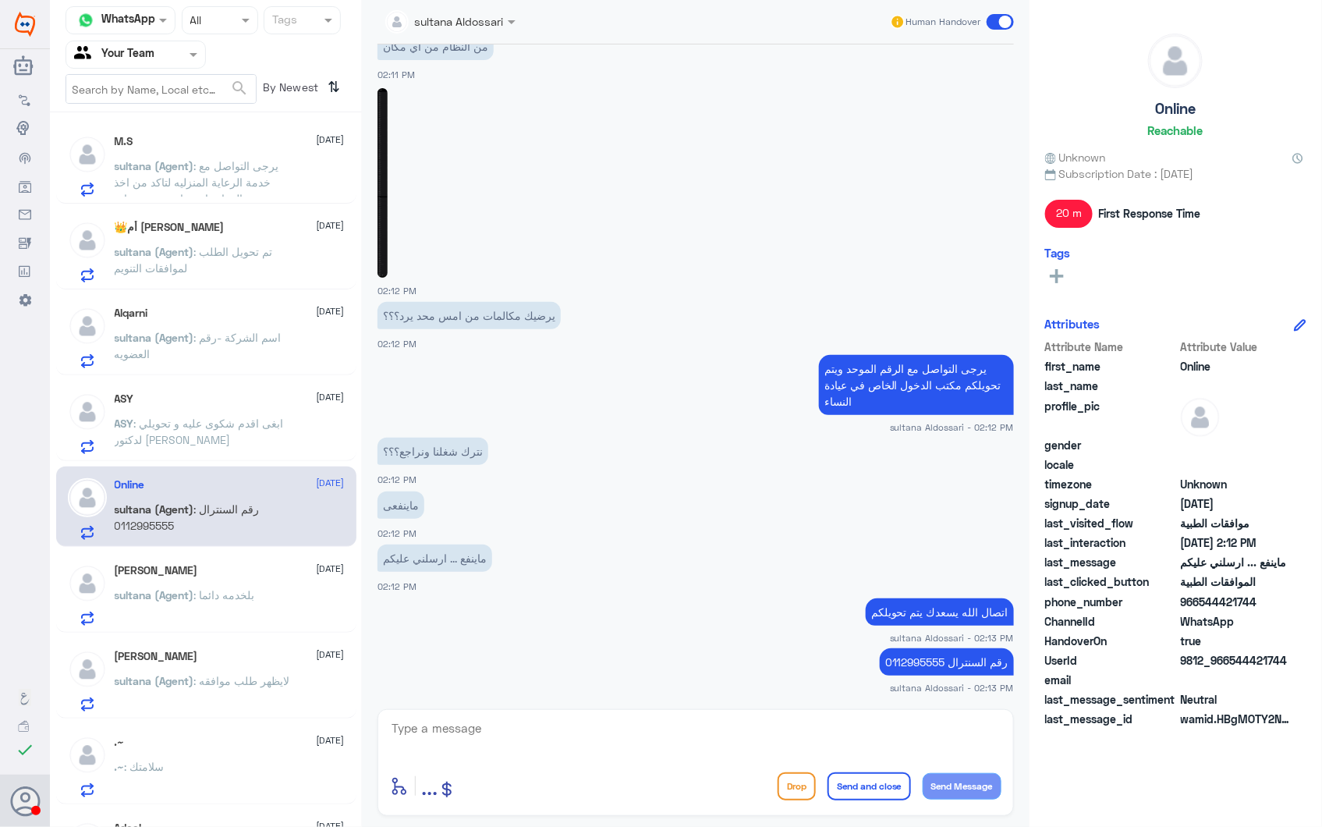
click at [253, 572] on div "Sultan Ahmed 2 October" at bounding box center [230, 570] width 230 height 13
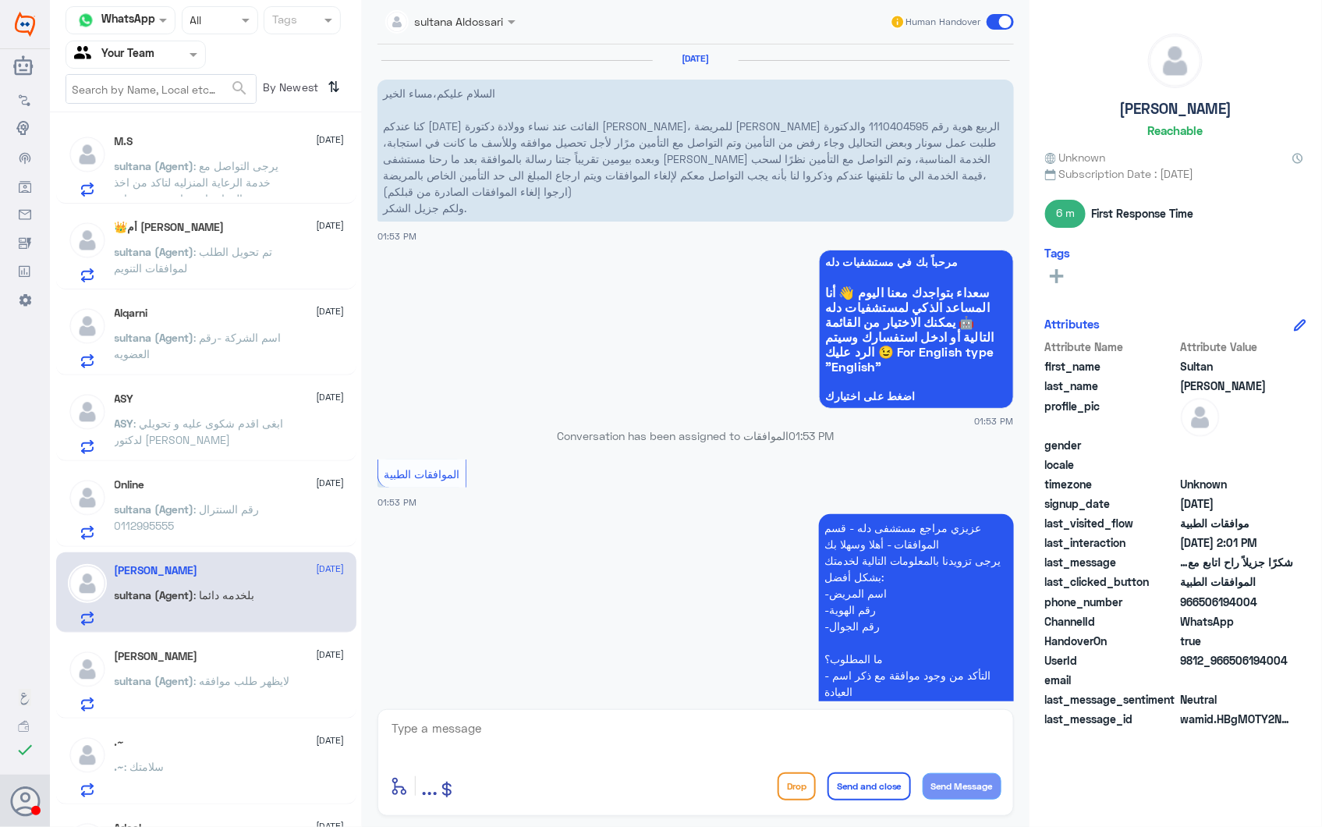
scroll to position [704, 0]
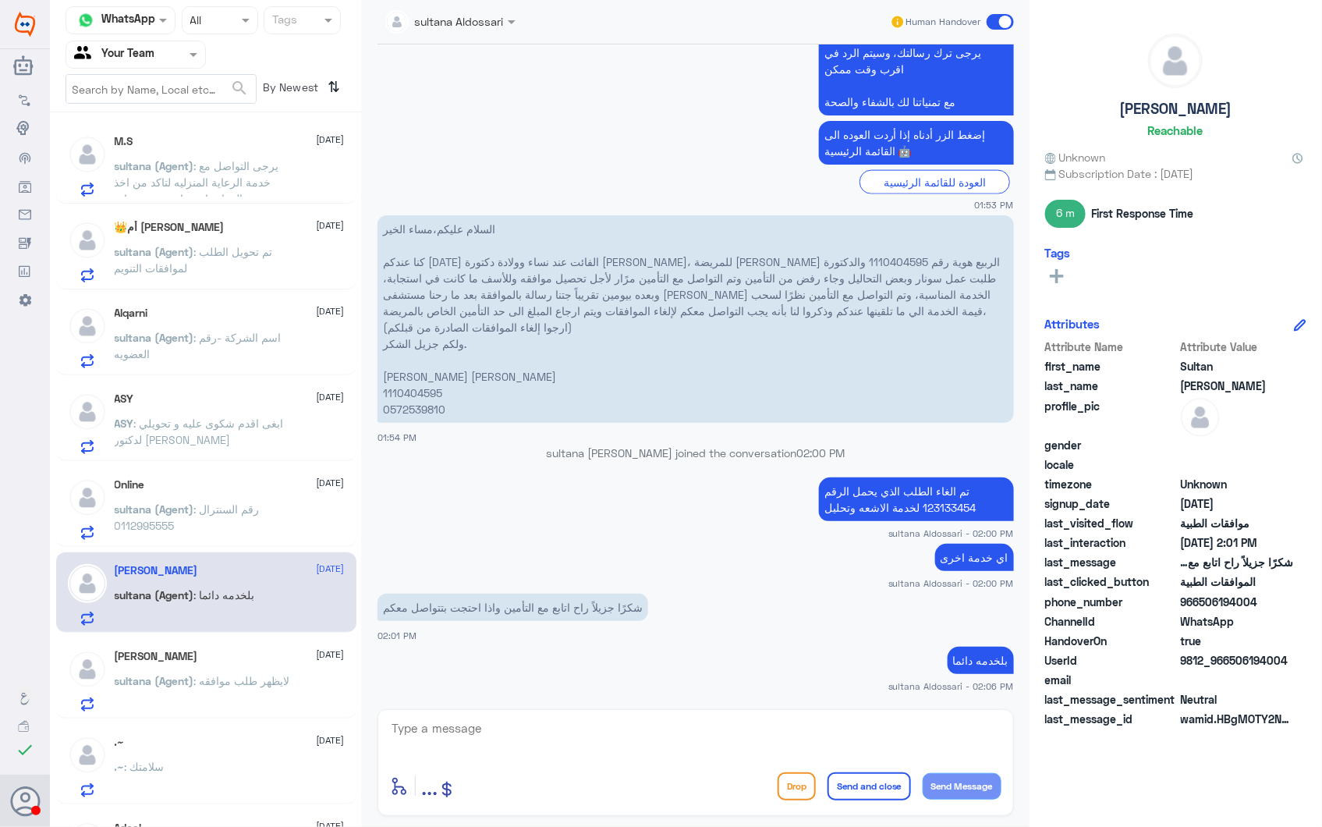
click at [259, 668] on div "Abdulaziz 2 October sultana (Agent) : لايظهر طلب موافقه" at bounding box center [230, 681] width 230 height 62
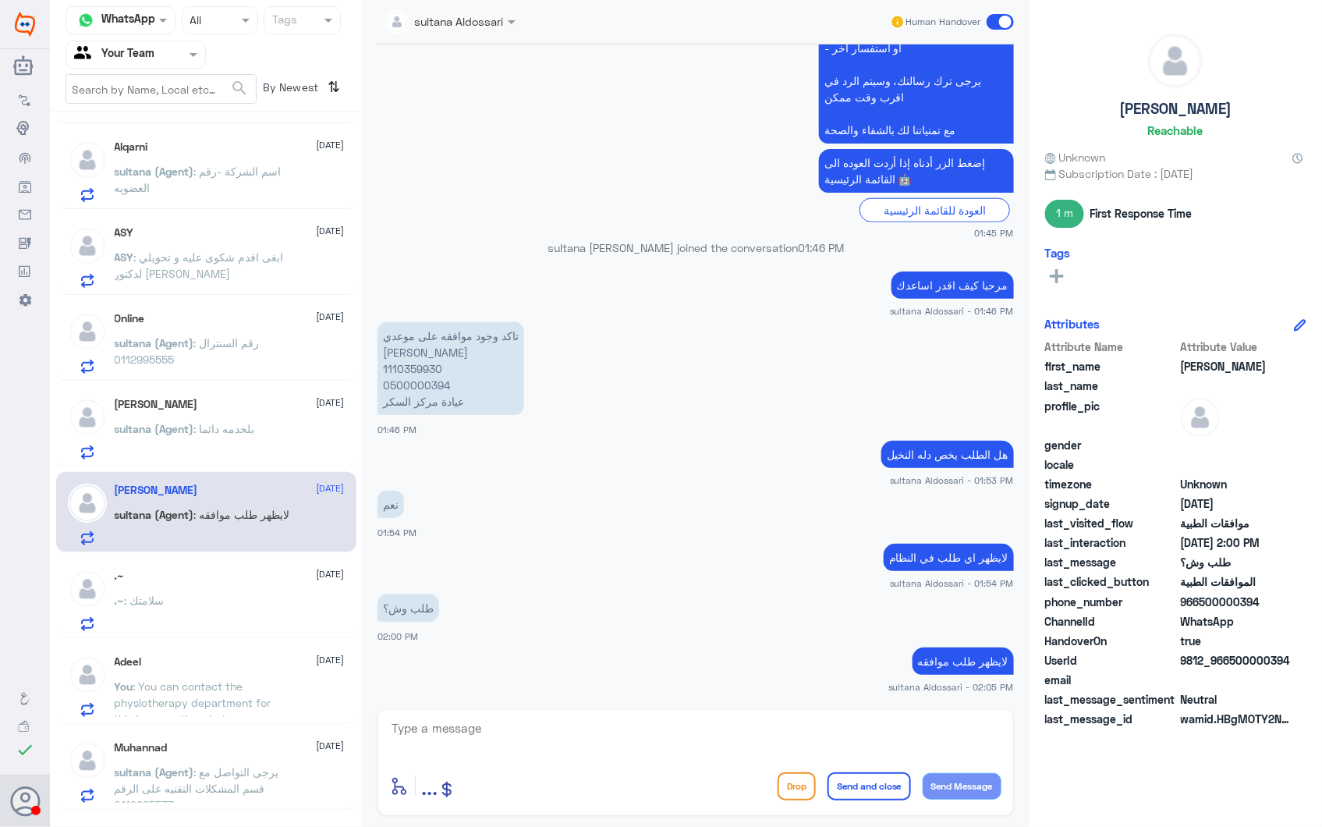
scroll to position [260, 0]
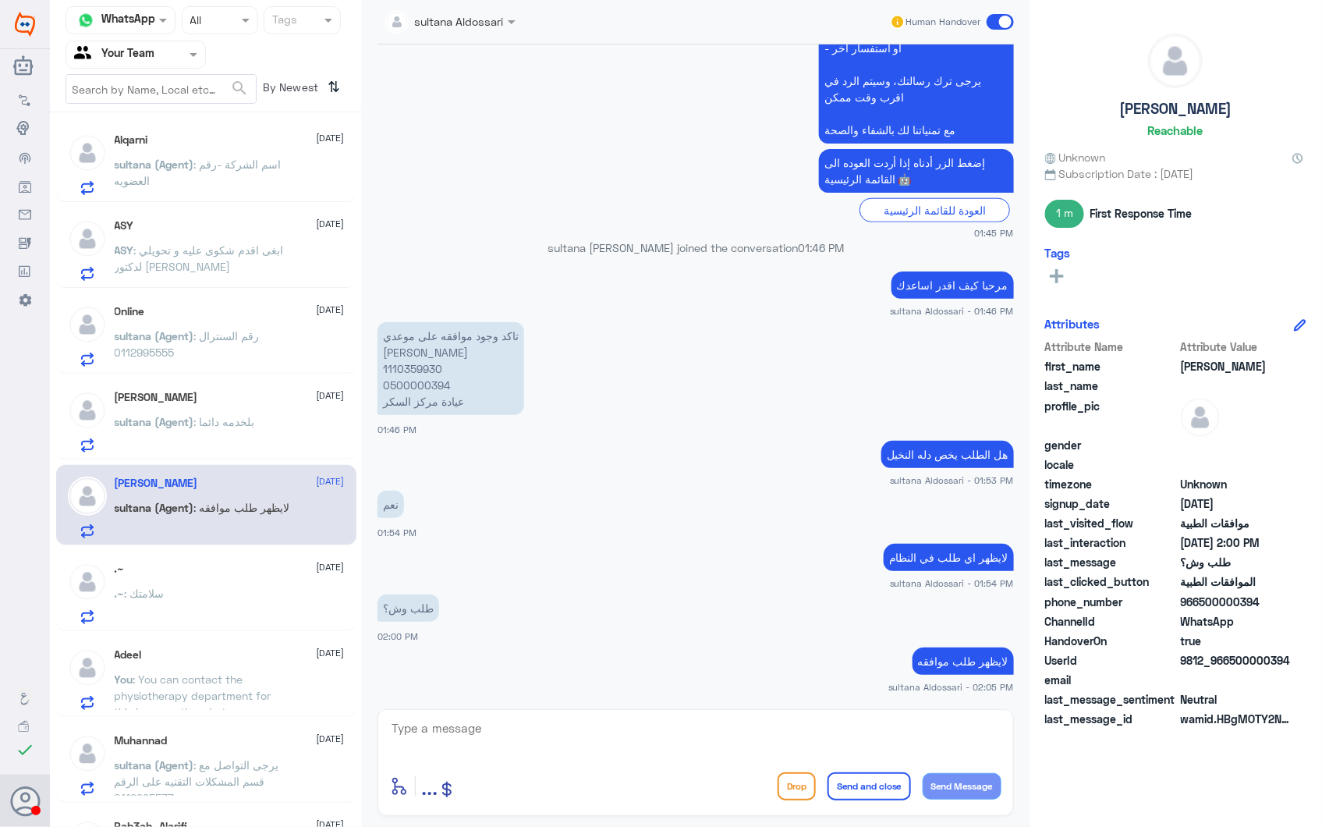
click at [253, 624] on div ".~ 2 October .~ : سلامتك" at bounding box center [206, 591] width 300 height 80
click at [243, 609] on div ".~ : سلامتك" at bounding box center [230, 606] width 230 height 35
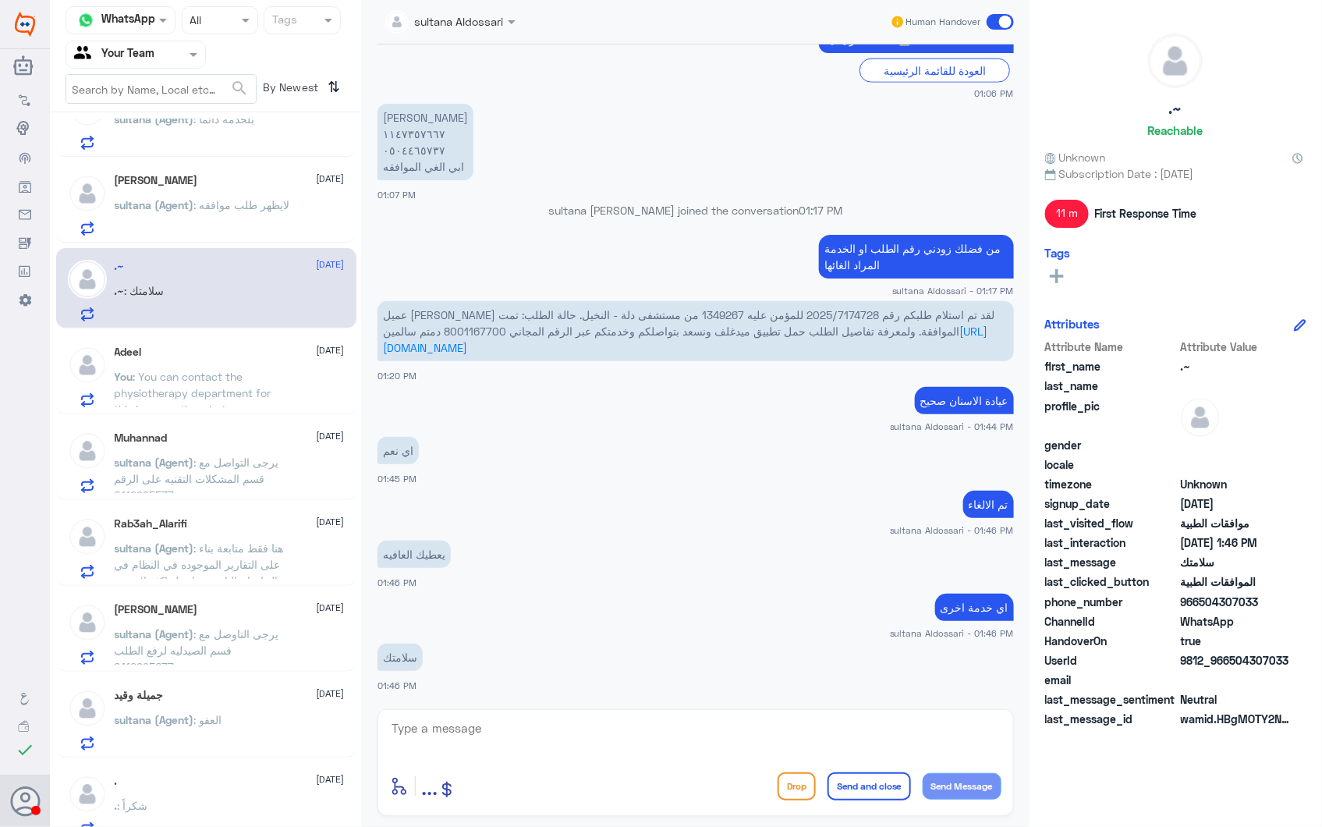
scroll to position [519, 0]
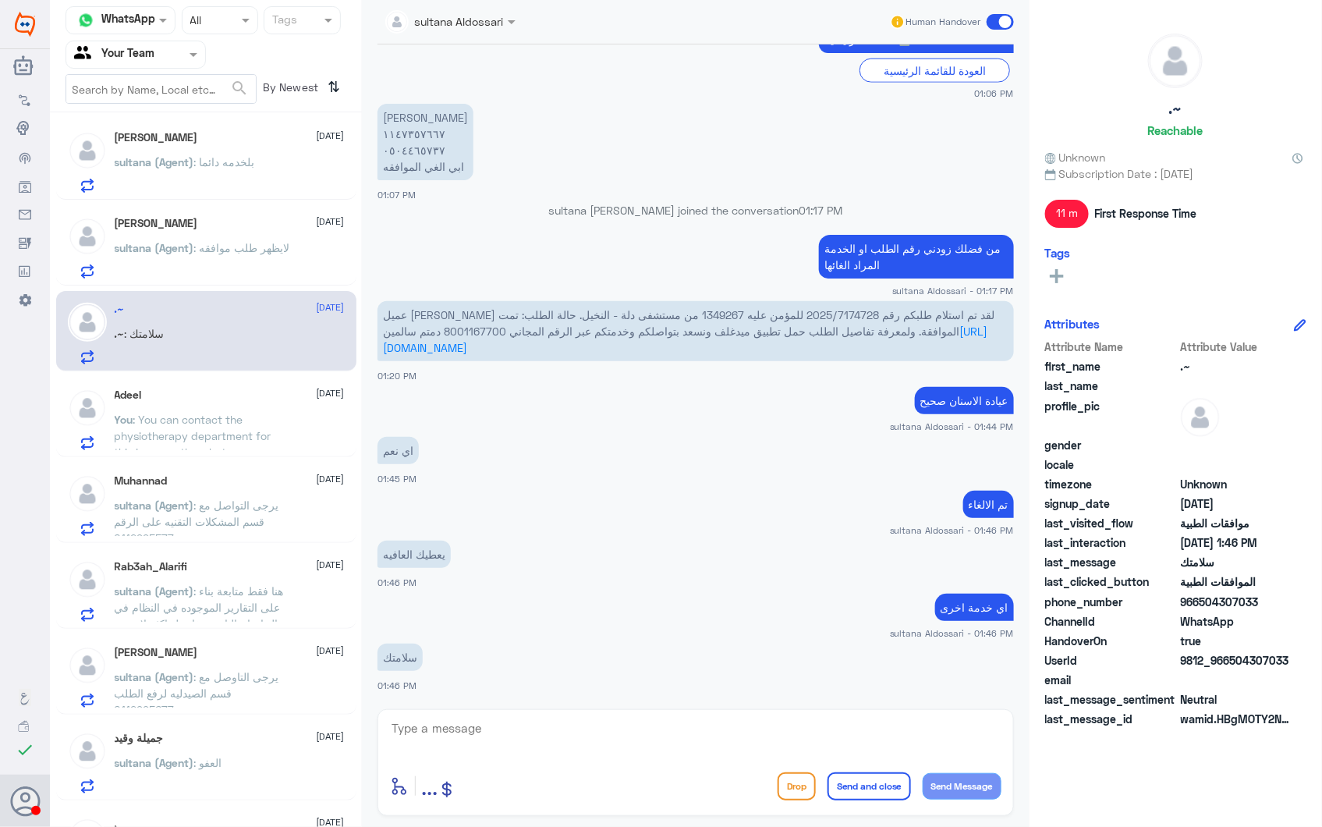
click at [222, 418] on span ": You can contact the physiotherapy department for this issue on the whatsapp n…" at bounding box center [193, 444] width 157 height 62
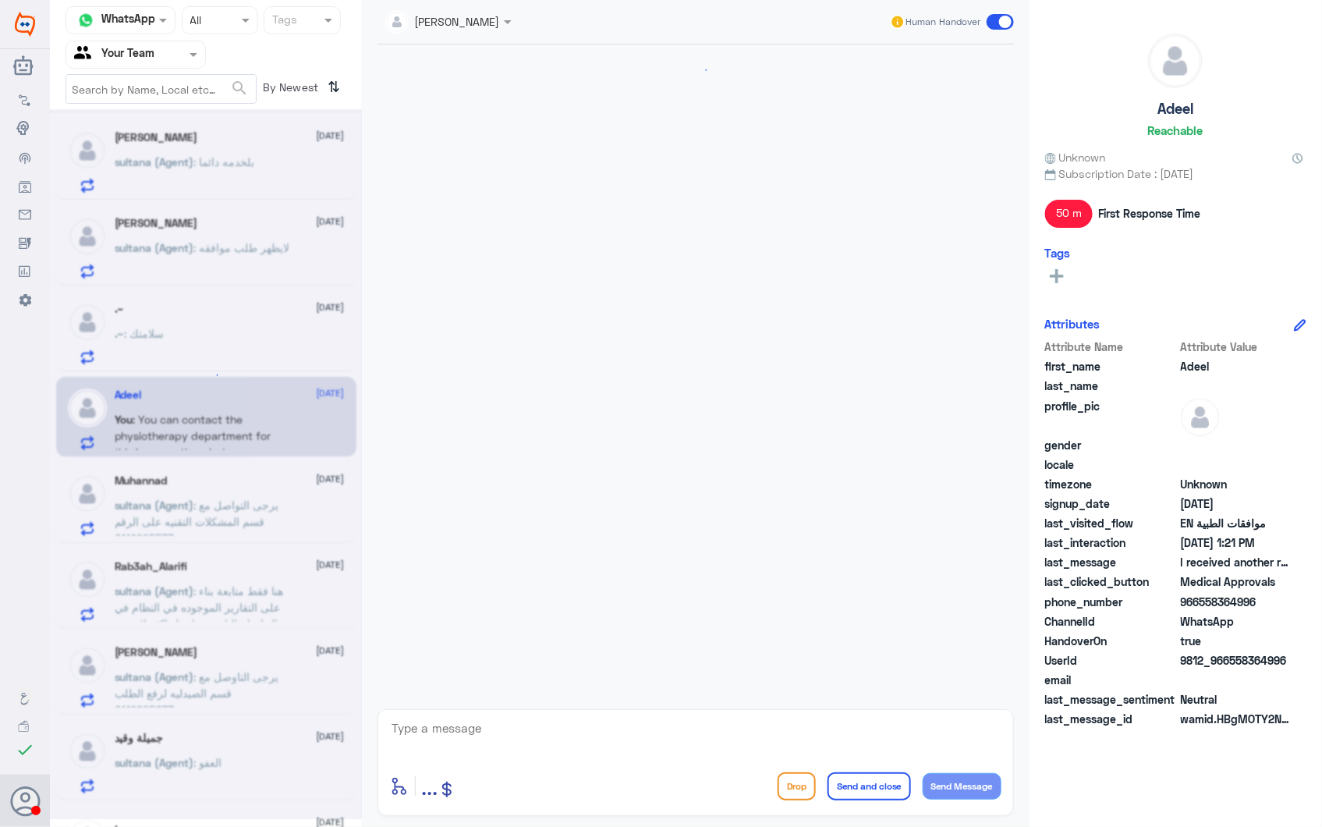
scroll to position [2498, 0]
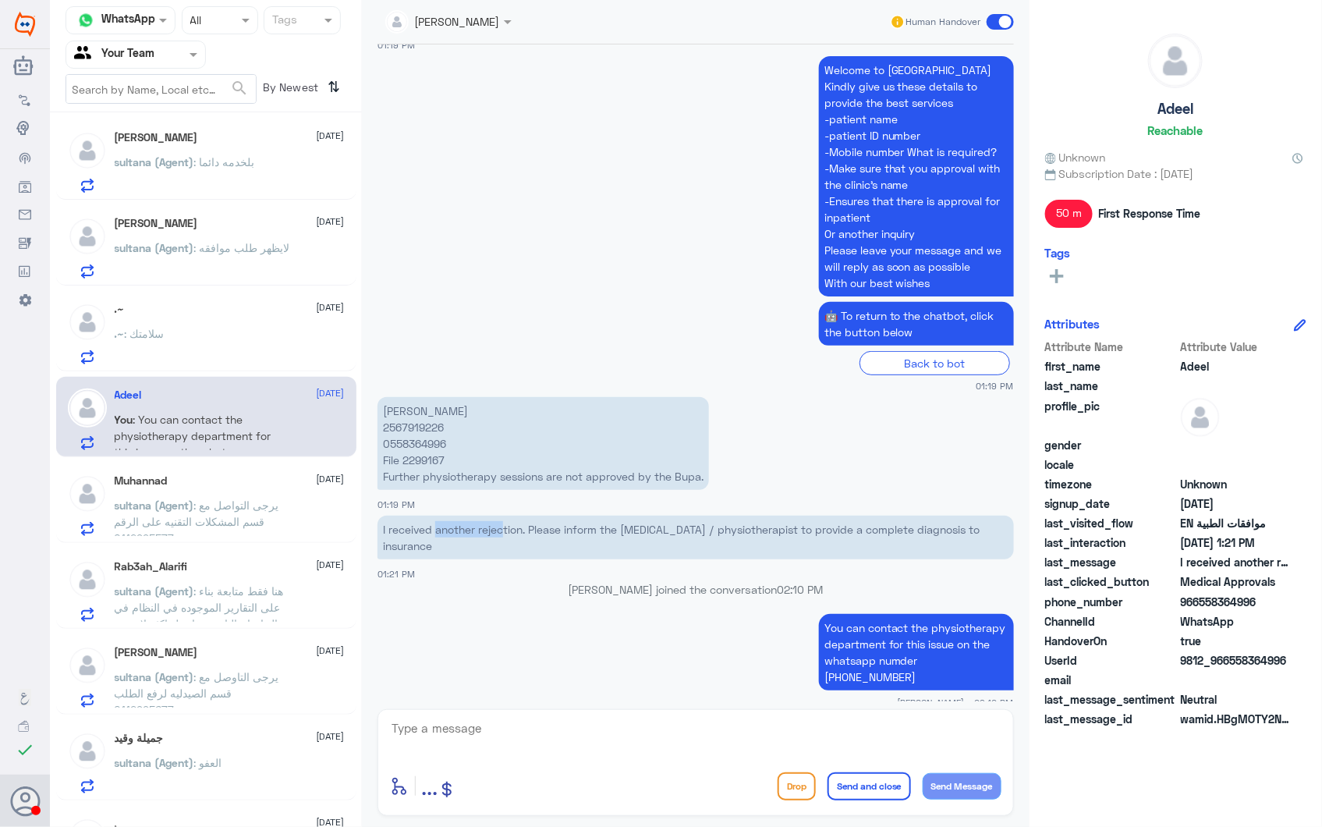
drag, startPoint x: 438, startPoint y: 527, endPoint x: 579, endPoint y: 523, distance: 142.0
click at [579, 523] on p "I received another rejection. Please inform the [MEDICAL_DATA] / physiotherapis…" at bounding box center [695, 537] width 636 height 44
click at [582, 523] on p "I received another rejection. Please inform the [MEDICAL_DATA] / physiotherapis…" at bounding box center [695, 537] width 636 height 44
drag, startPoint x: 632, startPoint y: 531, endPoint x: 722, endPoint y: 527, distance: 90.5
click at [722, 527] on p "I received another rejection. Please inform the [MEDICAL_DATA] / physiotherapis…" at bounding box center [695, 537] width 636 height 44
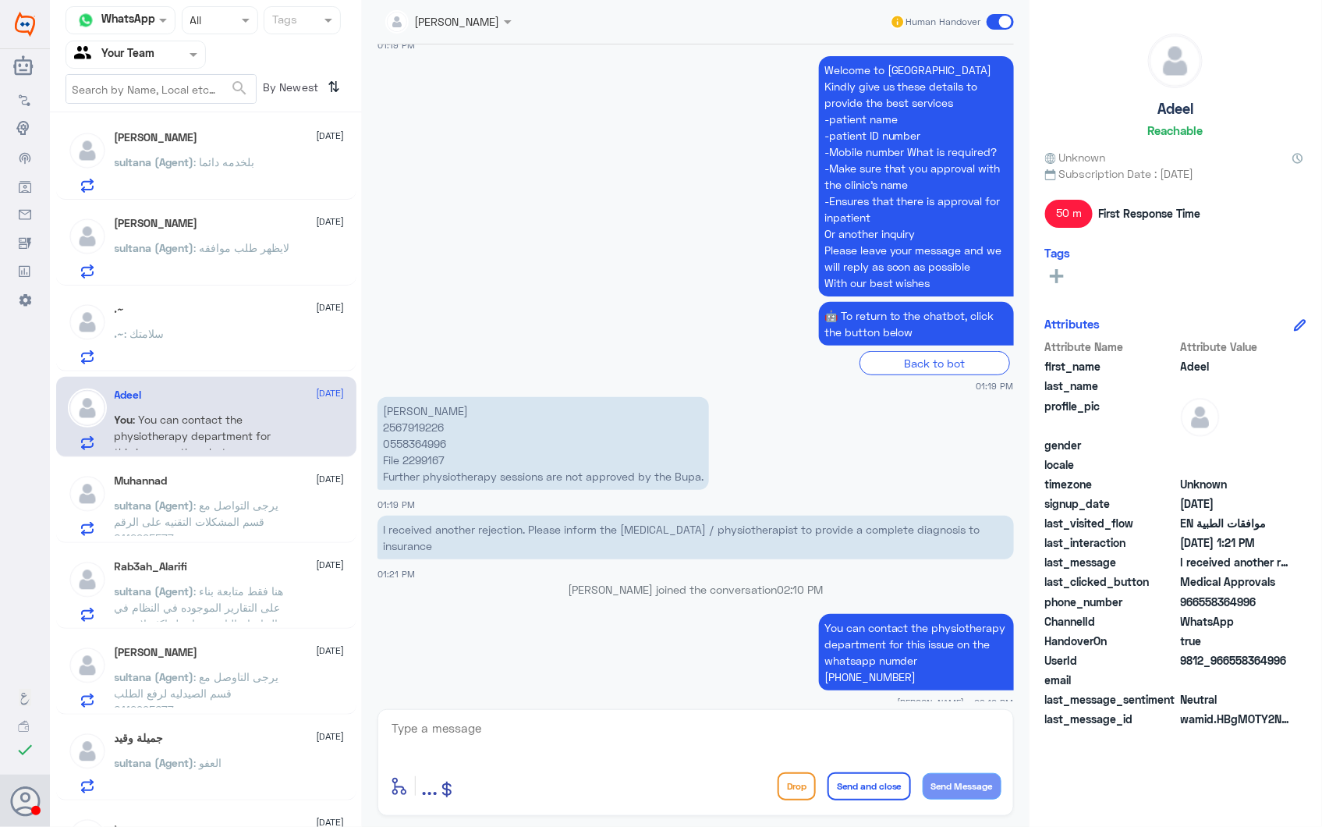
drag, startPoint x: 722, startPoint y: 527, endPoint x: 776, endPoint y: 523, distance: 54.0
click at [776, 523] on p "I received another rejection. Please inform the [MEDICAL_DATA] / physiotherapis…" at bounding box center [695, 537] width 636 height 44
drag, startPoint x: 776, startPoint y: 523, endPoint x: 882, endPoint y: 523, distance: 106.1
click at [882, 523] on p "I received another rejection. Please inform the [MEDICAL_DATA] / physiotherapis…" at bounding box center [695, 537] width 636 height 44
drag, startPoint x: 882, startPoint y: 523, endPoint x: 947, endPoint y: 525, distance: 64.7
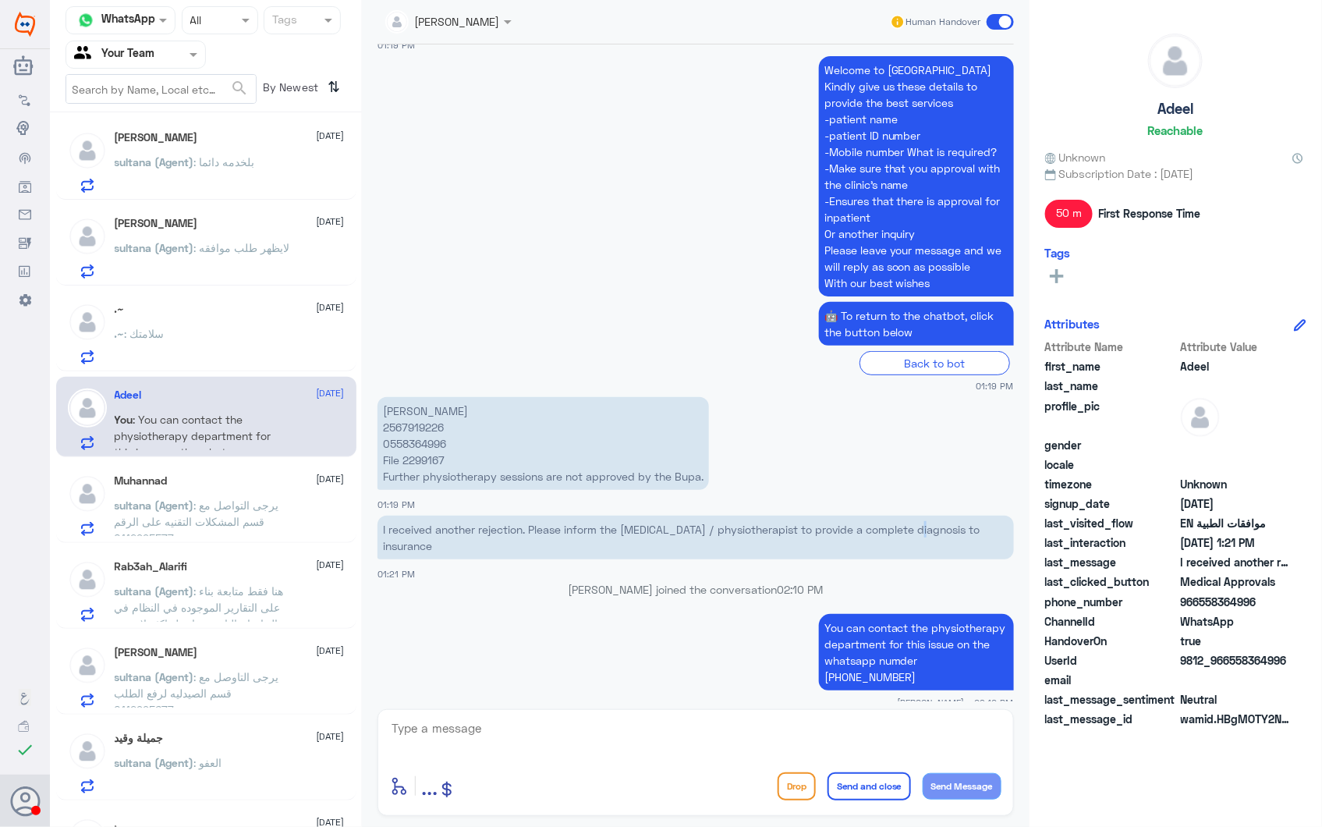
click at [941, 525] on p "I received another rejection. Please inform the [MEDICAL_DATA] / physiotherapis…" at bounding box center [695, 537] width 636 height 44
click at [682, 532] on p "I received another rejection. Please inform the [MEDICAL_DATA] / physiotherapis…" at bounding box center [695, 537] width 636 height 44
click at [239, 498] on span ": يرجى التواصل مع قسم المشكلات التقنيه على الرقم 0112995577" at bounding box center [197, 521] width 165 height 46
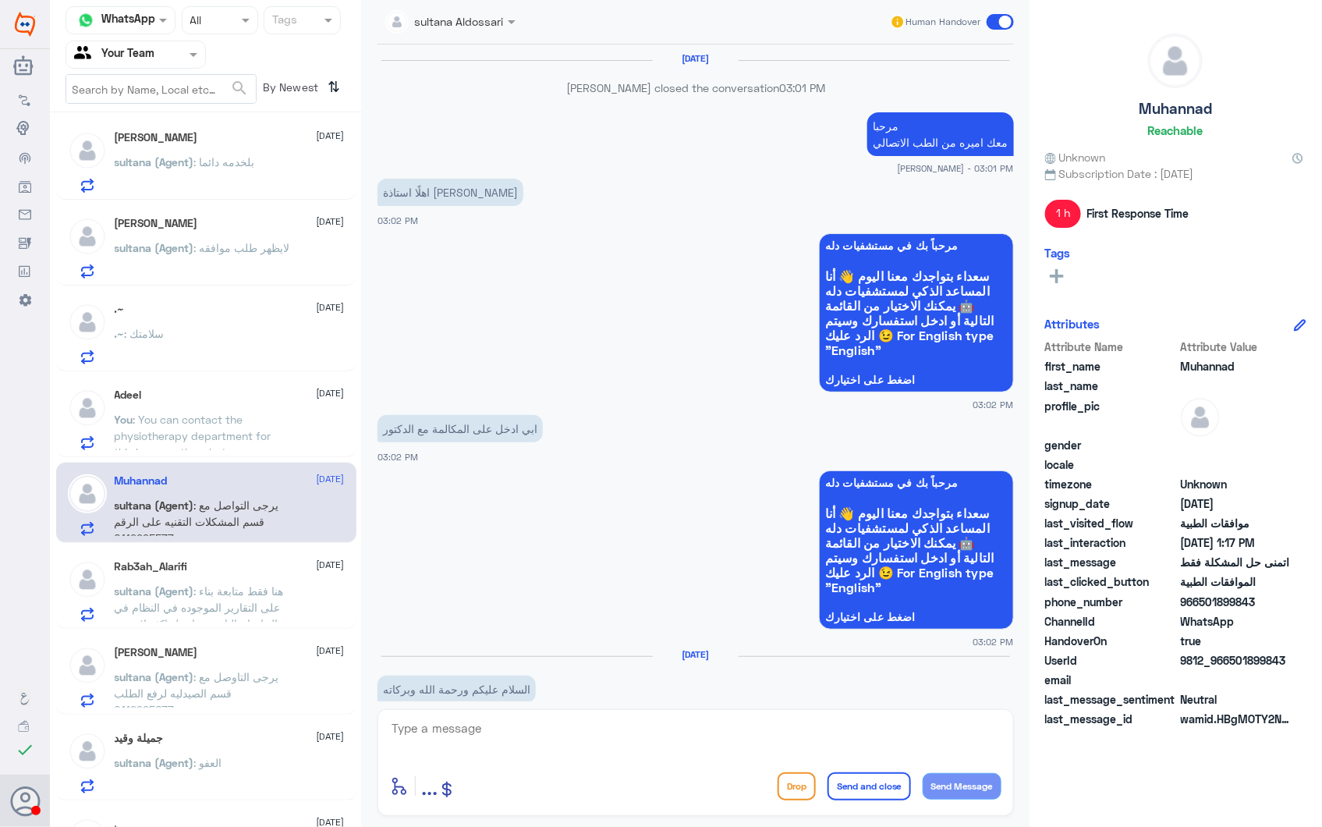
scroll to position [1701, 0]
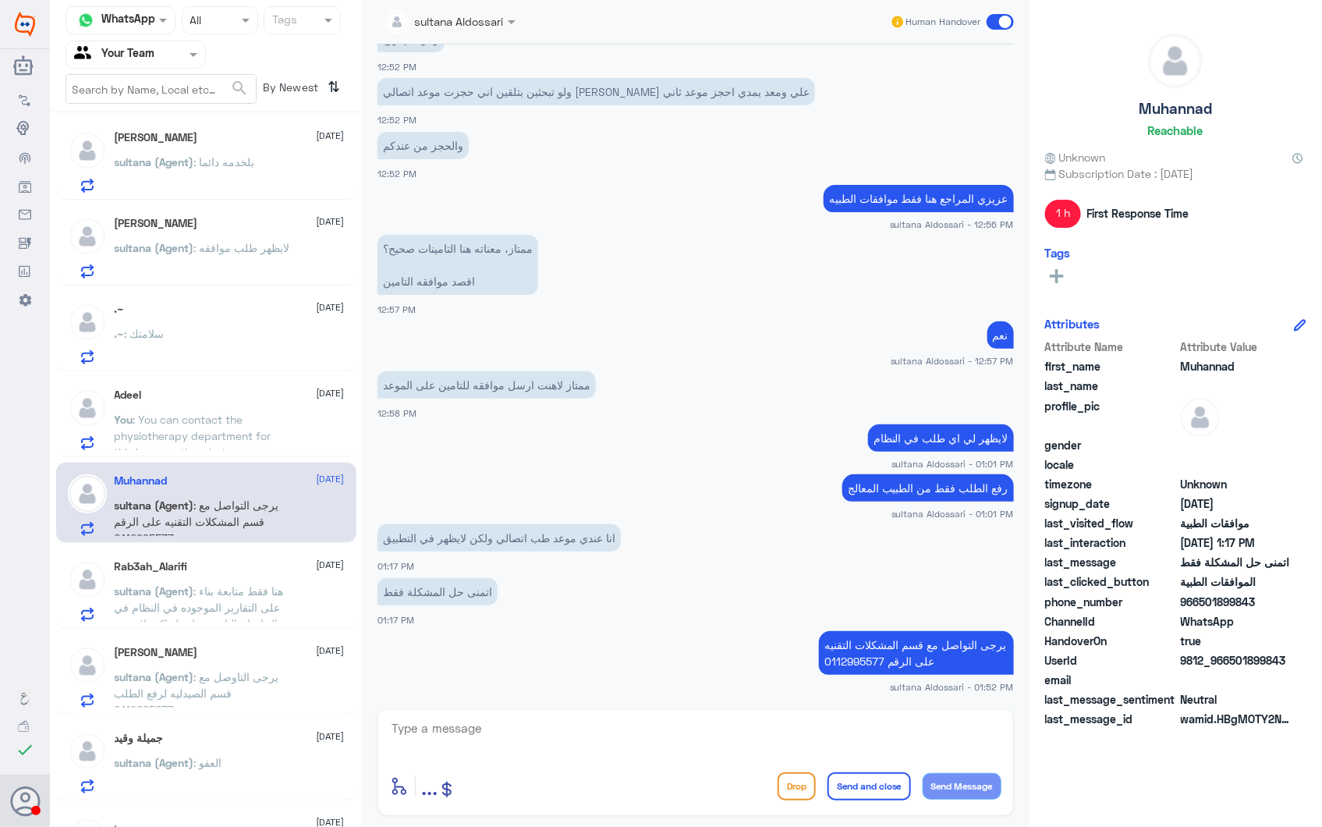
click at [269, 580] on div "Rab3ah_Alarifi 2 October sultana (Agent) : هنا فقط متابعة بناء على التقارير الم…" at bounding box center [230, 591] width 230 height 62
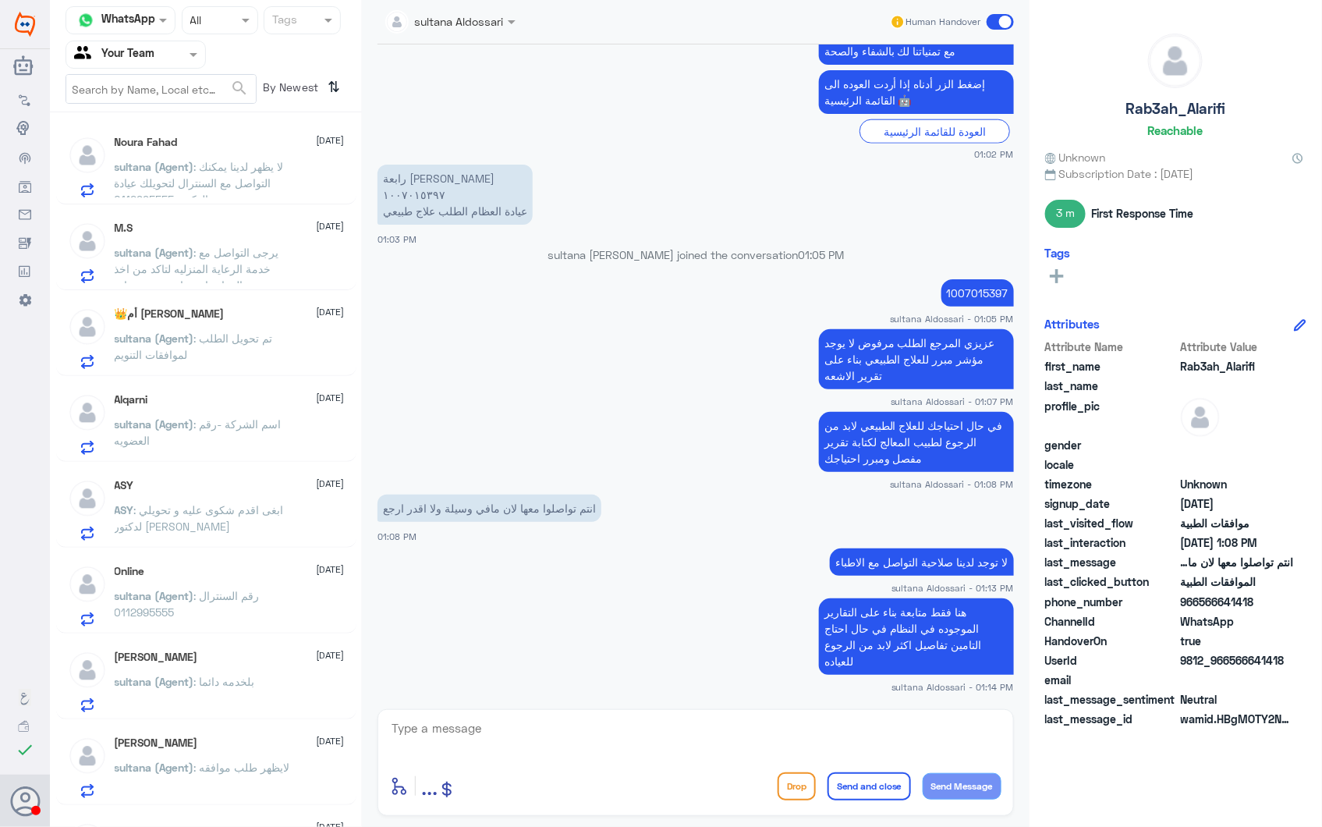
click at [221, 192] on span ": لا يظهر لدينا يمكنك التواصل مع السنترال لتحويلك عيادة الدكتور 0112995555" at bounding box center [199, 183] width 169 height 46
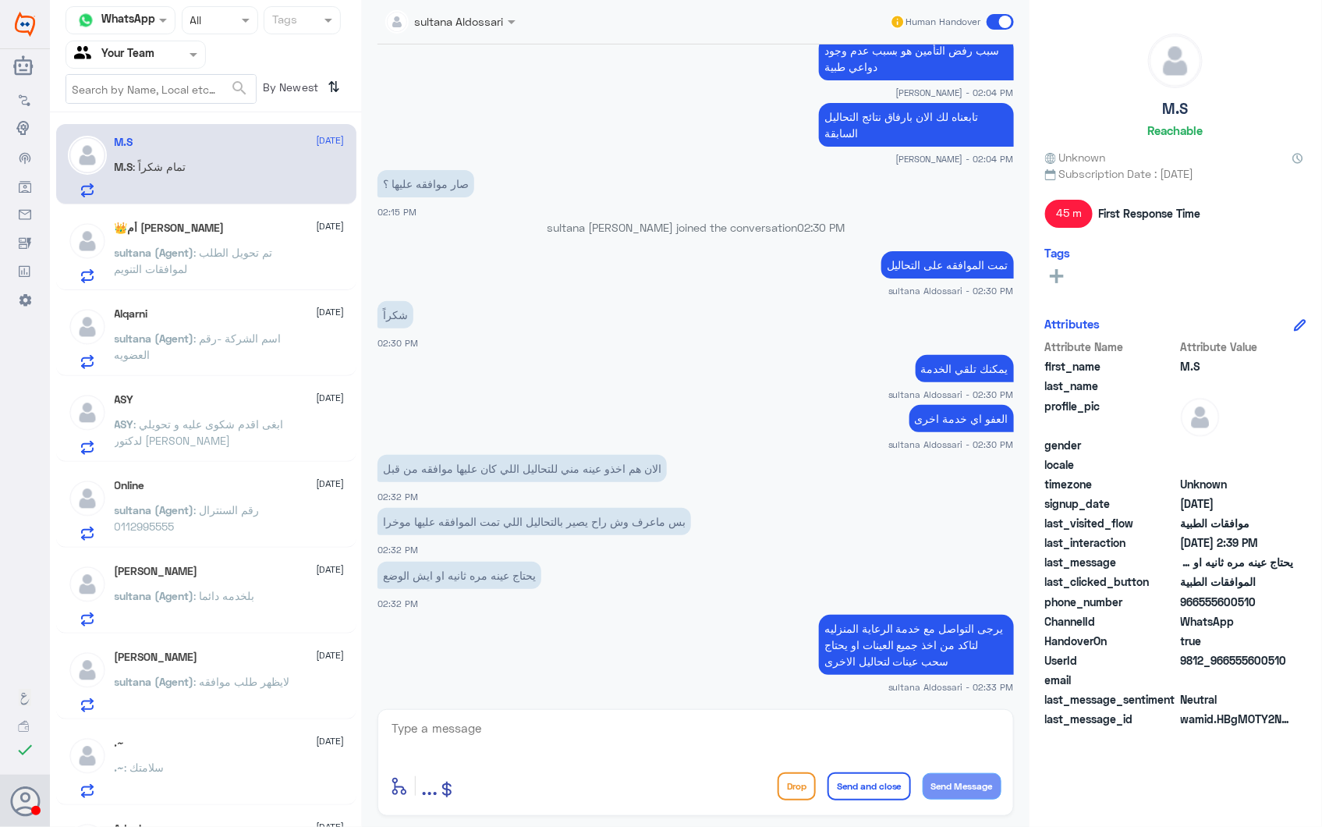
scroll to position [1079, 0]
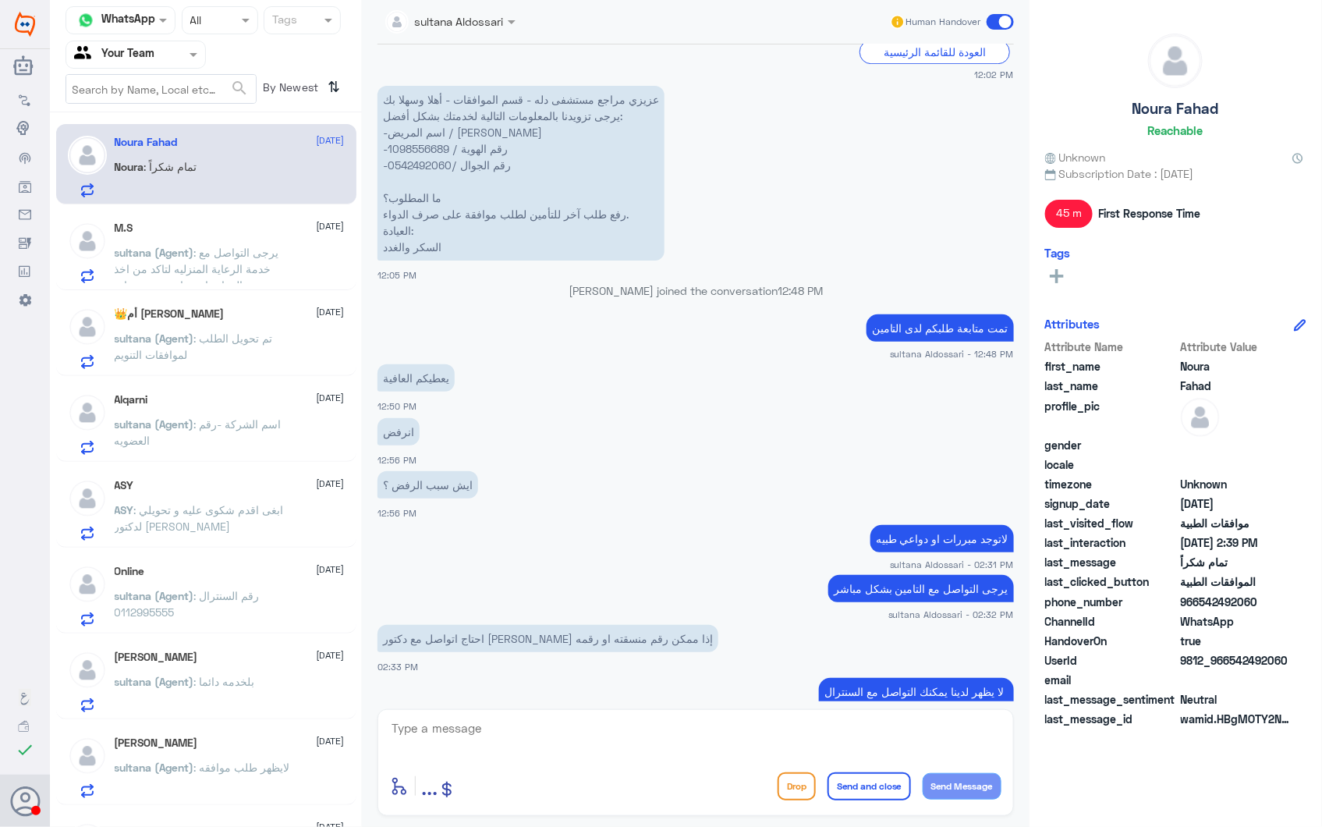
scroll to position [1611, 0]
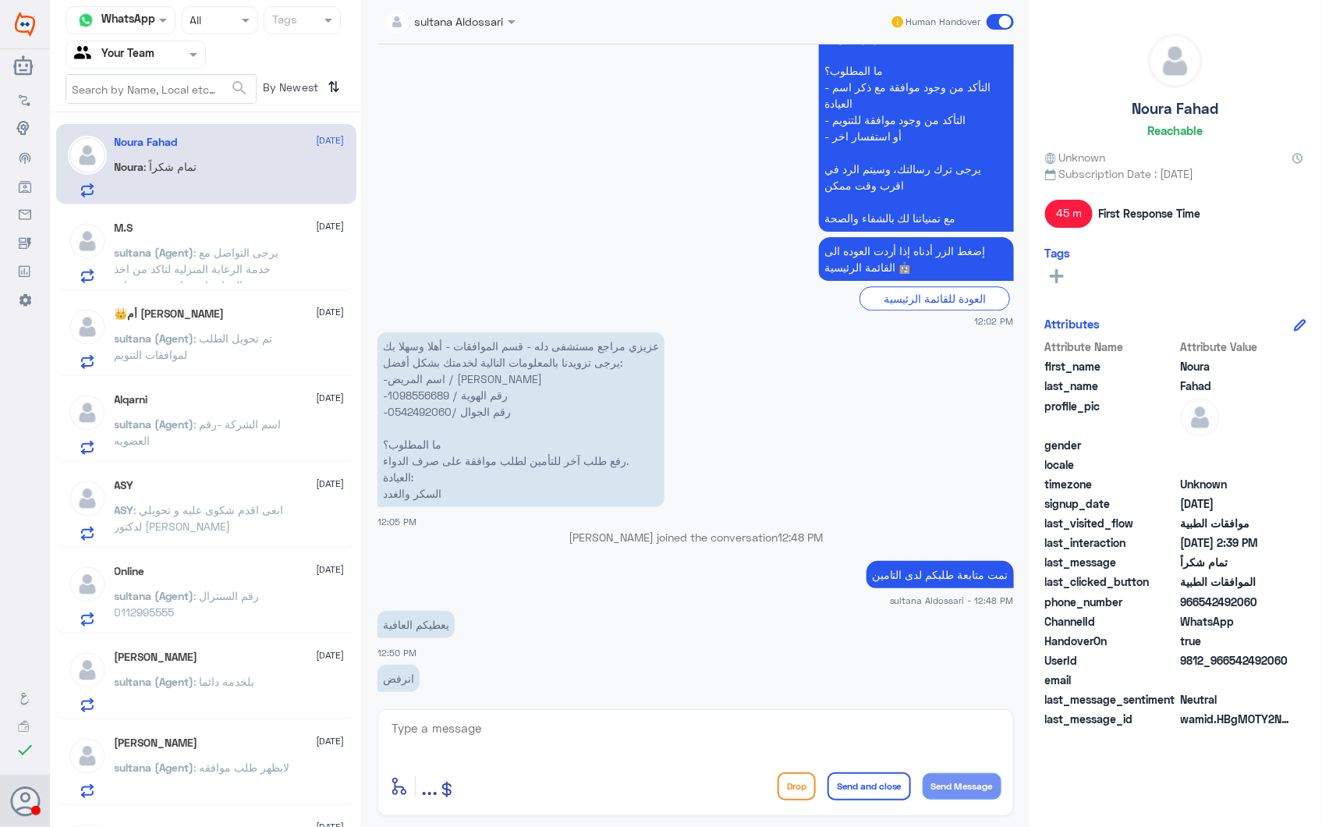
click at [176, 250] on span "sultana (Agent)" at bounding box center [155, 252] width 80 height 13
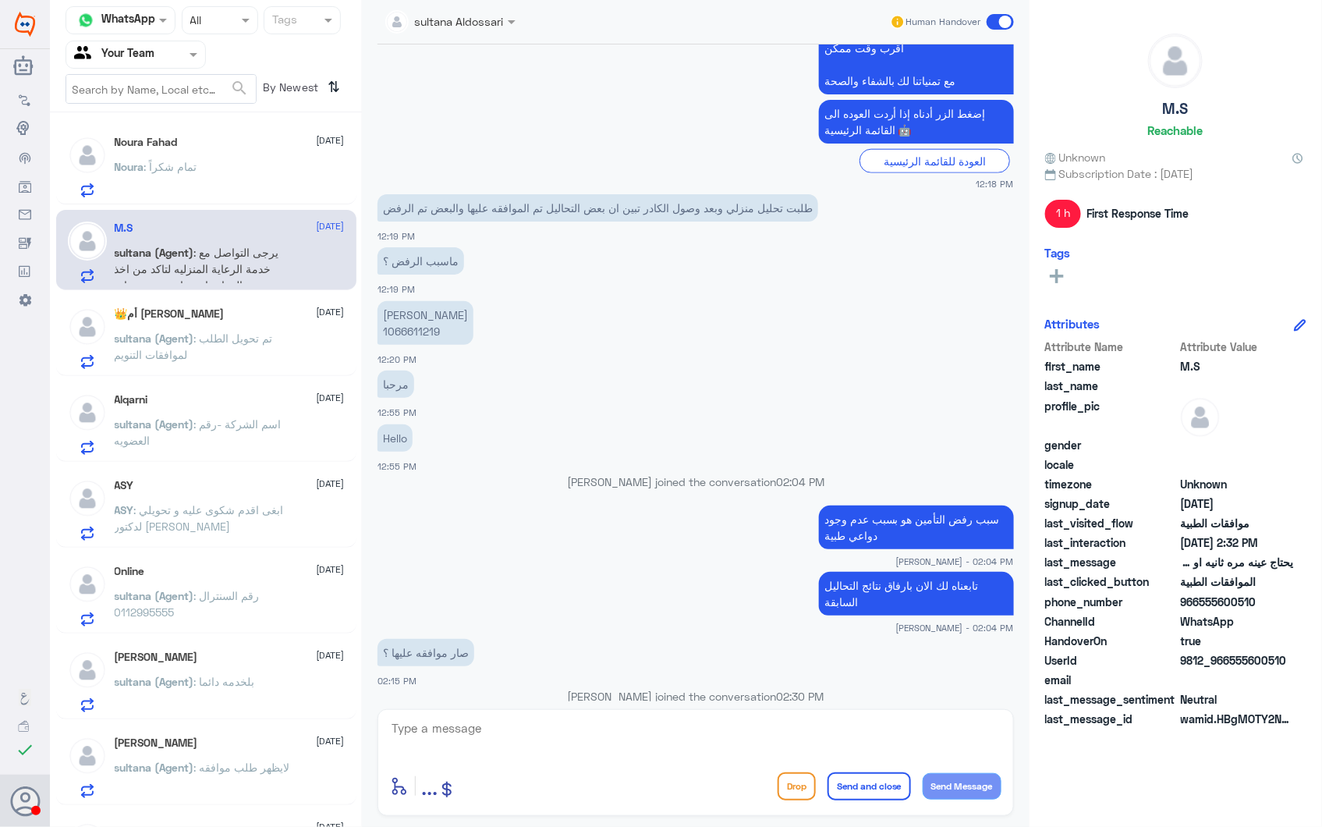
scroll to position [646, 0]
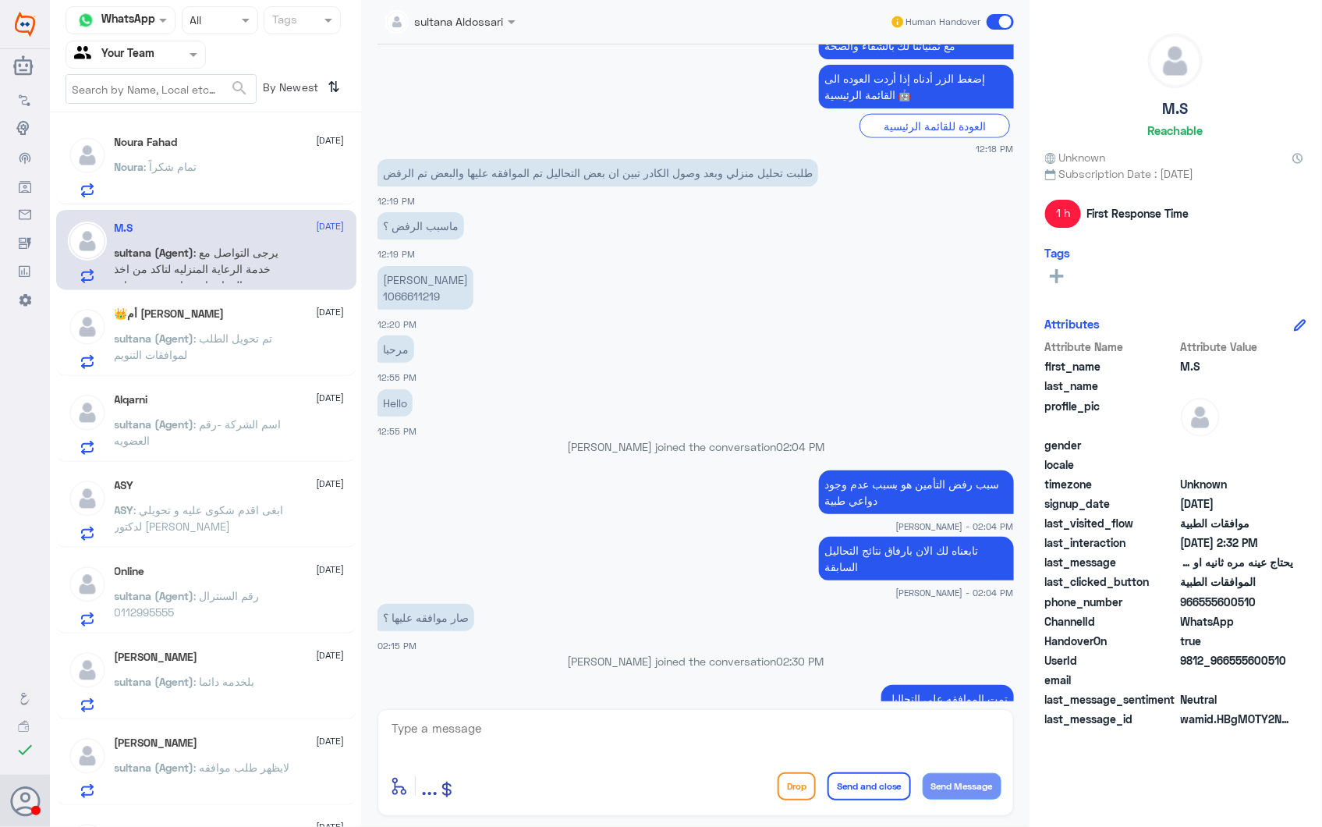
click at [236, 346] on p "sultana (Agent) : تم تحويل الطلب لموافقات التنويم" at bounding box center [202, 349] width 175 height 39
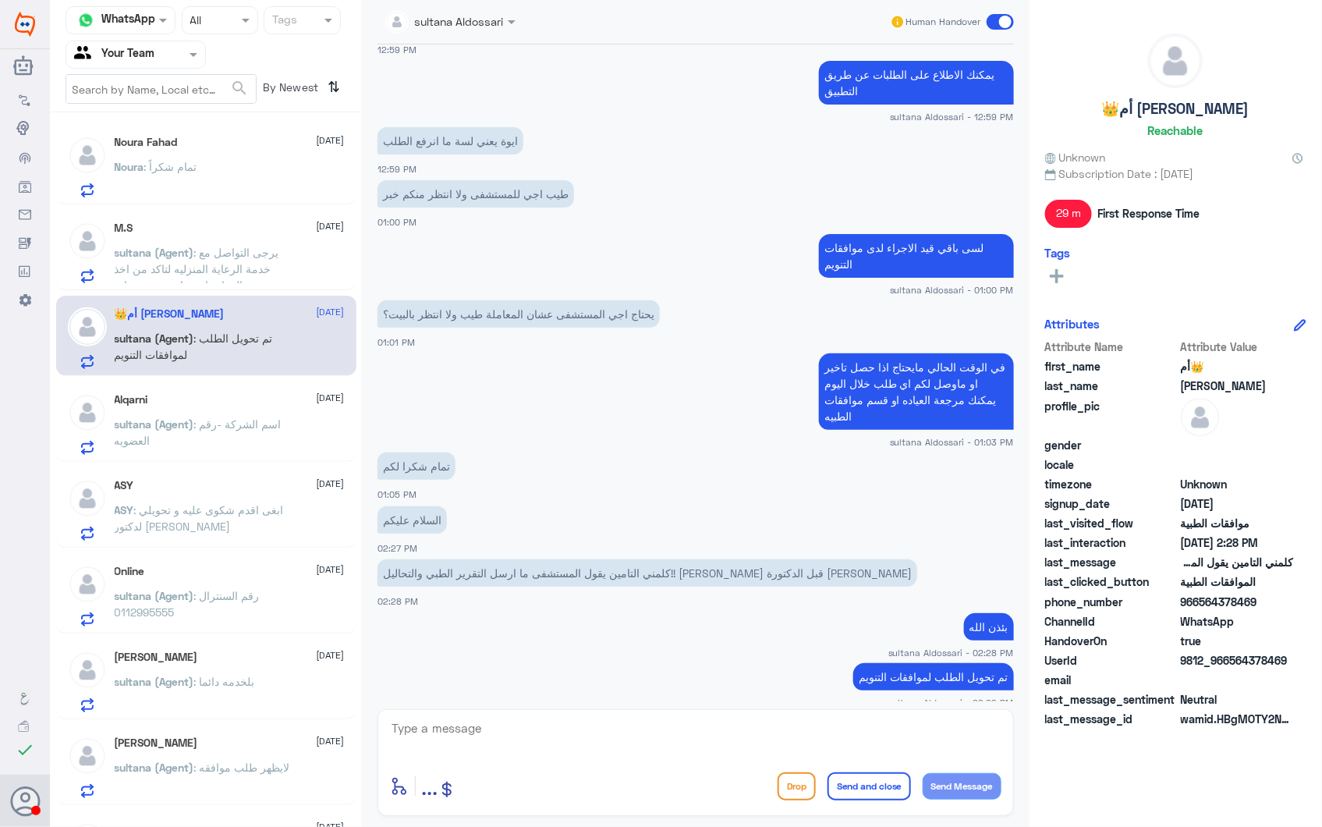
scroll to position [1463, 0]
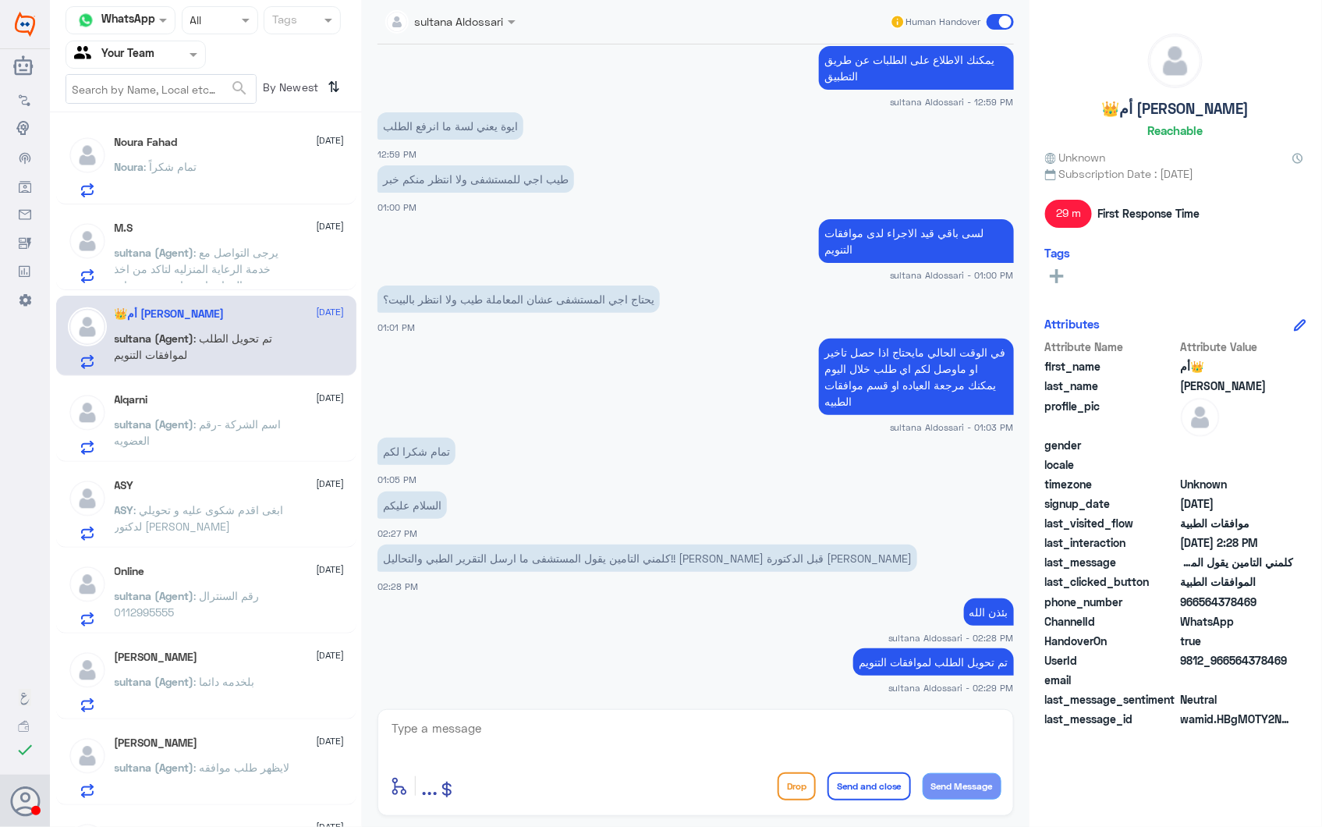
click at [486, 722] on textarea at bounding box center [695, 736] width 611 height 38
drag, startPoint x: 574, startPoint y: 672, endPoint x: 590, endPoint y: 672, distance: 15.6
click at [577, 671] on app-msgs-text "تم تحويل الطلب لموافقات التنويم" at bounding box center [695, 662] width 636 height 29
click at [482, 742] on textarea at bounding box center [695, 736] width 611 height 38
click at [491, 728] on textarea at bounding box center [695, 736] width 611 height 38
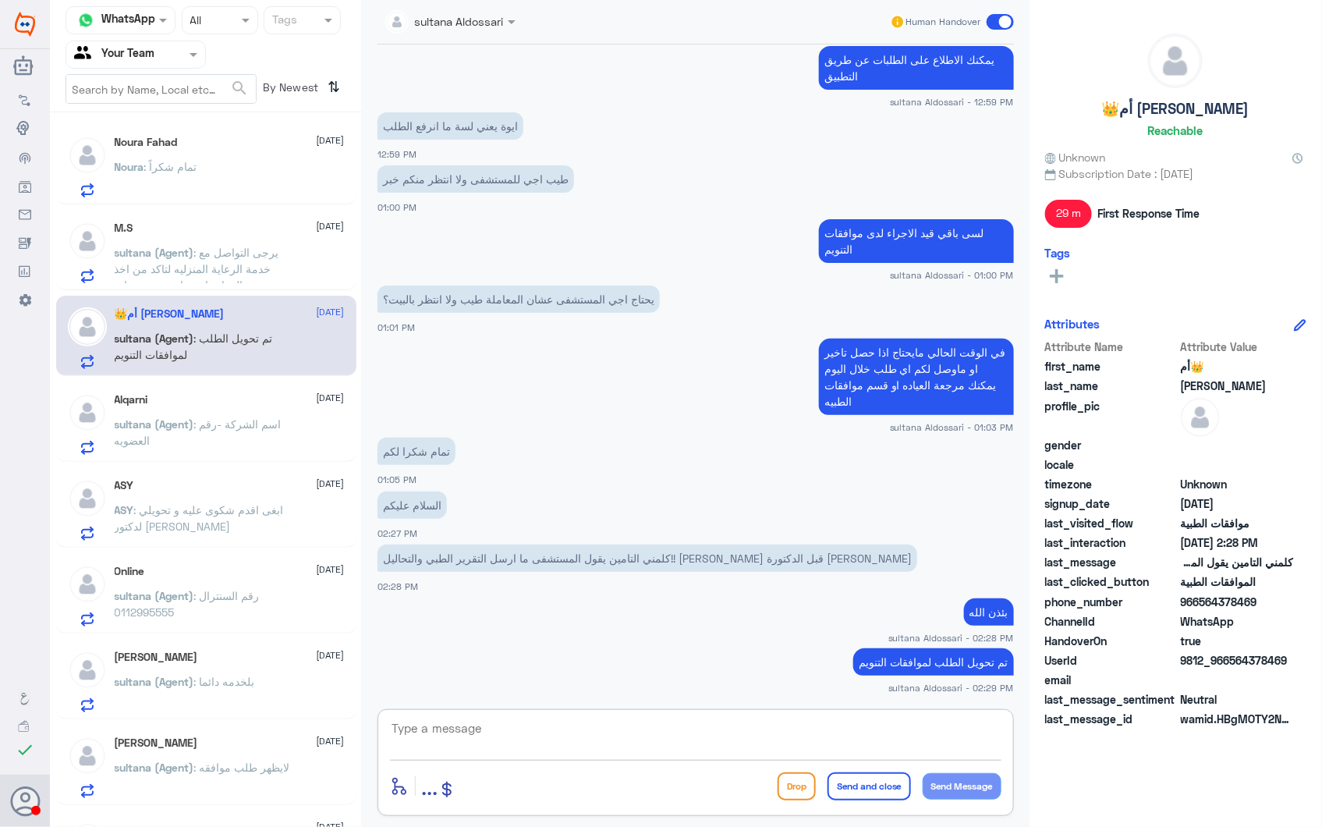
type textarea "k"
type textarea "ت"
type textarea "ا"
type textarea "تمت الموافقة على تنويم اقامة يوم واحد بقيمة 5000 ريال"
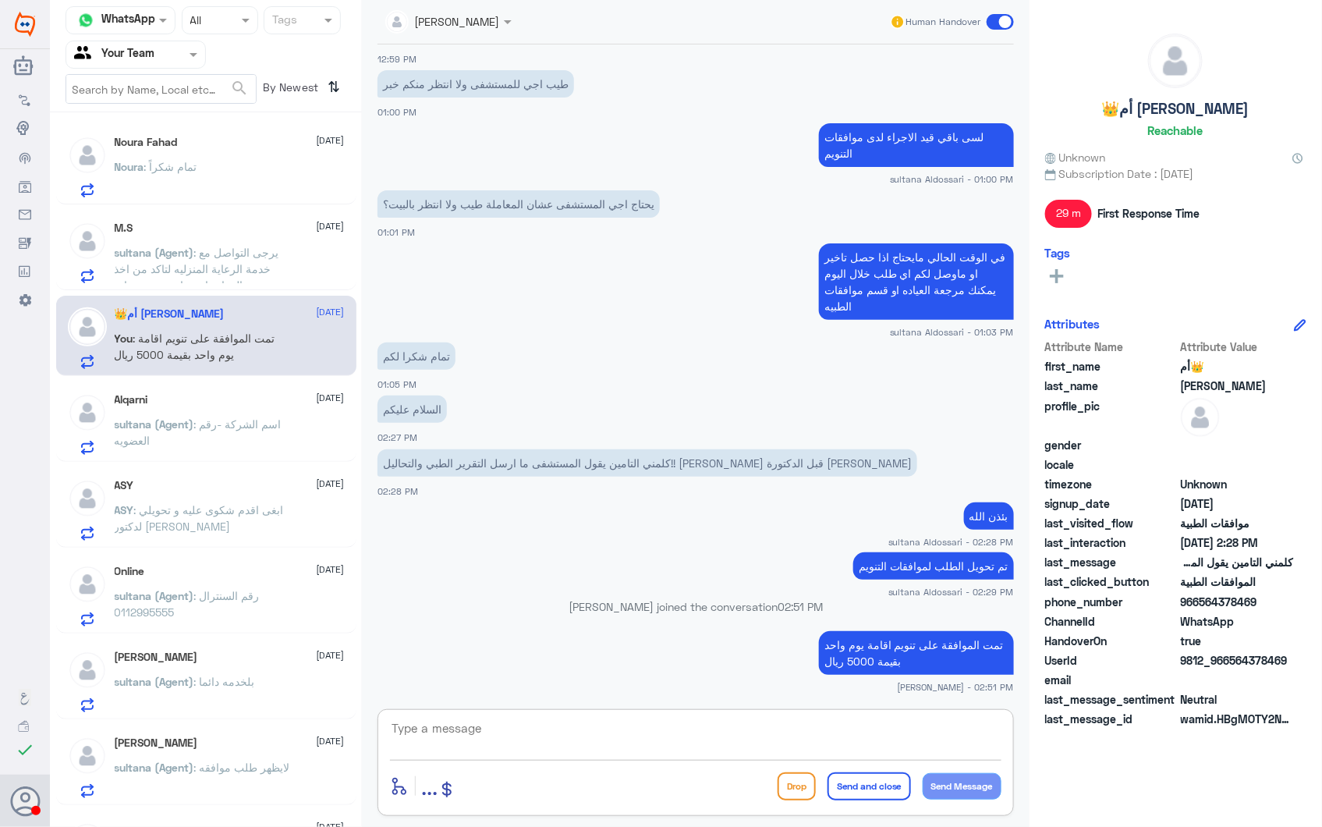
scroll to position [1270, 0]
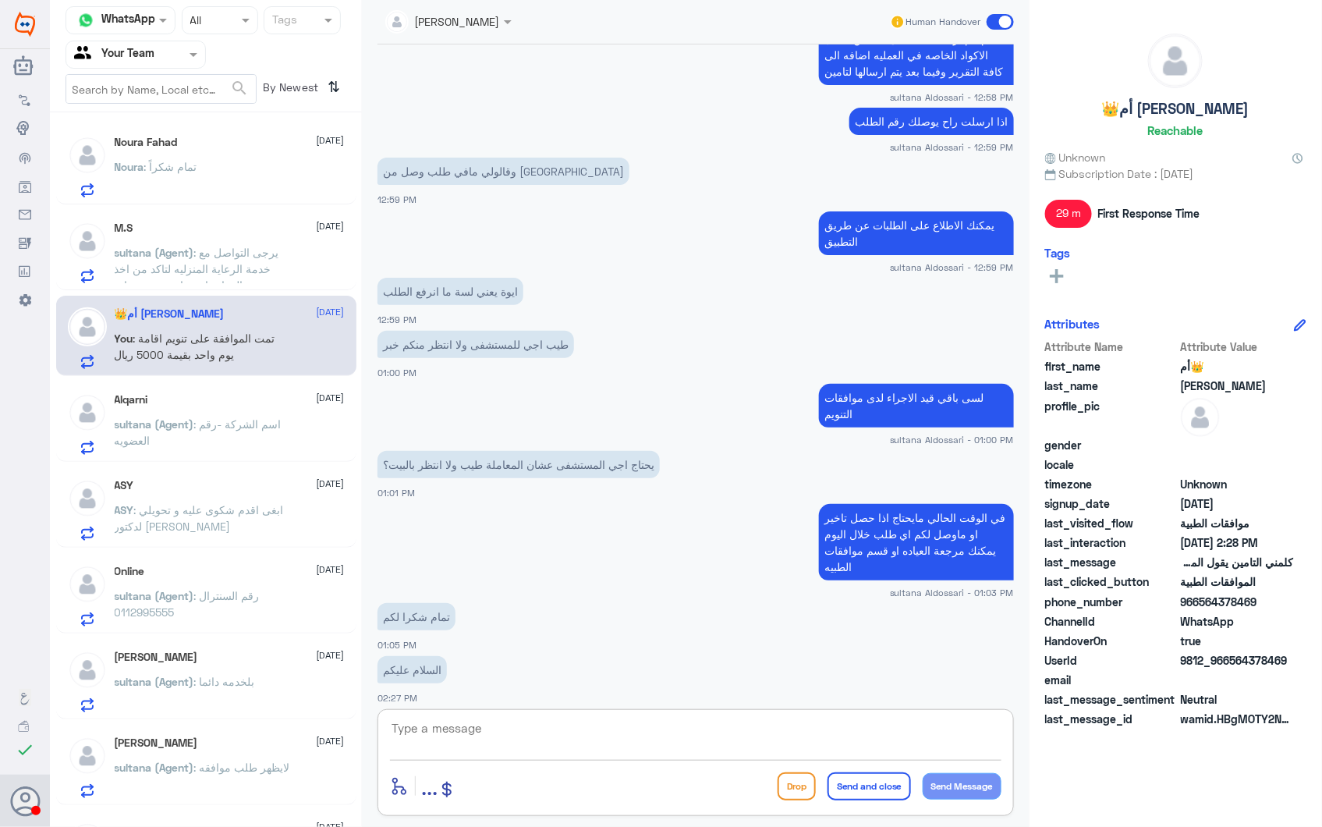
drag, startPoint x: 717, startPoint y: 703, endPoint x: 720, endPoint y: 715, distance: 12.7
click at [720, 715] on div "Ahlam Alshehri Human Handover 2 Oct 2025 مرحباً بك في مستشفيات دله سعداء بتواجد…" at bounding box center [696, 415] width 668 height 831
click at [720, 717] on textarea at bounding box center [695, 736] width 611 height 38
paste textarea "123461638"
type textarea "تحت رقم الطلب # 123461638"
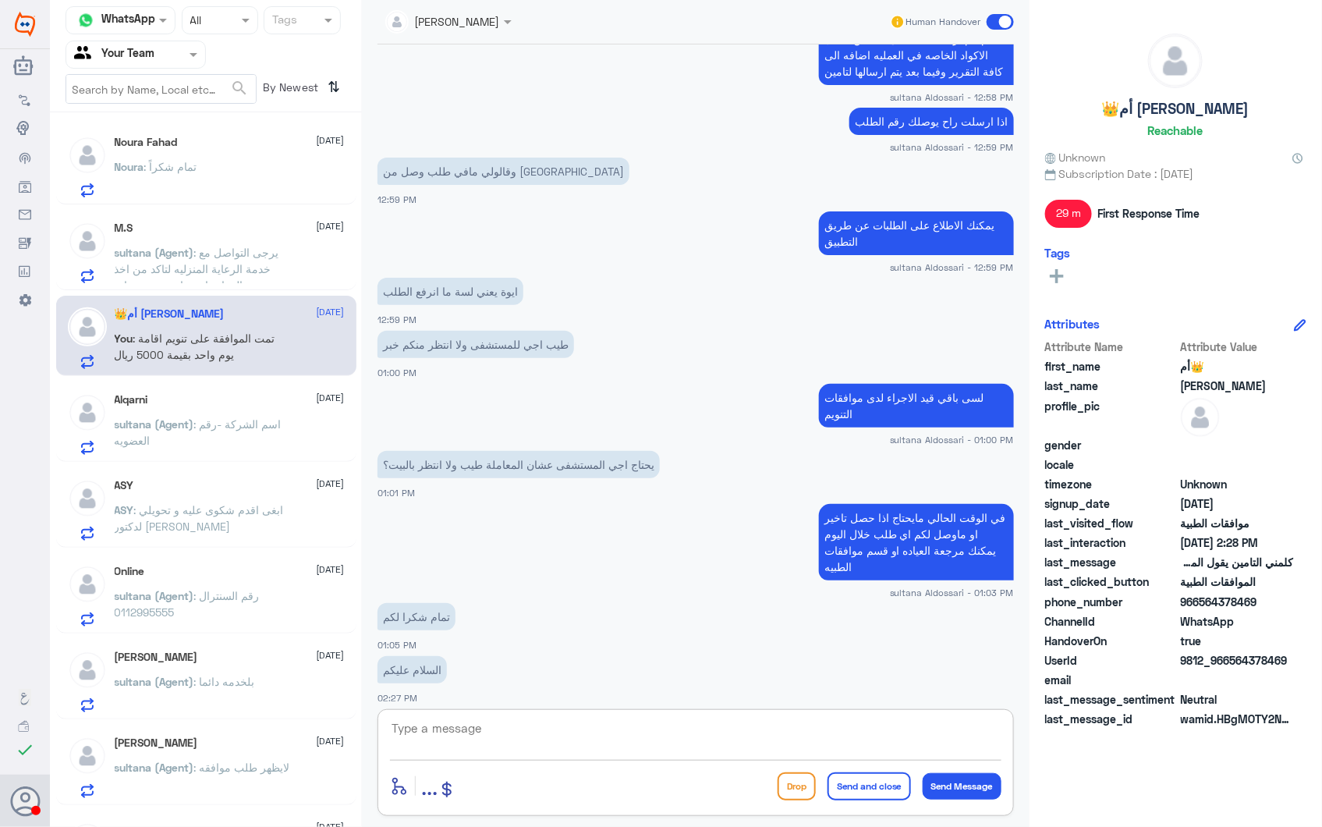
scroll to position [1580, 0]
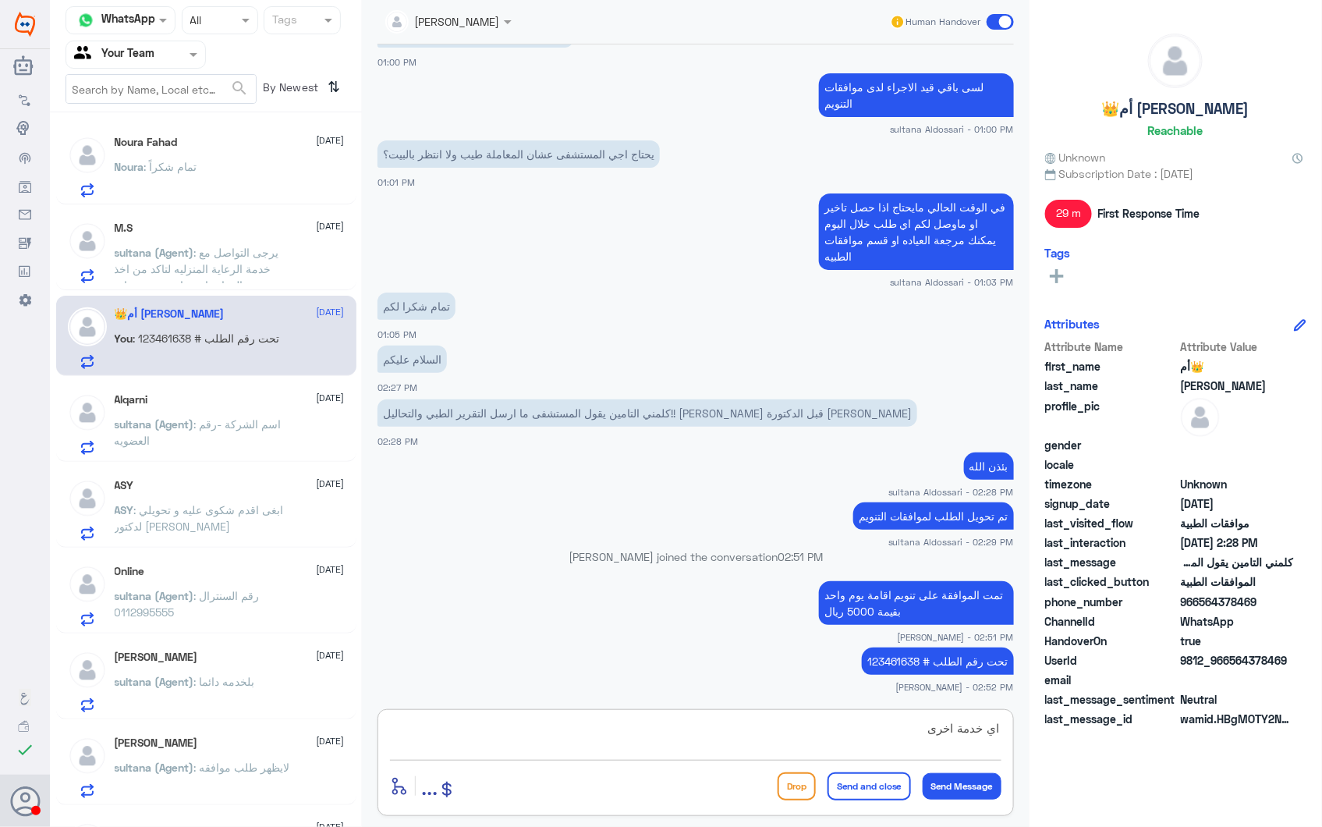
type textarea "اي خدمة اخرى؟"
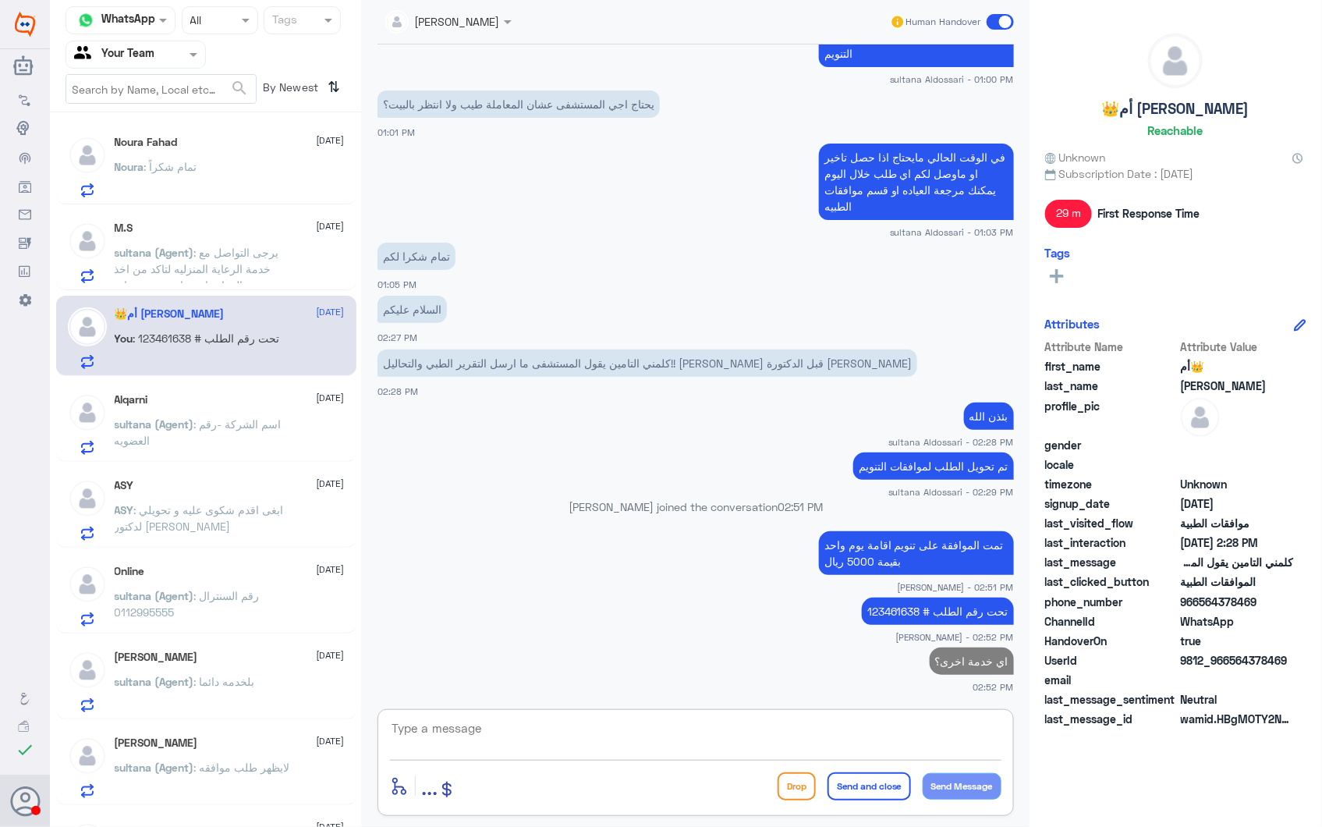
click at [227, 422] on span ": اسم الشركة -رقم العضويه" at bounding box center [198, 432] width 167 height 30
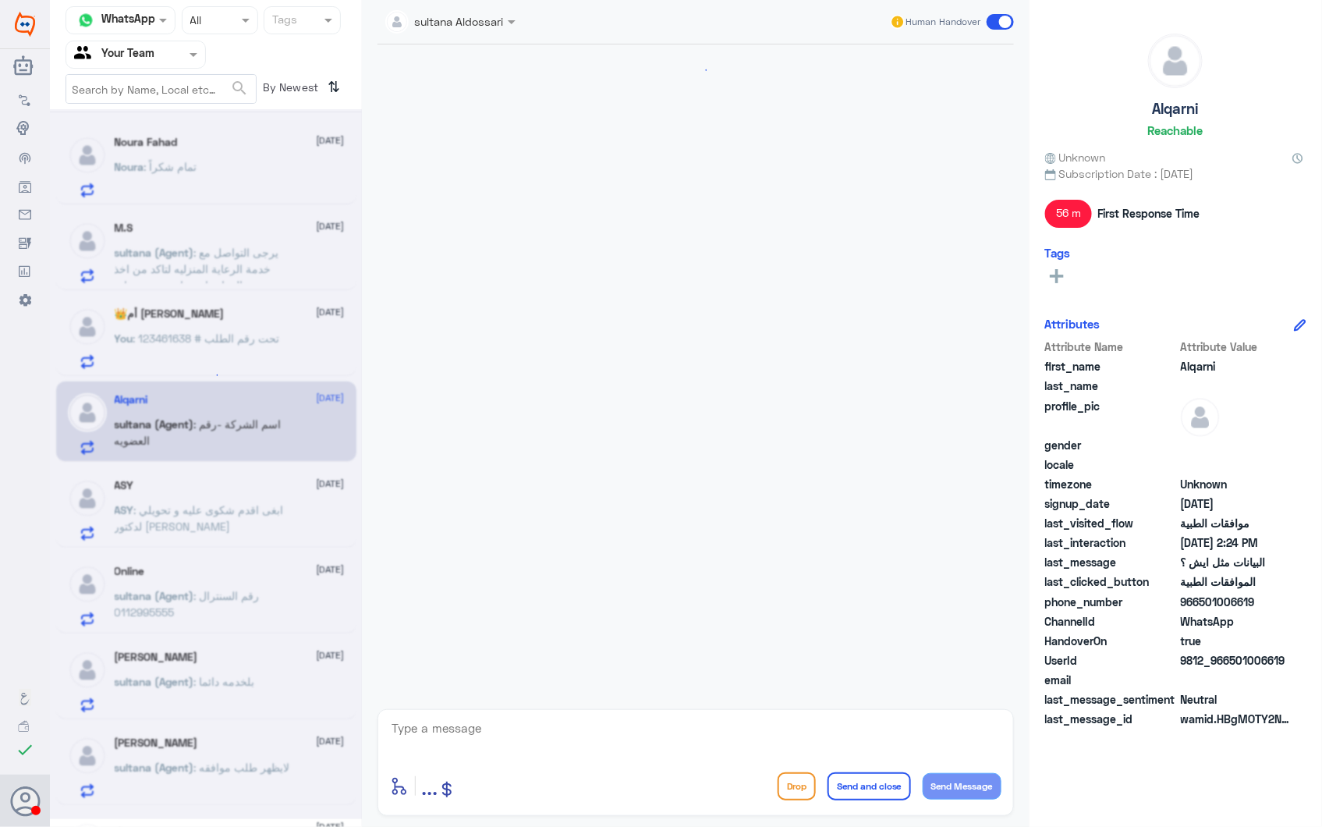
scroll to position [1406, 0]
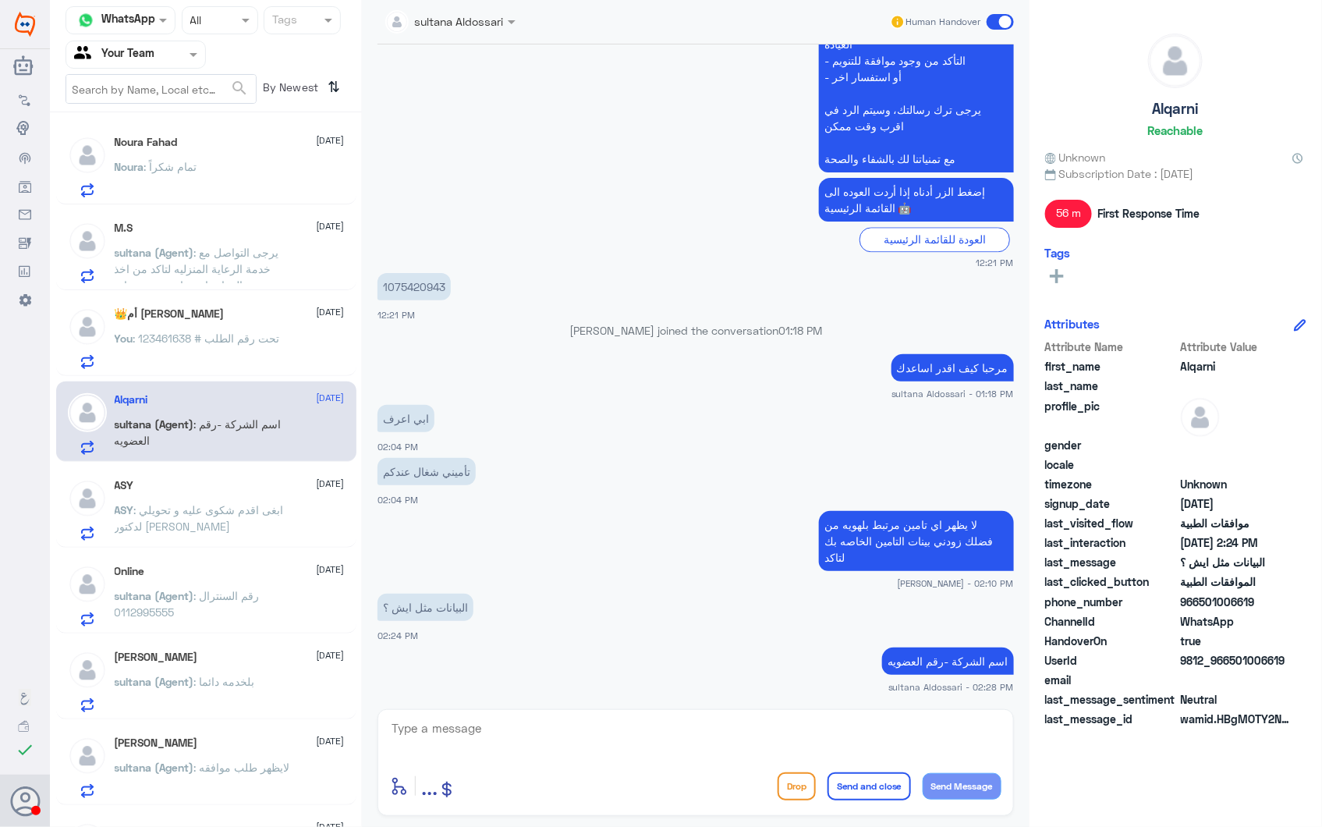
click at [193, 347] on p "You : تحت رقم الطلب # 123461638" at bounding box center [197, 349] width 165 height 39
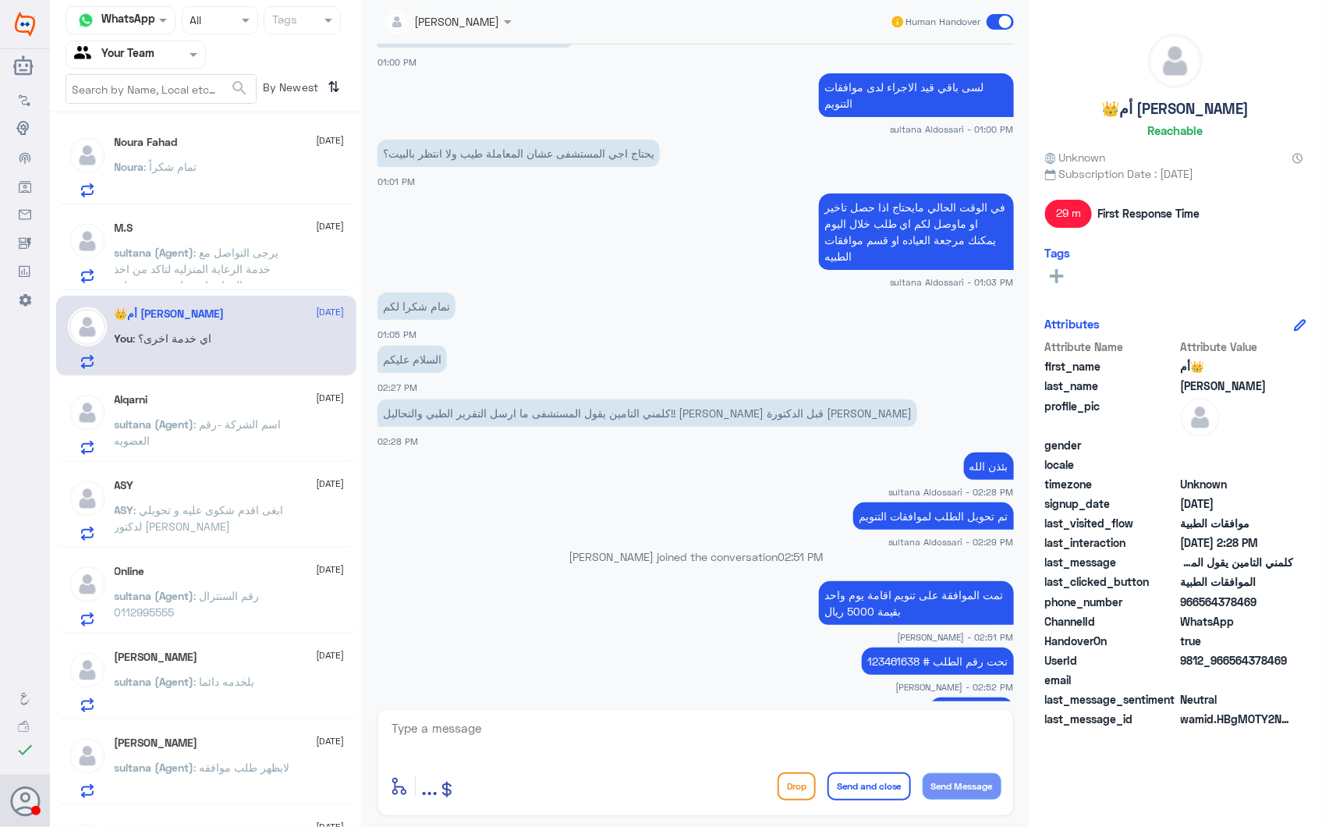
scroll to position [1447, 0]
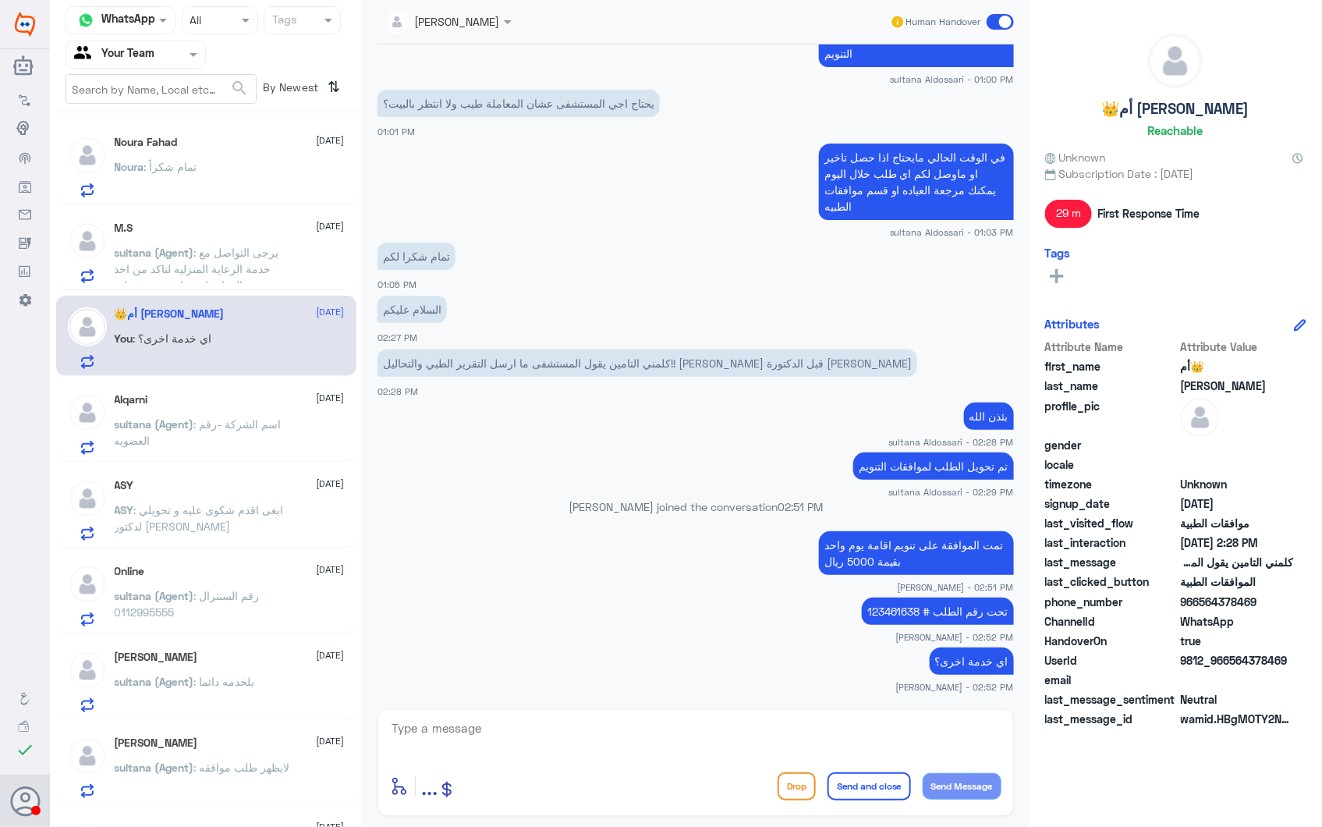
click at [228, 399] on div "Alqarni [DATE]" at bounding box center [230, 399] width 230 height 13
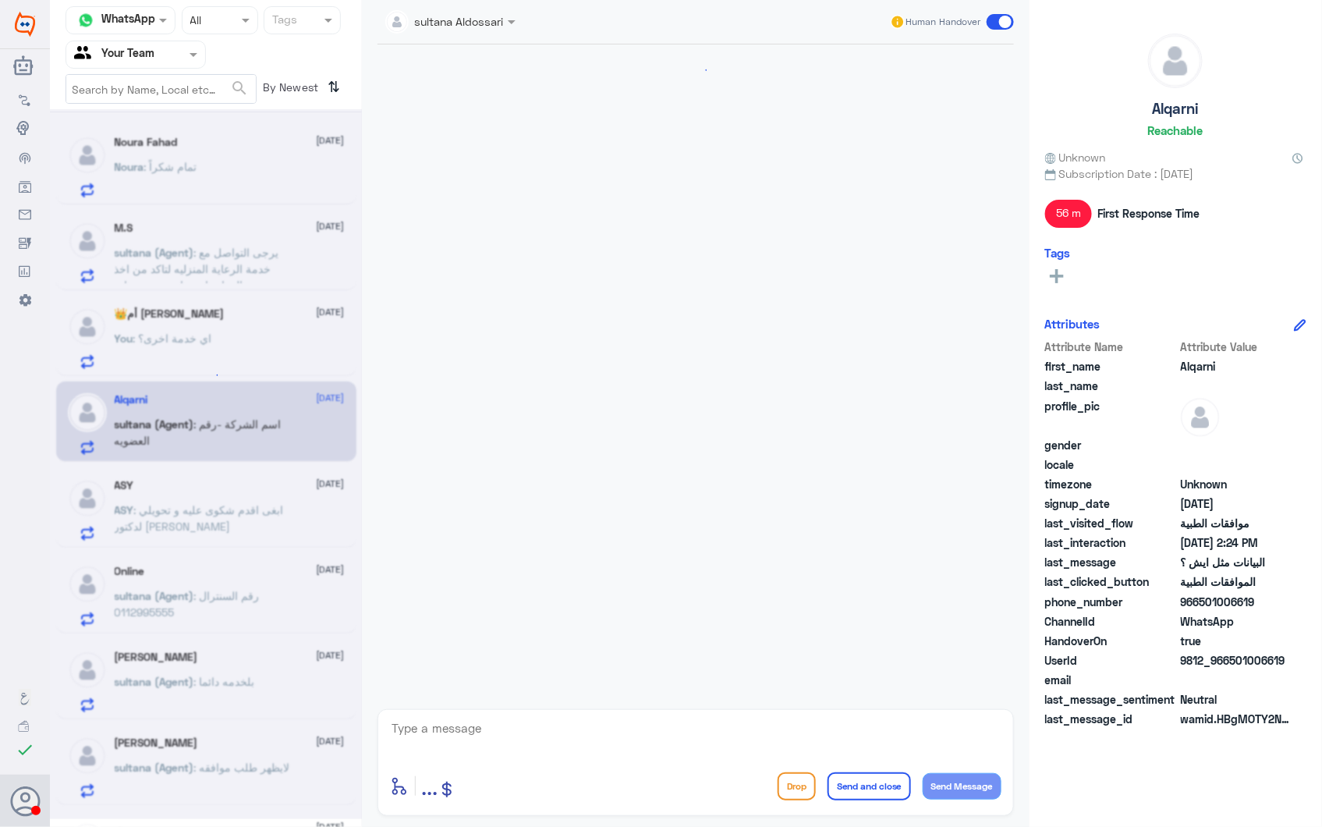
scroll to position [1406, 0]
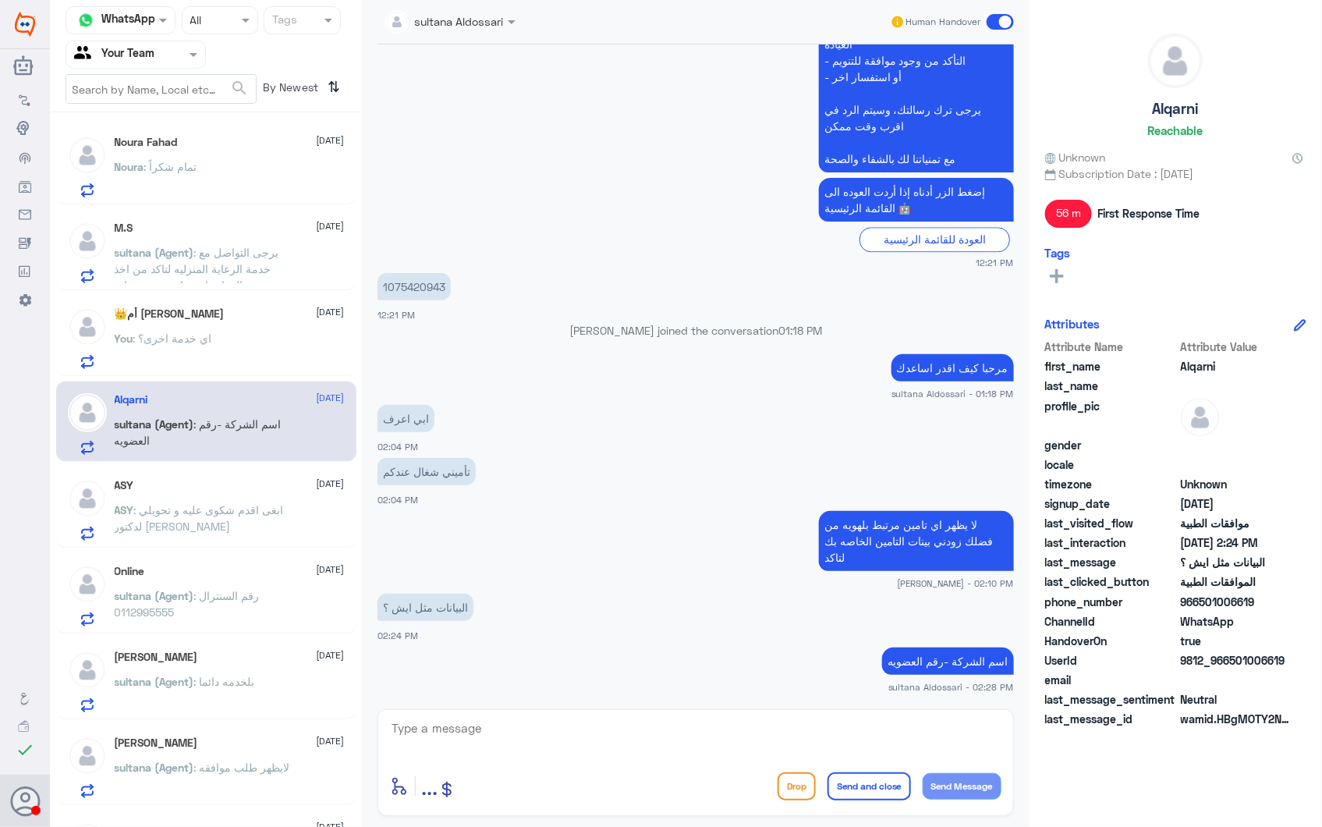
click at [256, 324] on div "👑أم محسن 👑 2 October You : اي خدمة اخرى؟" at bounding box center [230, 338] width 230 height 62
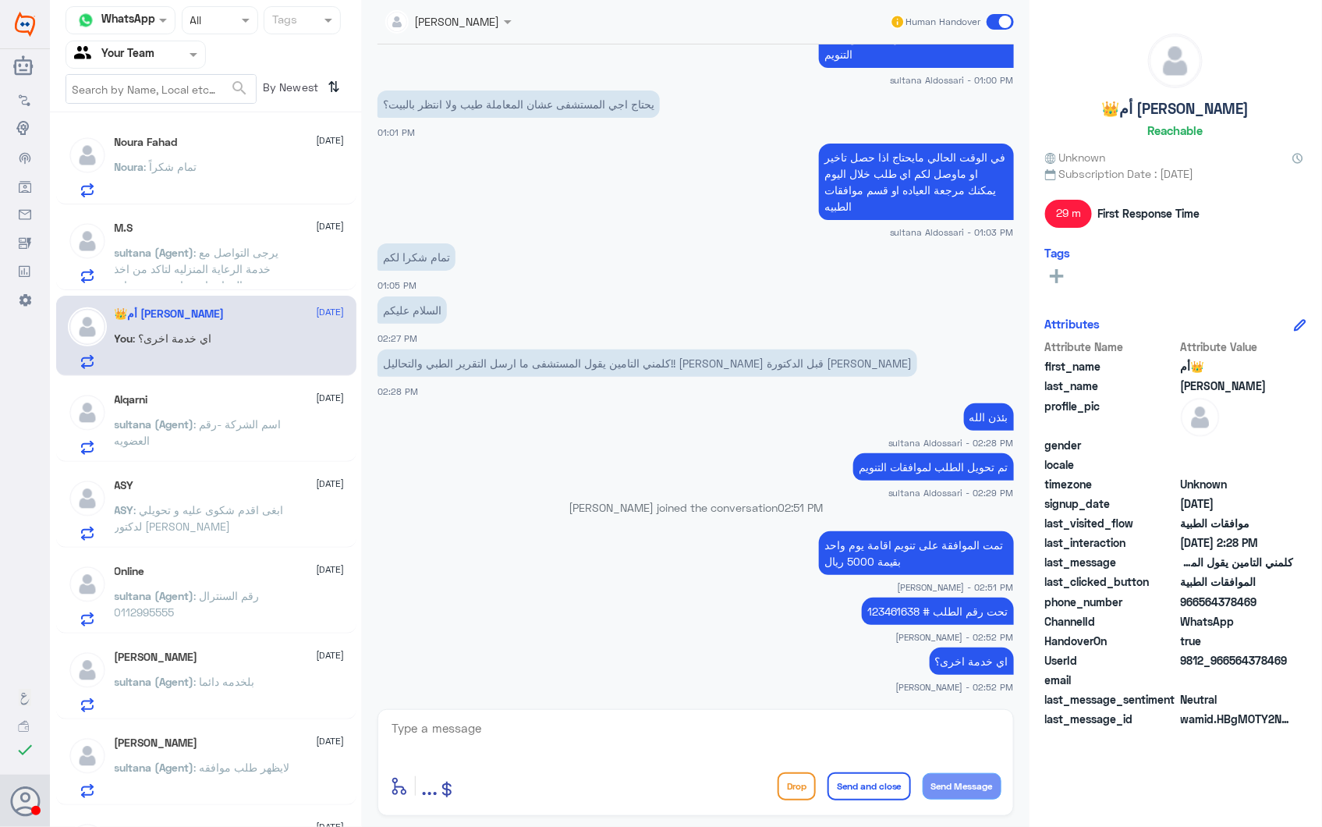
scroll to position [1446, 0]
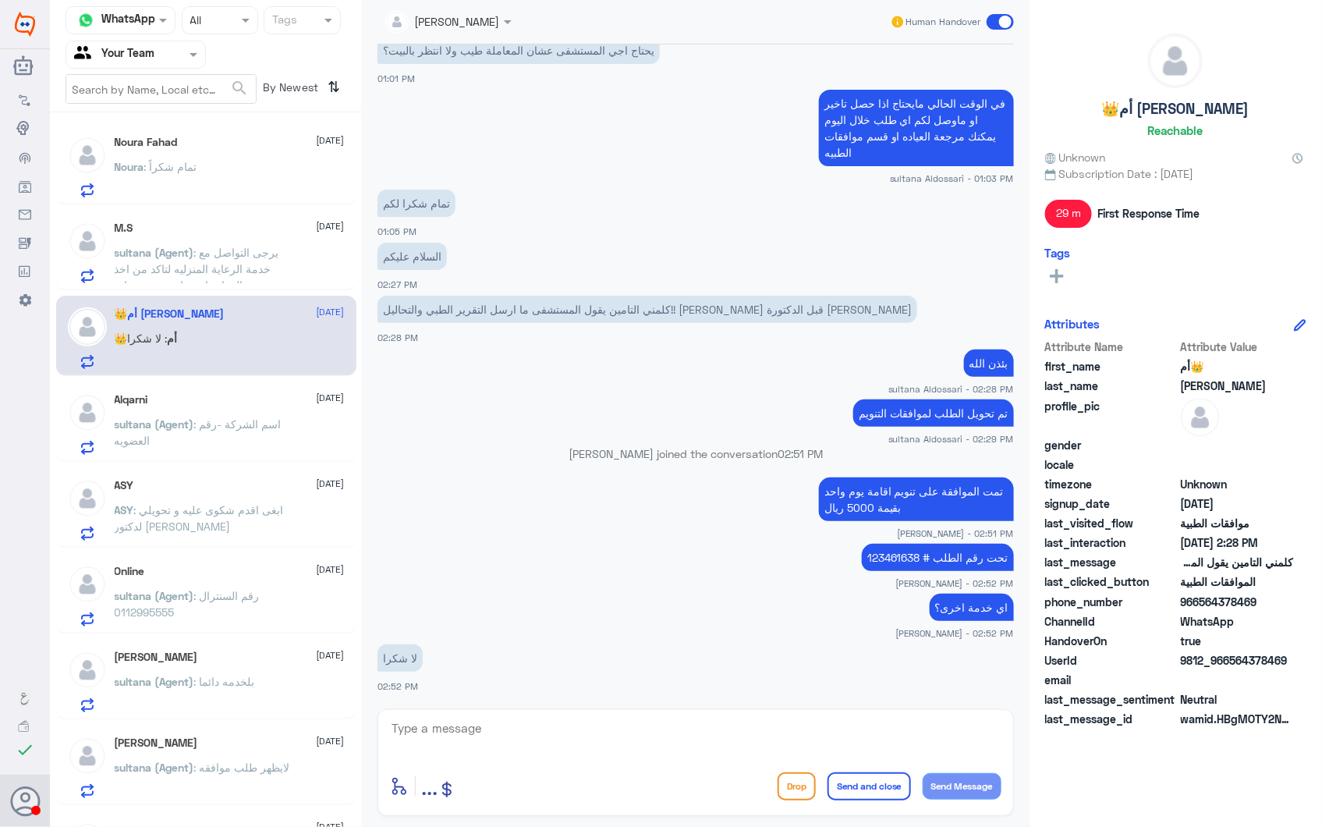
click at [717, 728] on textarea at bounding box center [695, 736] width 611 height 38
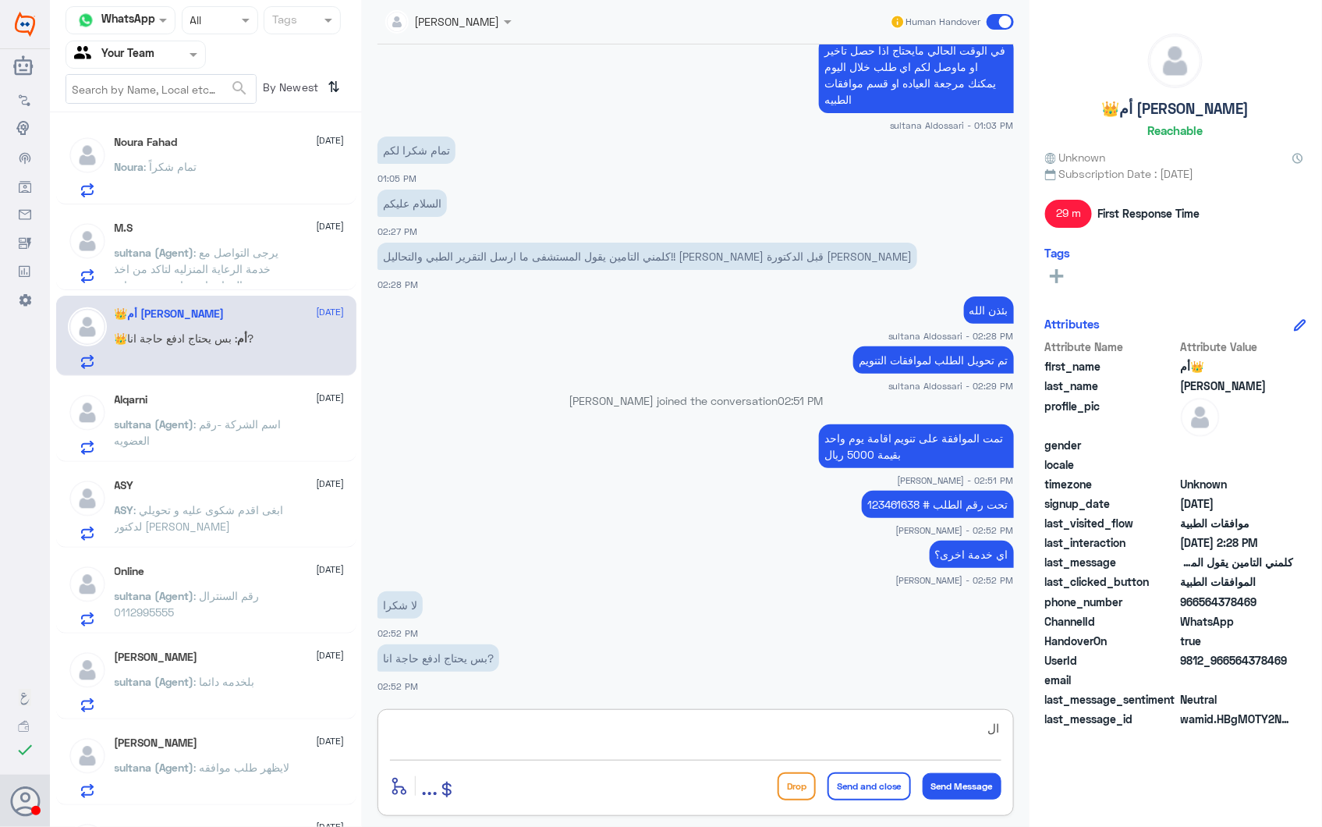
type textarea "ا"
drag, startPoint x: 492, startPoint y: 668, endPoint x: 455, endPoint y: 655, distance: 39.0
click at [492, 668] on p "بس يحتاج ادفع حاجة انا?" at bounding box center [438, 657] width 122 height 27
drag, startPoint x: 438, startPoint y: 657, endPoint x: 377, endPoint y: 656, distance: 61.6
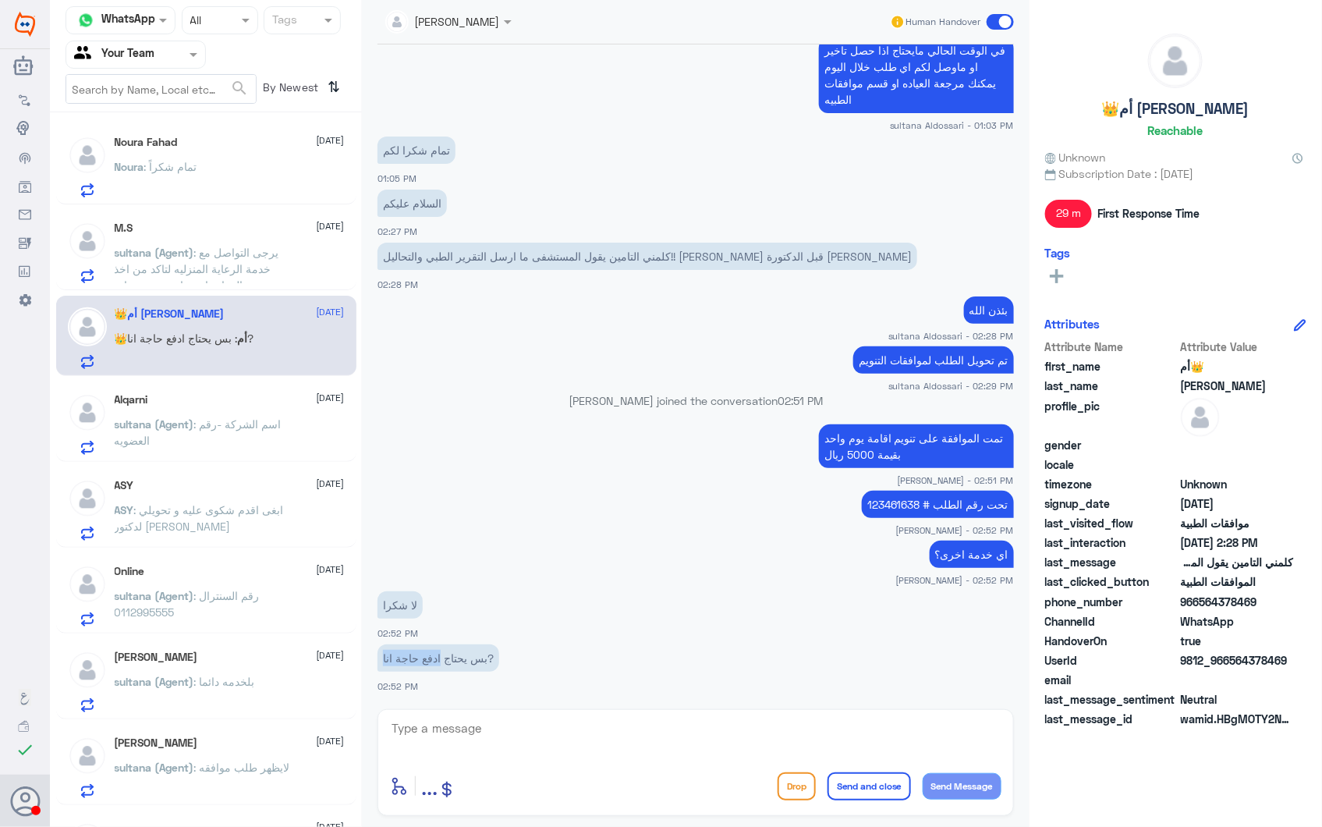
click at [377, 656] on p "بس يحتاج ادفع حاجة انا?" at bounding box center [438, 657] width 122 height 27
drag, startPoint x: 377, startPoint y: 656, endPoint x: 423, endPoint y: 652, distance: 47.0
click at [423, 652] on p "بس يحتاج ادفع حاجة انا?" at bounding box center [438, 657] width 122 height 27
click at [451, 724] on textarea at bounding box center [695, 736] width 611 height 38
type textarea "و"
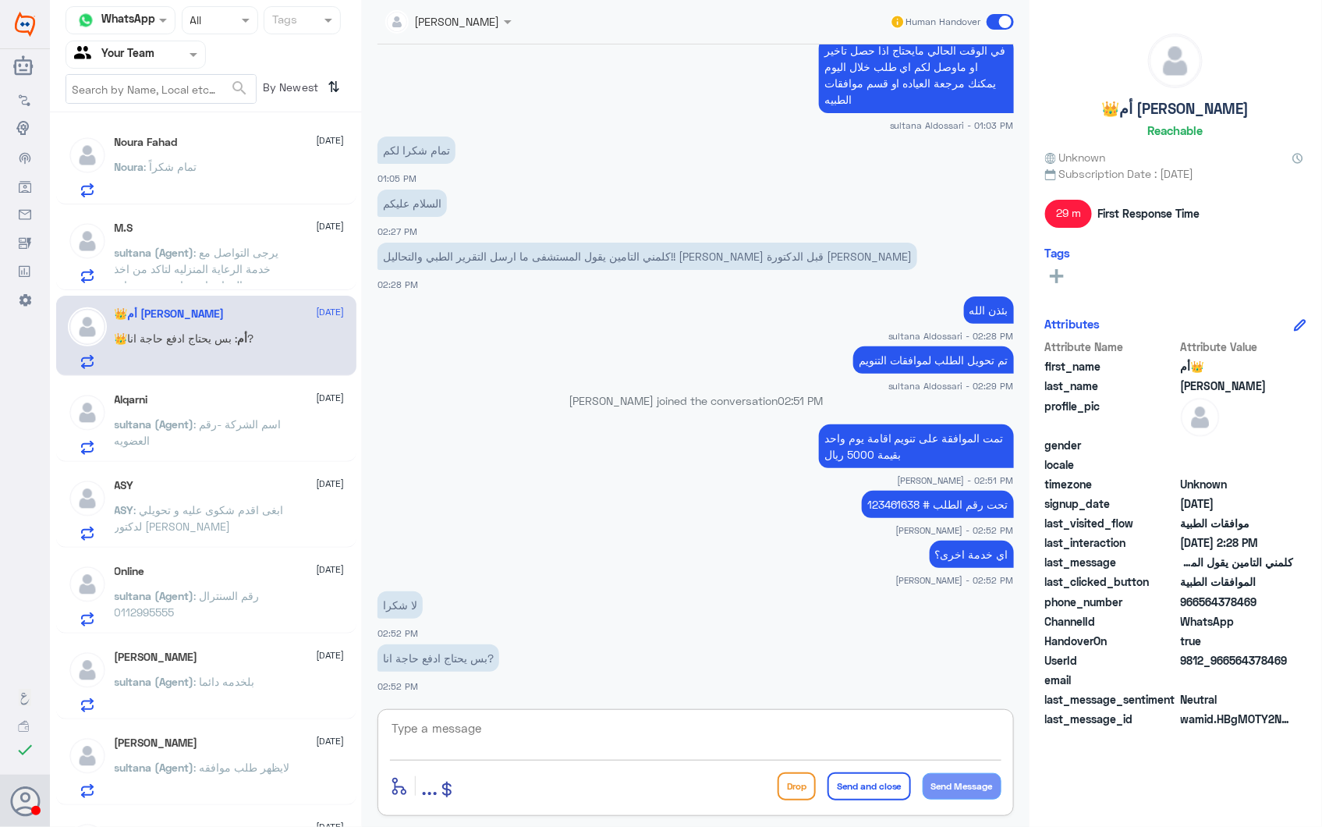
type textarea "ي"
type textarea "م"
type textarea "ن"
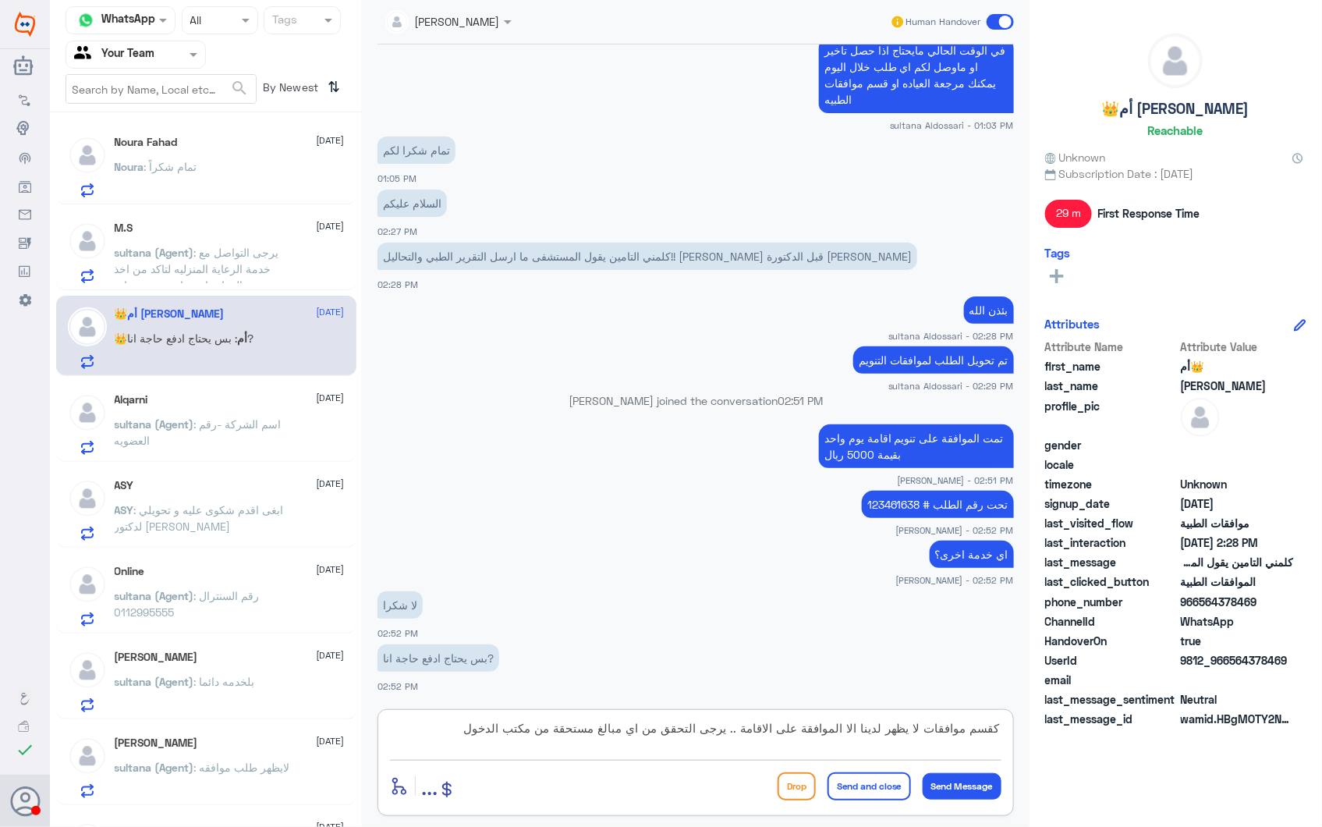
type textarea "كقسم موافقات لا يظهر لدينا الا الموافقة على الاقامة .. يرجى التحقق من اي مبالغ …"
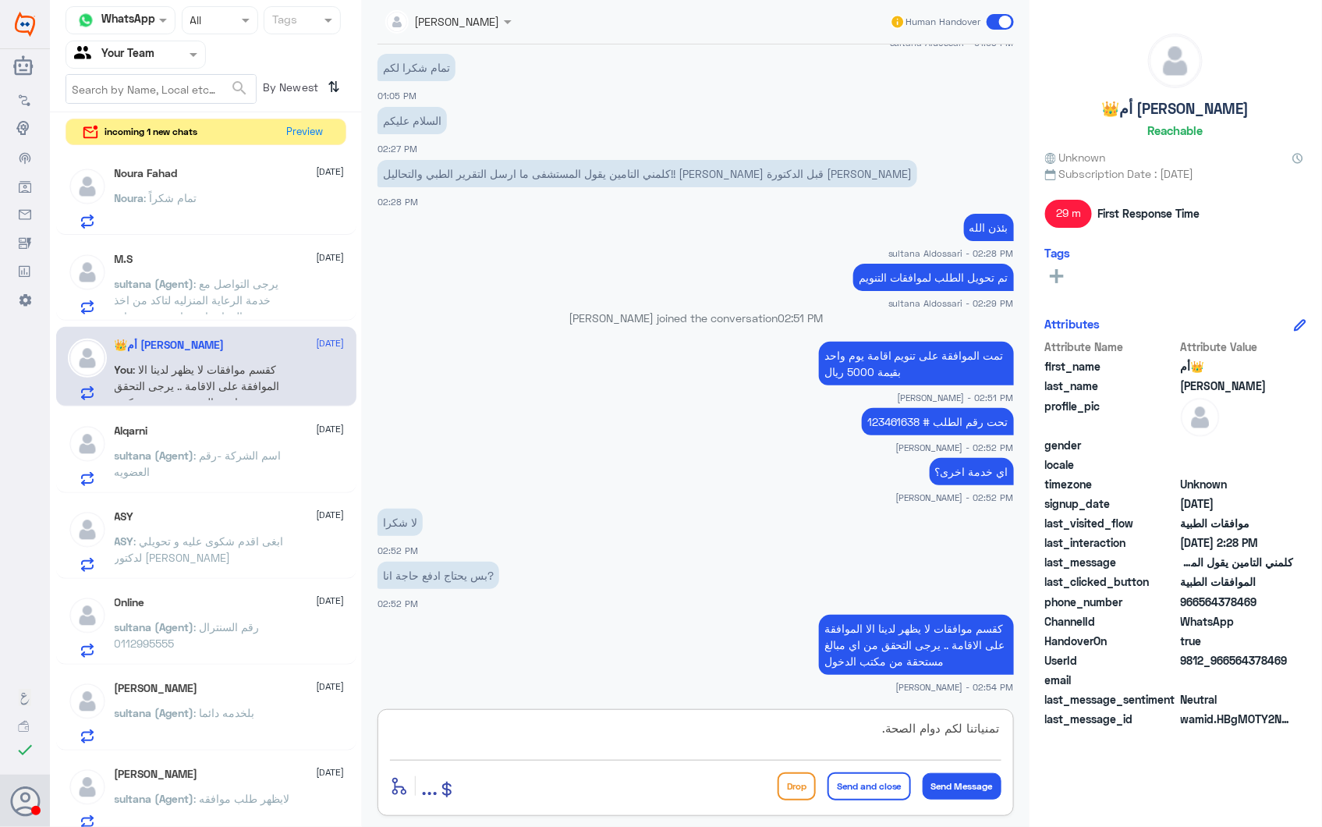
type textarea "تمنياتنا لكم دوام الصحة."
click at [866, 789] on button "Send and close" at bounding box center [868, 786] width 83 height 28
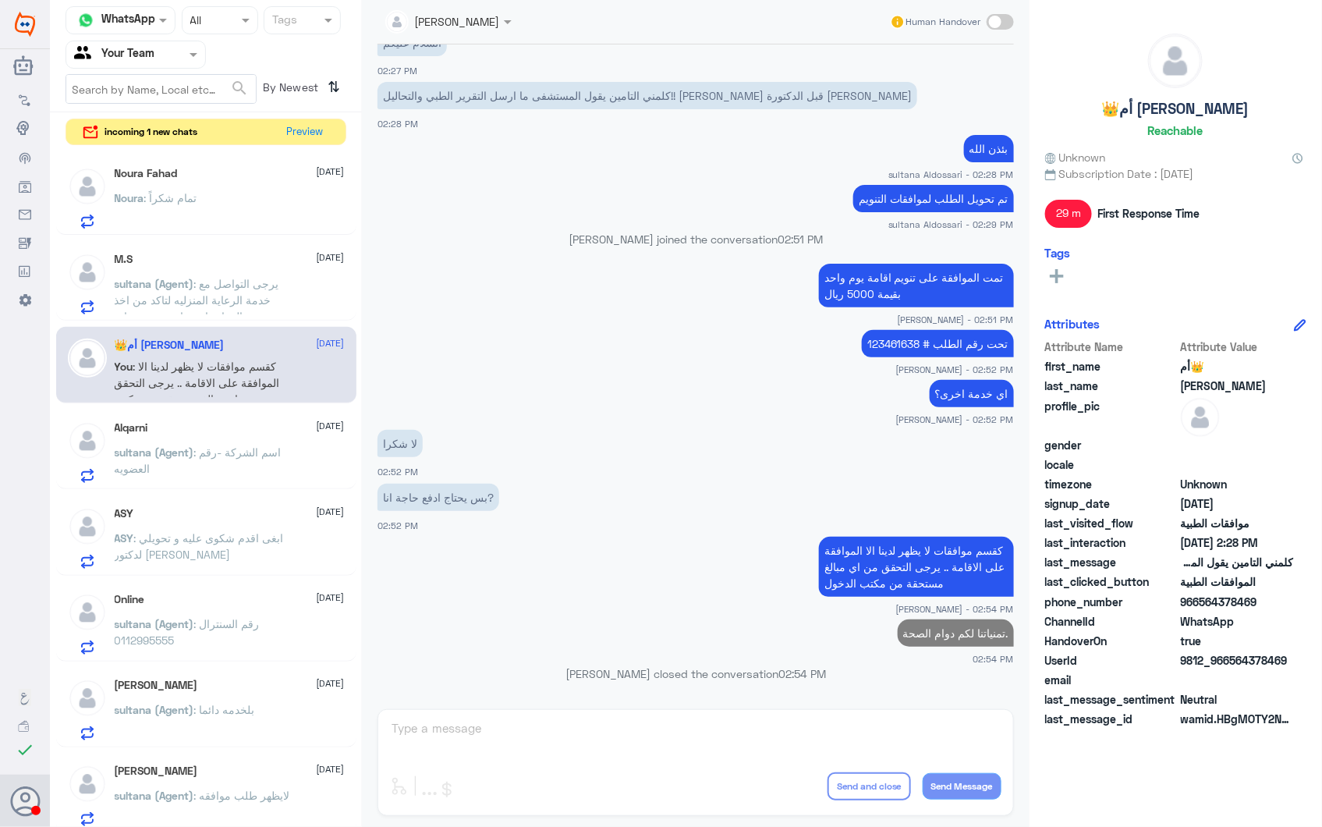
click at [207, 267] on div "M.S [DATE] sultana (Agent) : يرجى التواصل مع خدمة الرعاية المنزليه لتاكد من اخذ…" at bounding box center [230, 284] width 230 height 62
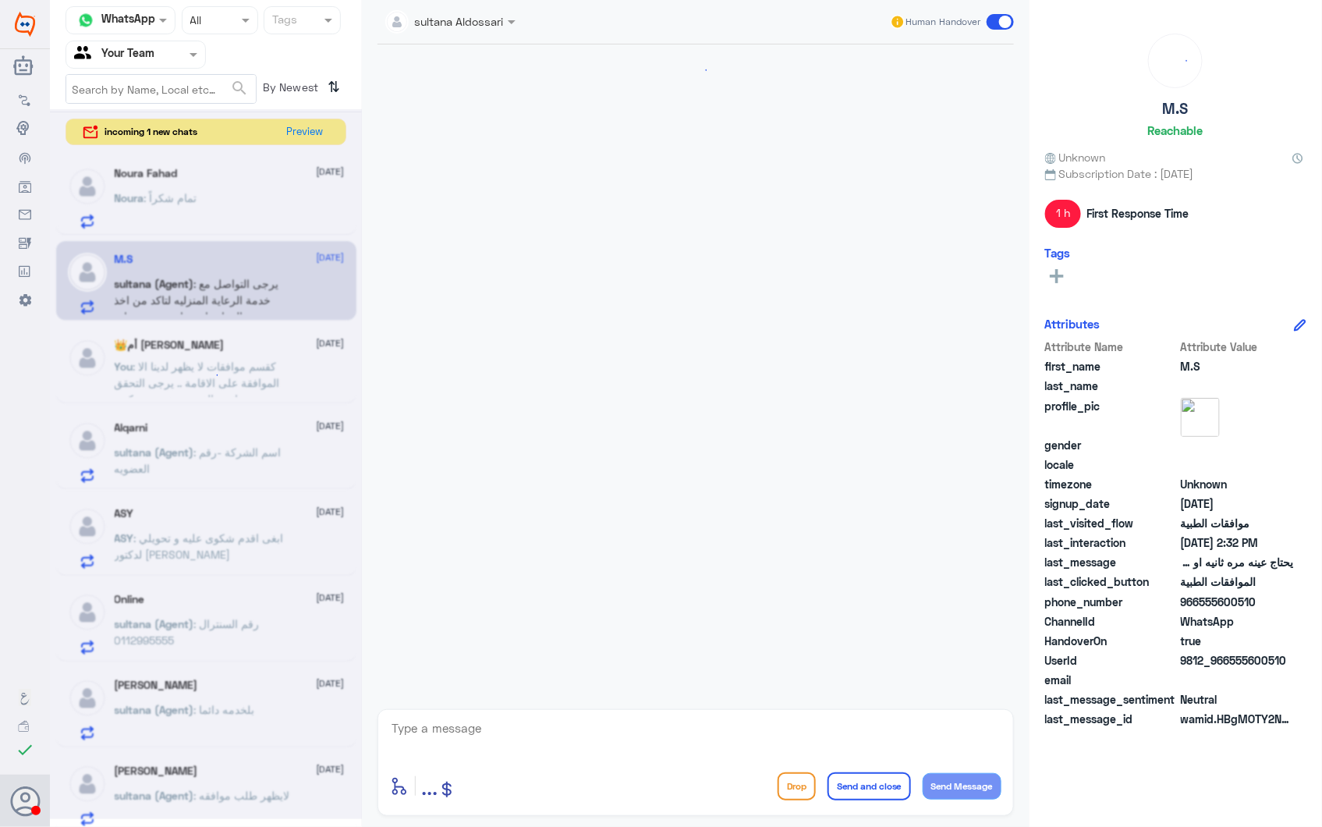
scroll to position [1079, 0]
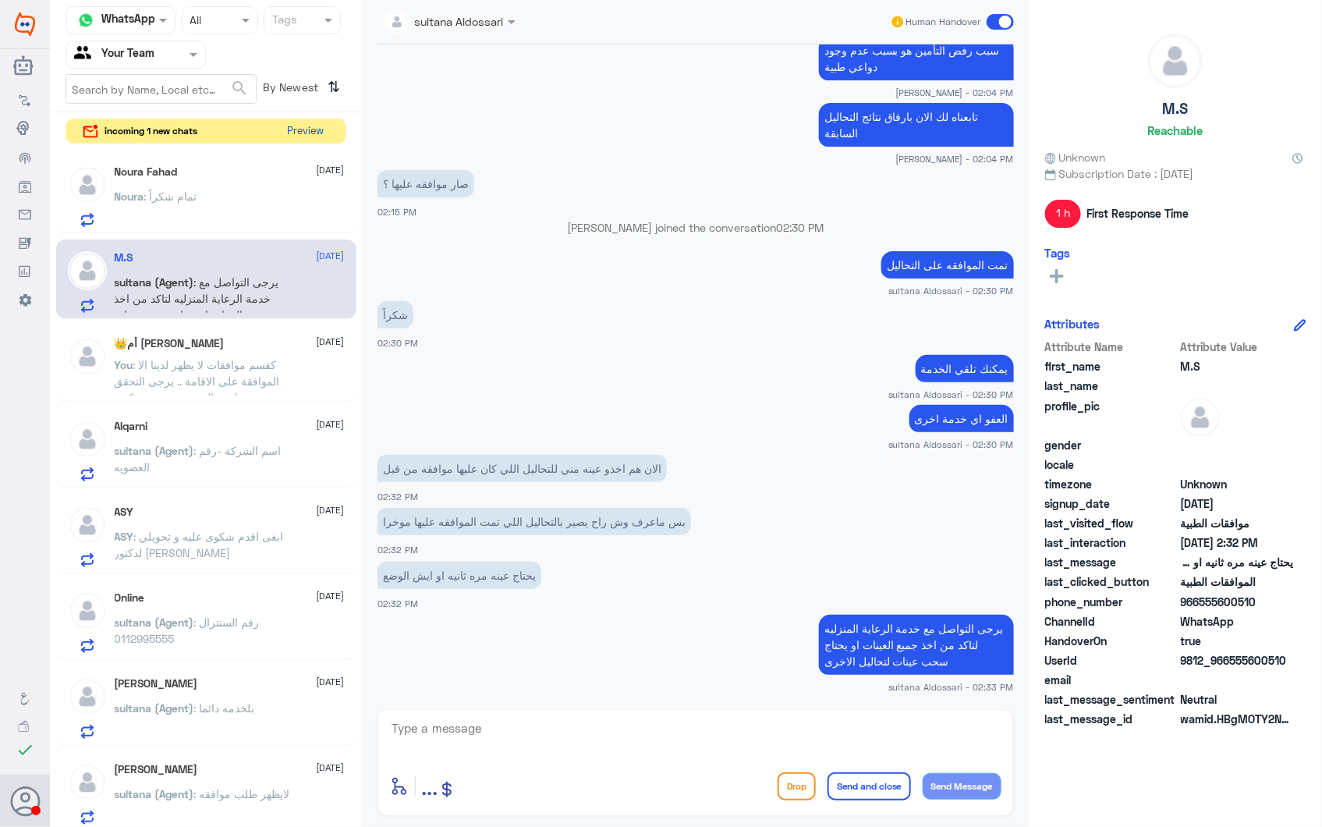
click at [285, 136] on button "Preview" at bounding box center [306, 131] width 48 height 24
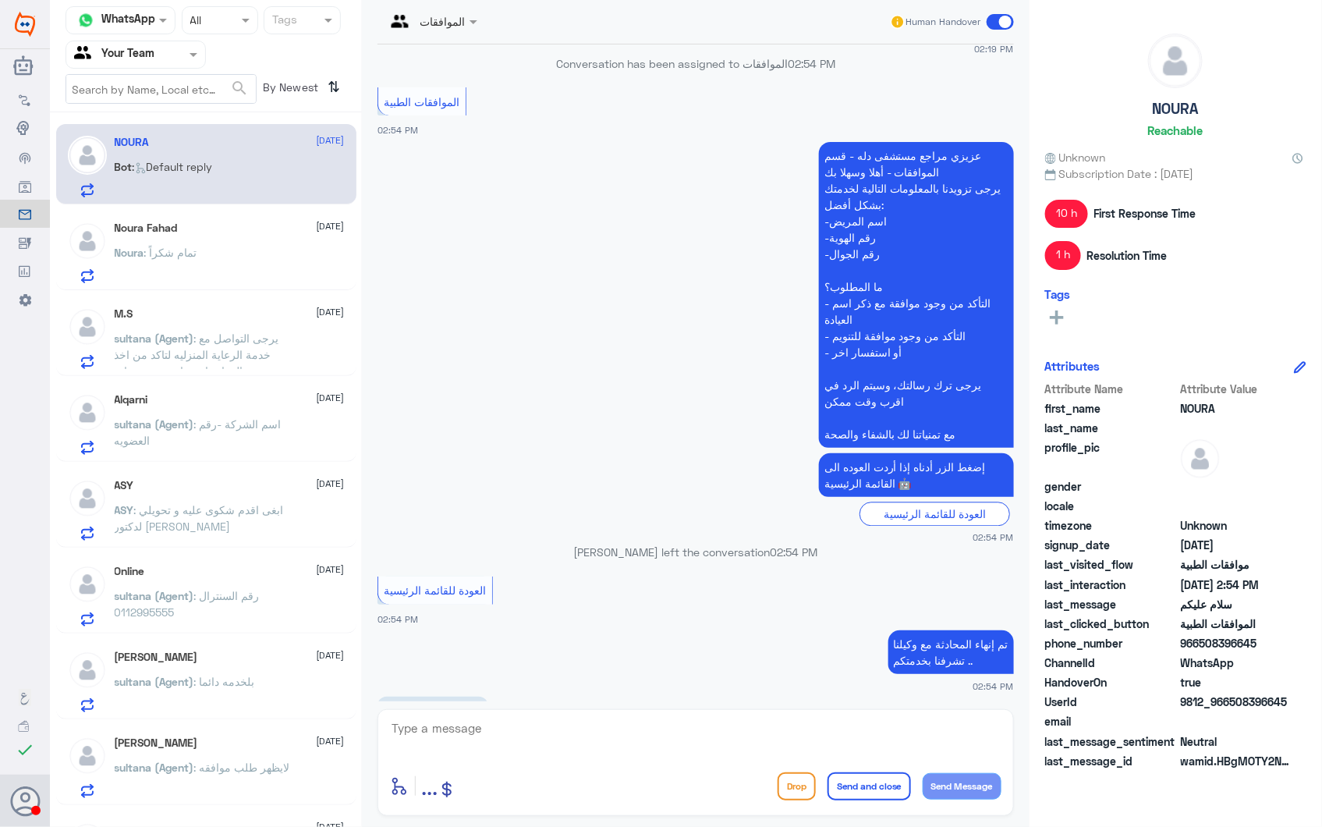
scroll to position [2131, 0]
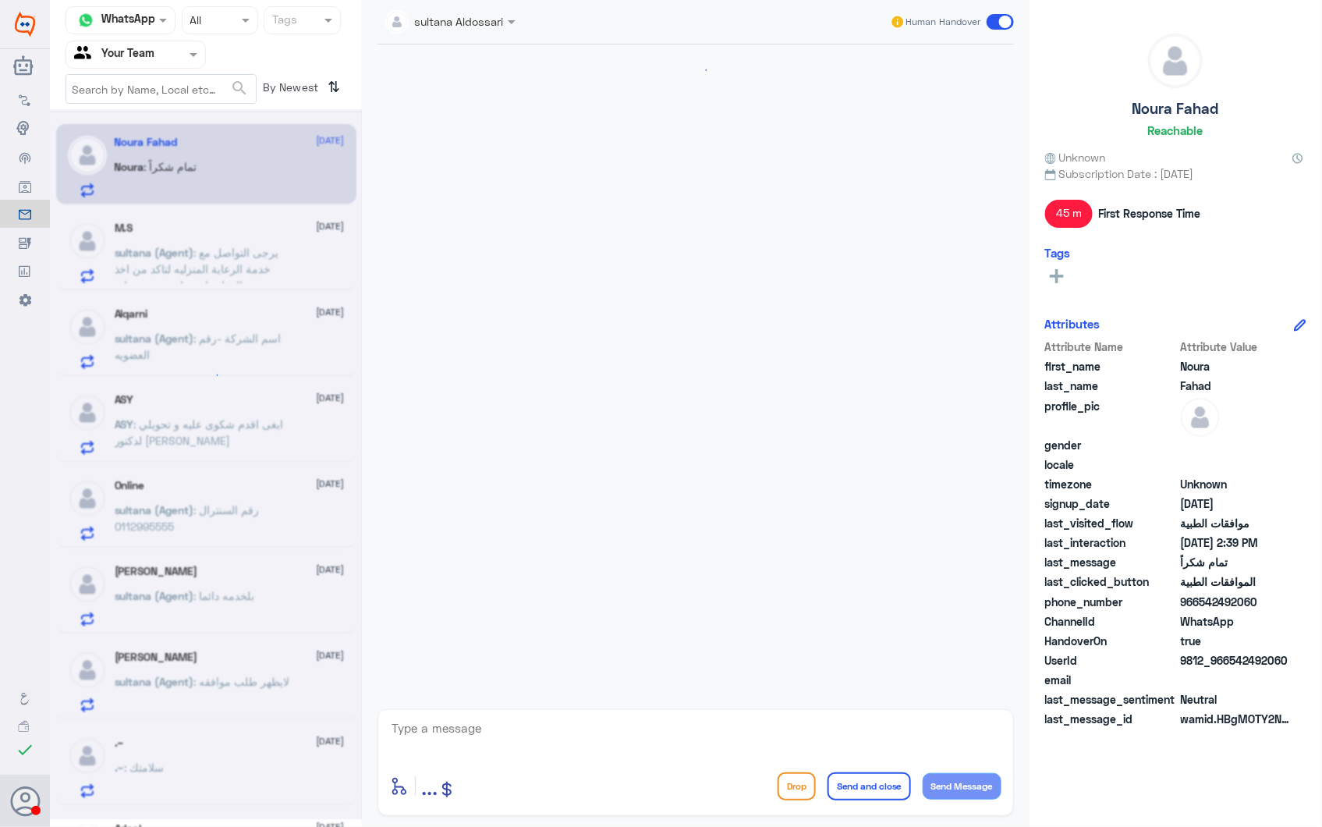
scroll to position [1958, 0]
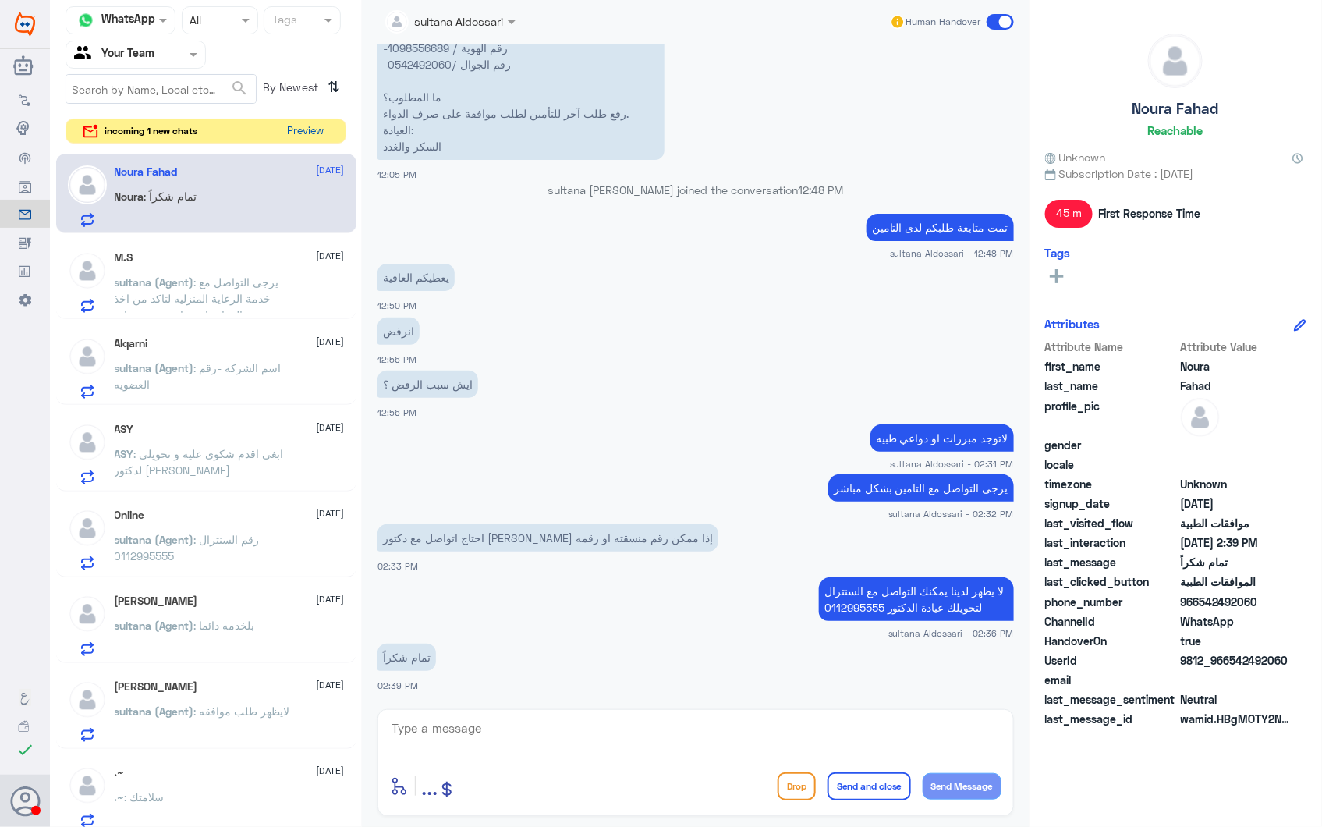
click at [309, 125] on button "Preview" at bounding box center [306, 131] width 48 height 24
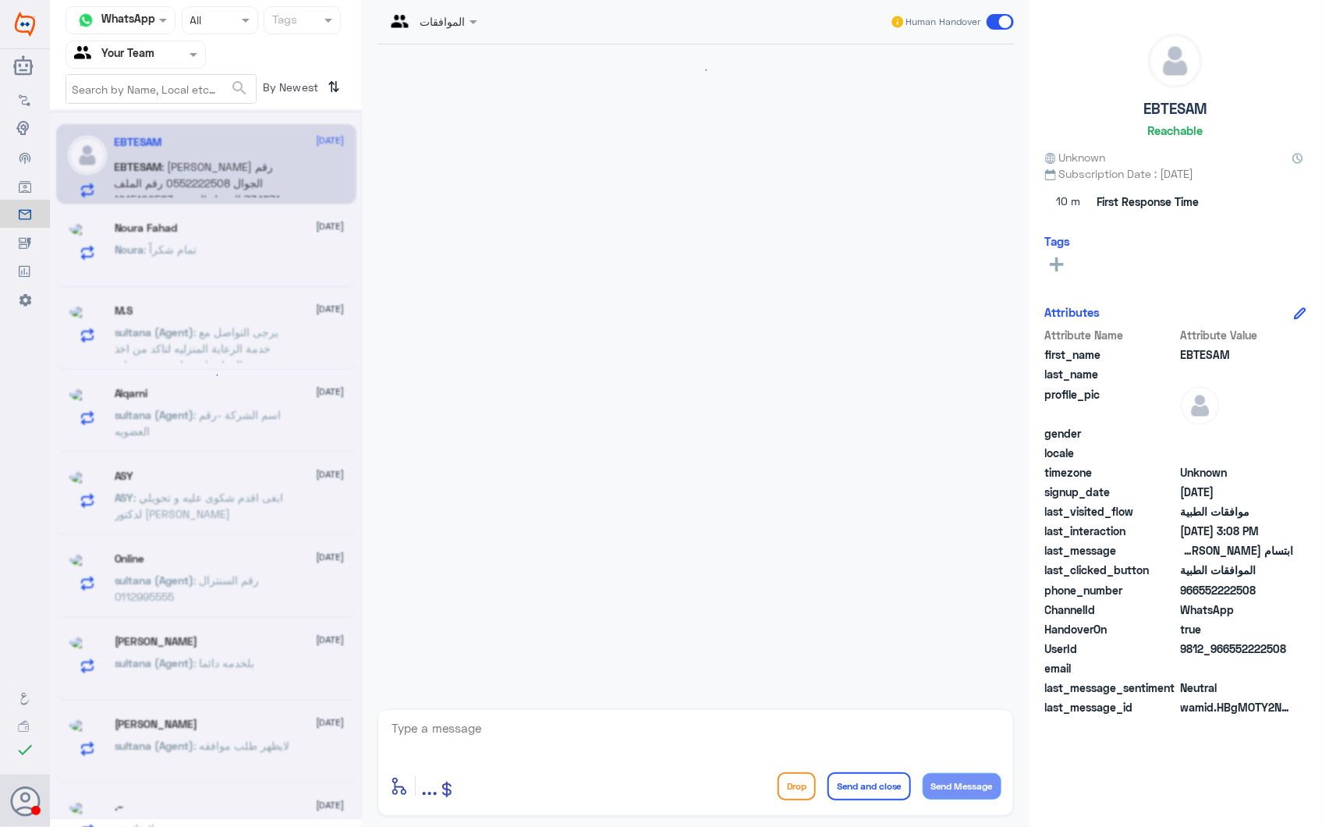
scroll to position [357, 0]
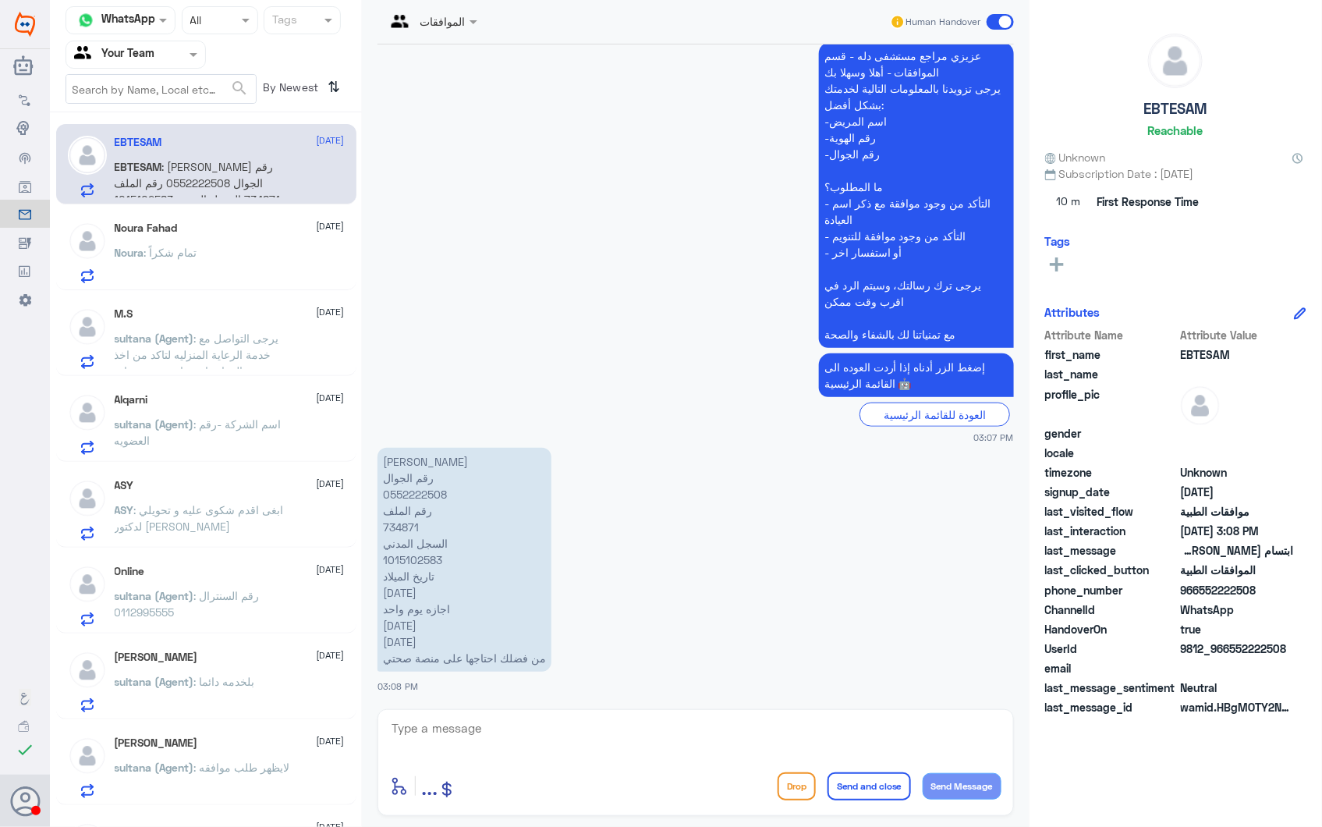
click at [236, 236] on div "Noura Fahad [DATE] Noura : تمام شكراً" at bounding box center [230, 252] width 230 height 62
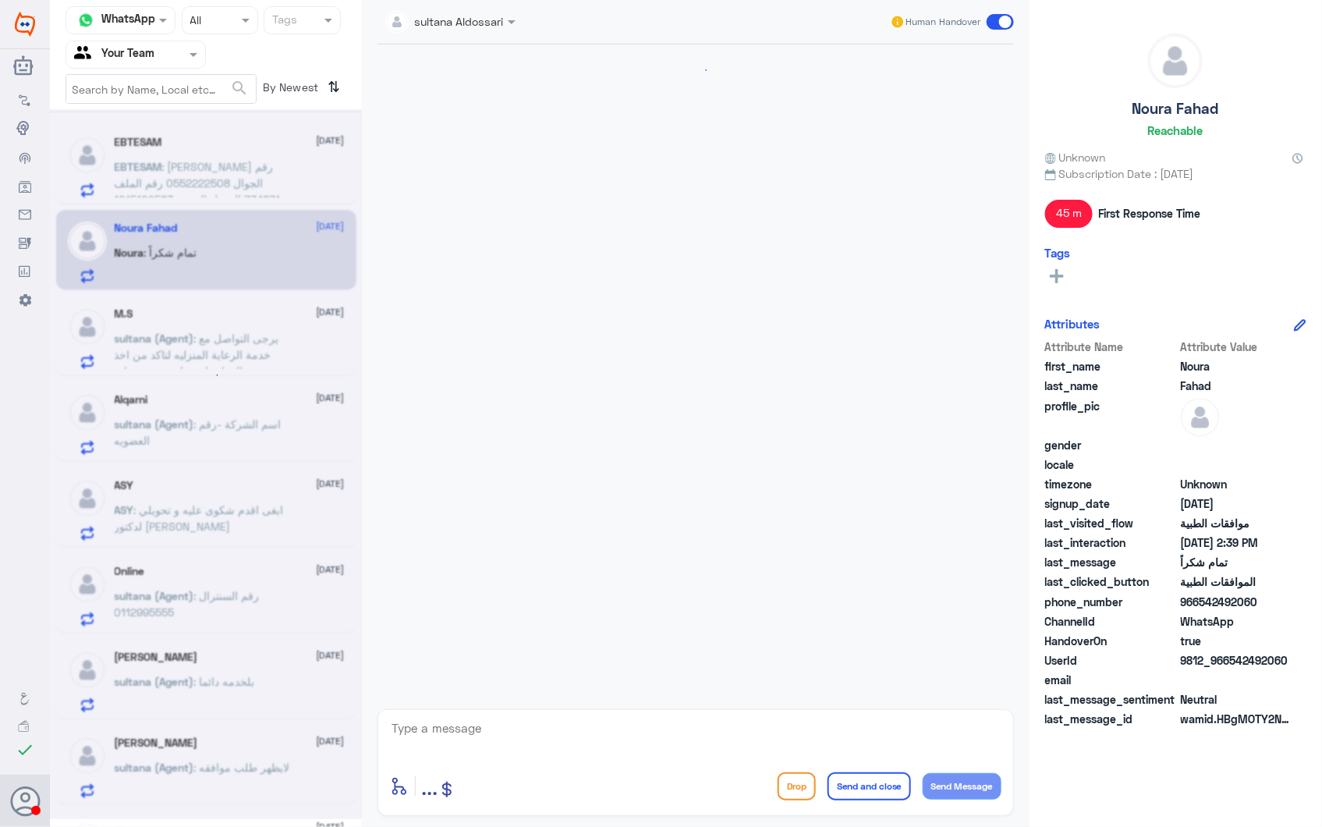
scroll to position [1958, 0]
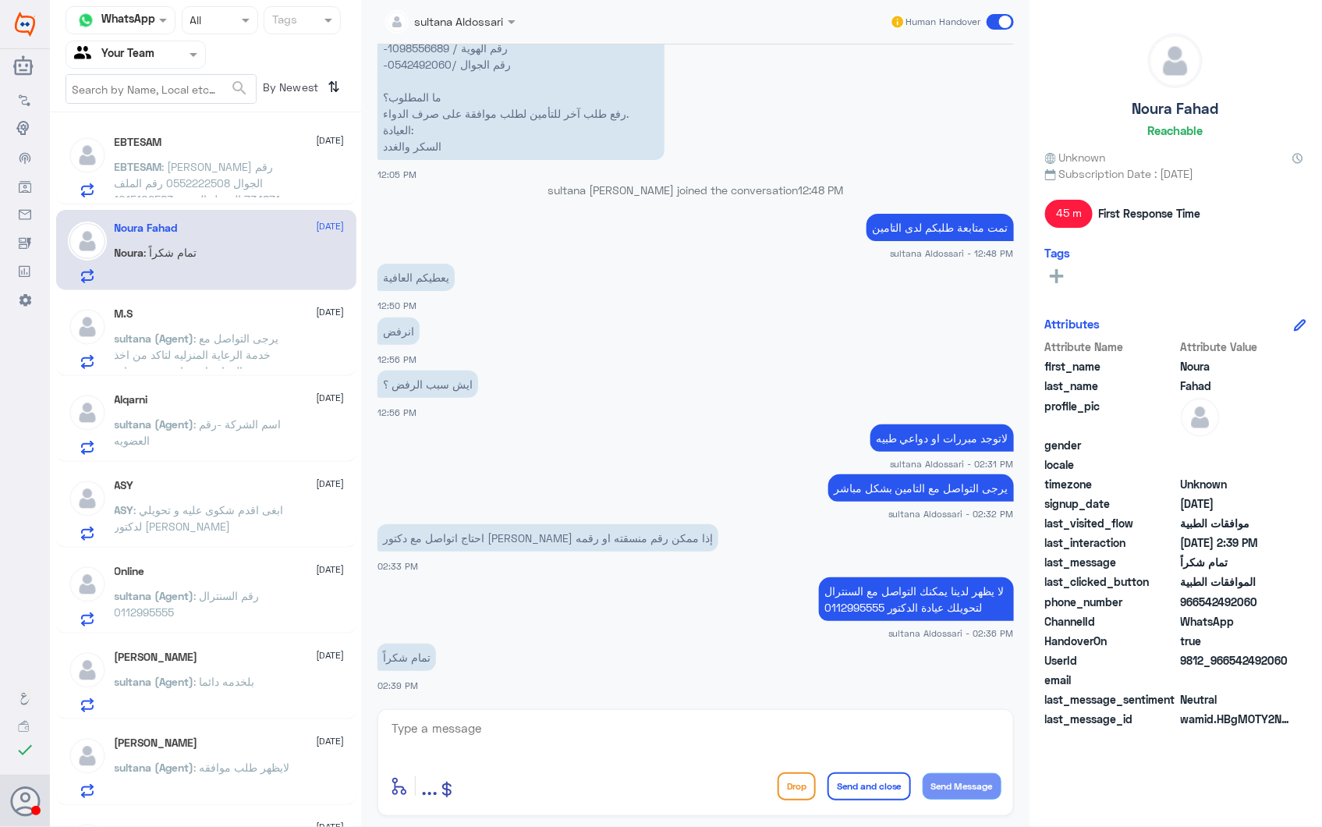
click at [149, 55] on input "text" at bounding box center [117, 54] width 86 height 18
click at [145, 156] on Inbox "Your Inbox" at bounding box center [128, 157] width 55 height 13
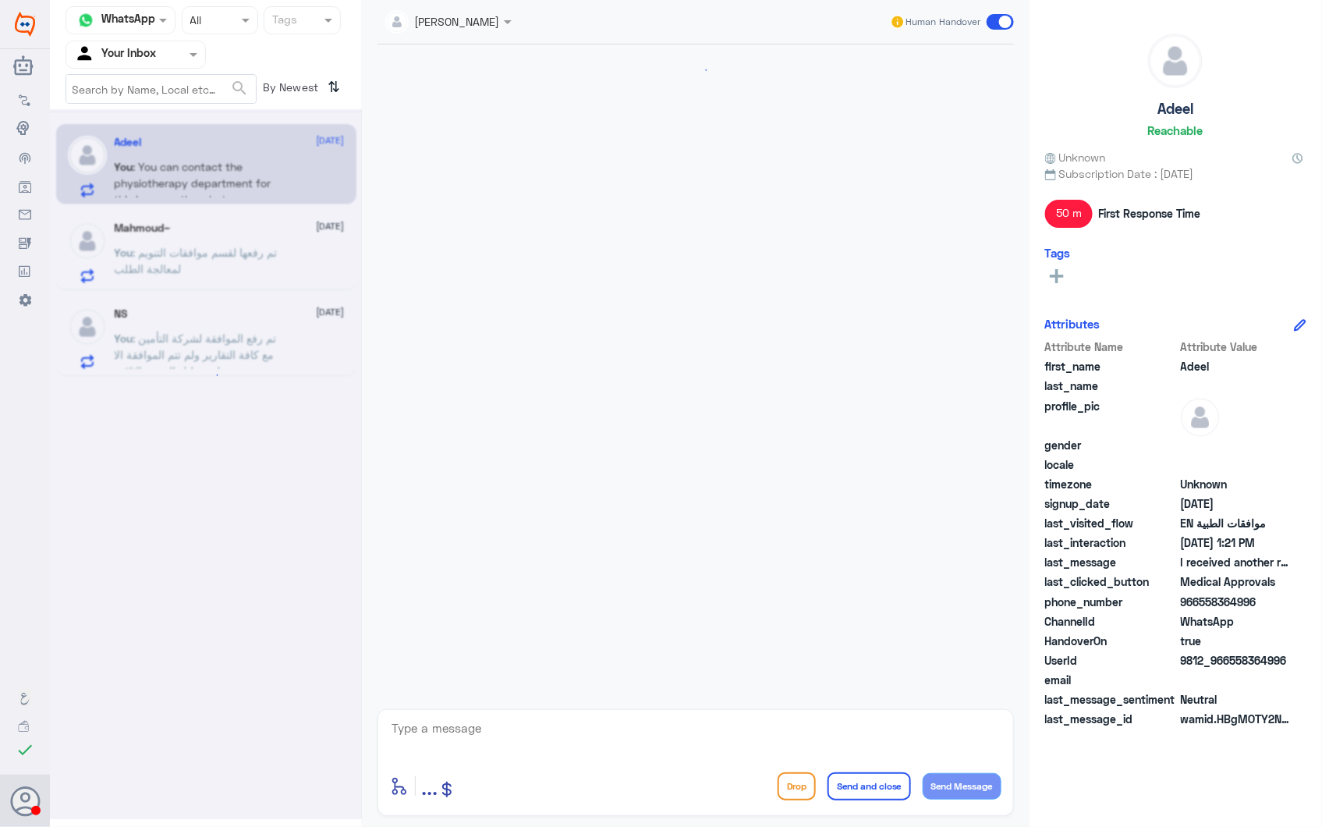
scroll to position [2498, 0]
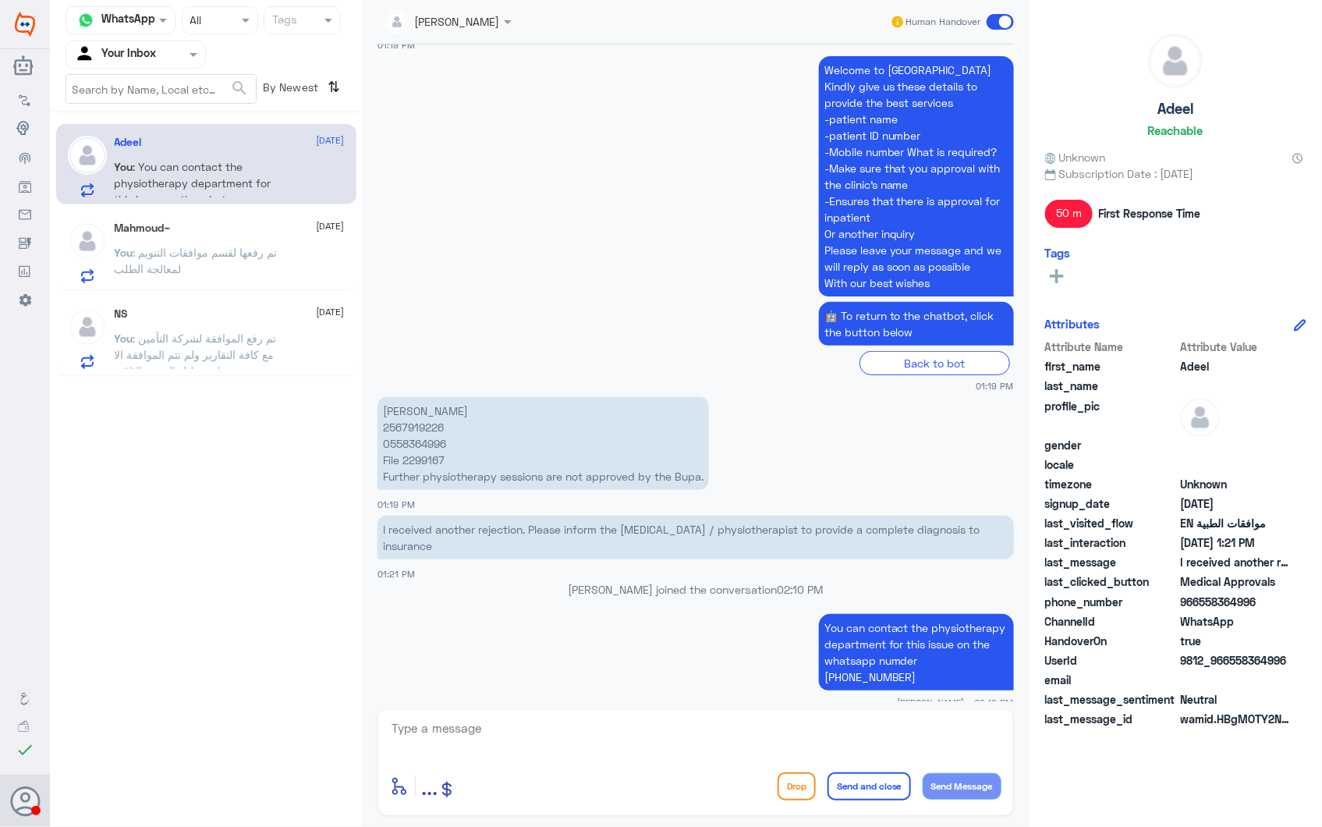
click at [237, 243] on div "Mahmoud~ [DATE] You : تم رفعها لقسم موافقات التنويم لمعالجة الطلب" at bounding box center [230, 252] width 230 height 62
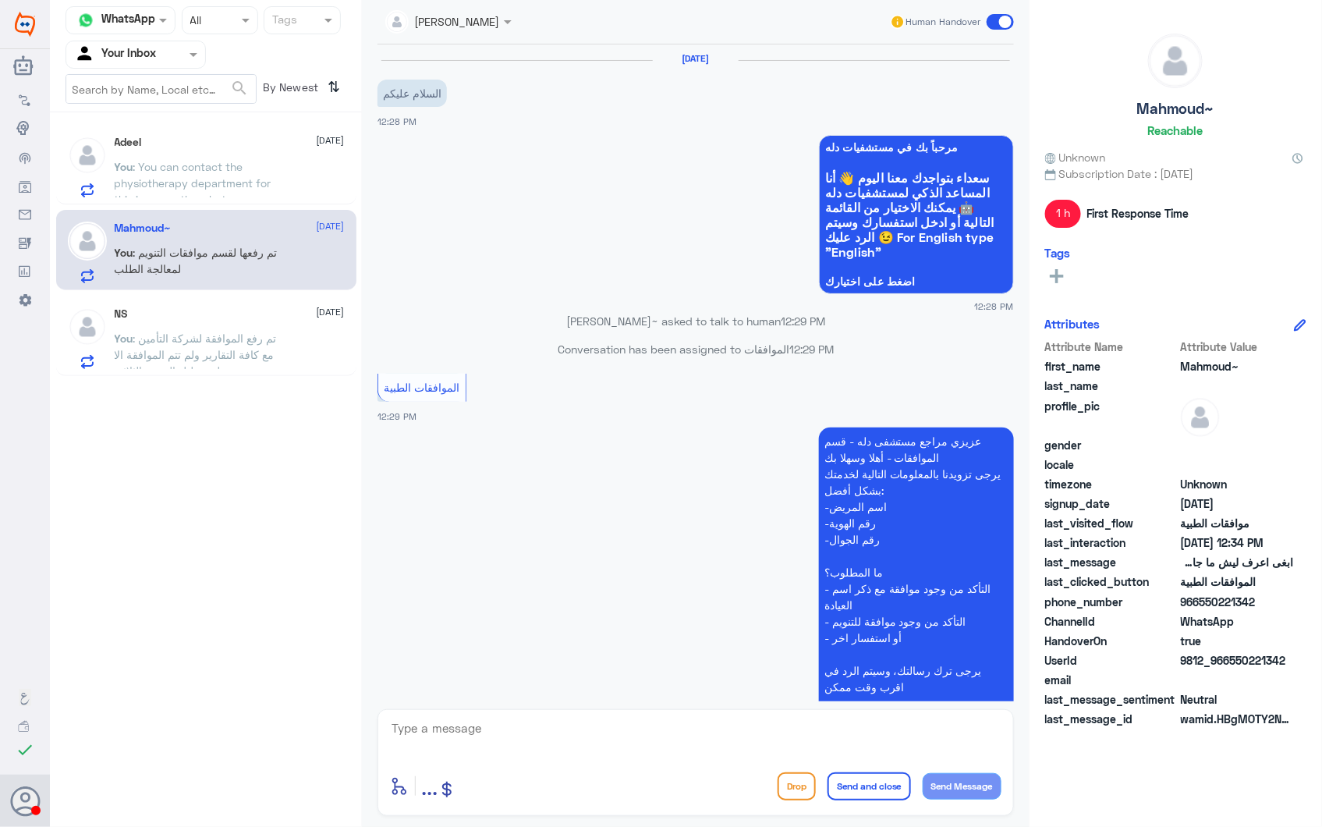
scroll to position [370, 0]
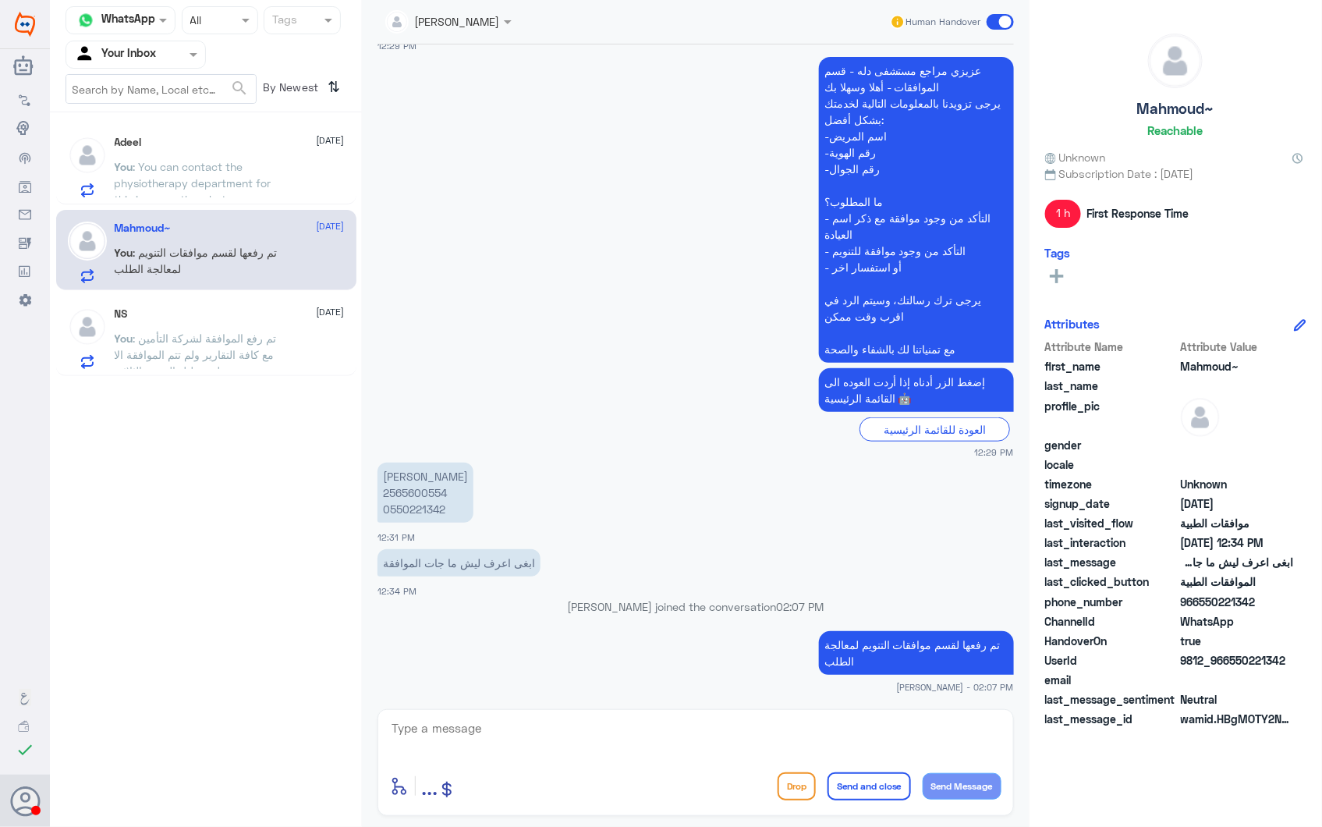
click at [209, 331] on span ": تم رفع الموافقة لشركة التأمين مع كافة التقارير ولم تتم الموافقة الا على تحليل…" at bounding box center [196, 354] width 162 height 46
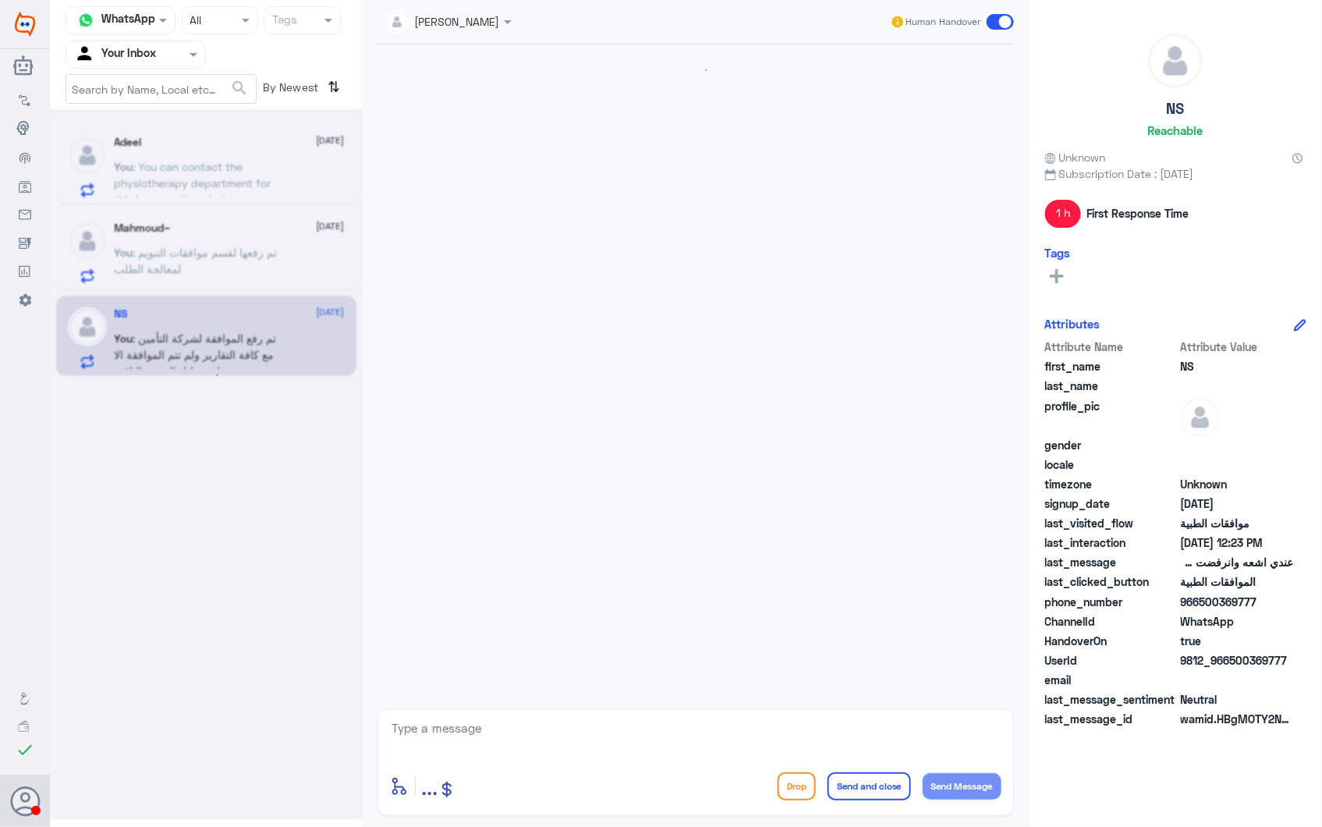
scroll to position [714, 0]
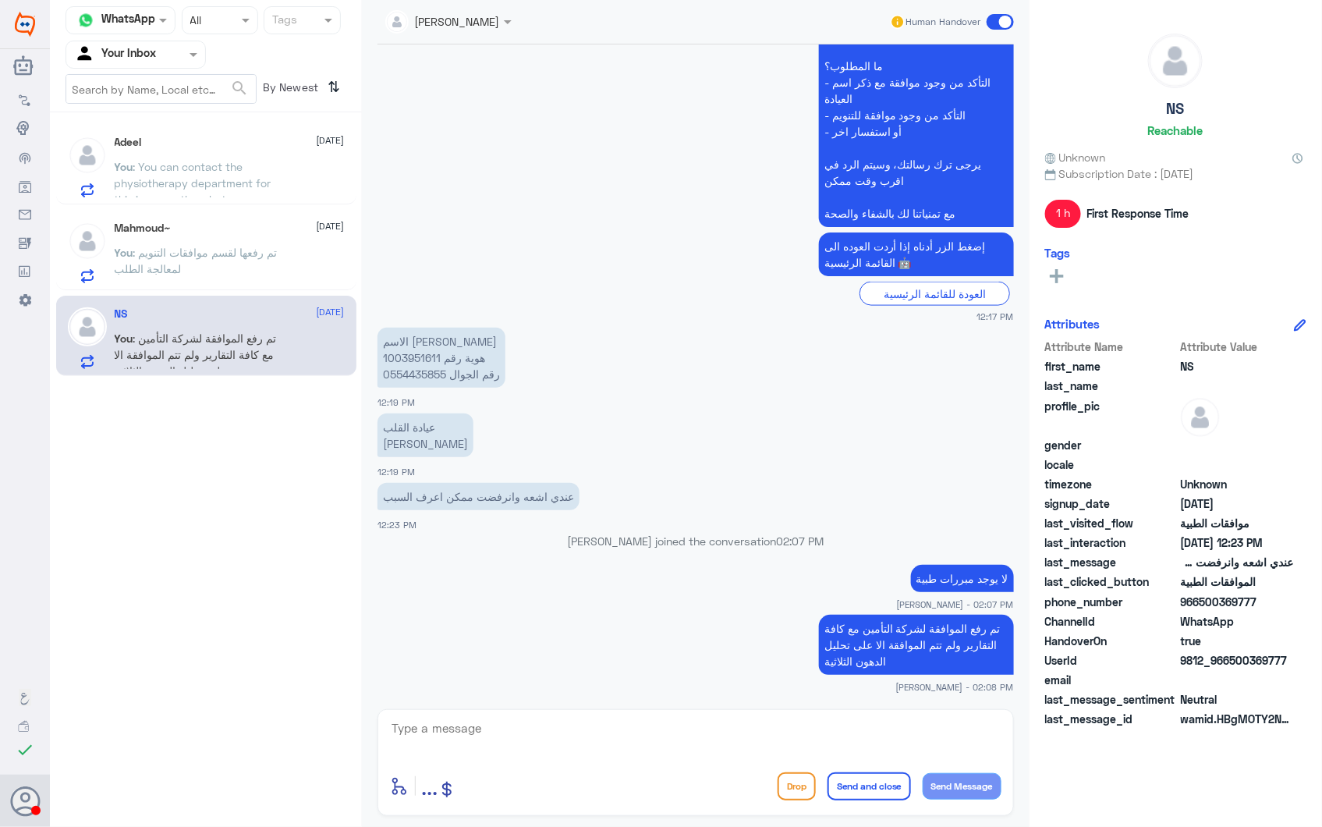
click at [161, 43] on div "Agent Filter Your Inbox" at bounding box center [125, 54] width 119 height 23
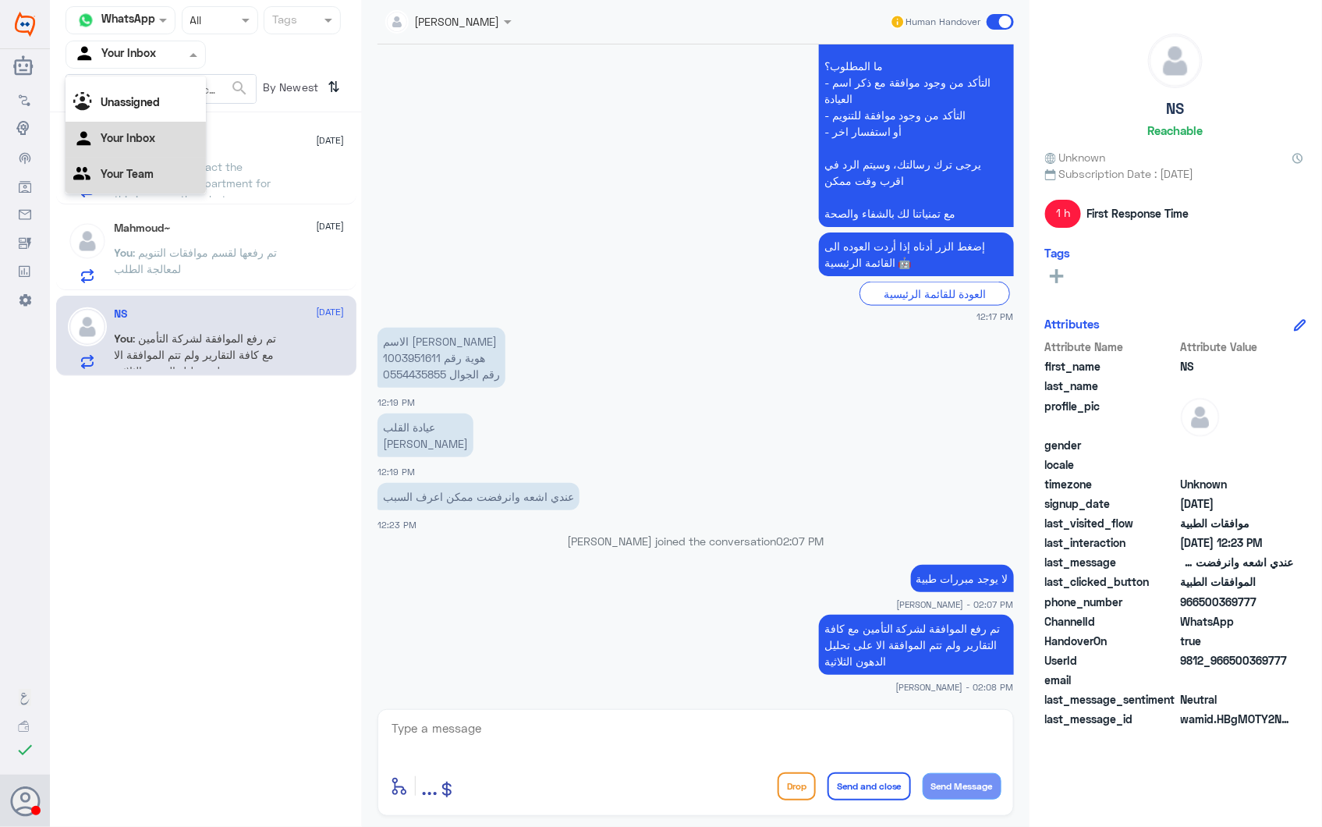
click at [152, 173] on Team "Your Team" at bounding box center [127, 173] width 53 height 13
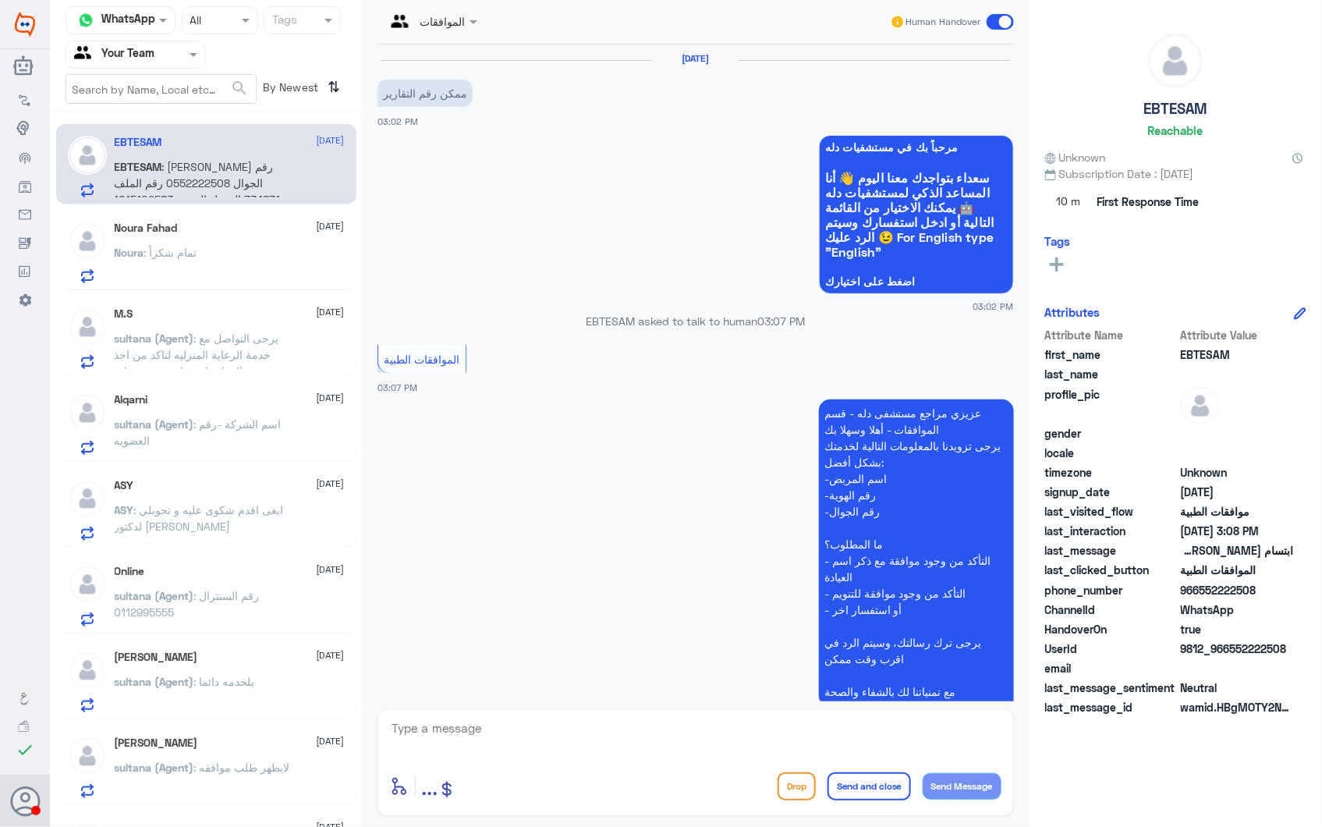
scroll to position [357, 0]
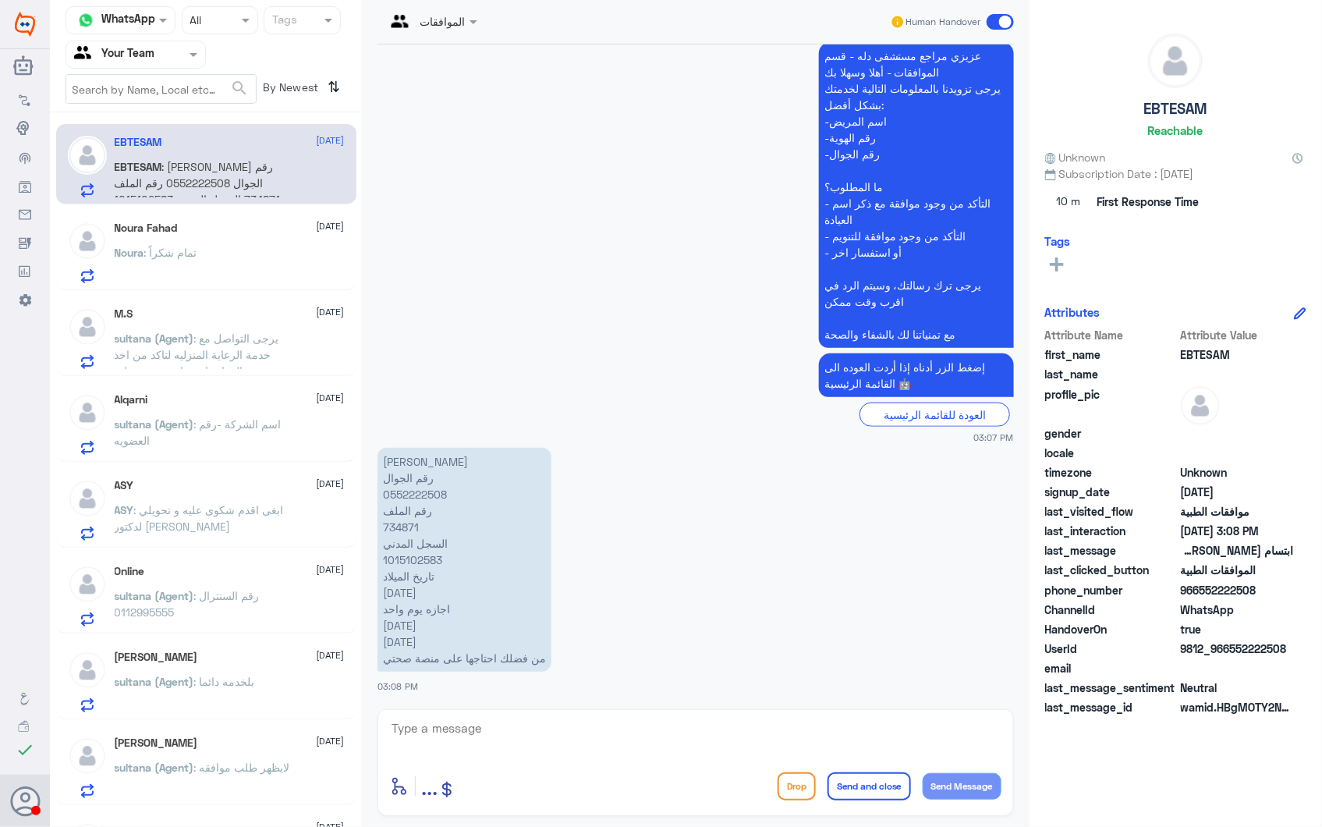
click at [188, 53] on span at bounding box center [195, 54] width 19 height 16
click at [137, 131] on Inbox "Your Inbox" at bounding box center [128, 137] width 55 height 13
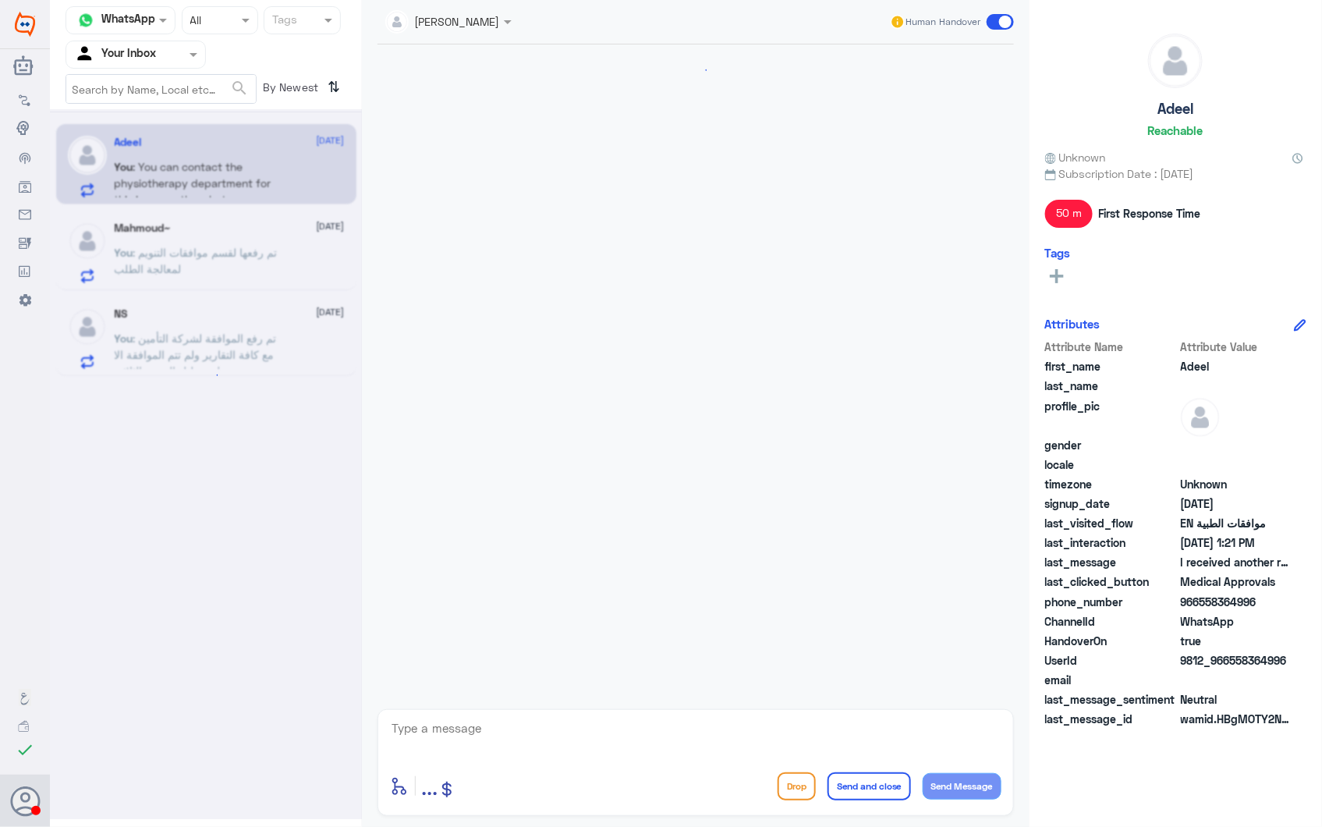
scroll to position [2498, 0]
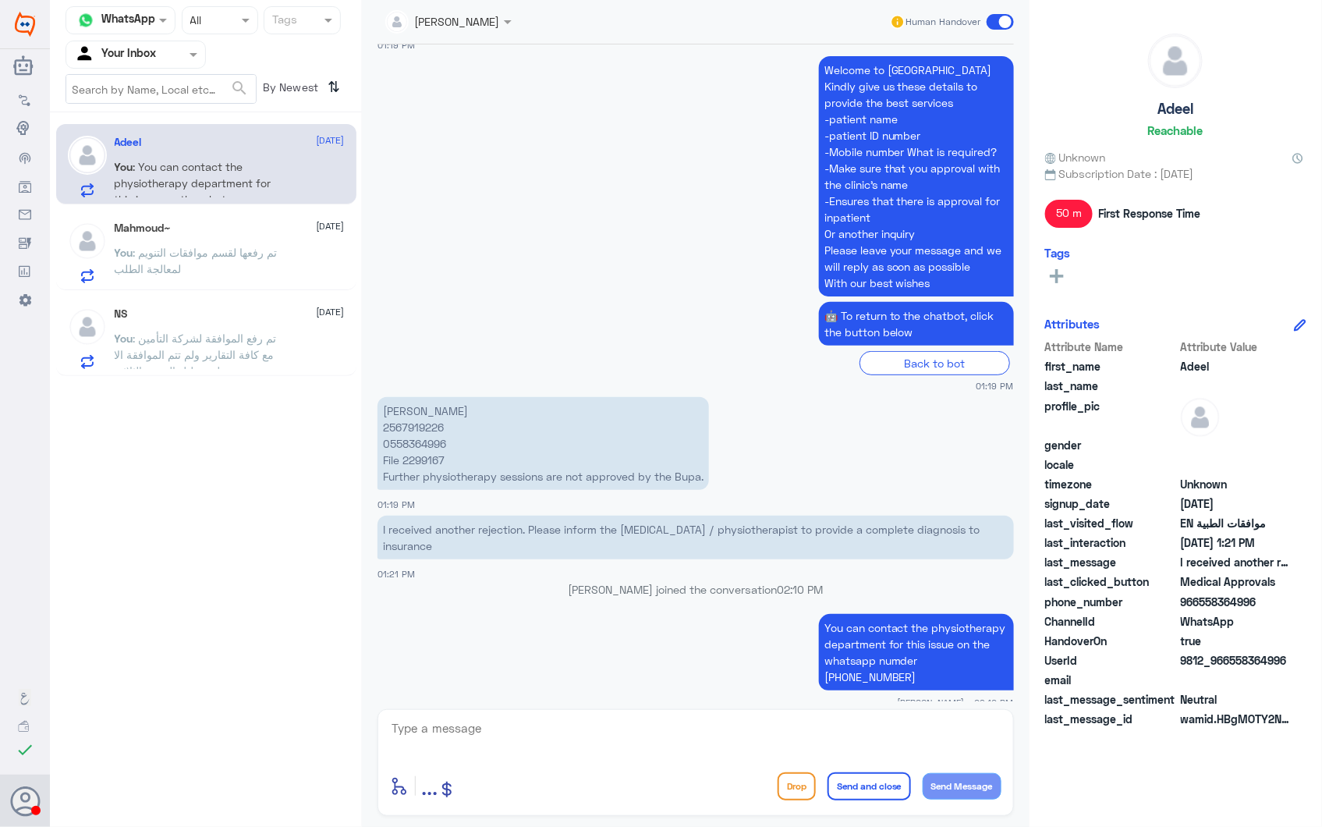
click at [217, 357] on span ": تم رفع الموافقة لشركة التأمين مع كافة التقارير ولم تتم الموافقة الا على تحليل…" at bounding box center [196, 354] width 162 height 46
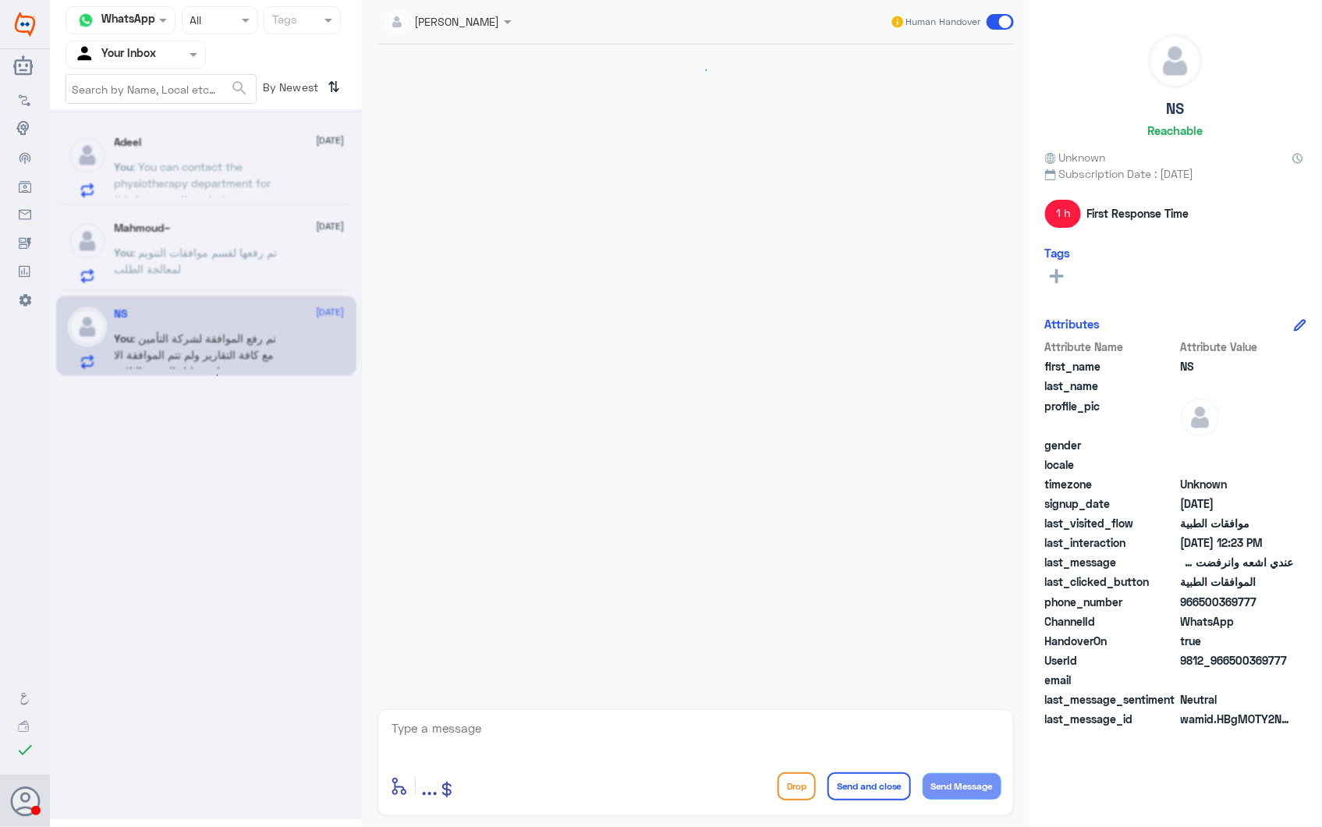
scroll to position [714, 0]
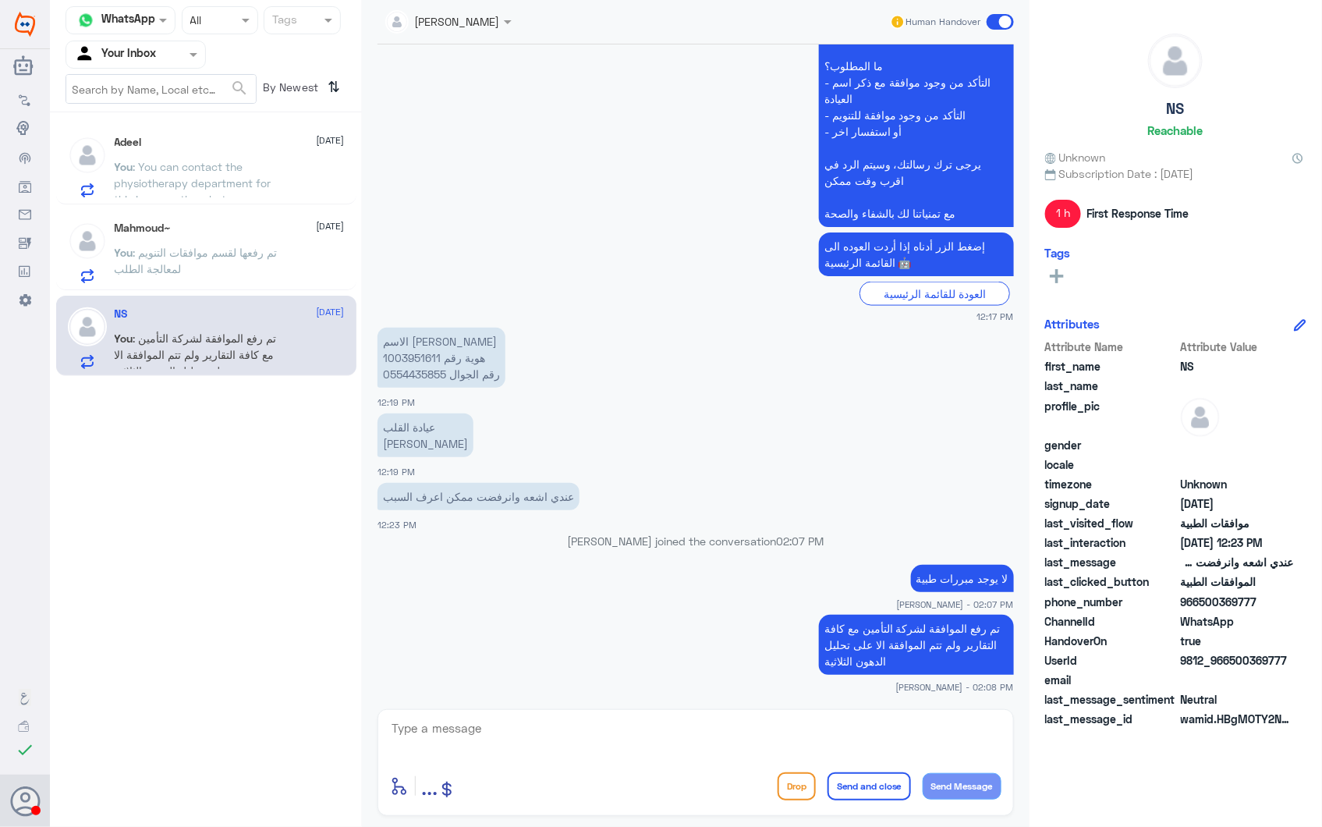
click at [208, 255] on span ": تم رفعها لقسم موافقات التنويم لمعالجة الطلب" at bounding box center [196, 261] width 163 height 30
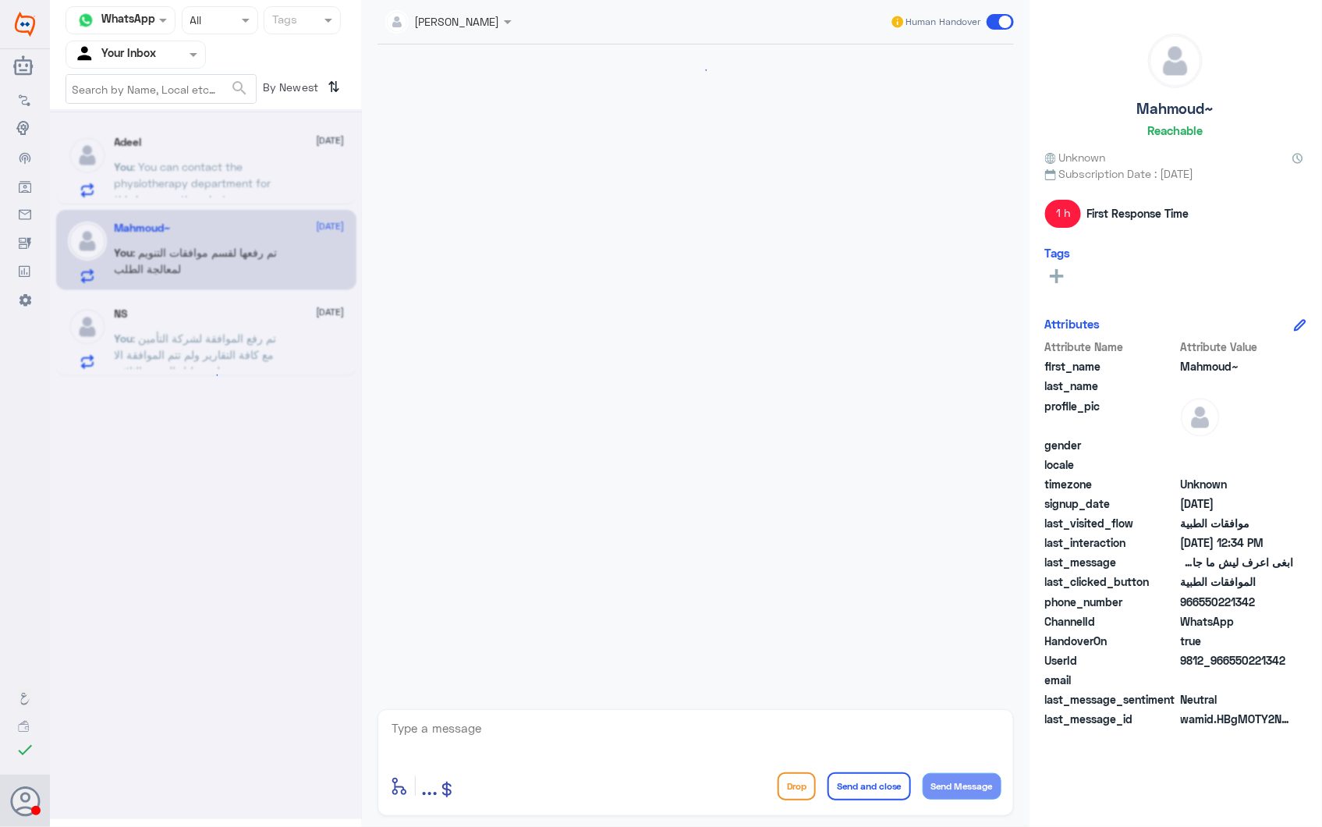
scroll to position [370, 0]
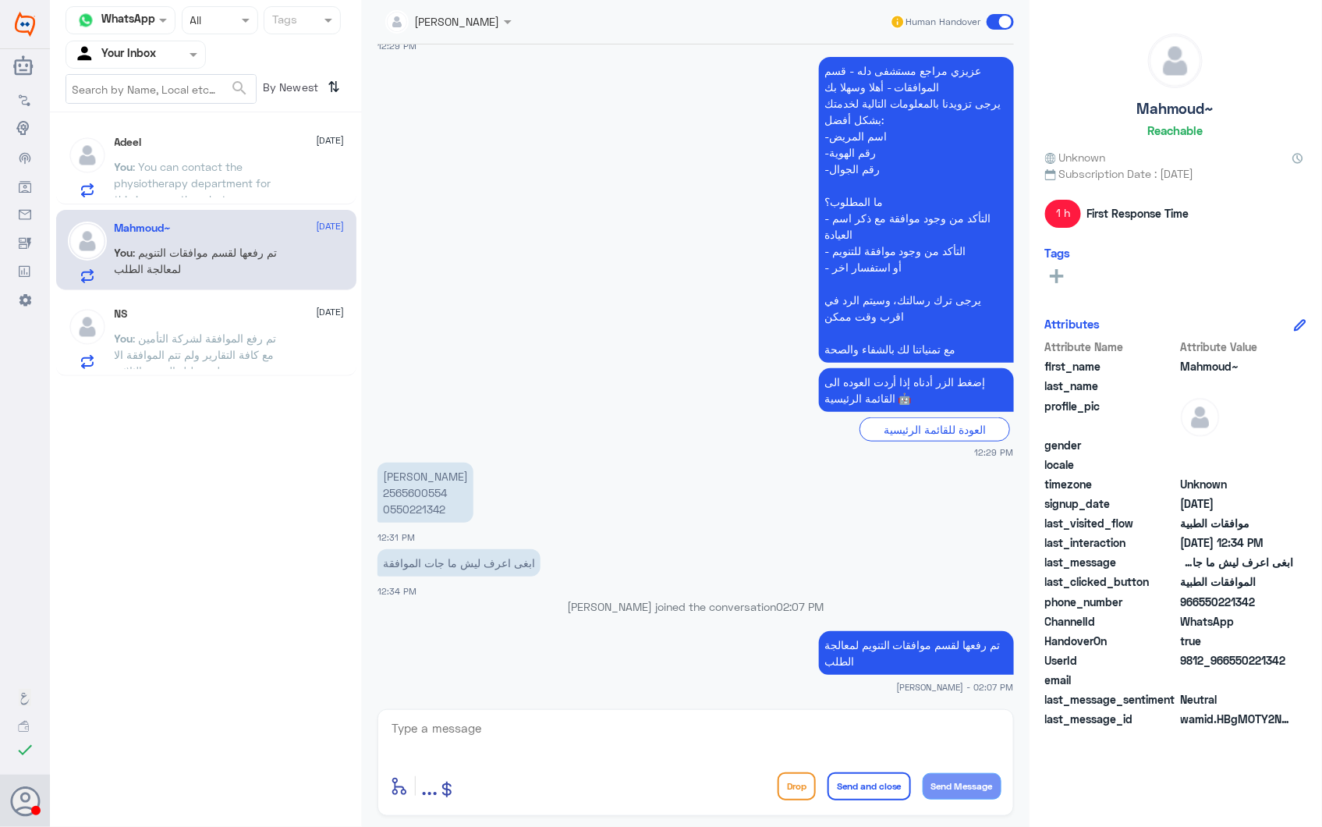
click at [173, 161] on span ": You can contact the physiotherapy department for this issue on the whatsapp n…" at bounding box center [193, 191] width 157 height 62
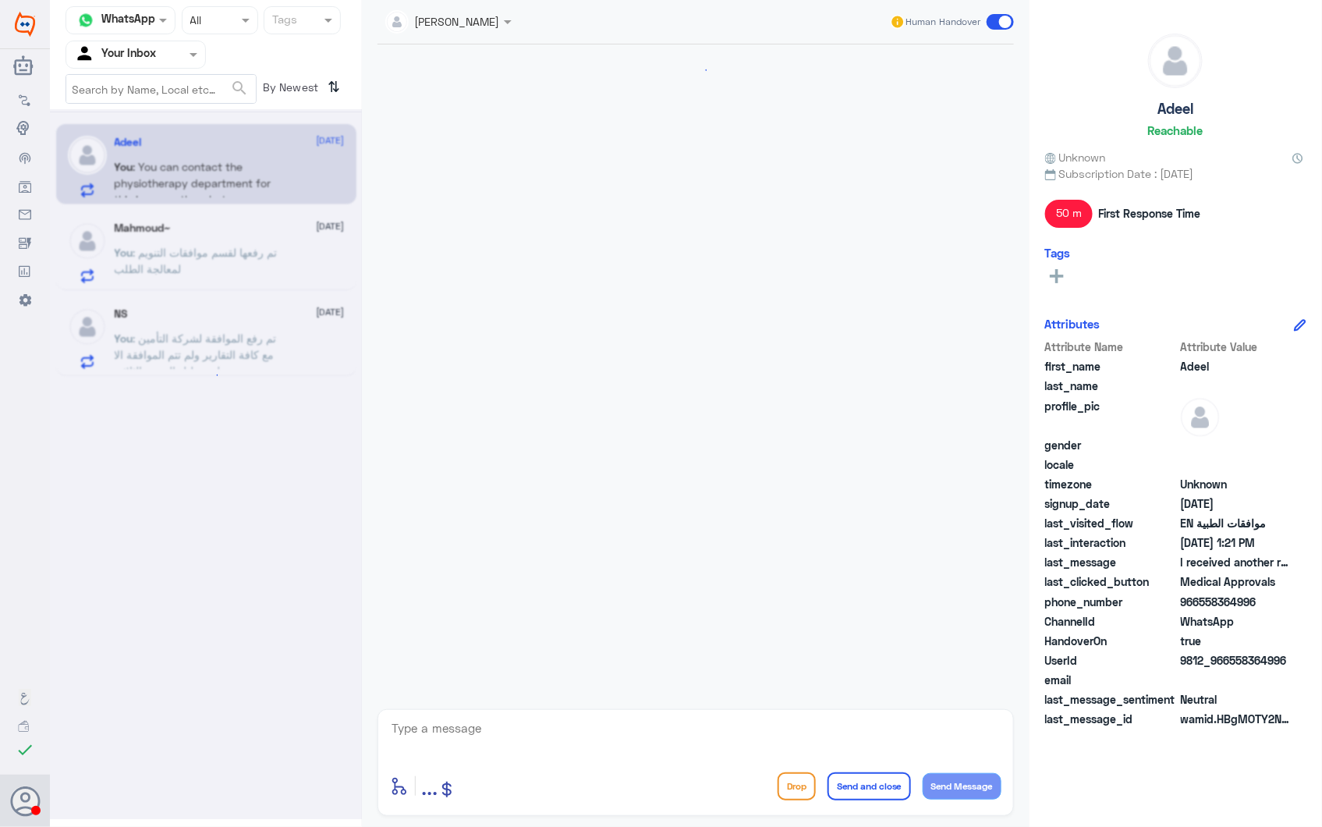
scroll to position [2498, 0]
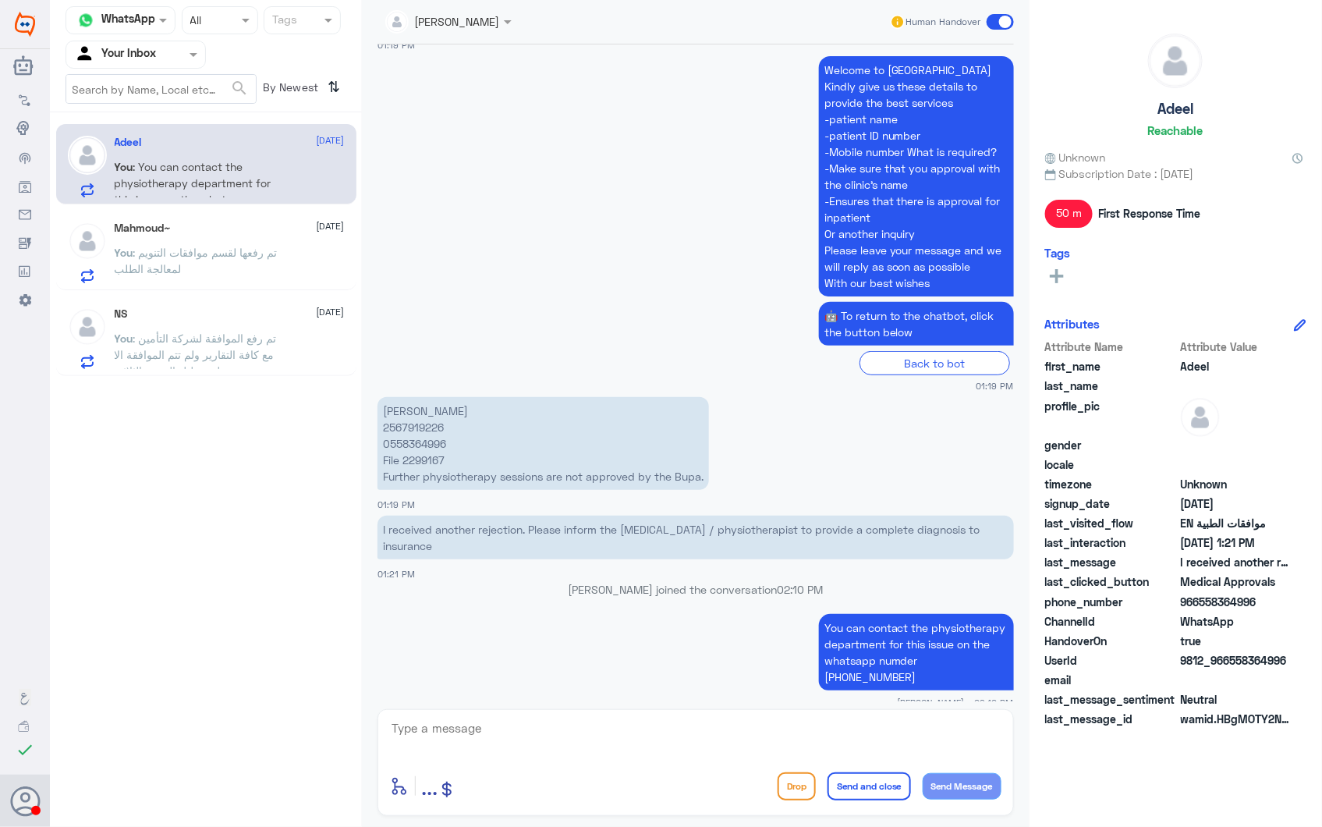
click at [164, 52] on div at bounding box center [135, 54] width 139 height 18
click at [158, 172] on div "Your Team" at bounding box center [136, 176] width 140 height 36
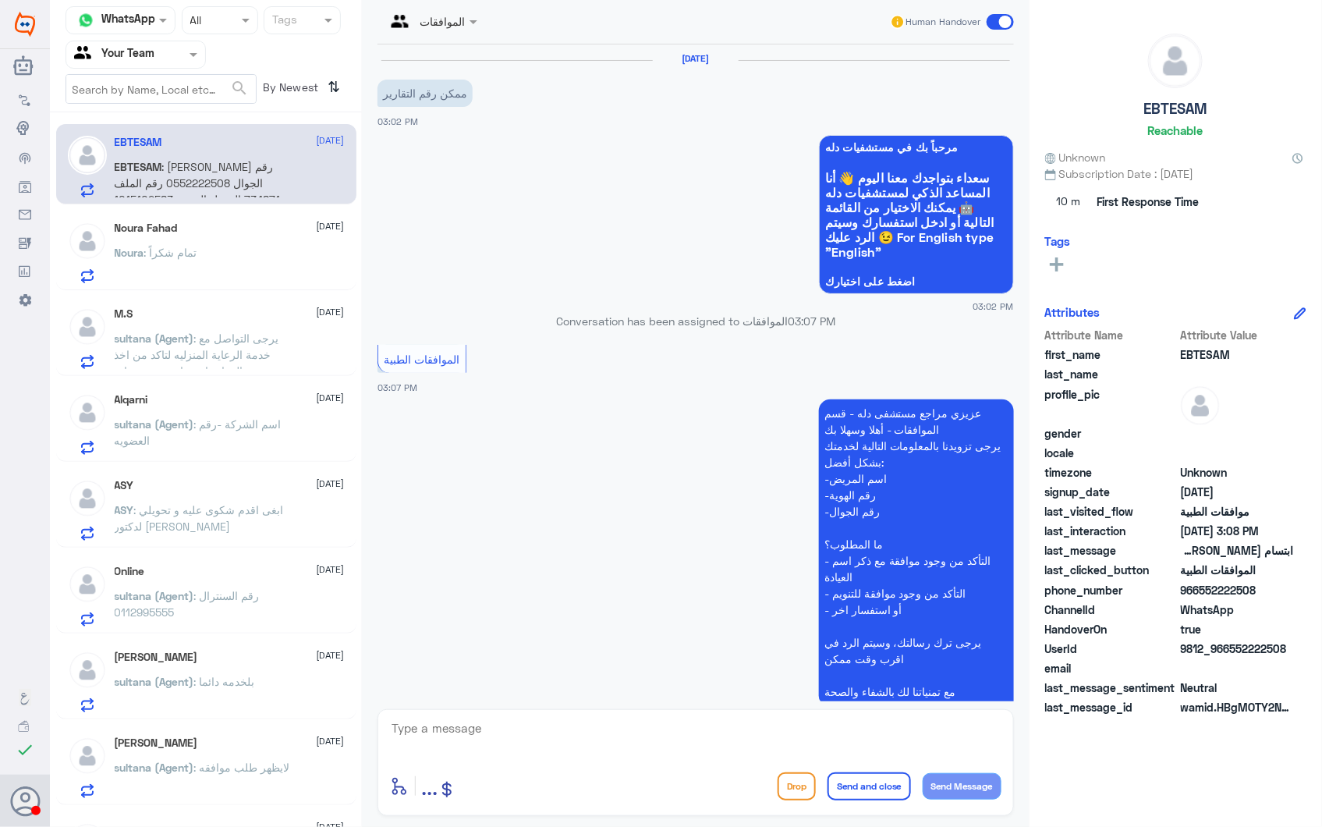
scroll to position [357, 0]
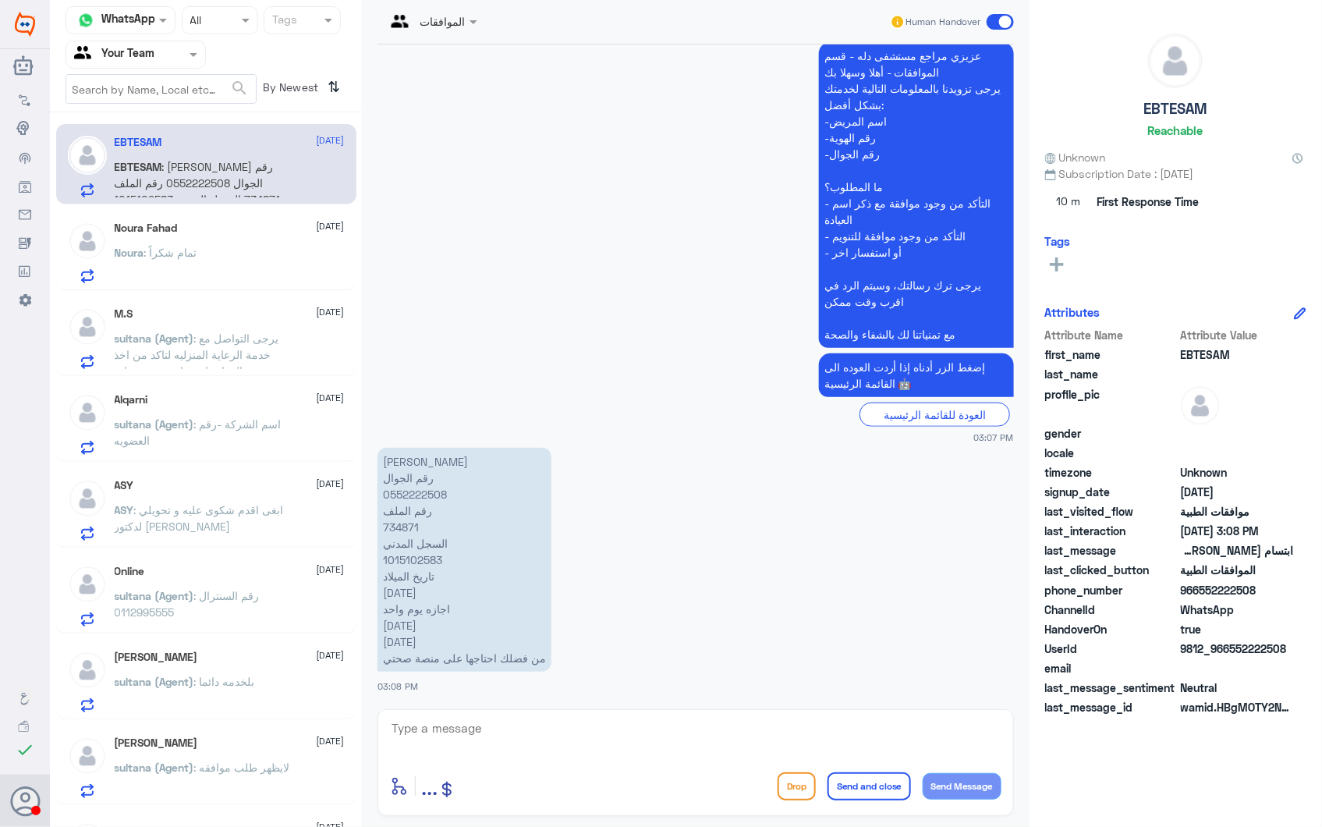
click at [221, 251] on div "Noura : تمام شكراً" at bounding box center [230, 265] width 230 height 35
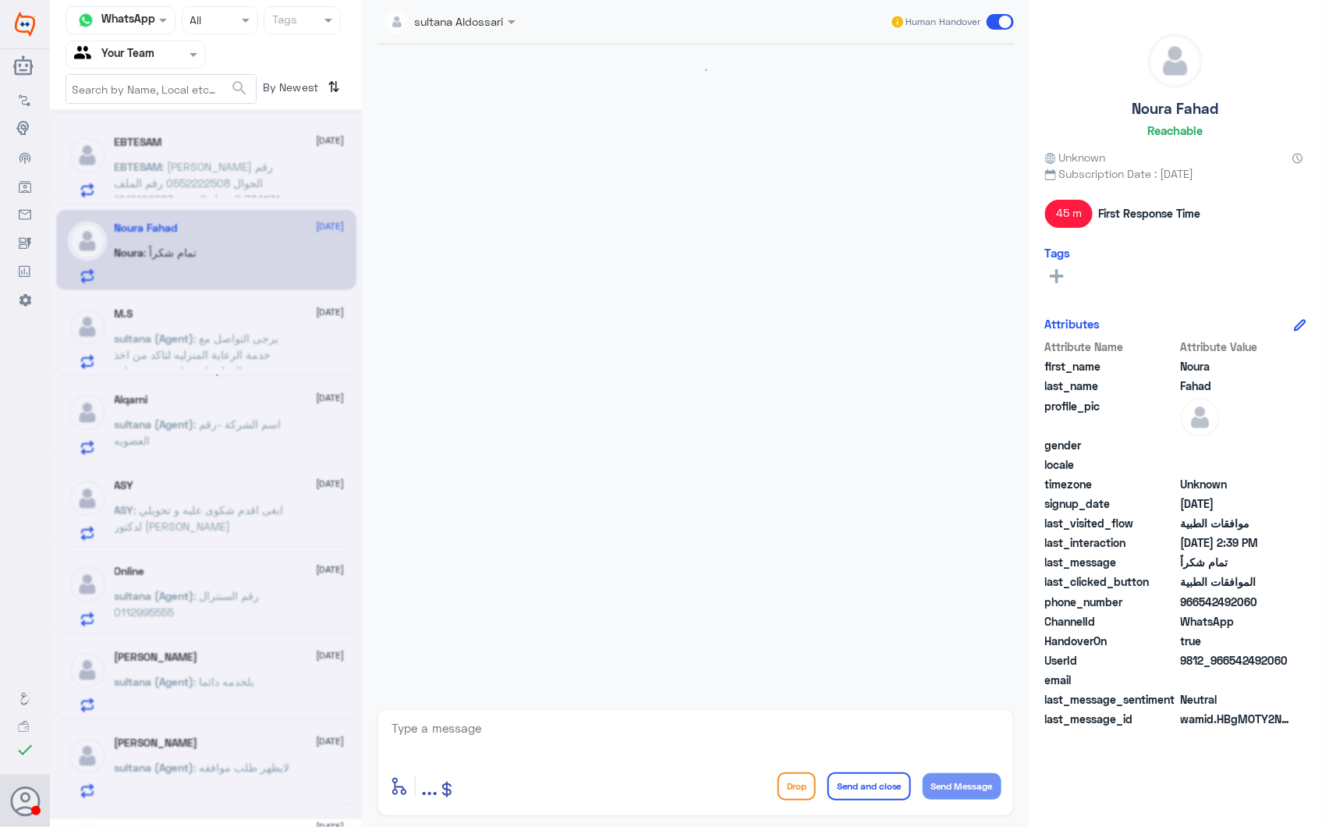
scroll to position [1958, 0]
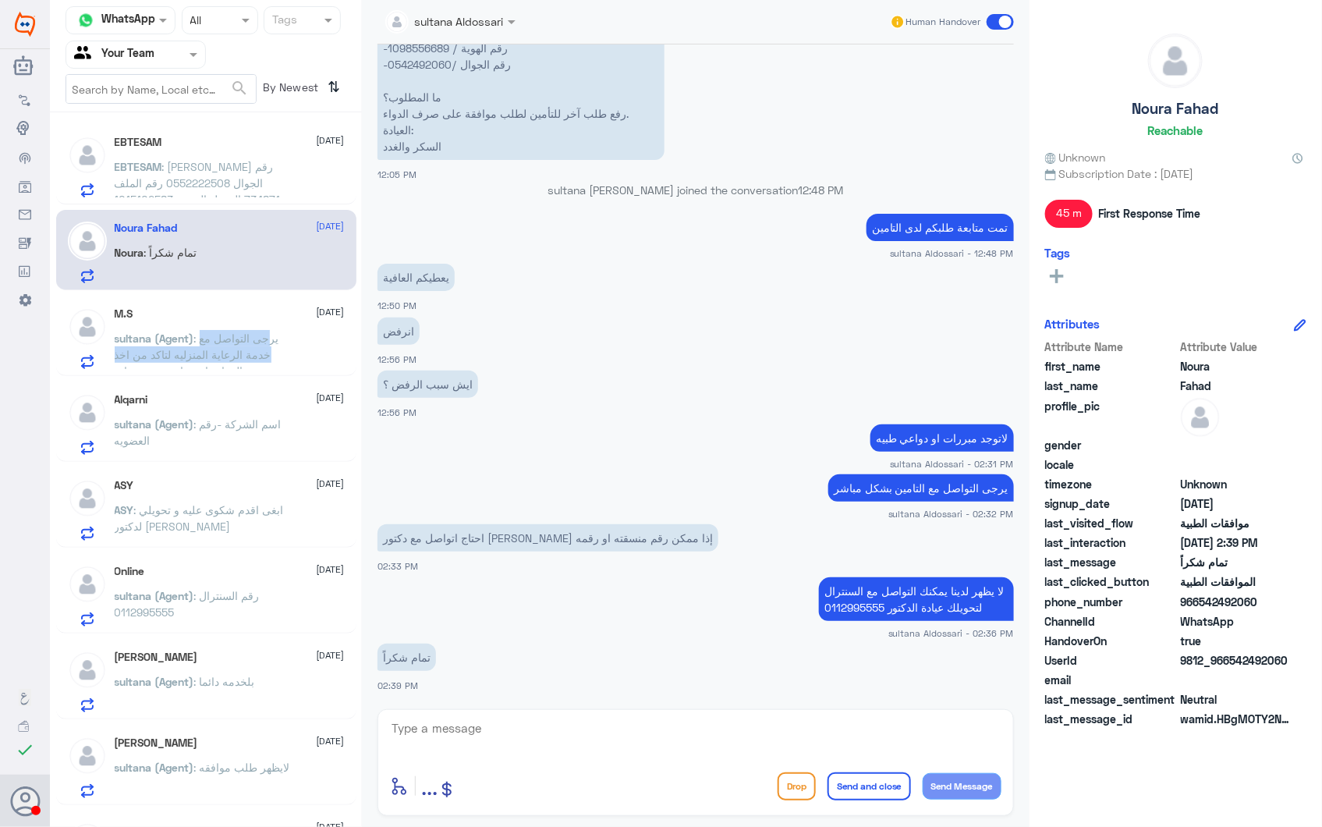
click at [275, 345] on p "sultana (Agent) : يرجى التواصل مع خدمة الرعاية المنزليه لتاكد من اخذ جميع العين…" at bounding box center [202, 349] width 175 height 39
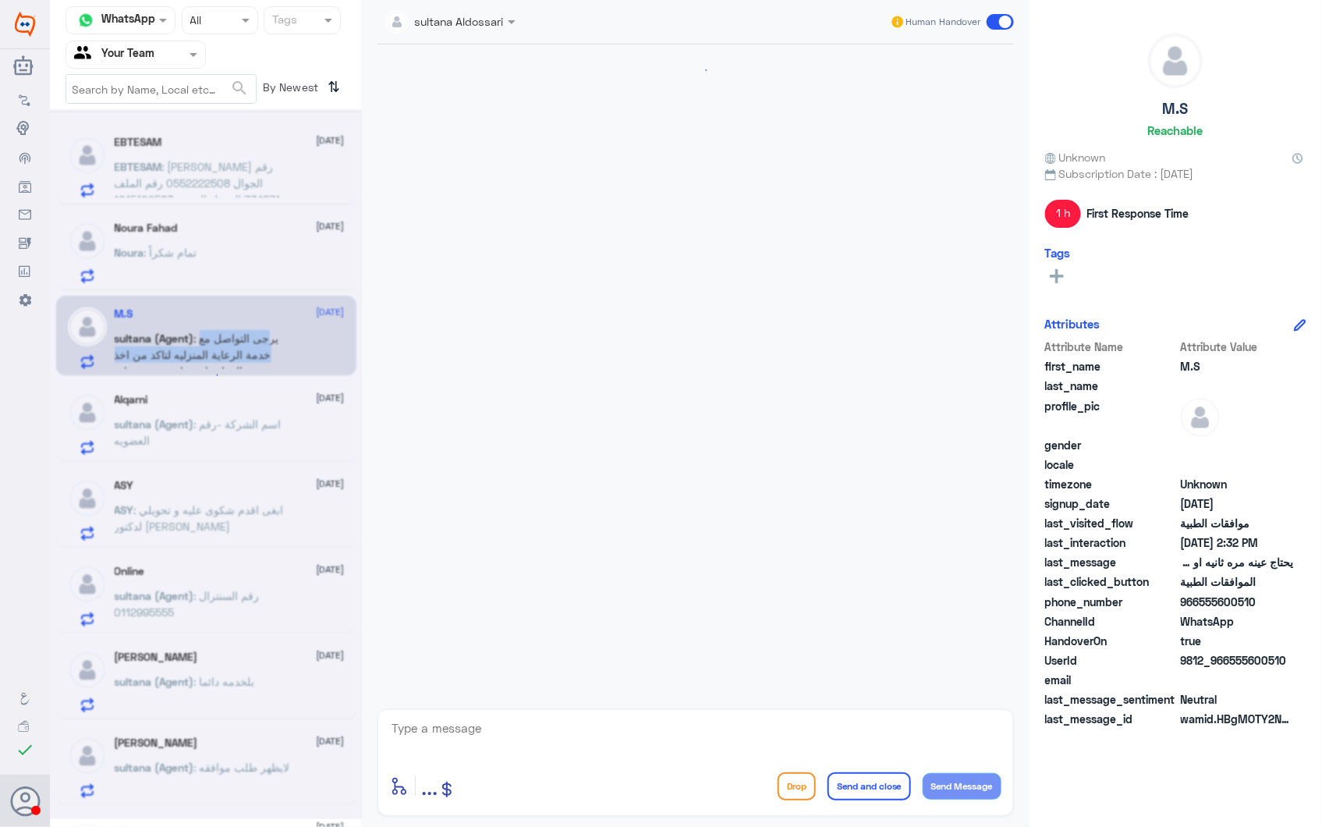
scroll to position [1079, 0]
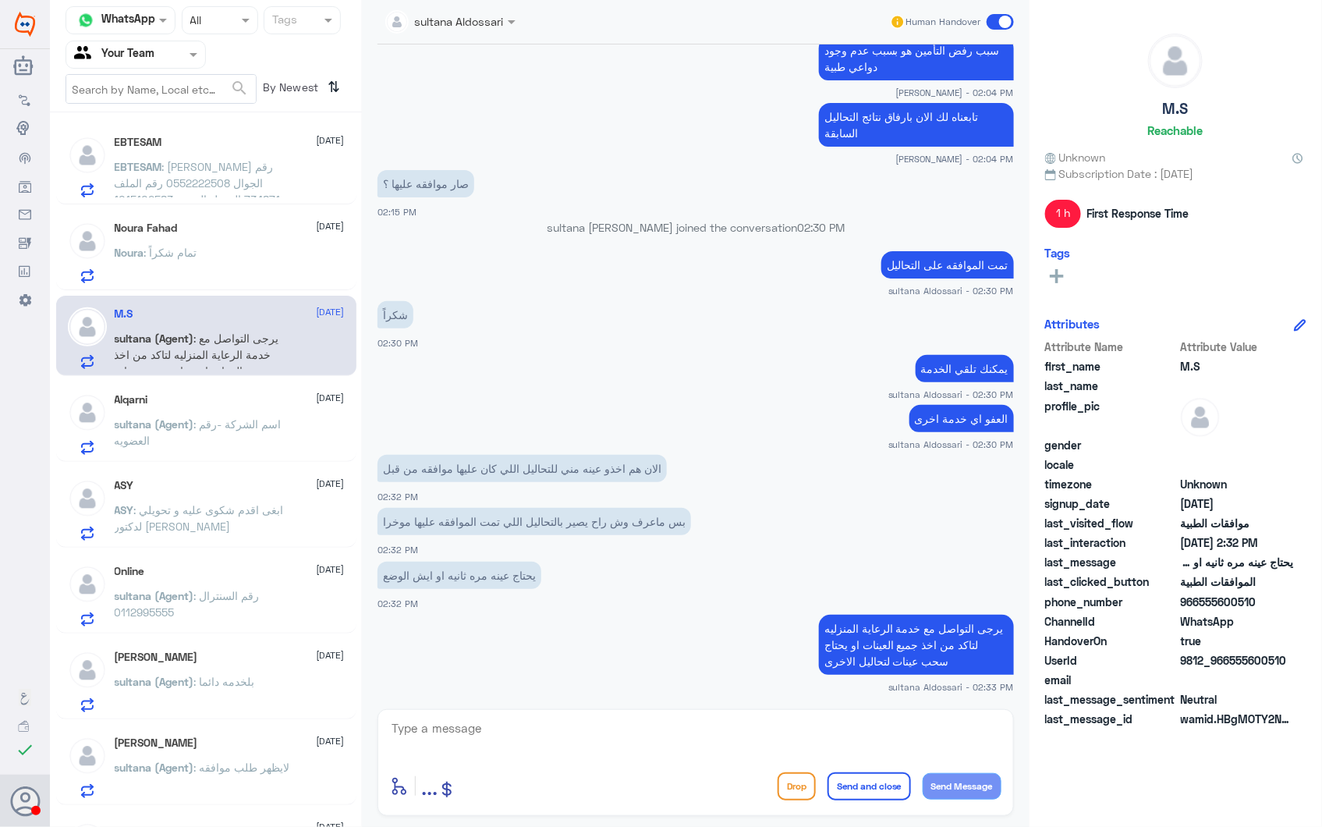
drag, startPoint x: 275, startPoint y: 345, endPoint x: 224, endPoint y: 407, distance: 80.9
click at [224, 407] on div "Alqarni [DATE] sultana (Agent) : اسم الشركة -رقم العضويه" at bounding box center [230, 424] width 230 height 62
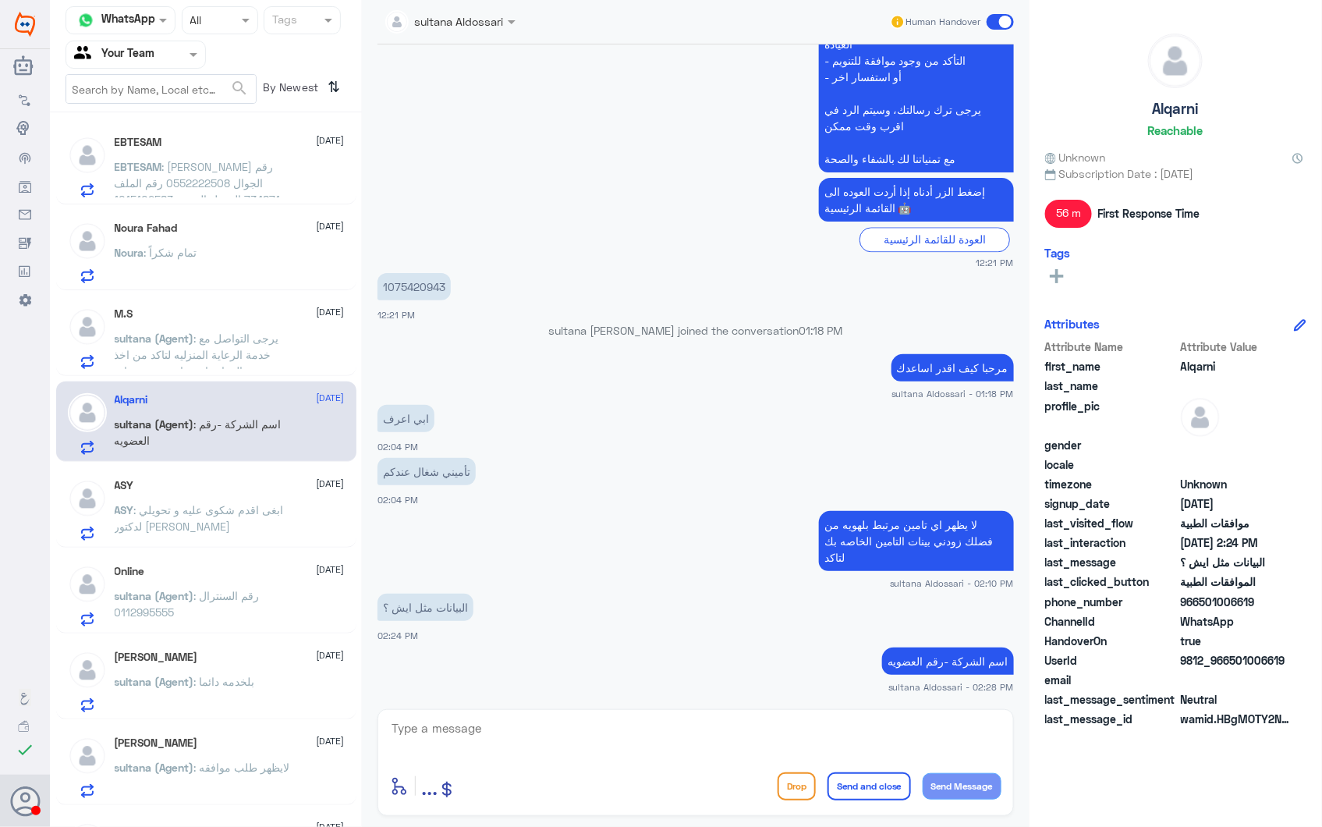
click at [257, 462] on div "EBTESAM [DATE] EBTESAM : [PERSON_NAME] رقم الجوال 0552222508 رقم الملف 734871 ا…" at bounding box center [206, 476] width 312 height 714
click at [259, 501] on p "ASY : ابغى اقدم شكوى عليه و تحويلي لدكتور [PERSON_NAME]" at bounding box center [202, 520] width 175 height 39
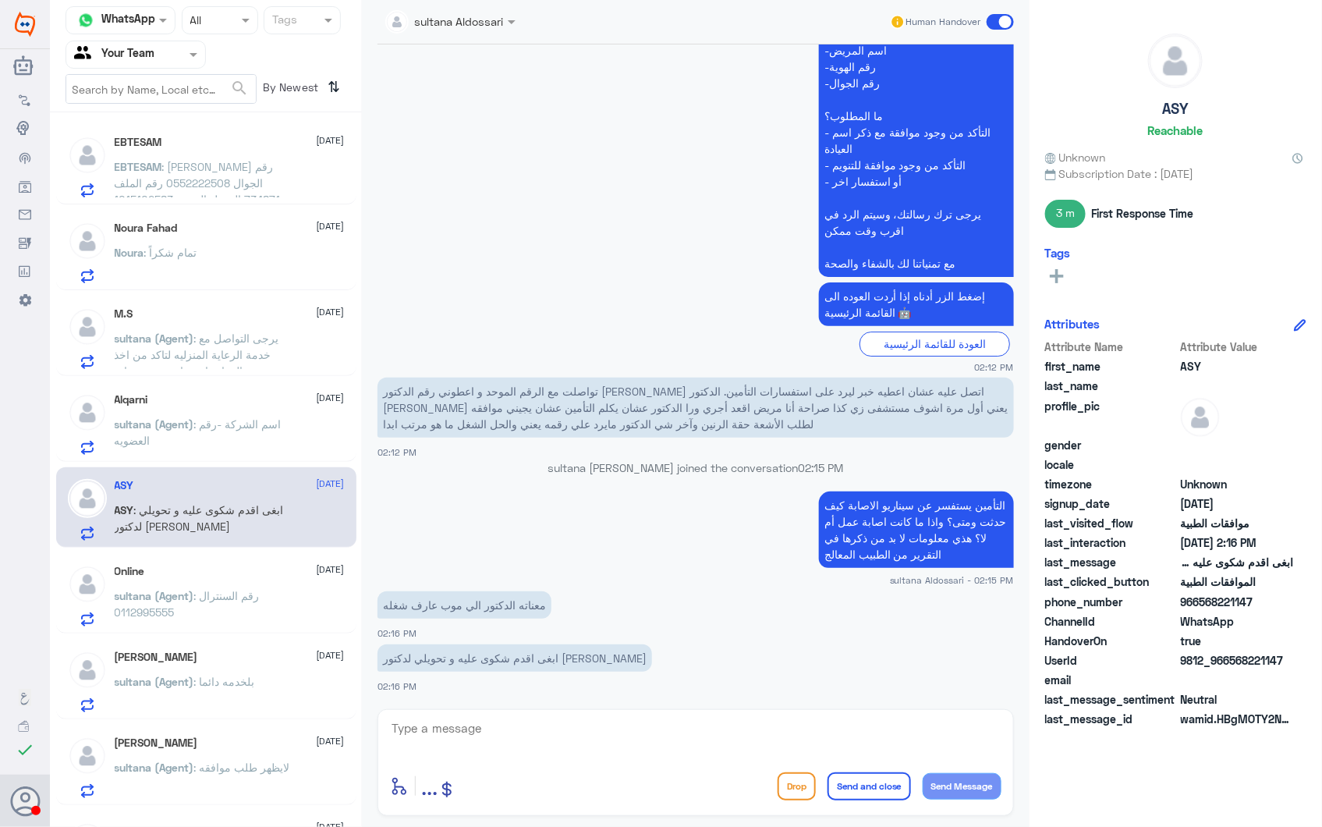
click at [257, 402] on div "Alqarni [DATE]" at bounding box center [230, 399] width 230 height 13
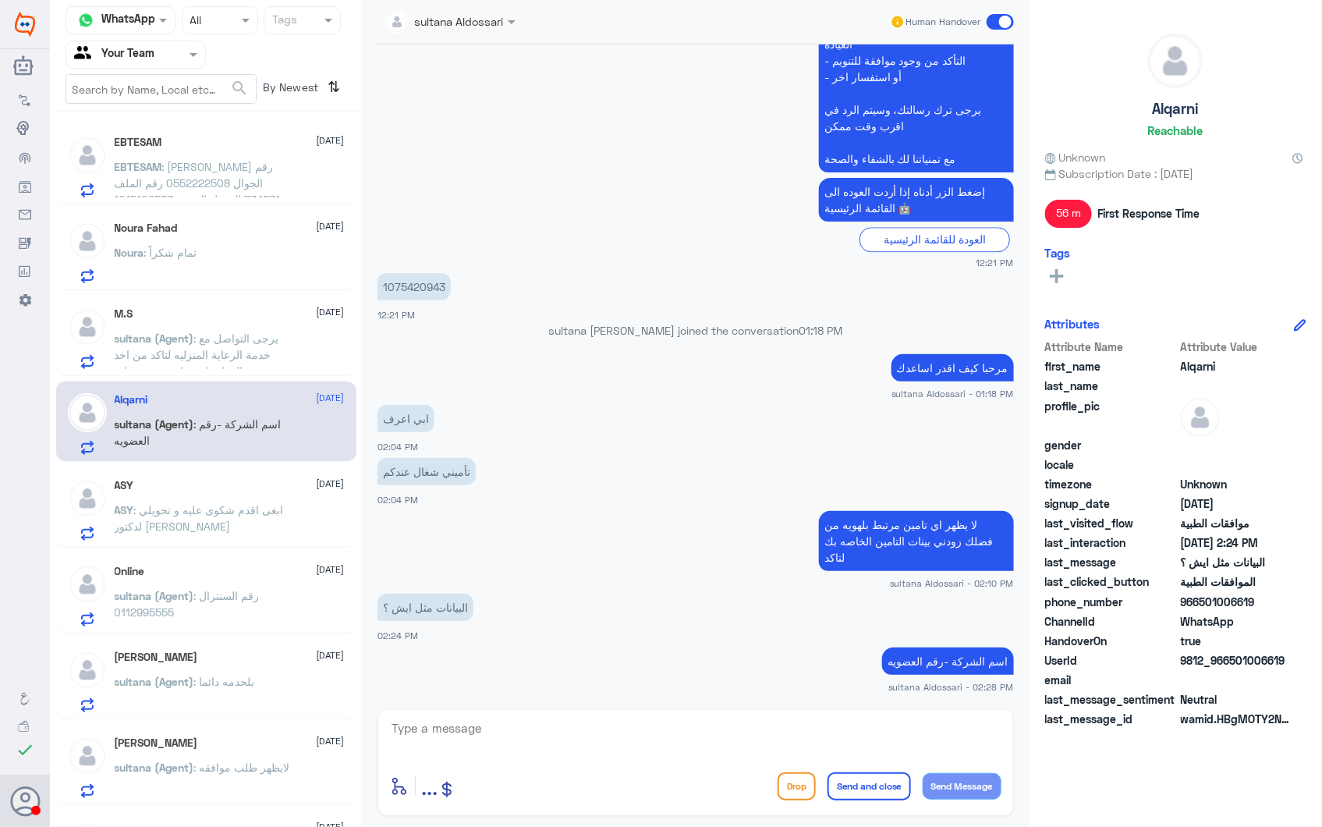
drag, startPoint x: 270, startPoint y: 382, endPoint x: 271, endPoint y: 329, distance: 53.1
click at [270, 376] on div "EBTESAM [DATE] EBTESAM : [PERSON_NAME] رقم الجوال 0552222508 رقم الملف 734871 ا…" at bounding box center [206, 476] width 312 height 714
click at [271, 323] on div "M.S [DATE] sultana (Agent) : يرجى التواصل مع خدمة الرعاية المنزليه لتاكد من اخذ…" at bounding box center [230, 338] width 230 height 62
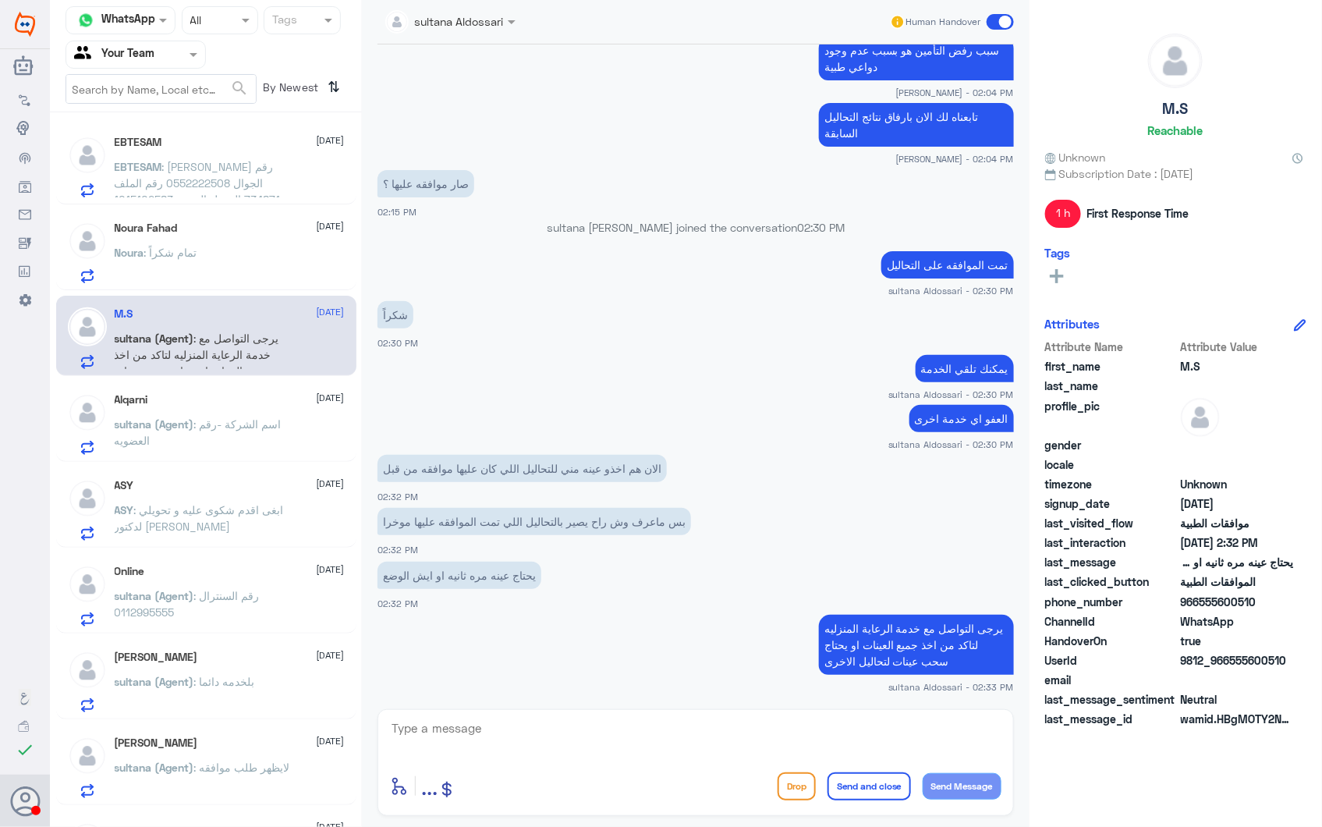
click at [236, 255] on div "Noura : تمام شكراً" at bounding box center [230, 265] width 230 height 35
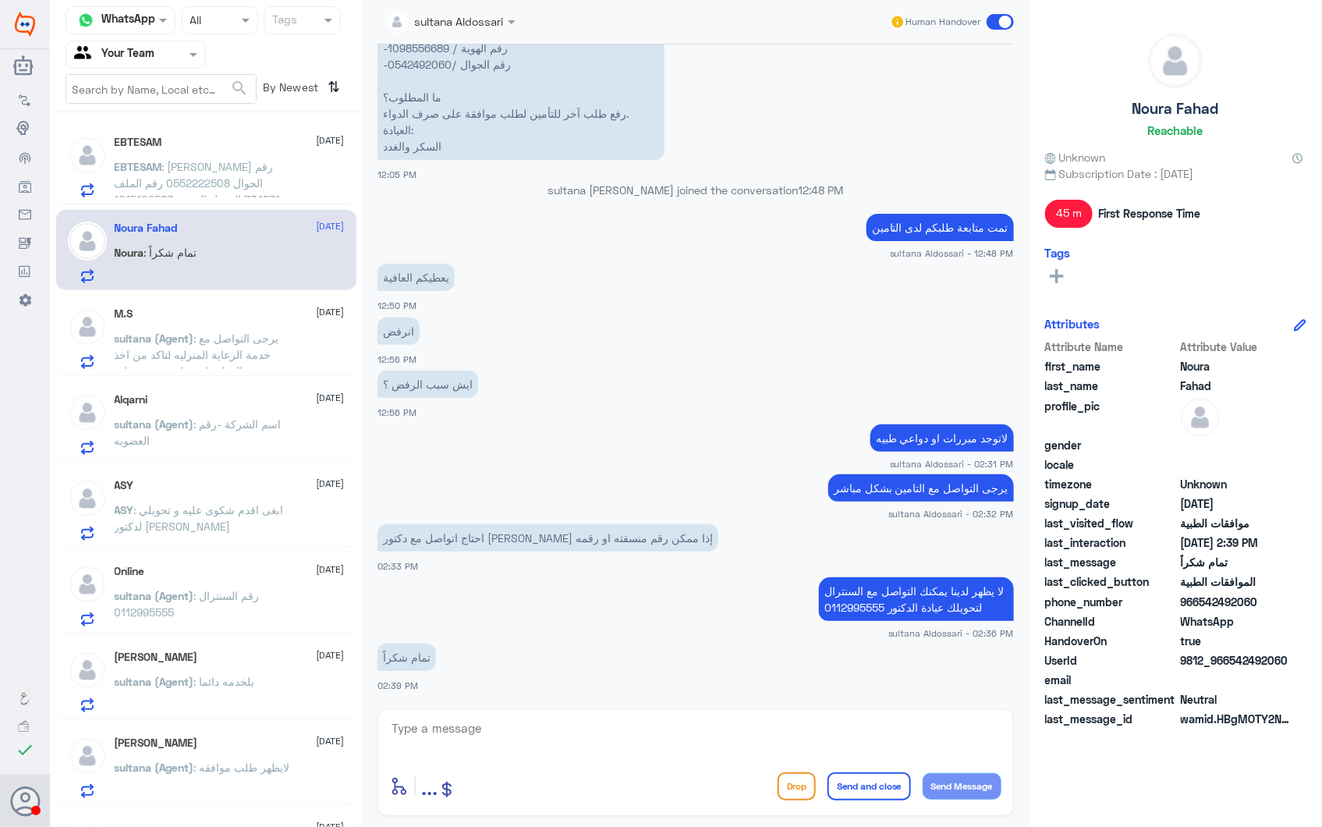
click at [221, 339] on span ": يرجى التواصل مع خدمة الرعاية المنزليه لتاكد من اخذ جميع العينات او يحتاج سحب …" at bounding box center [197, 362] width 165 height 62
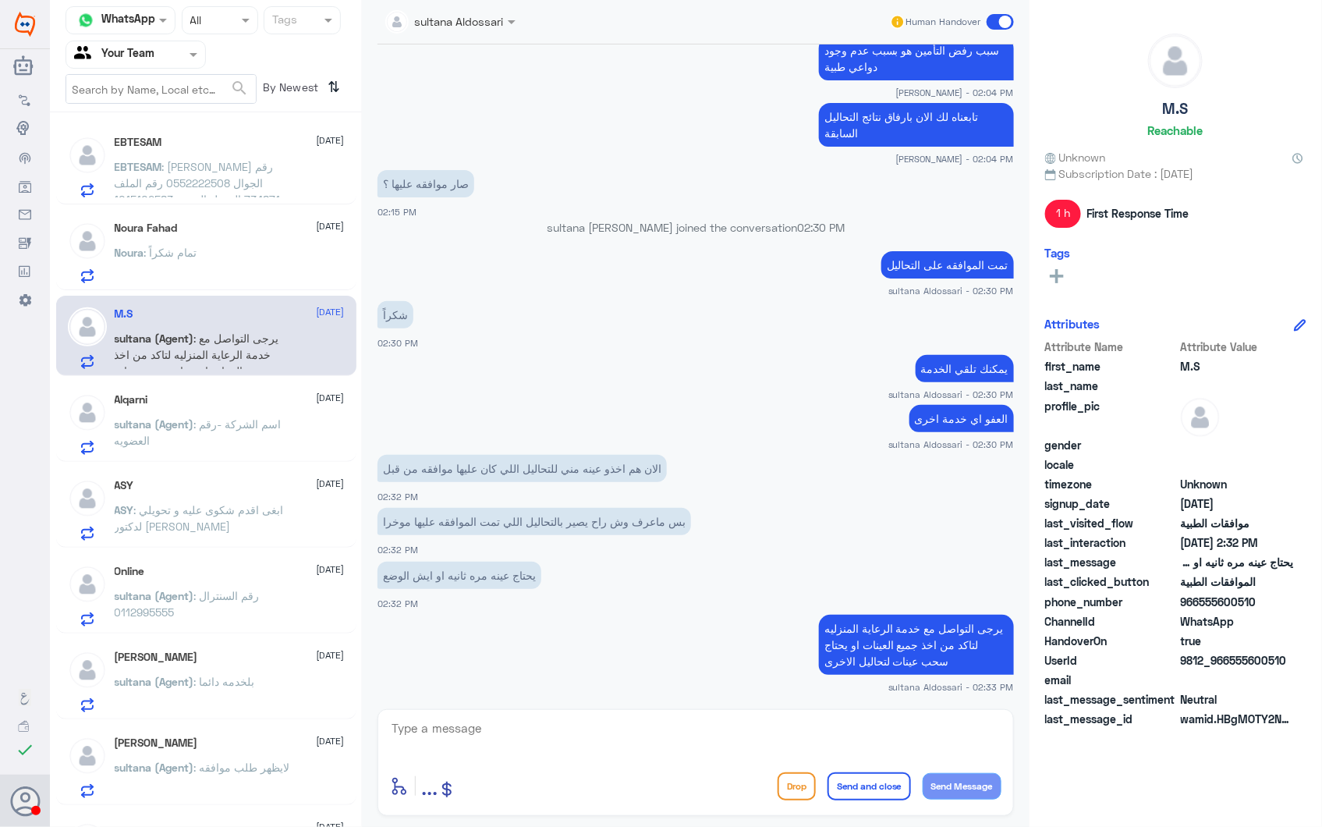
click at [224, 433] on p "sultana (Agent) : اسم الشركة -رقم العضويه" at bounding box center [202, 435] width 175 height 39
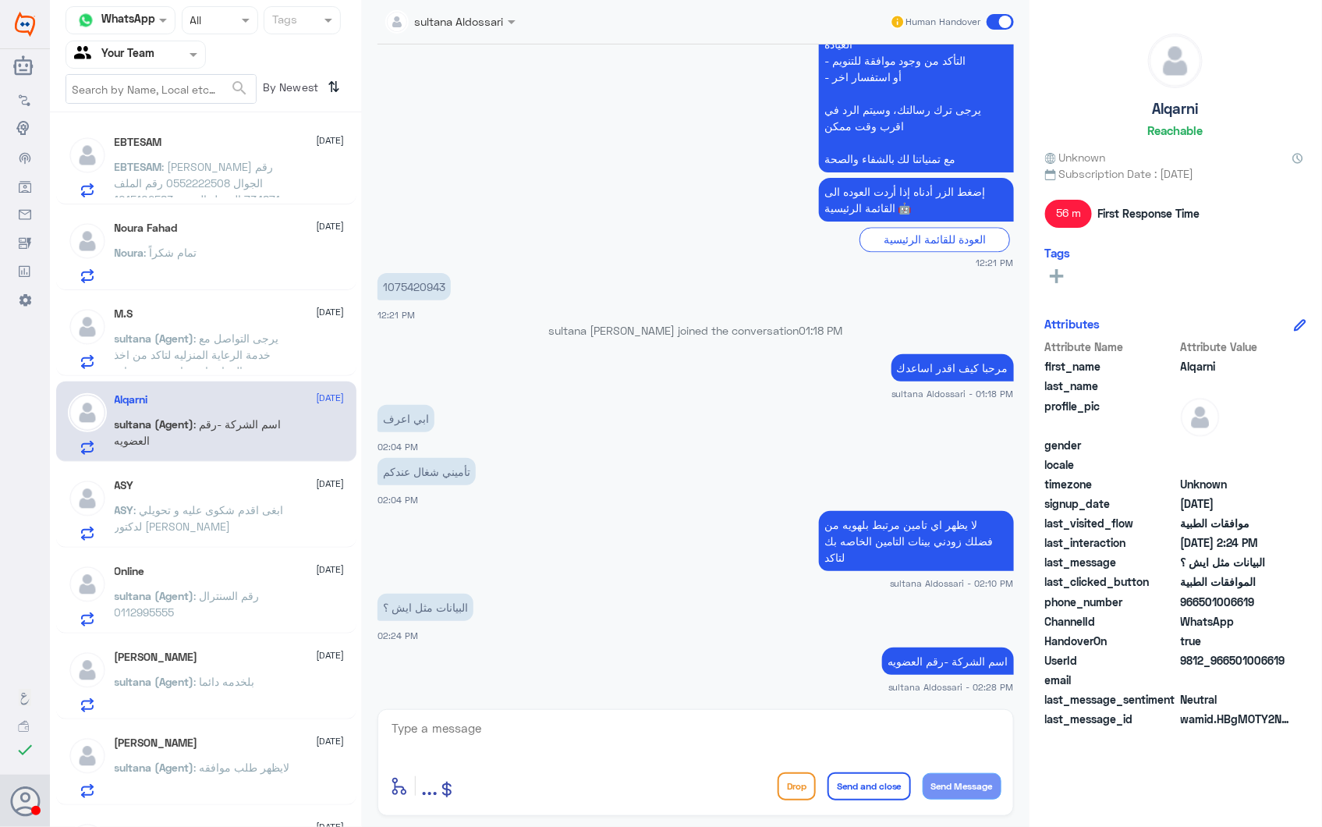
click at [227, 526] on p "ASY : ابغى اقدم شكوى عليه و تحويلي لدكتور [PERSON_NAME]" at bounding box center [202, 520] width 175 height 39
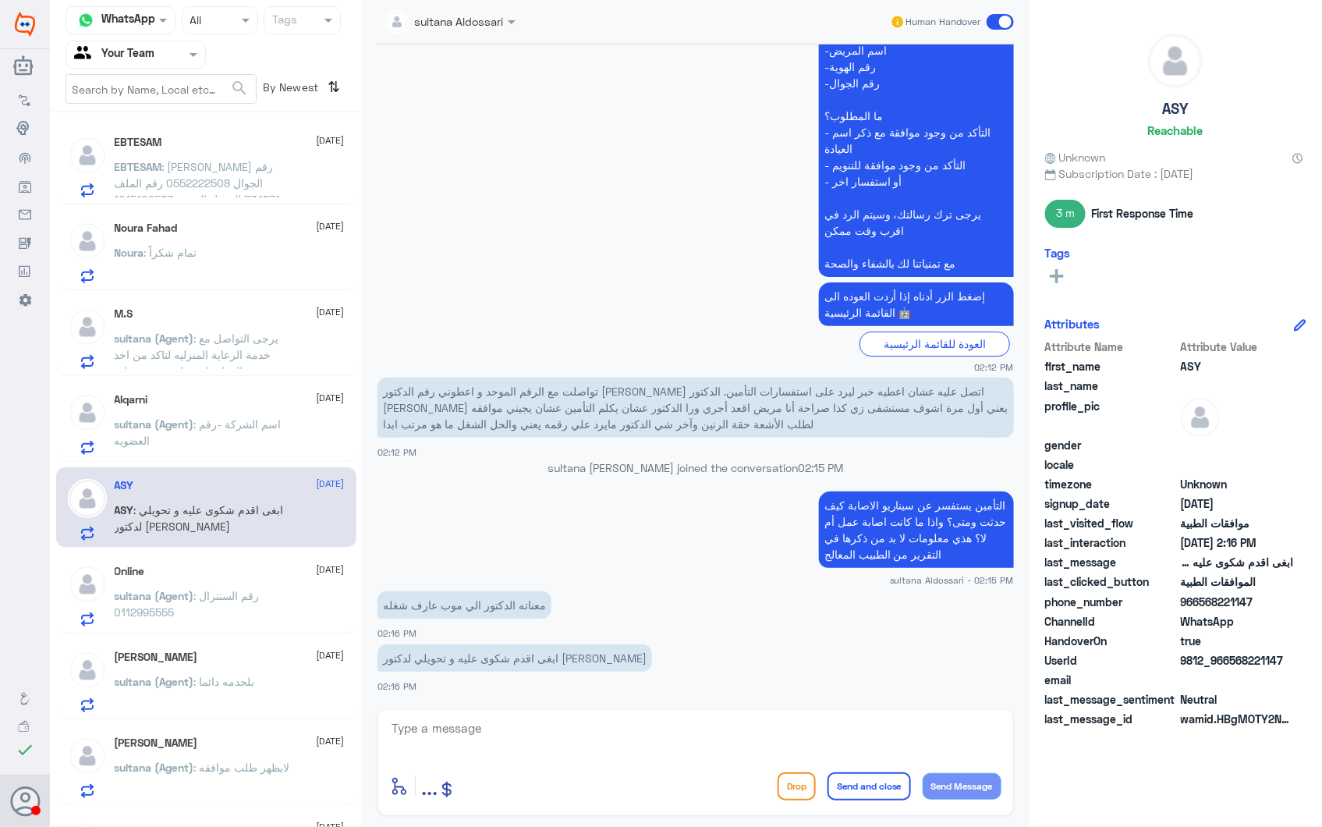
click at [200, 595] on span ": رقم السنترال 0112995555" at bounding box center [187, 604] width 145 height 30
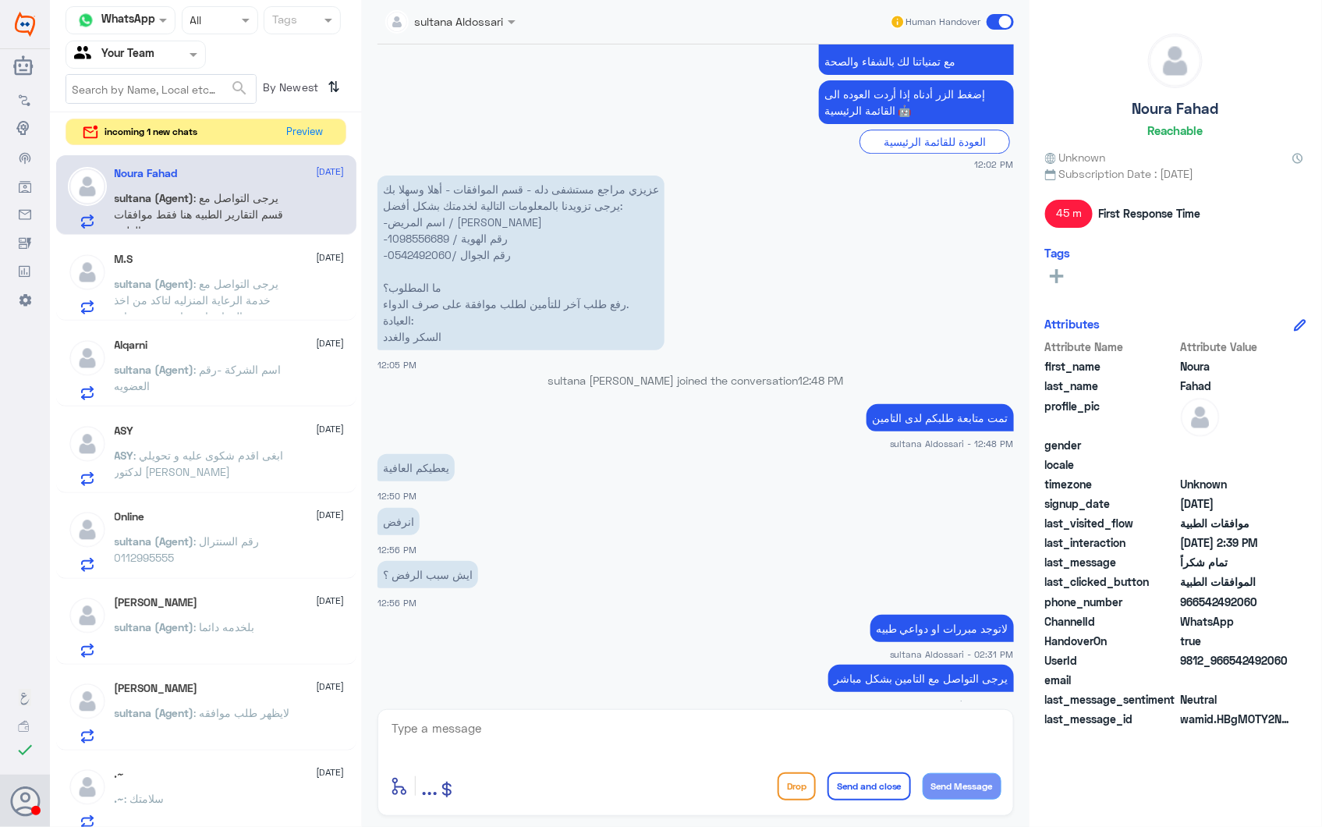
scroll to position [1958, 0]
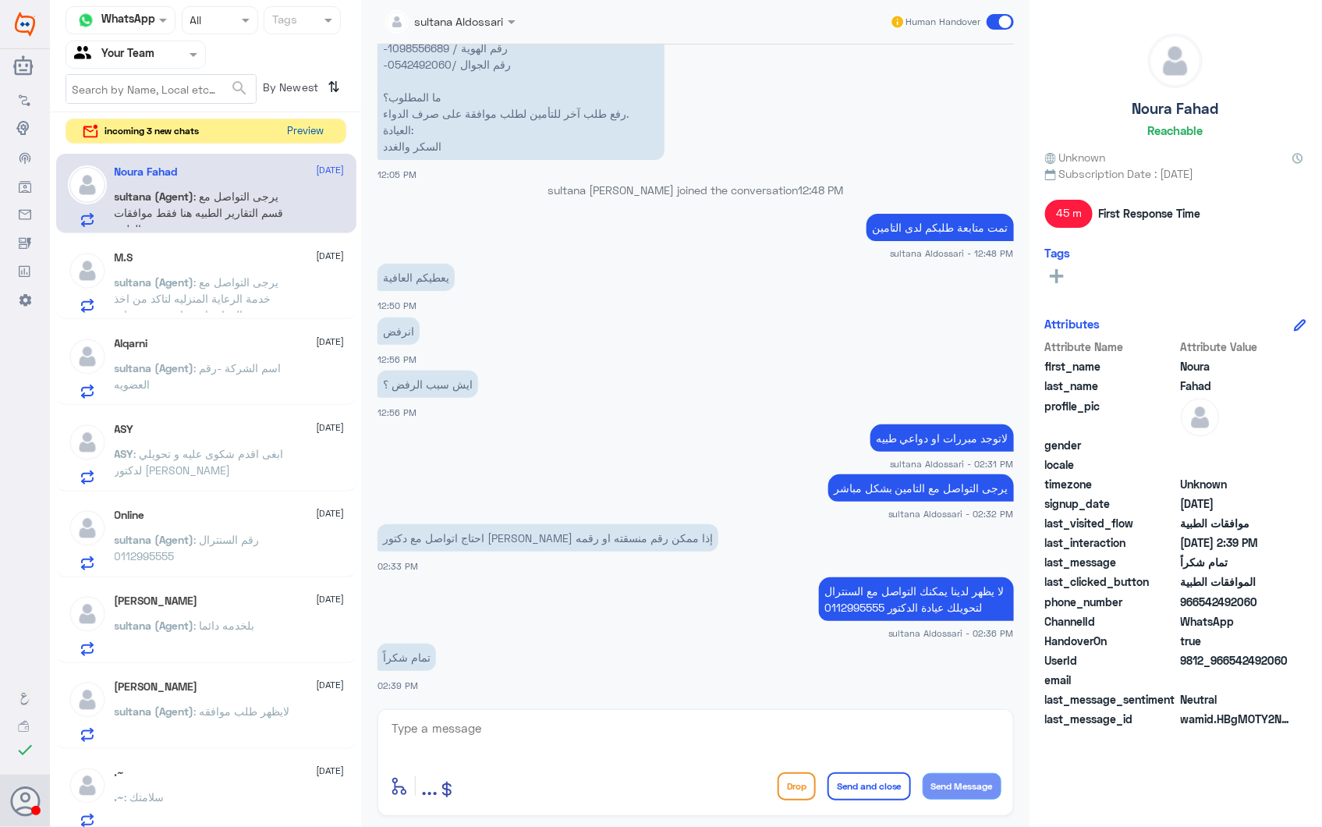
click at [292, 133] on button "Preview" at bounding box center [306, 131] width 48 height 24
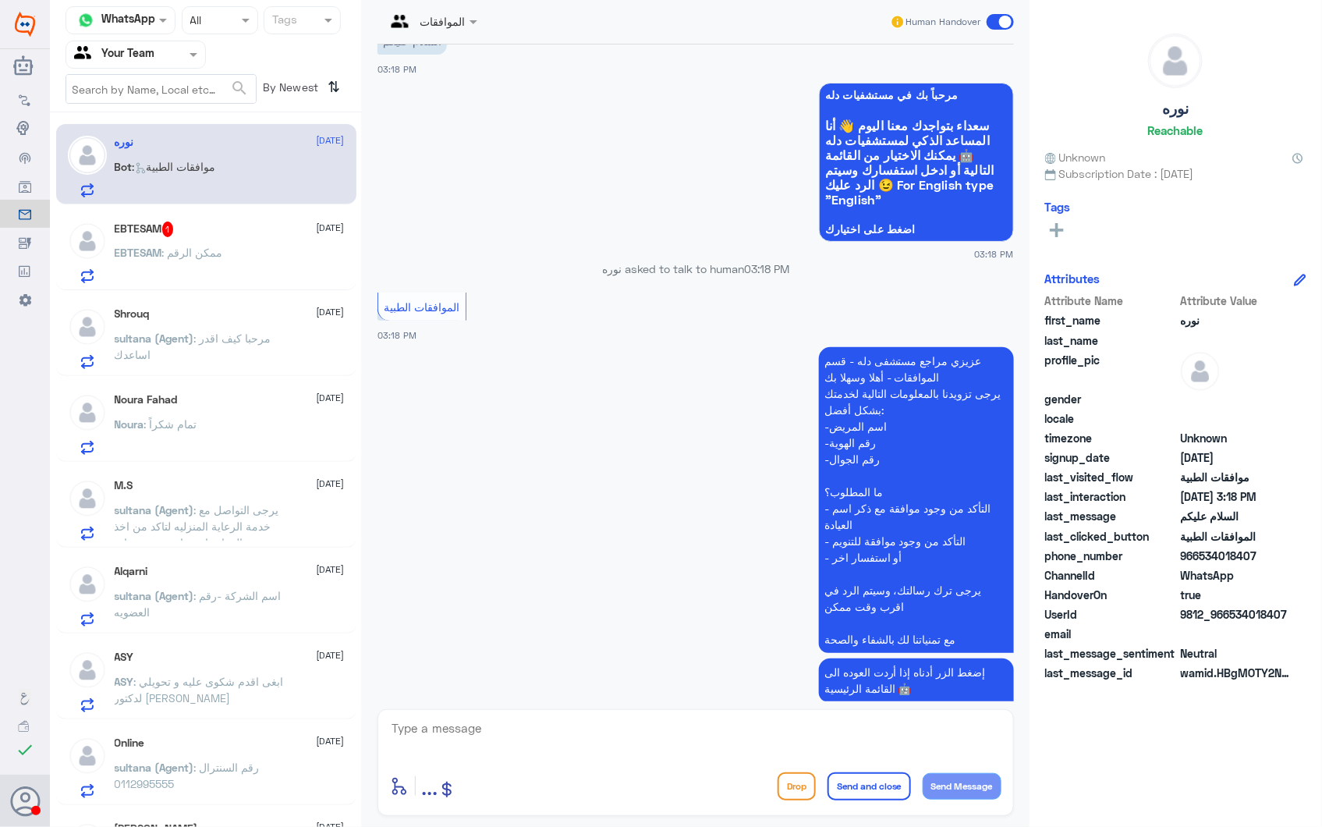
scroll to position [108, 0]
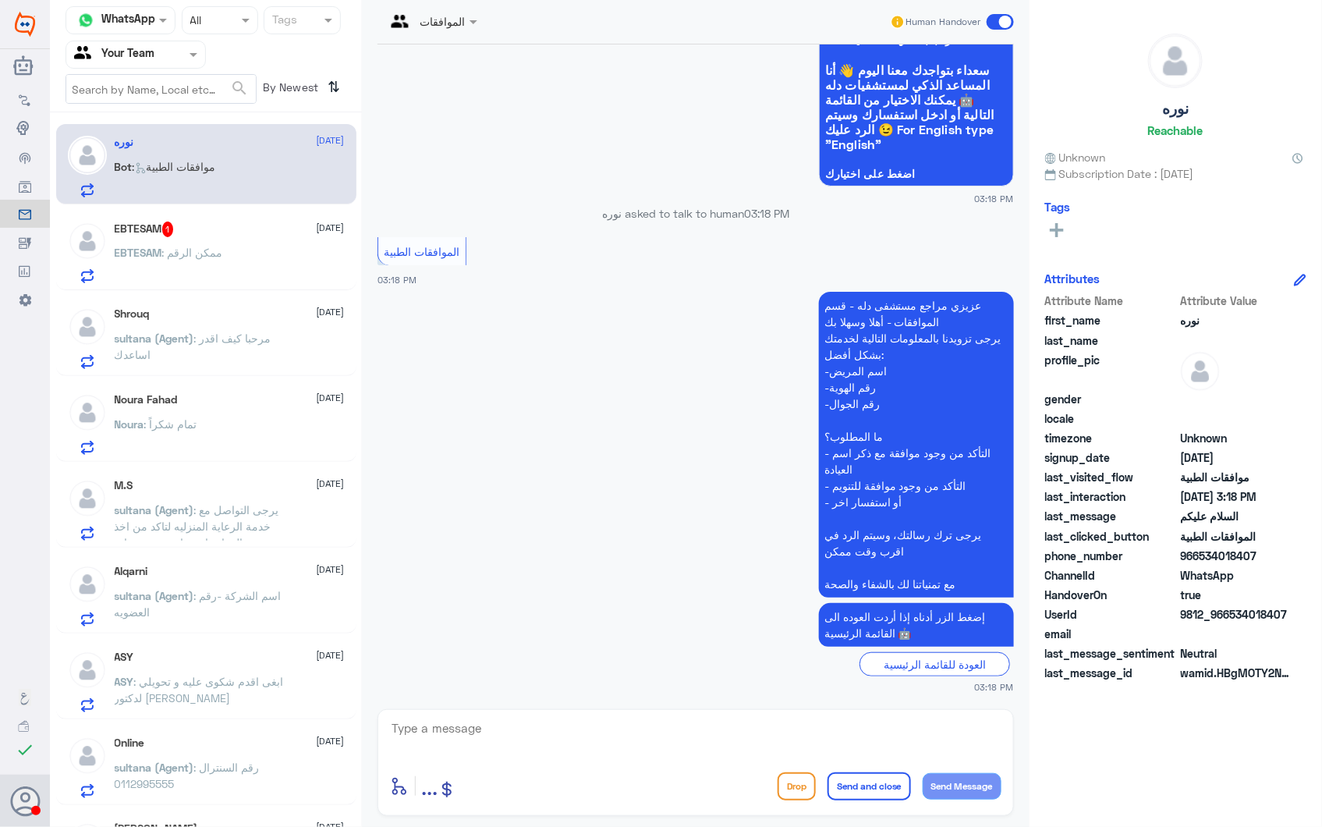
click at [216, 239] on div "EBTESAM 1 [DATE] EBTESAM : ممكن الرقم" at bounding box center [230, 252] width 230 height 62
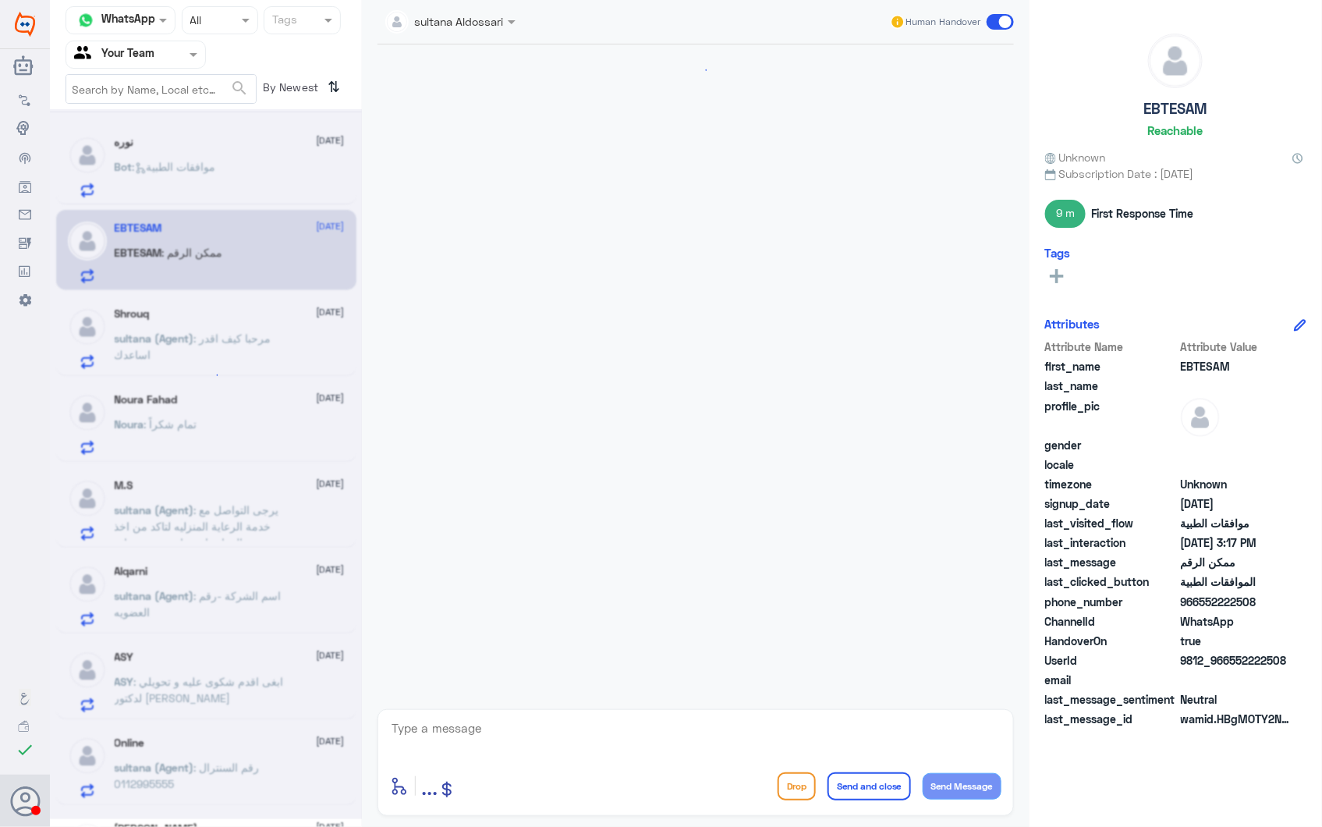
scroll to position [505, 0]
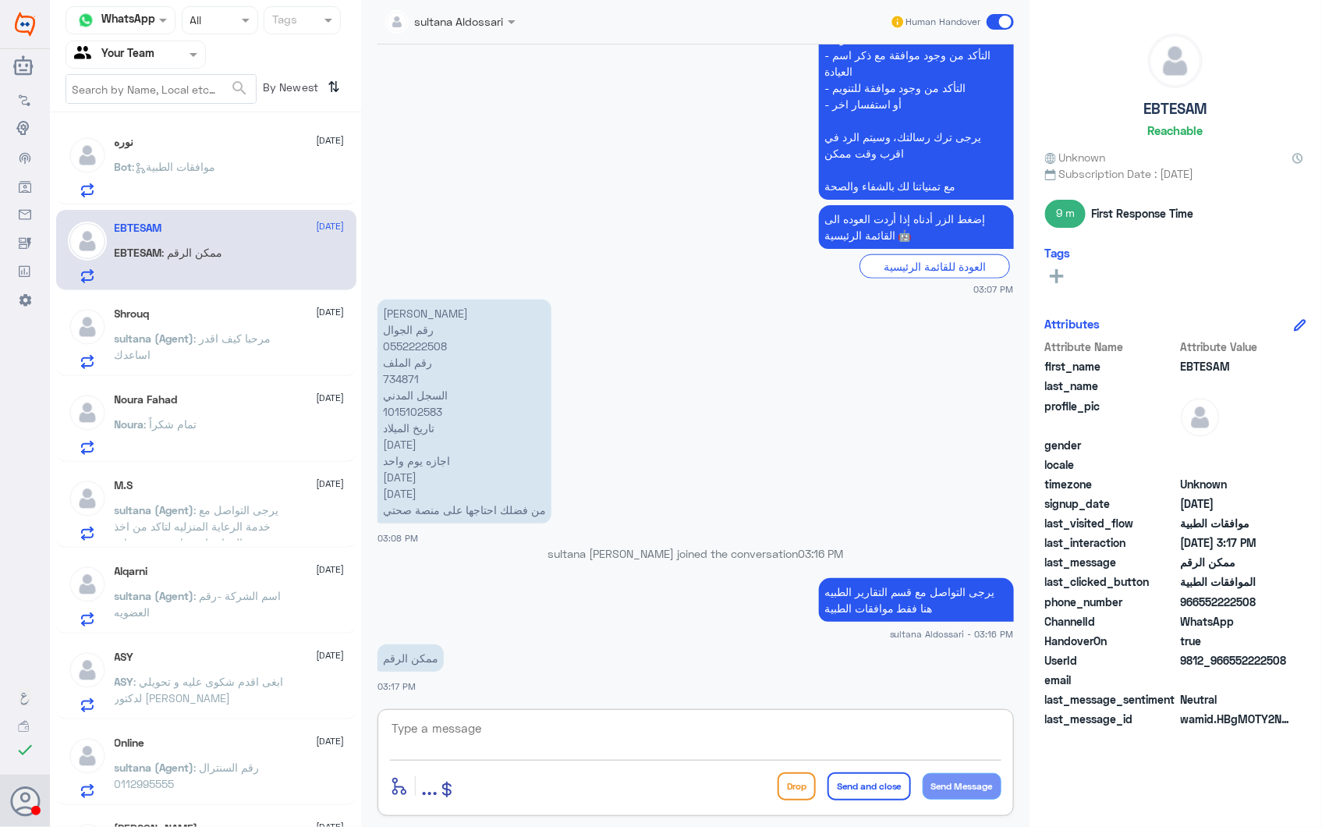
click at [500, 742] on textarea at bounding box center [695, 736] width 611 height 38
paste textarea "يرجى التواصل مع قسم التقارير الطبية (واتساب) على الرقم : 0550181732"
type textarea "يرجى التواصل مع قسم التقارير الطبية (واتساب) على الرقم : 0550181732"
click at [855, 784] on button "Send and close" at bounding box center [868, 786] width 83 height 28
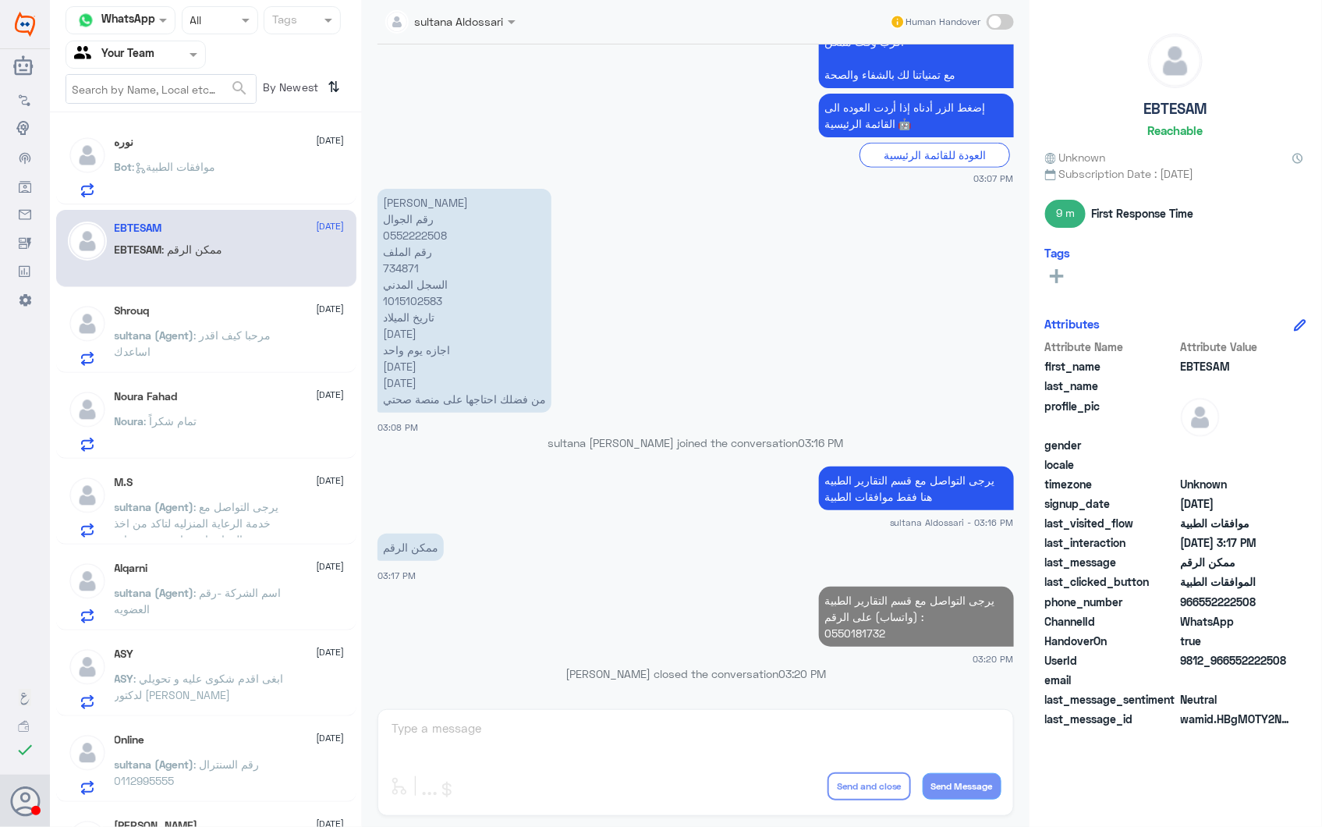
click at [220, 367] on div "Shrouq [DATE] sultana (Agent) : مرحبا كيف اقدر اساعدك" at bounding box center [206, 332] width 300 height 80
click at [220, 349] on p "sultana (Agent) : مرحبا كيف اقدر اساعدك" at bounding box center [202, 346] width 175 height 39
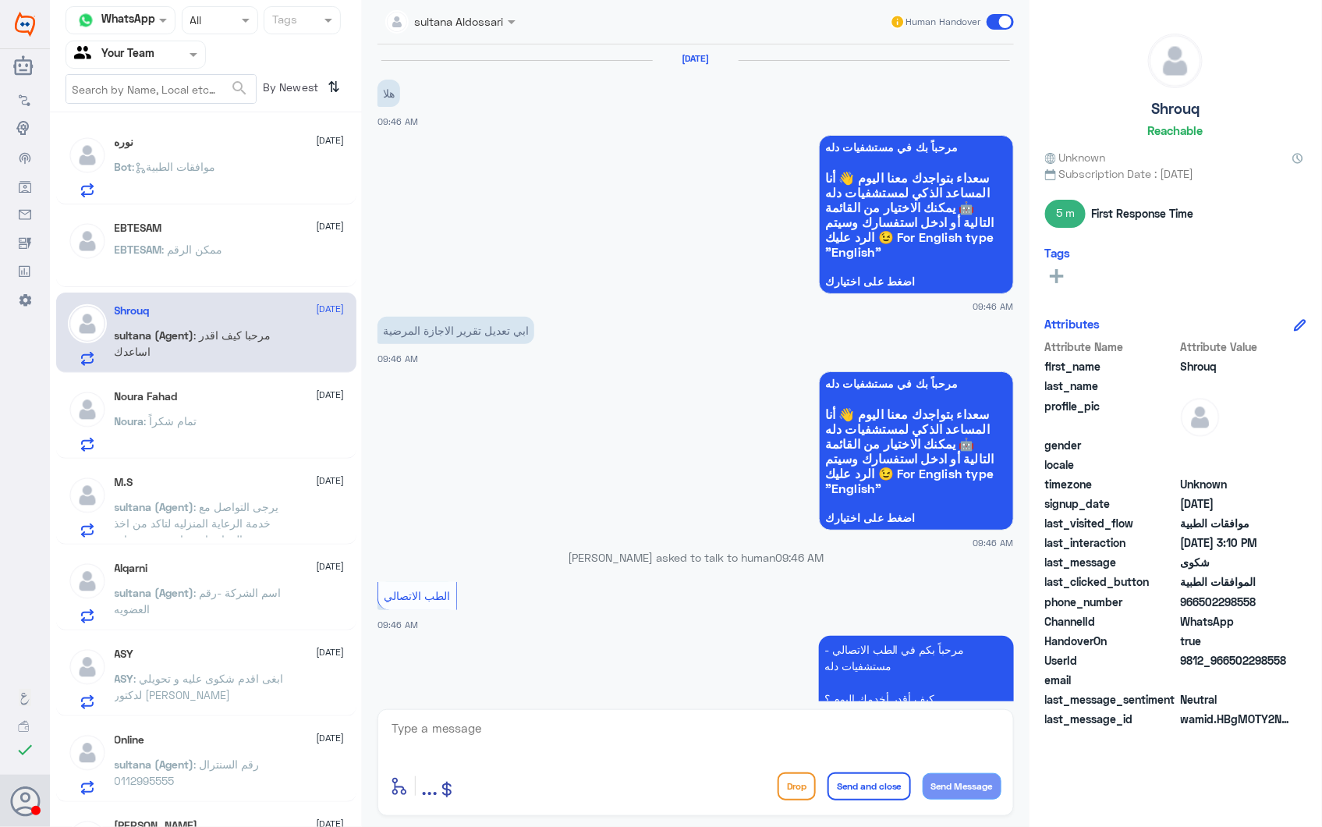
click at [232, 203] on div "نوره [DATE] Bot : موافقات الطبية" at bounding box center [206, 164] width 300 height 80
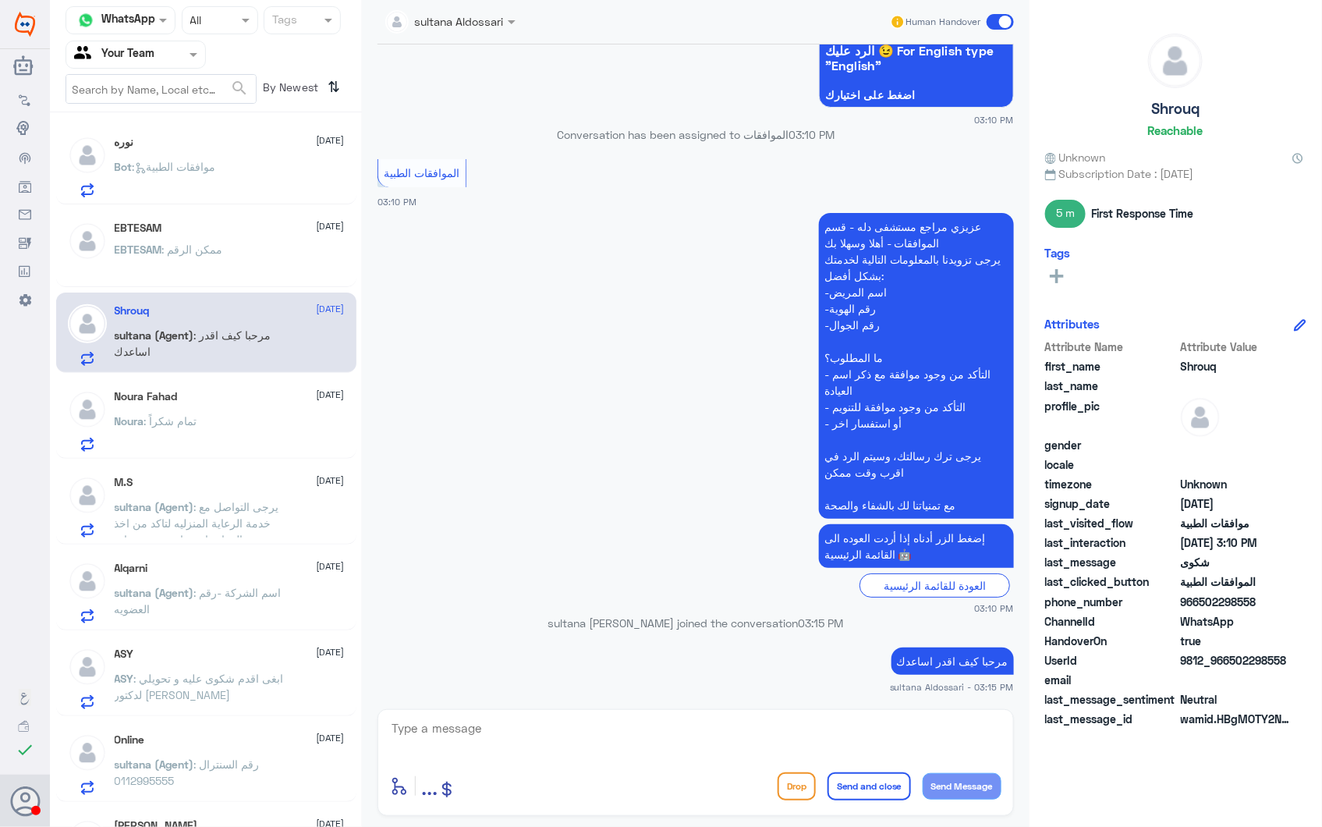
click at [240, 258] on div "EBTESAM : ممكن الرقم" at bounding box center [230, 262] width 230 height 35
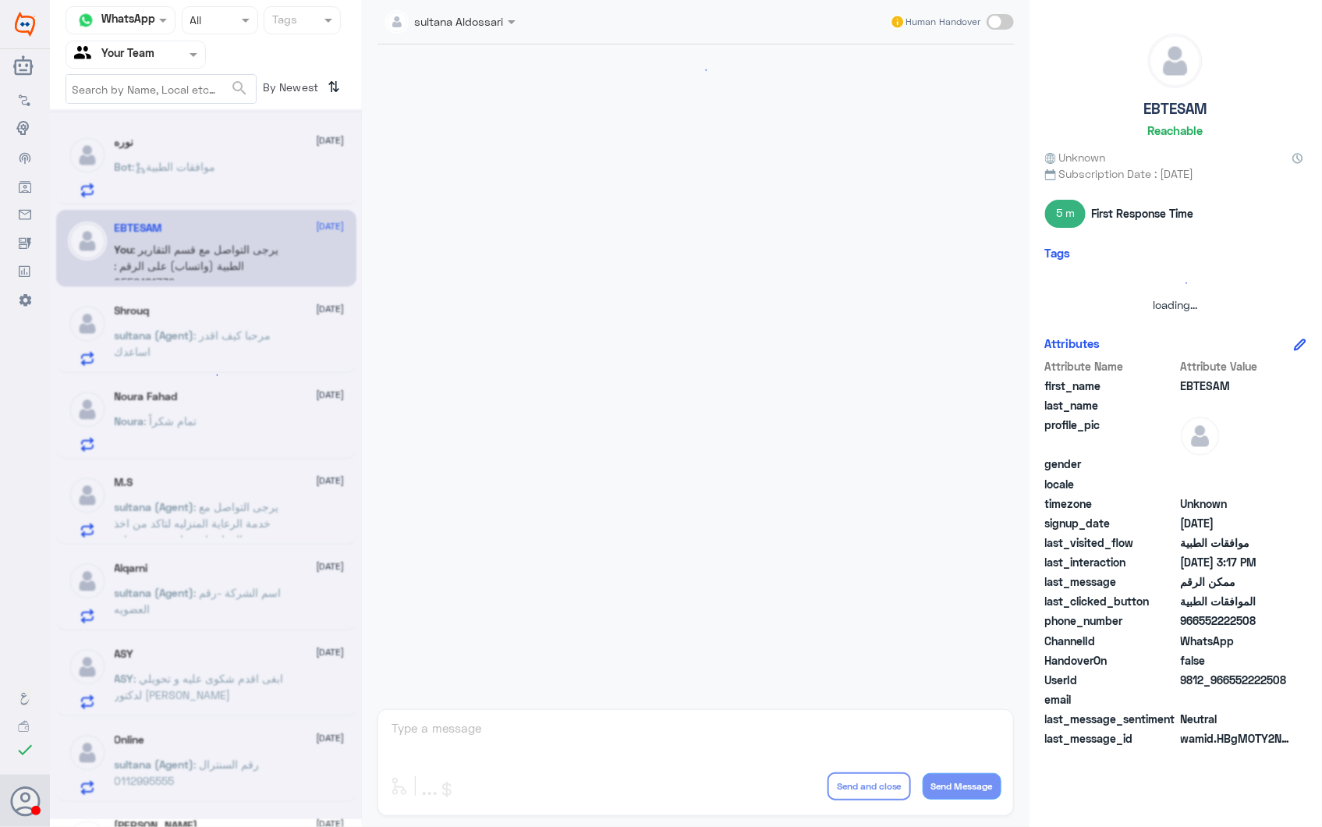
click at [252, 176] on div at bounding box center [206, 464] width 312 height 710
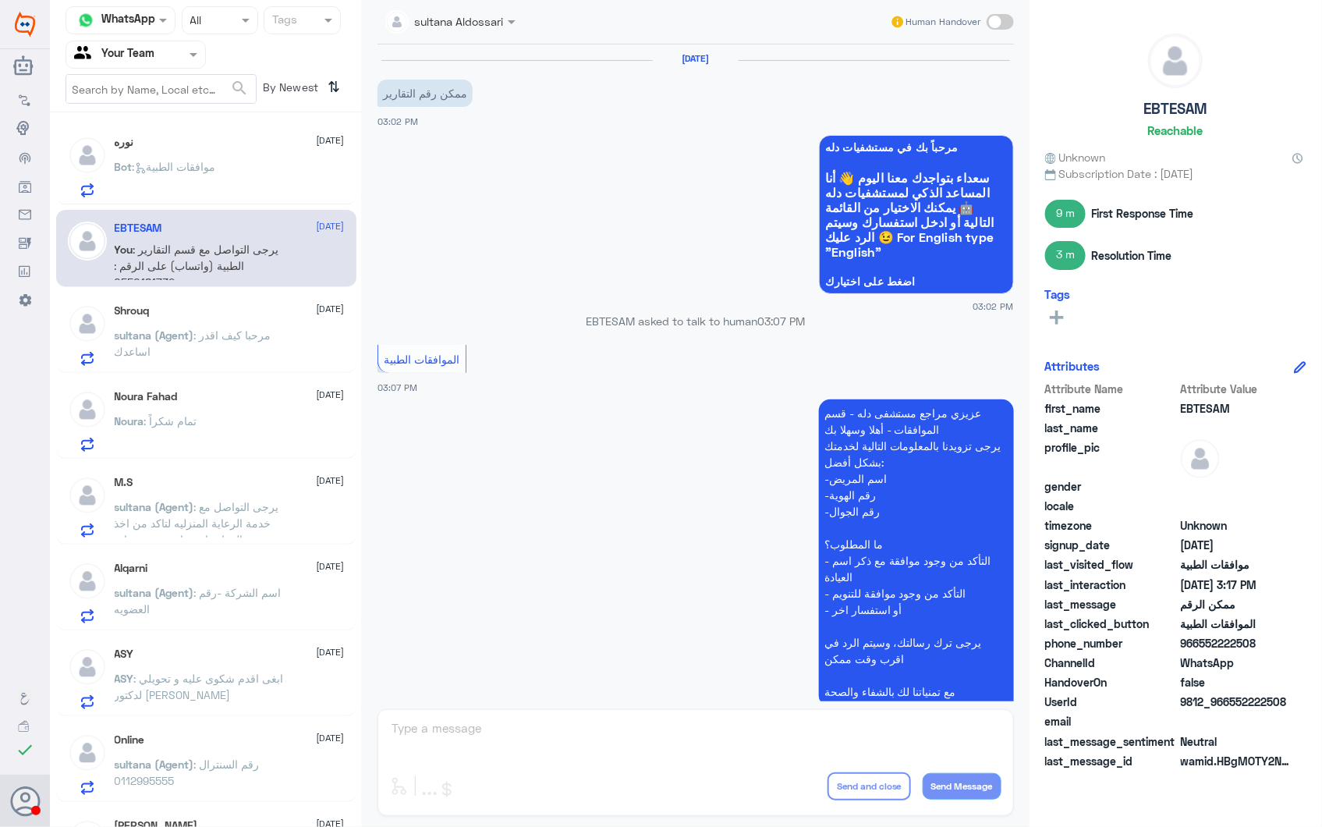
scroll to position [617, 0]
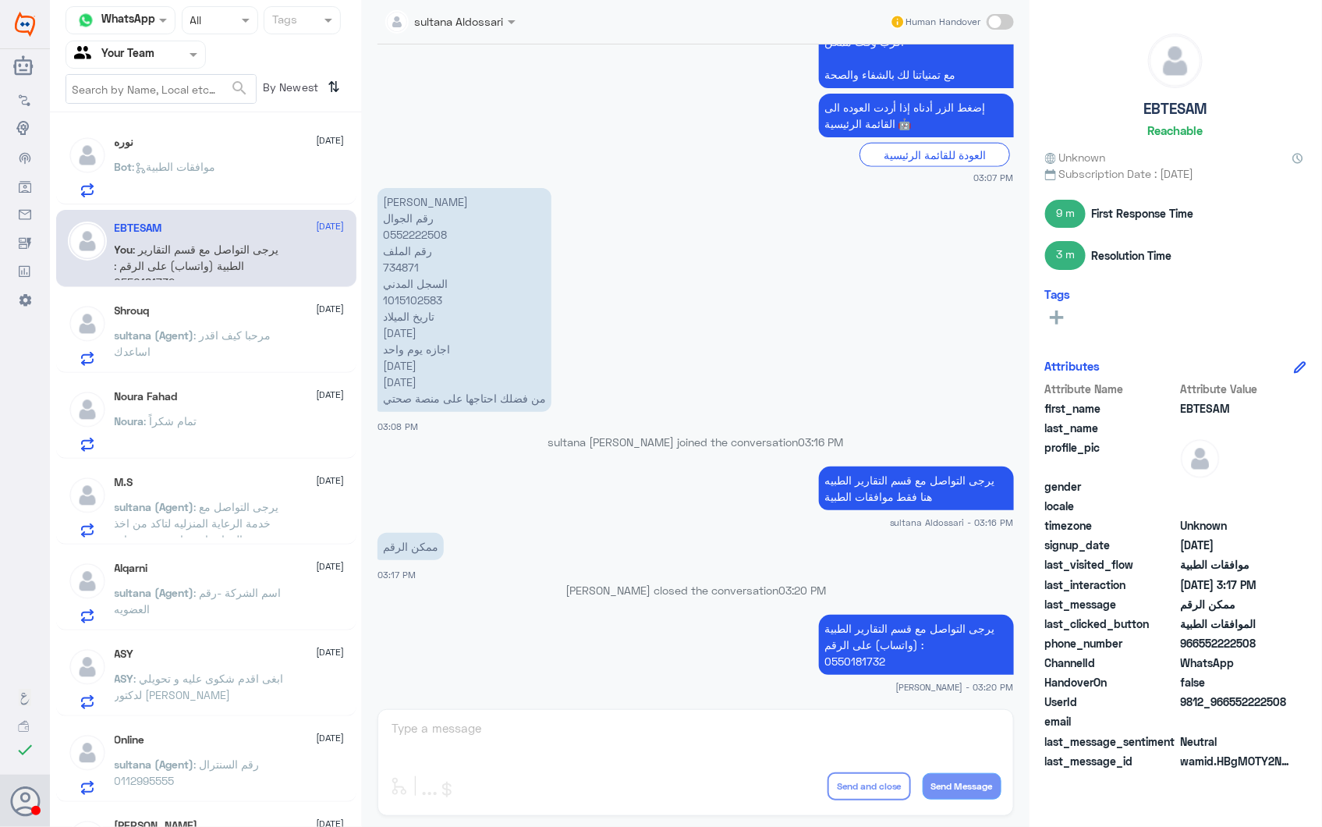
click at [274, 170] on div "Bot : موافقات الطبية" at bounding box center [230, 179] width 230 height 35
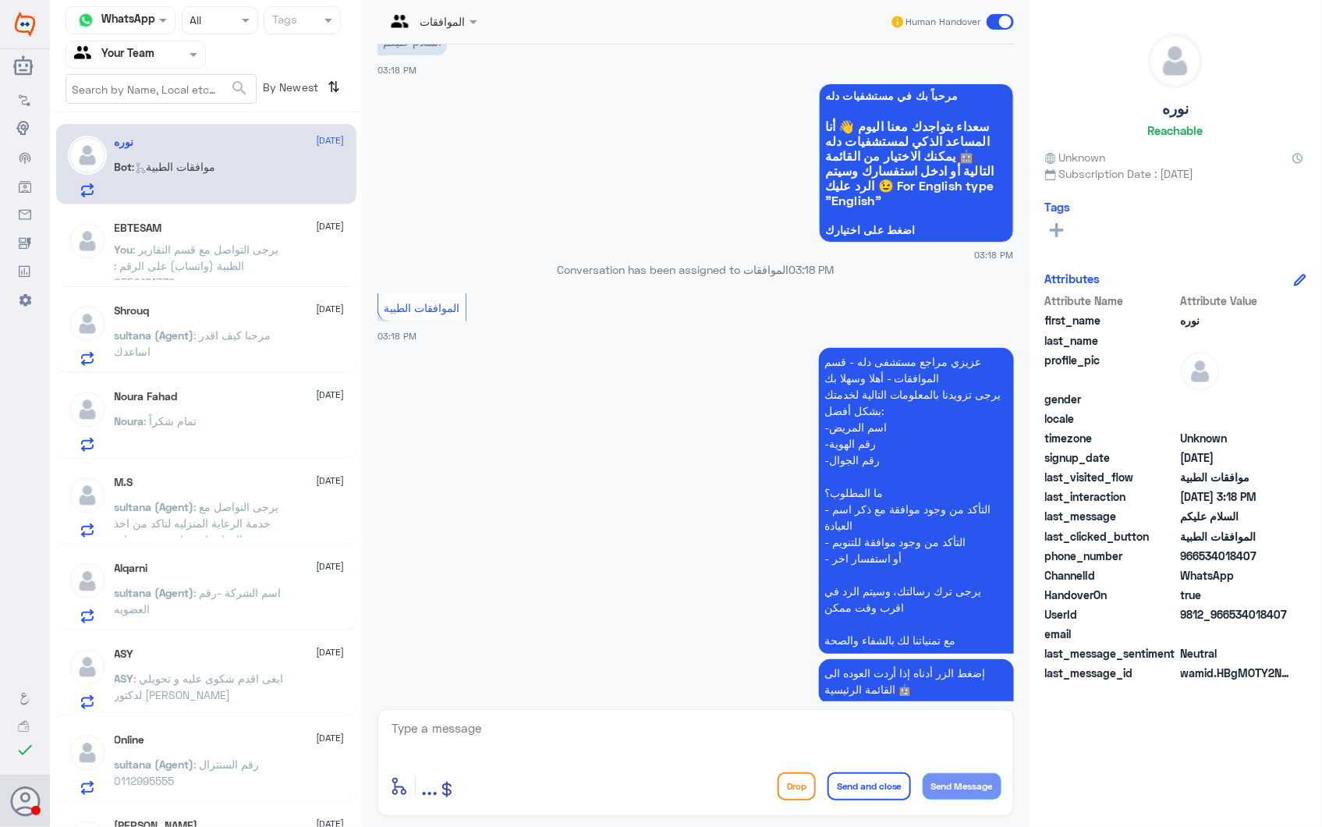
scroll to position [108, 0]
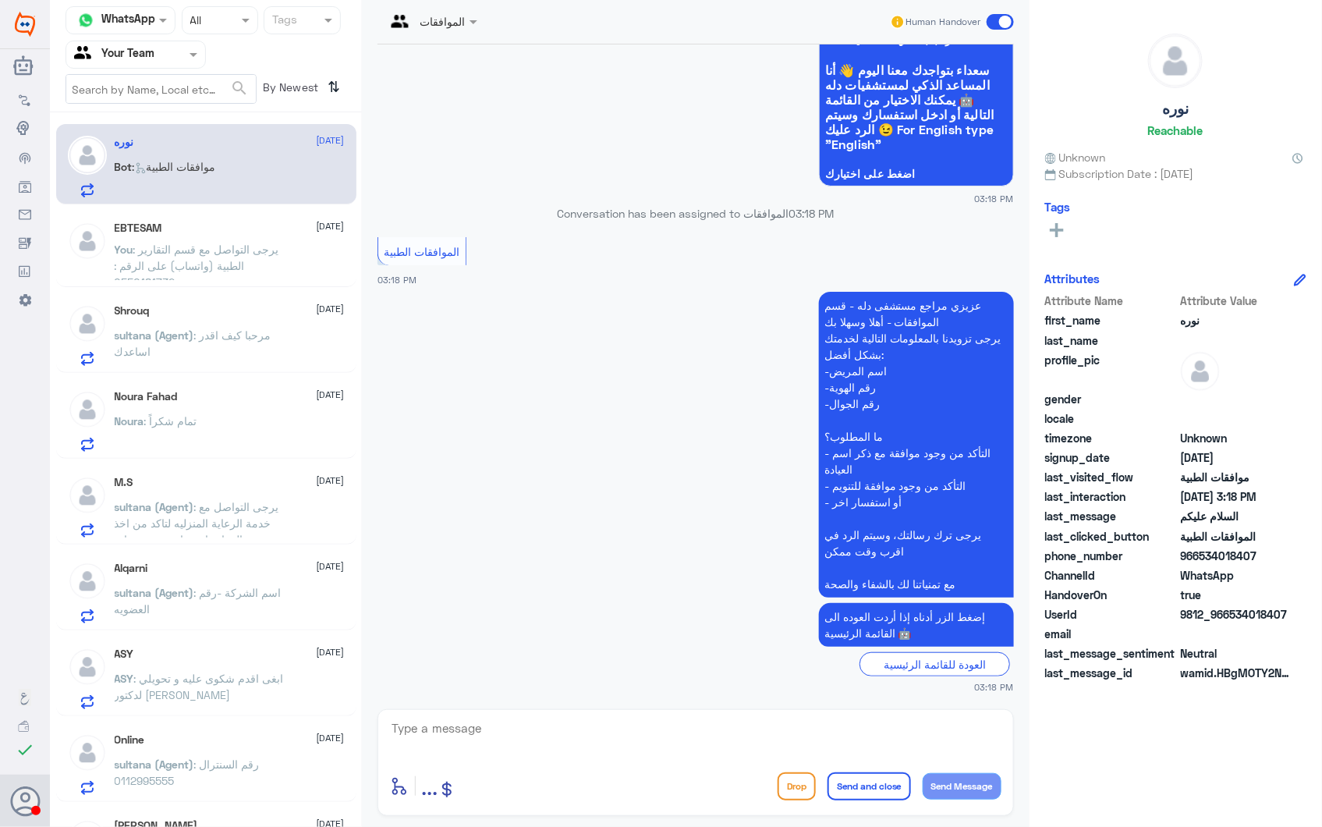
click at [228, 427] on div "Noura : تمام شكراً" at bounding box center [230, 433] width 230 height 35
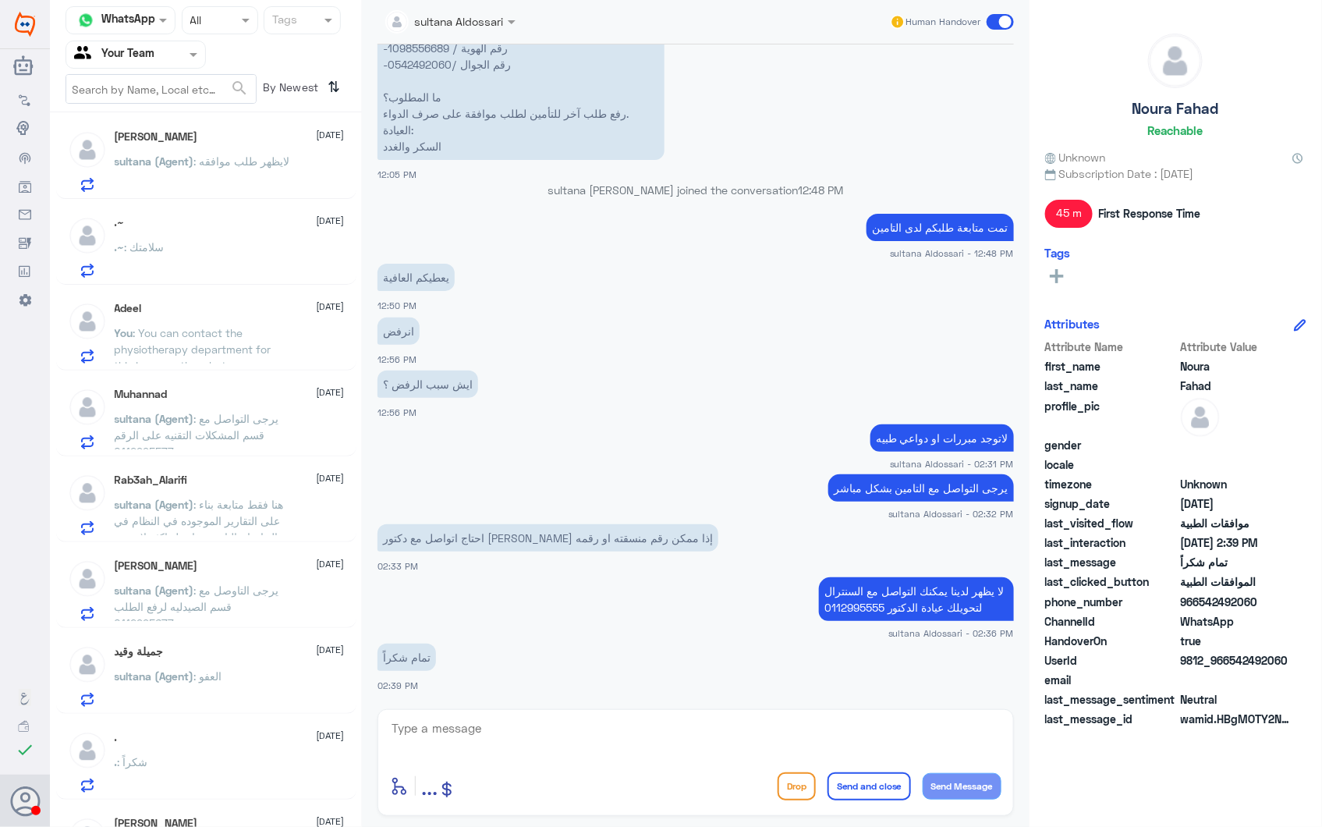
scroll to position [953, 0]
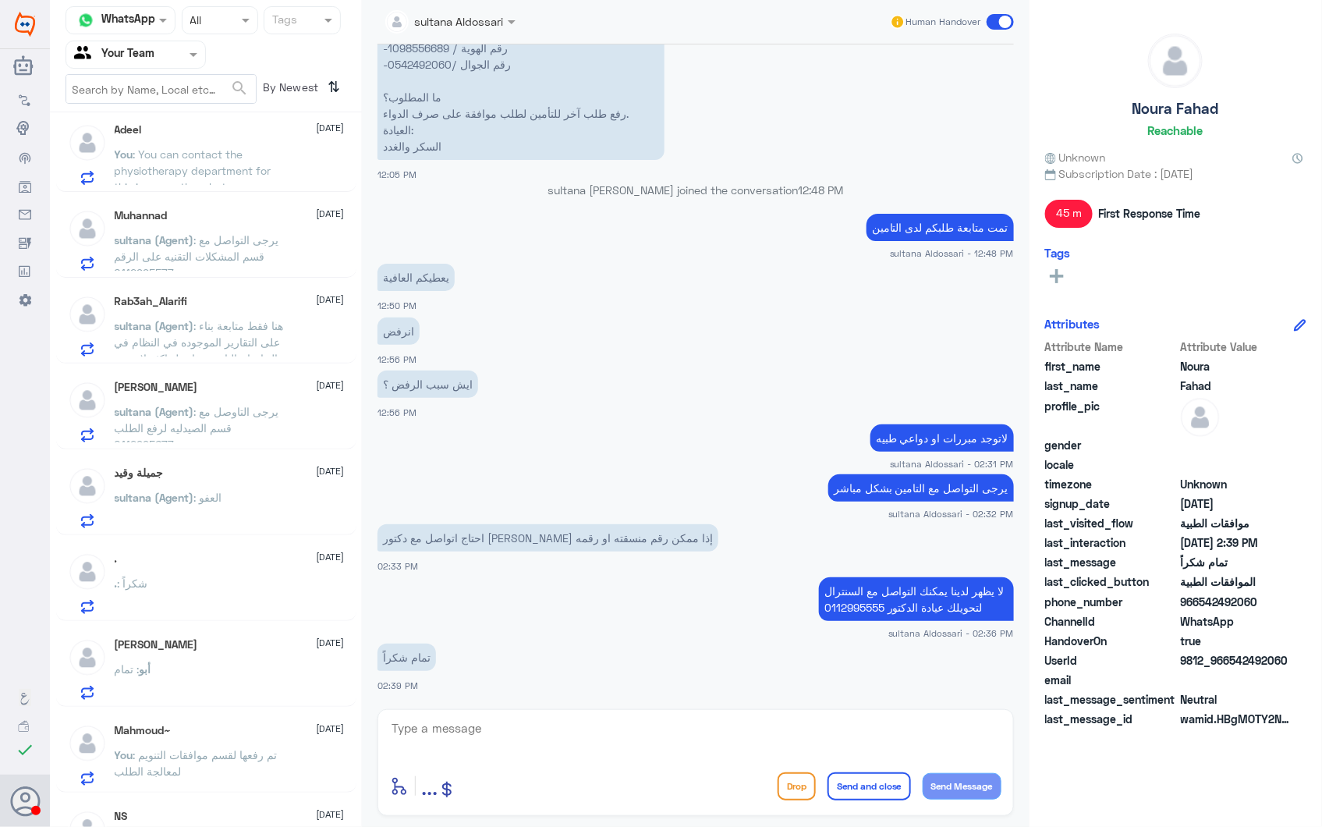
click at [182, 165] on span ": You can contact the physiotherapy department for this issue on the whatsapp n…" at bounding box center [193, 178] width 157 height 62
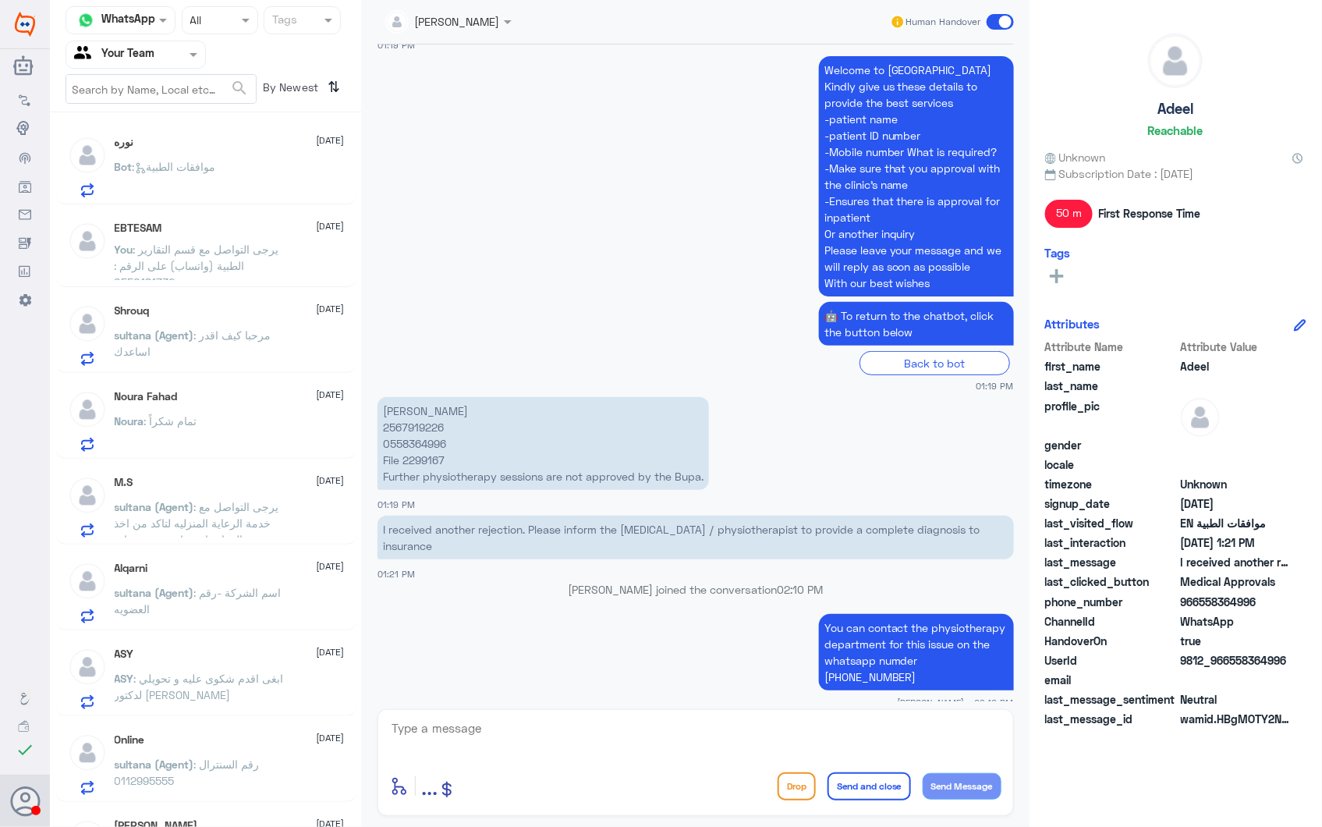
click at [217, 244] on span ": يرجى التواصل مع قسم التقارير الطبية (واتساب) على الرقم : 0550181732" at bounding box center [197, 266] width 165 height 46
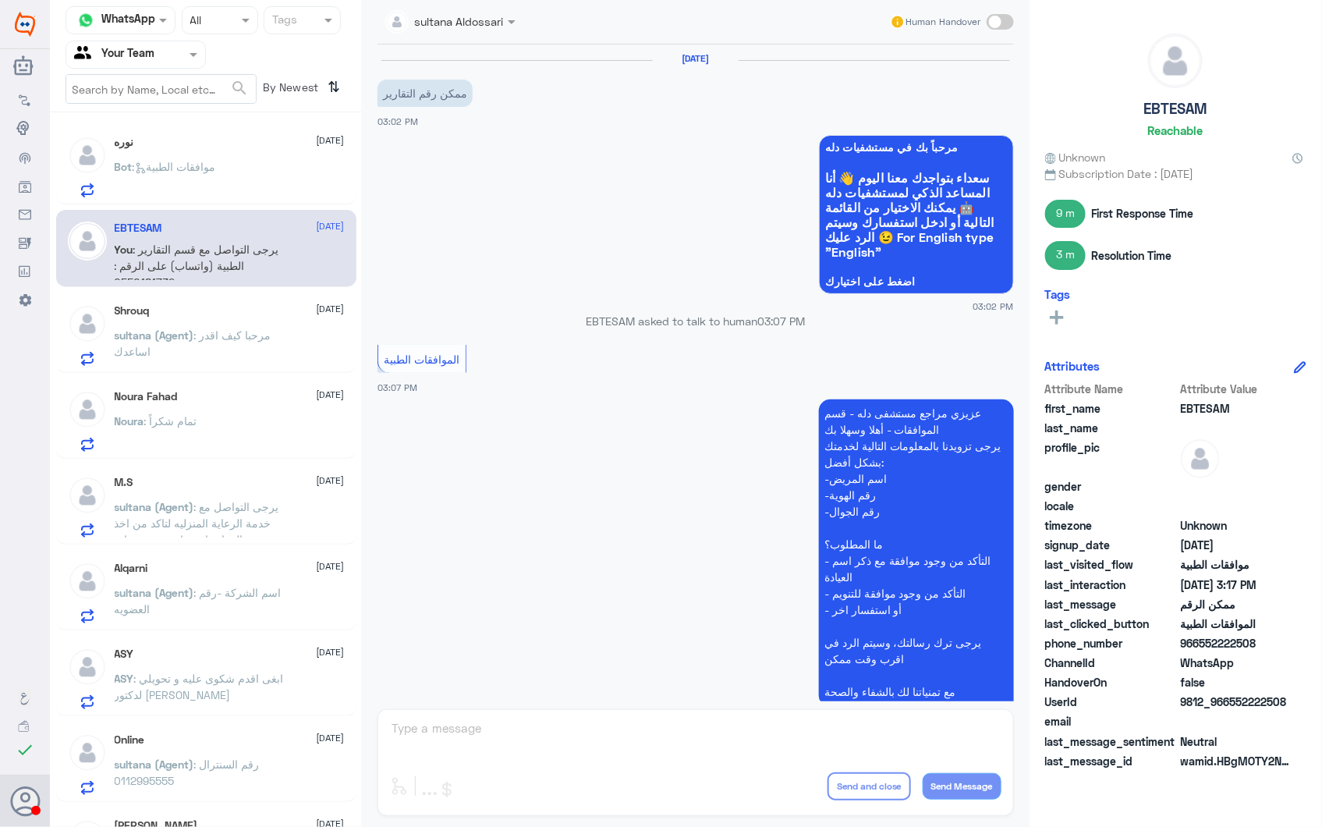
scroll to position [617, 0]
